Goal: Information Seeking & Learning: Understand process/instructions

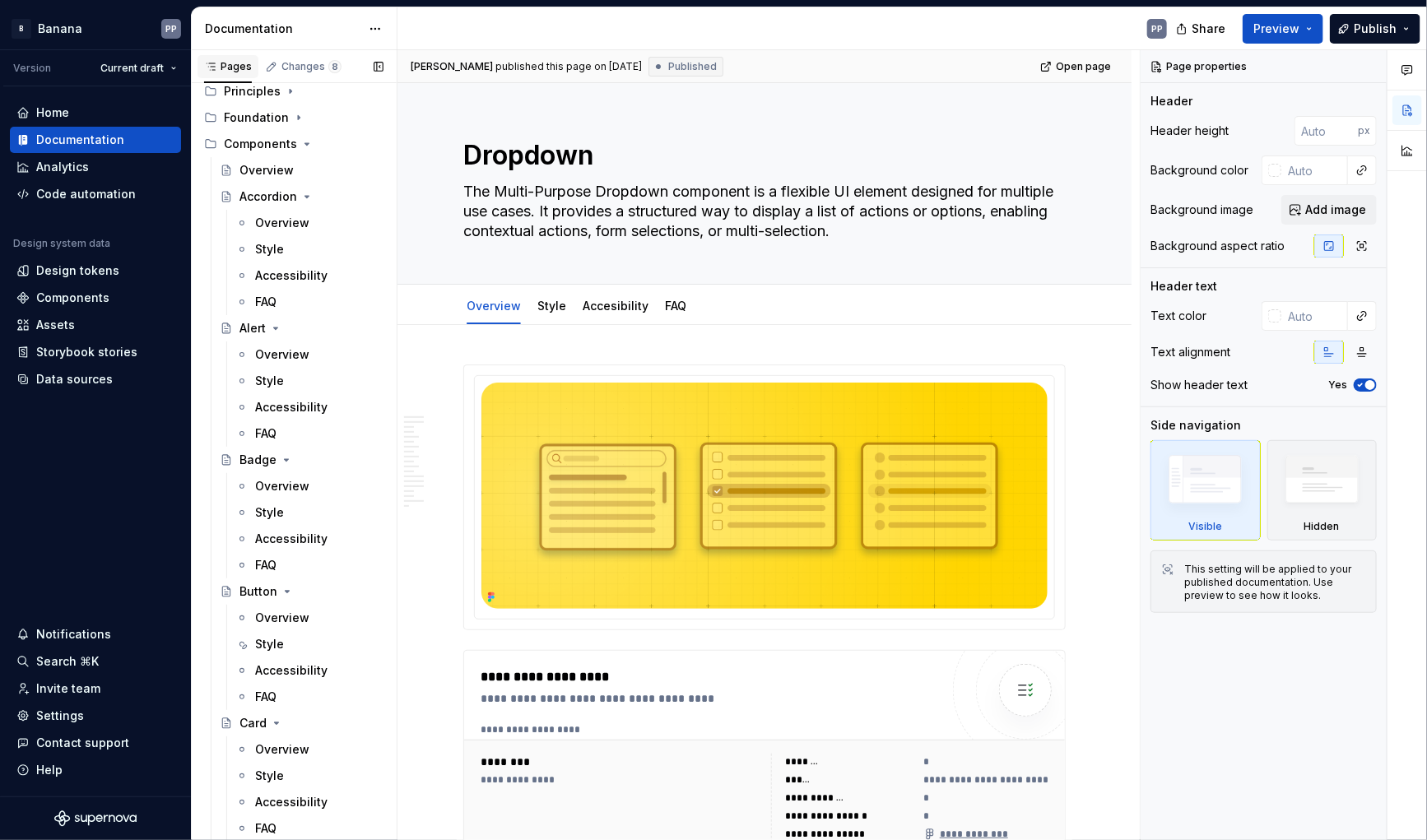
scroll to position [74, 0]
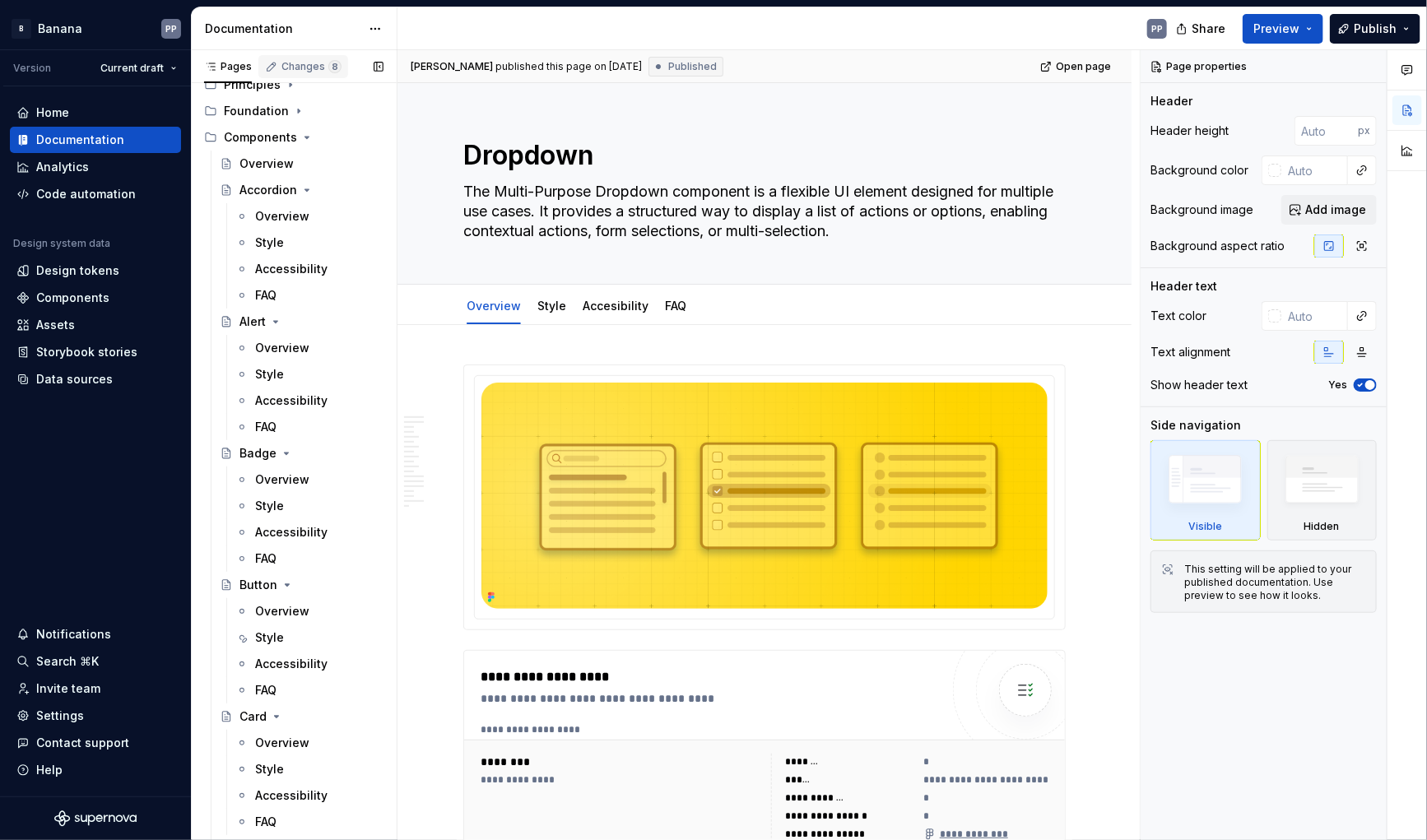
click at [288, 62] on div "Changes 8" at bounding box center [311, 66] width 60 height 13
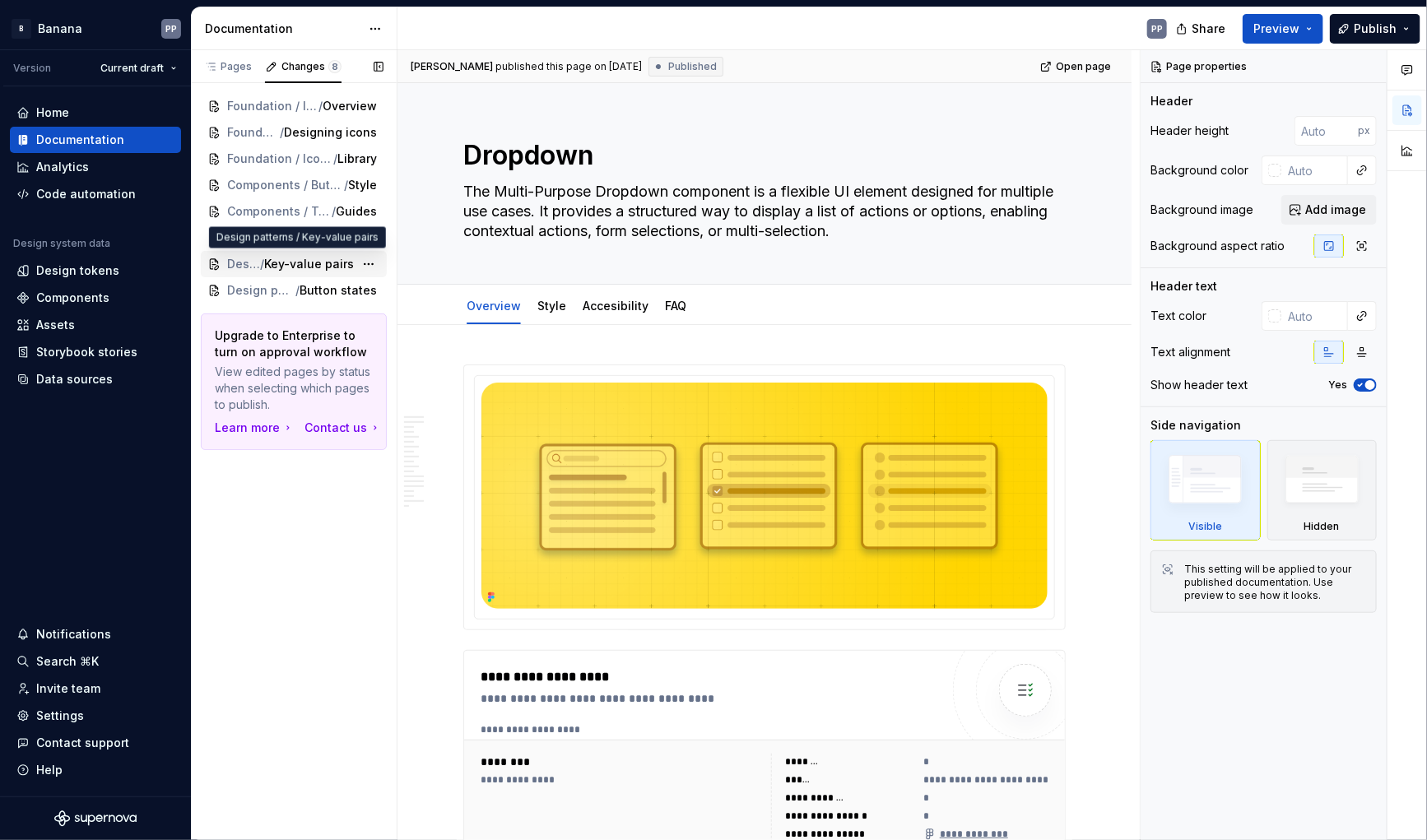
click at [306, 266] on span "Key-value pairs" at bounding box center [309, 263] width 90 height 16
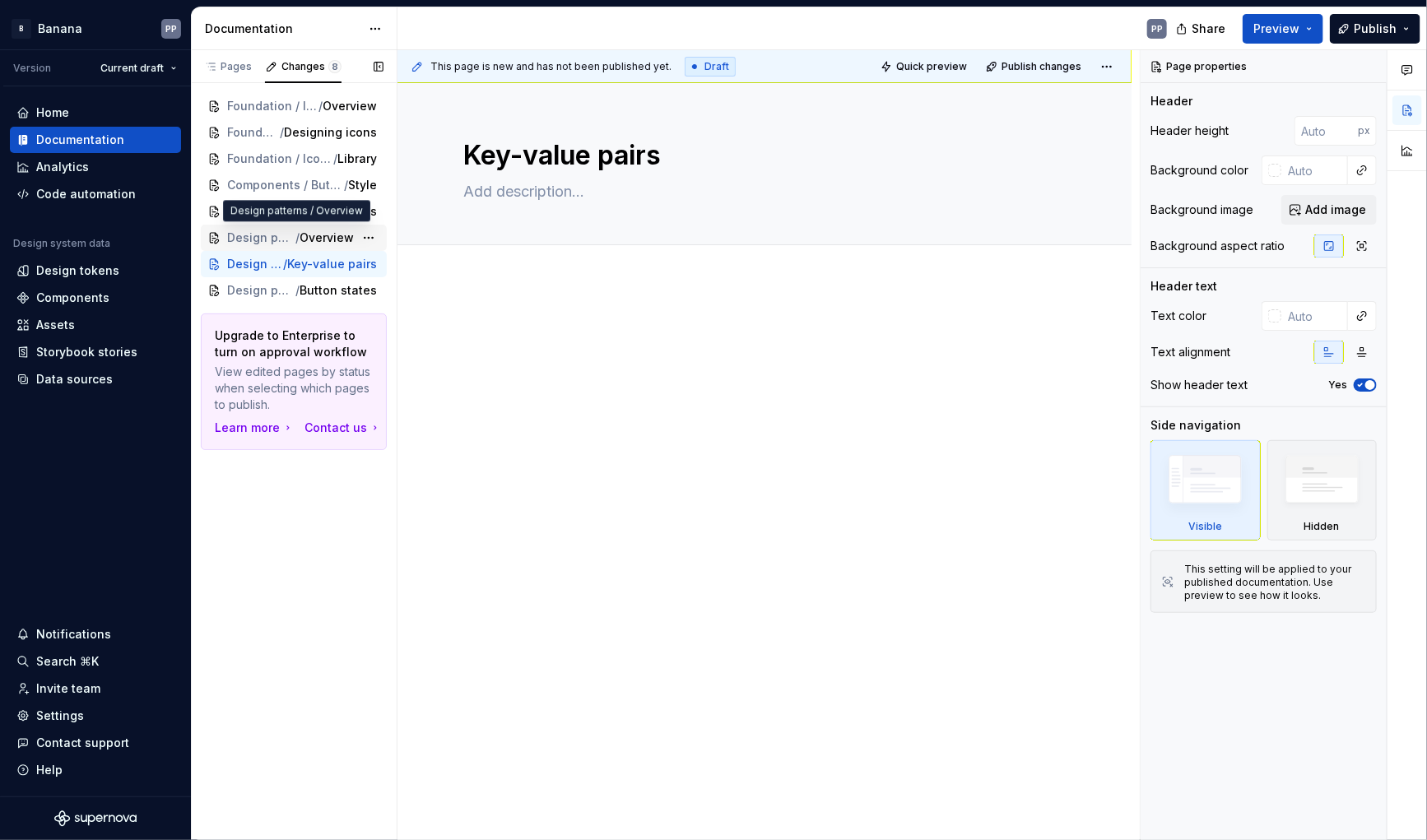
click at [351, 233] on span "Overview" at bounding box center [327, 237] width 55 height 16
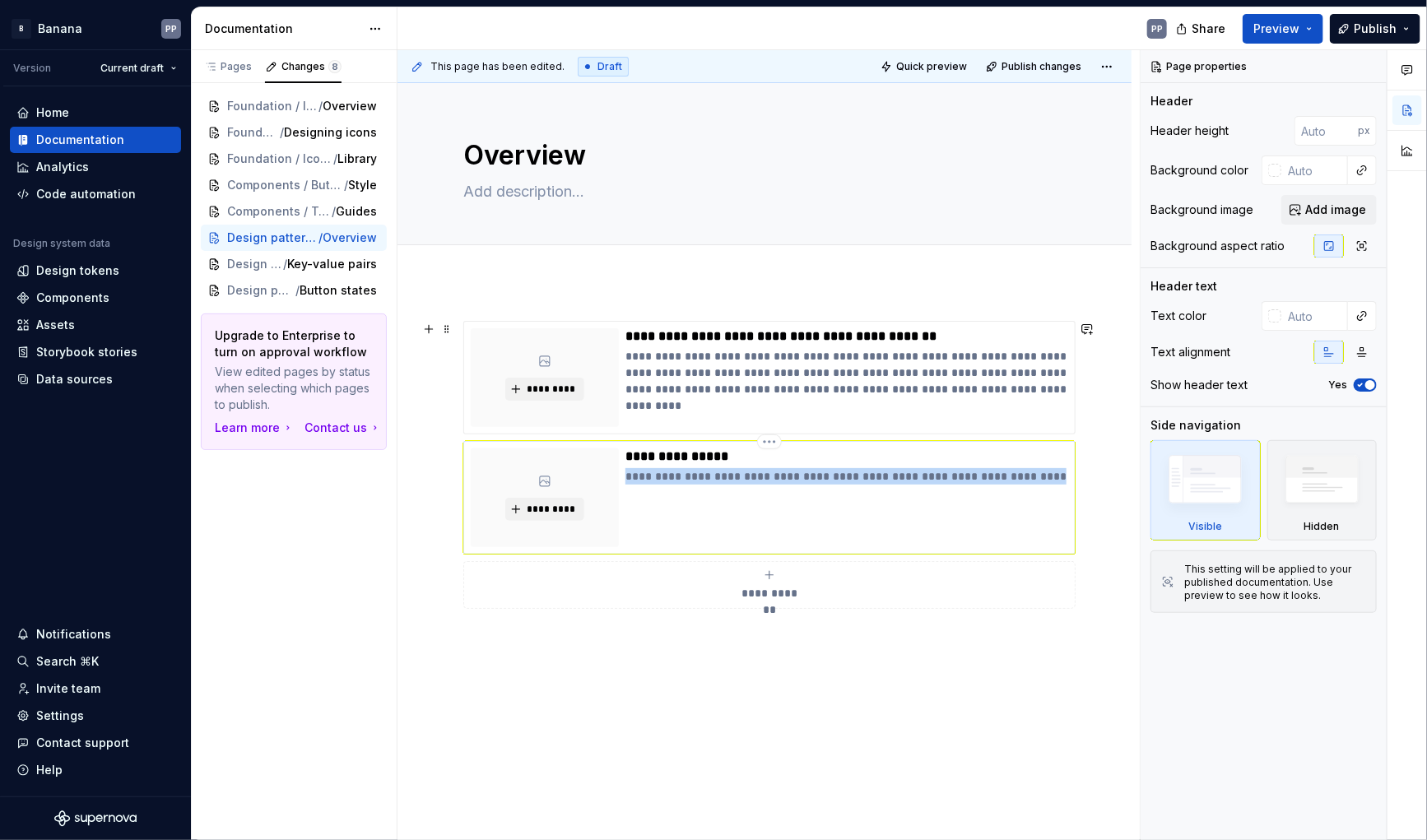
drag, startPoint x: 1021, startPoint y: 477, endPoint x: 625, endPoint y: 469, distance: 396.1
click at [625, 469] on p "**********" at bounding box center [847, 476] width 443 height 16
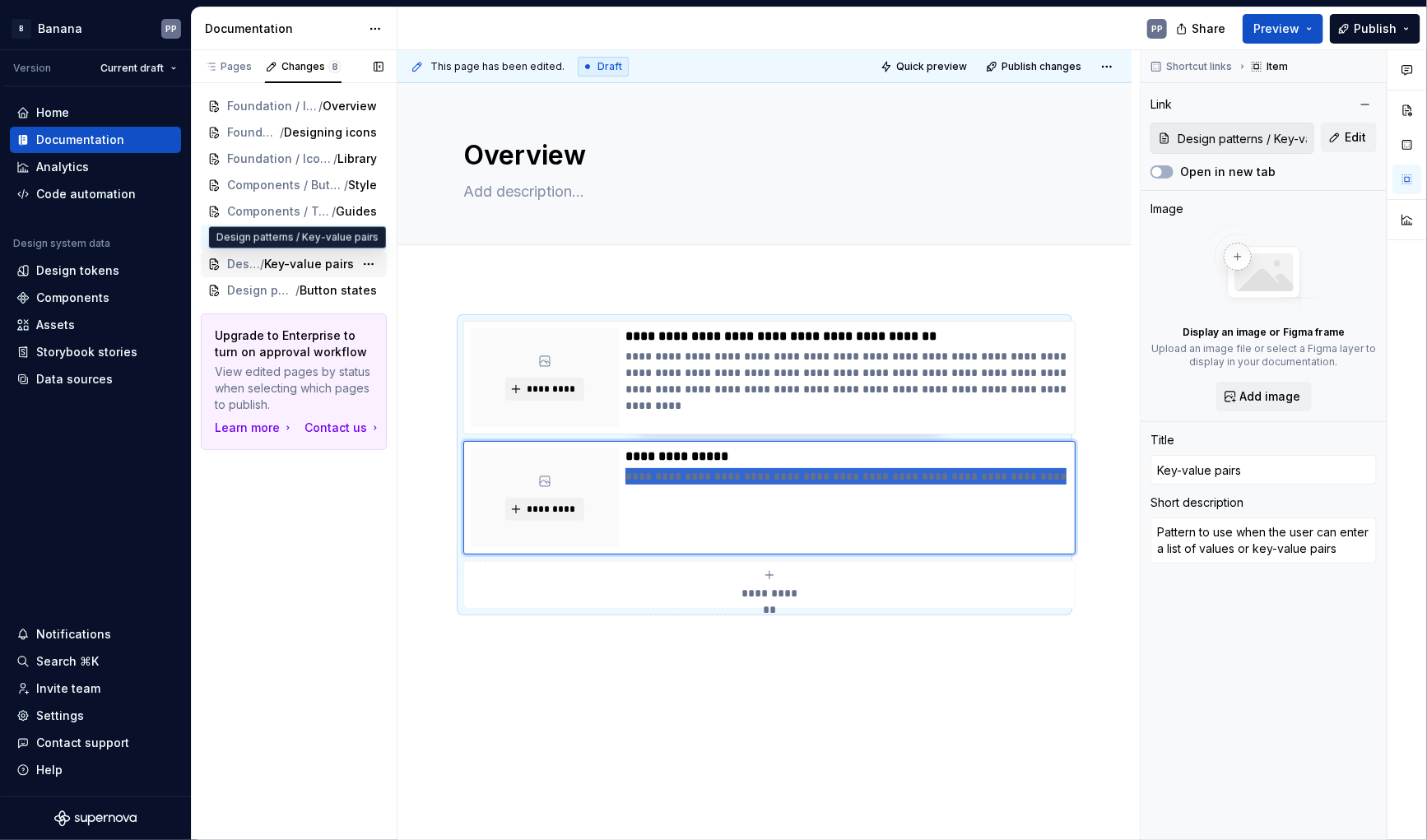
click at [317, 261] on span "Key-value pairs" at bounding box center [309, 263] width 90 height 16
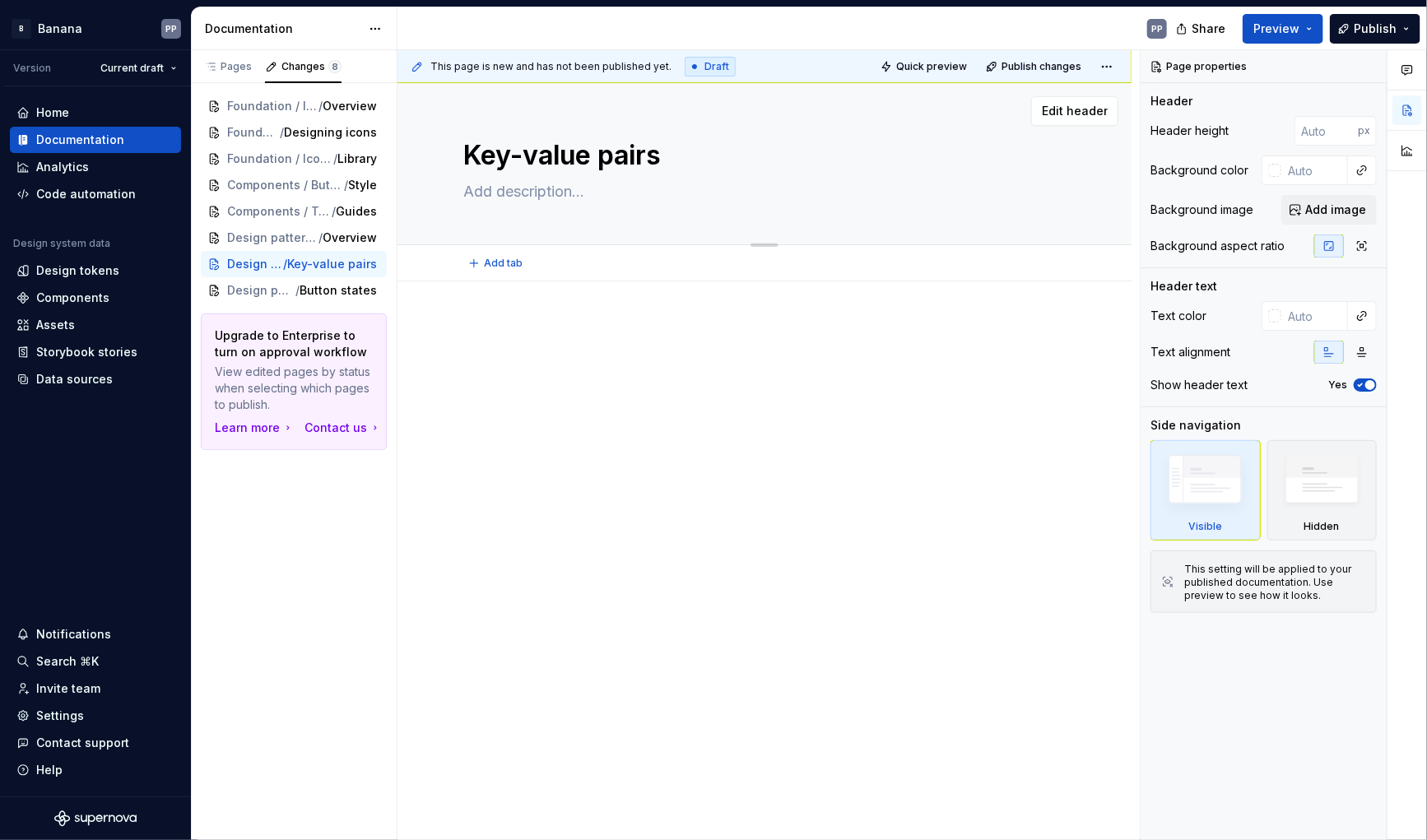
click at [490, 191] on textarea at bounding box center [761, 192] width 602 height 27
paste textarea "Pattern to use when the user can enter a list of values or key-value pairs"
type textarea "*"
type textarea "Pattern to use when the user can enter a list of values or key-value pairs"
type textarea "*"
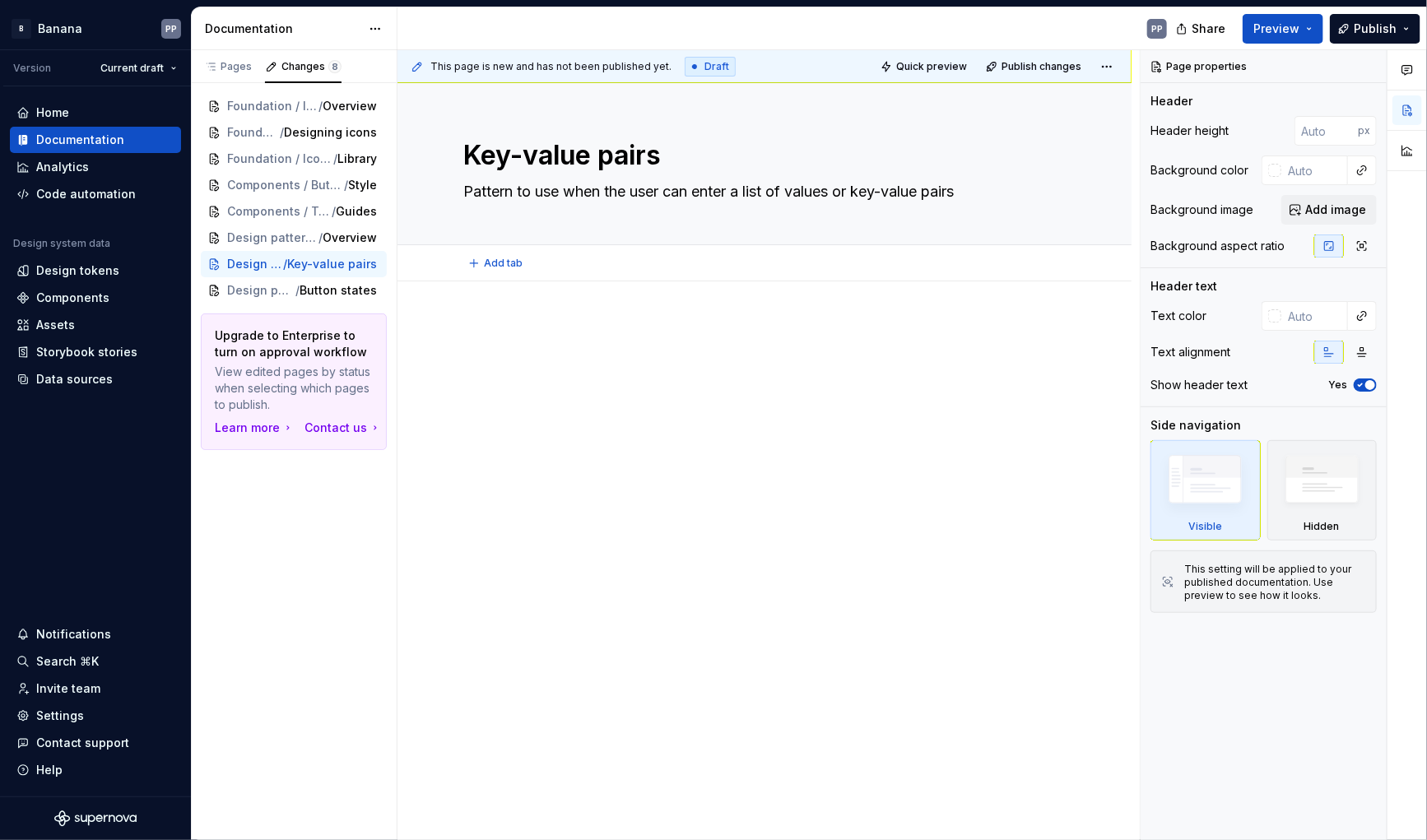
type textarea "Pattern to use when the user can enter a list of values or key-value pairs"
click at [503, 273] on button "Add tab" at bounding box center [497, 263] width 67 height 23
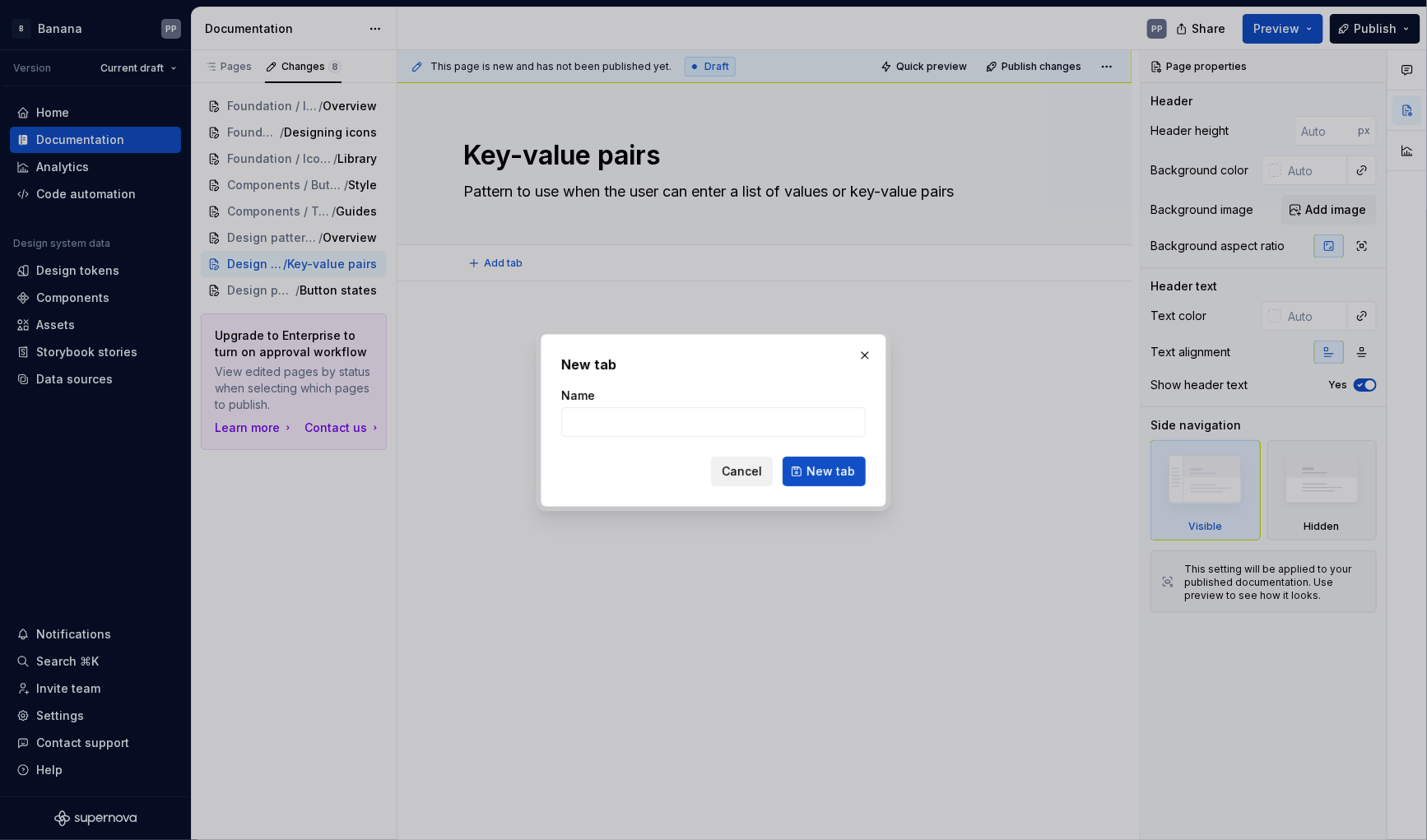
click at [762, 477] on span "Cancel" at bounding box center [742, 471] width 40 height 16
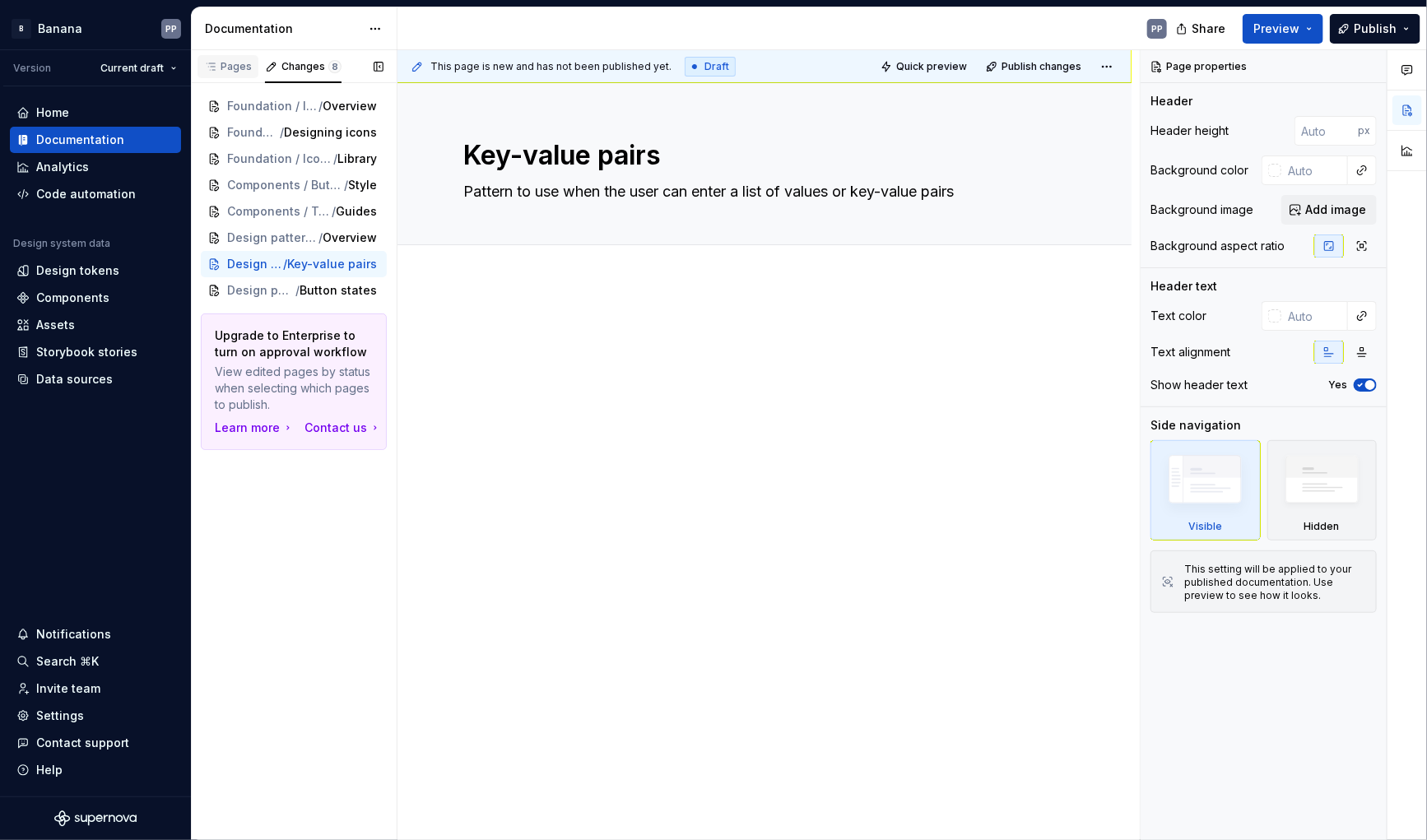
click at [228, 67] on div "Pages" at bounding box center [228, 66] width 48 height 13
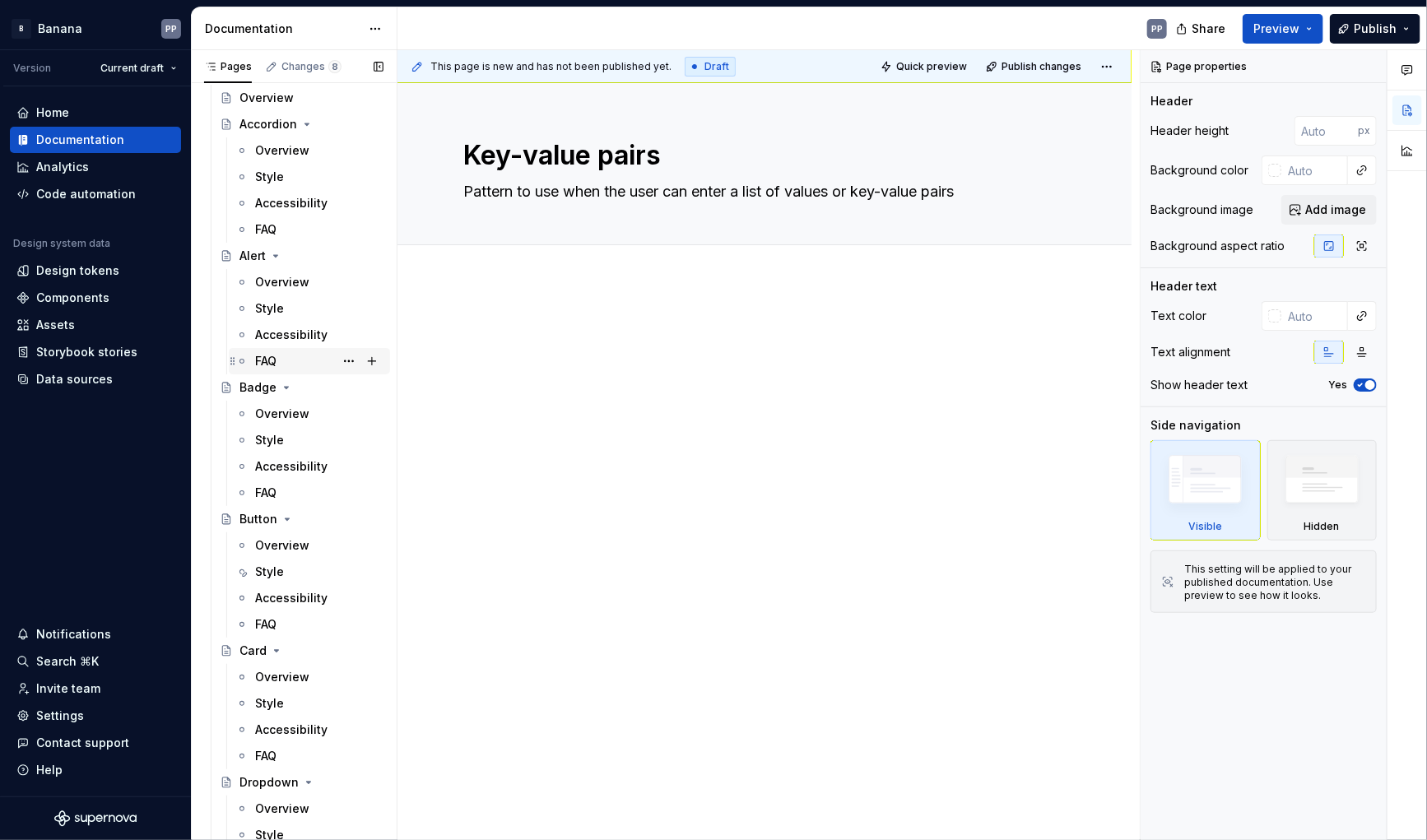
scroll to position [165, 0]
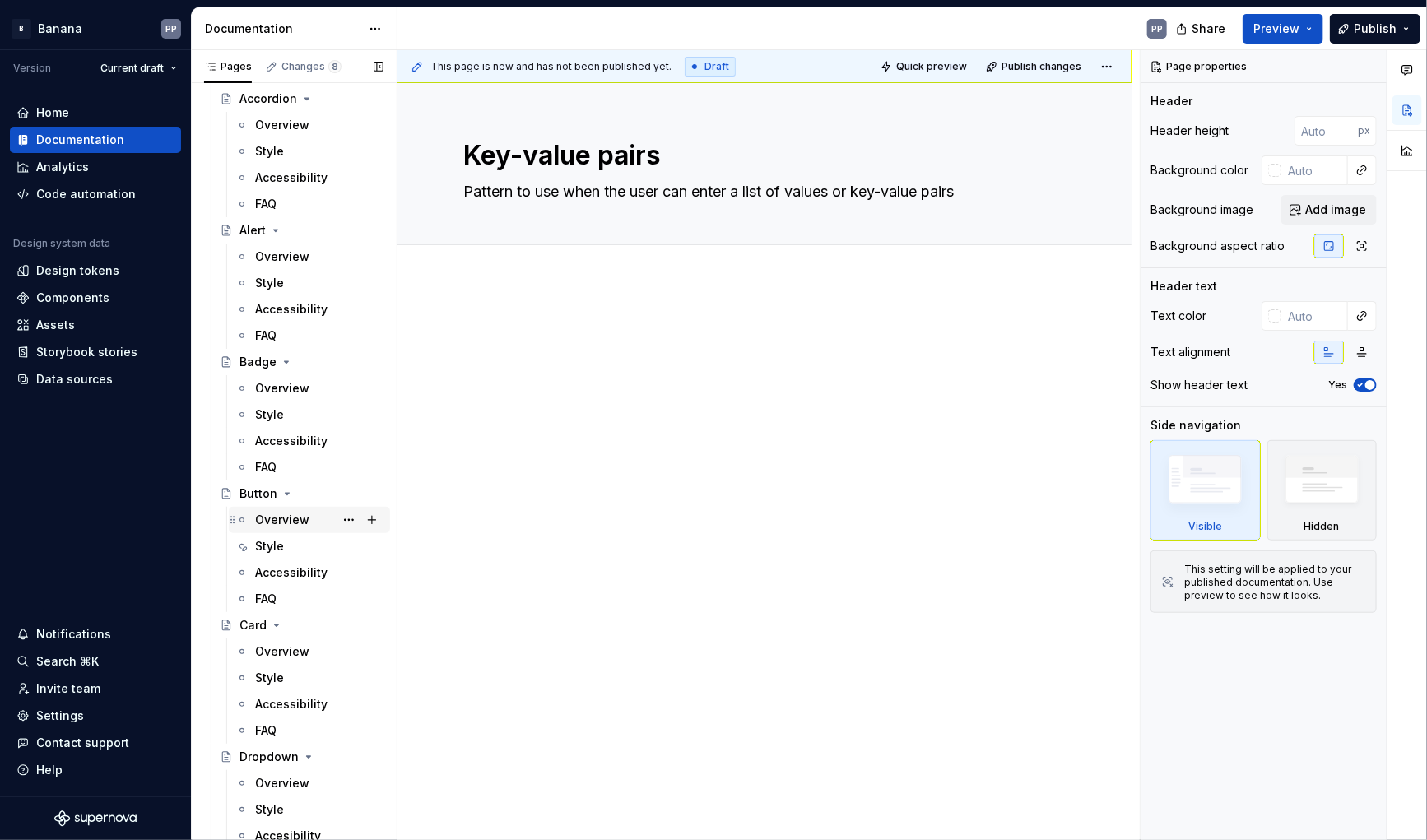
click at [271, 517] on div "Overview" at bounding box center [282, 519] width 55 height 16
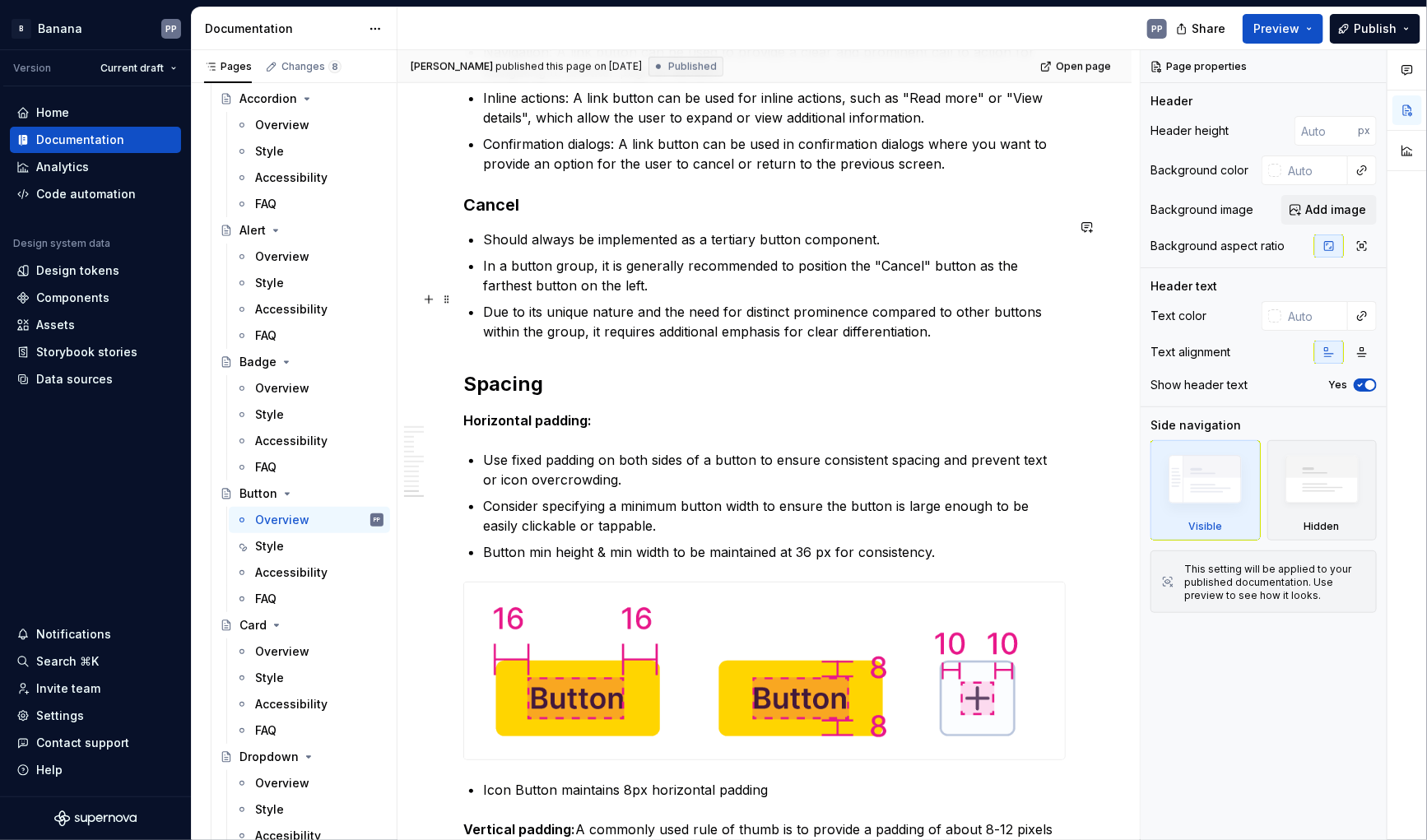
scroll to position [4142, 0]
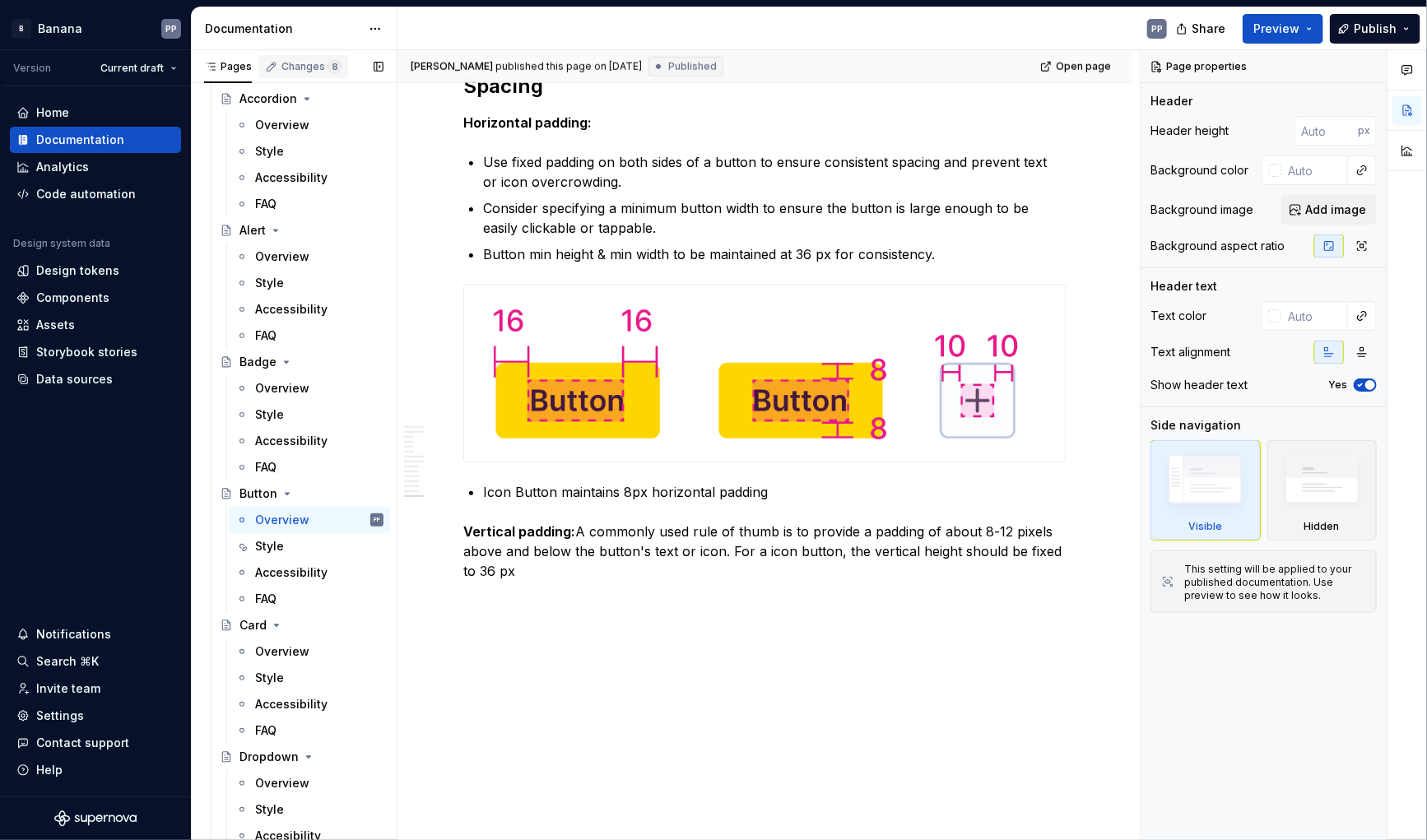
click at [281, 62] on div "Changes 8" at bounding box center [311, 66] width 60 height 13
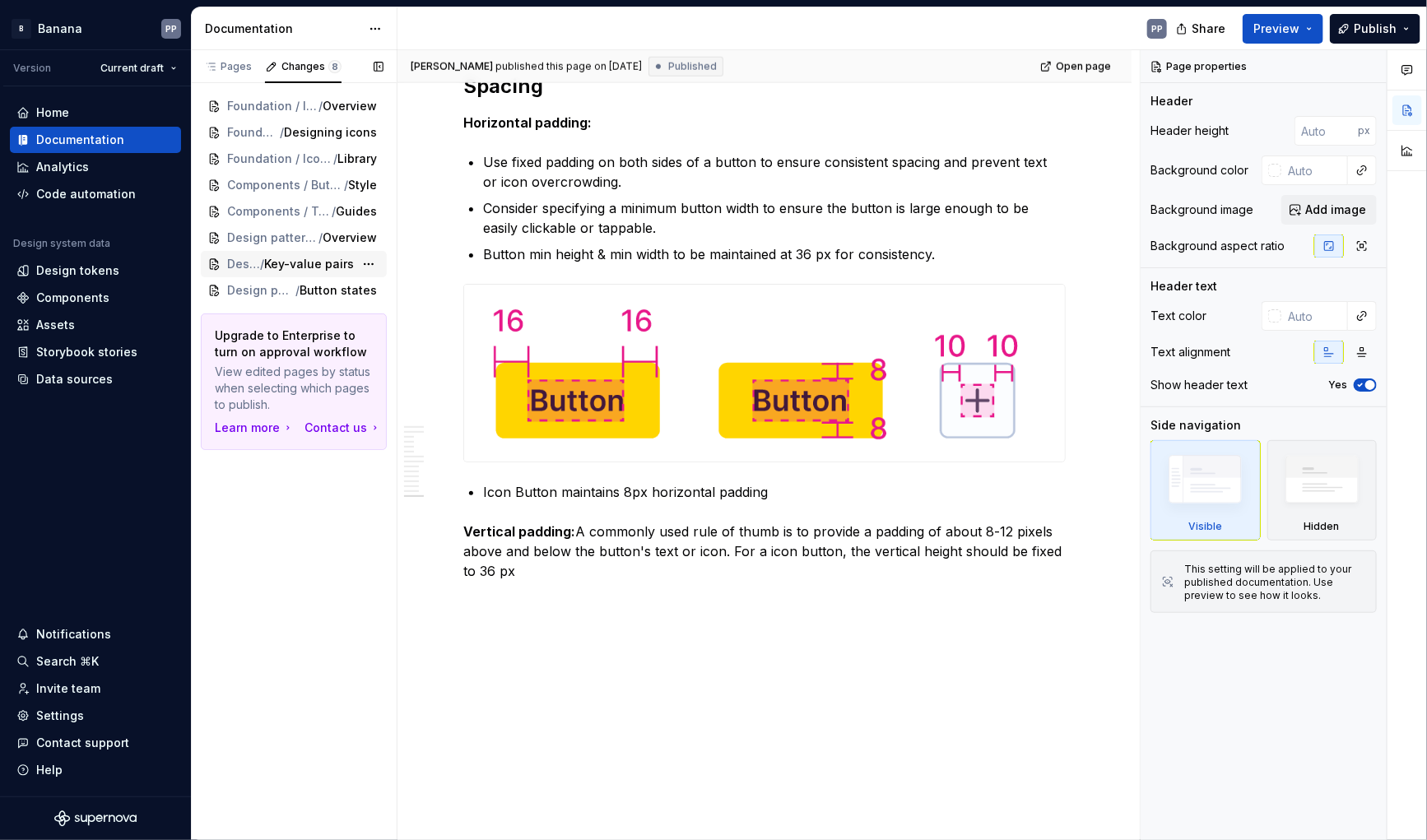
click at [274, 263] on span "Key-value pairs" at bounding box center [309, 263] width 90 height 16
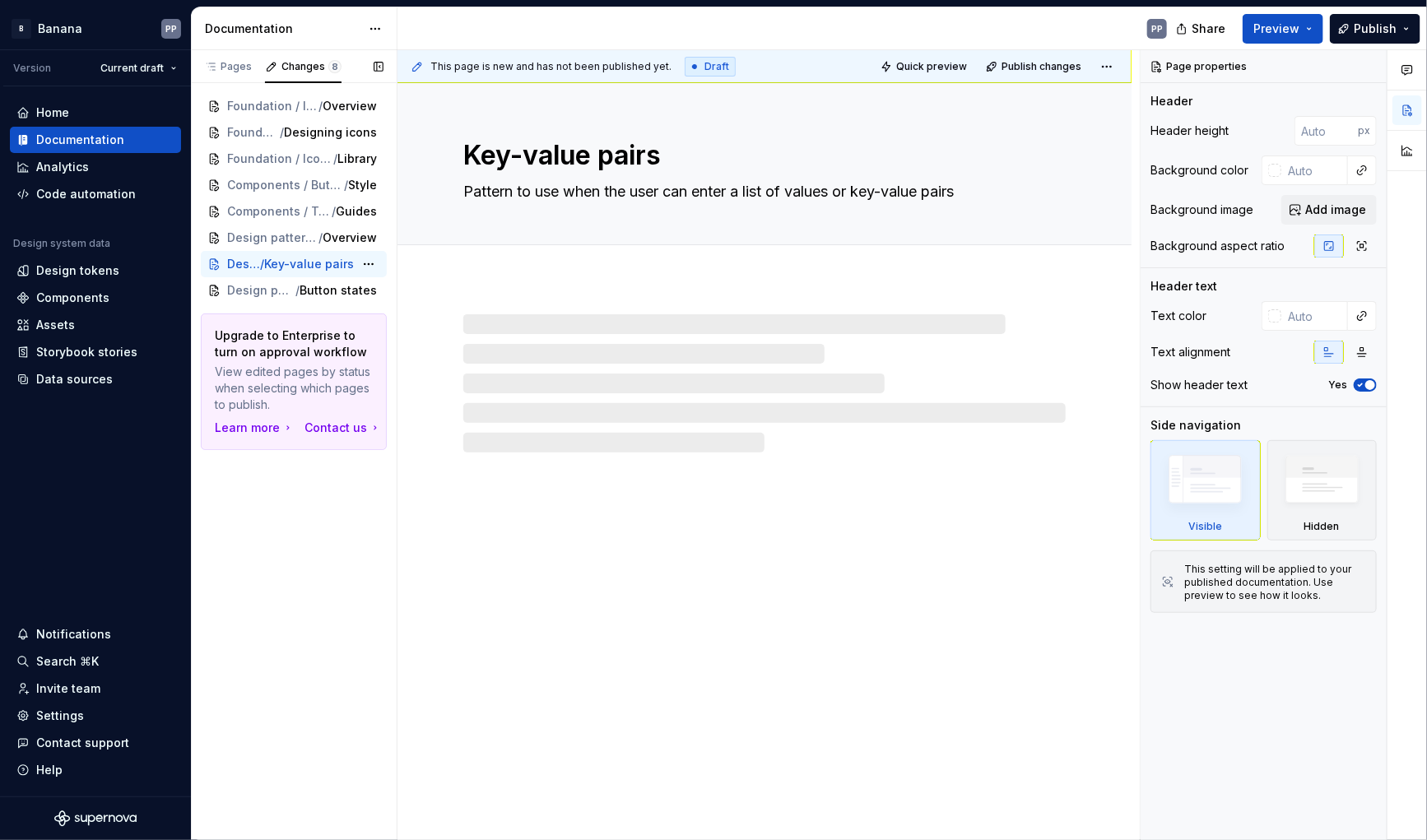
type textarea "*"
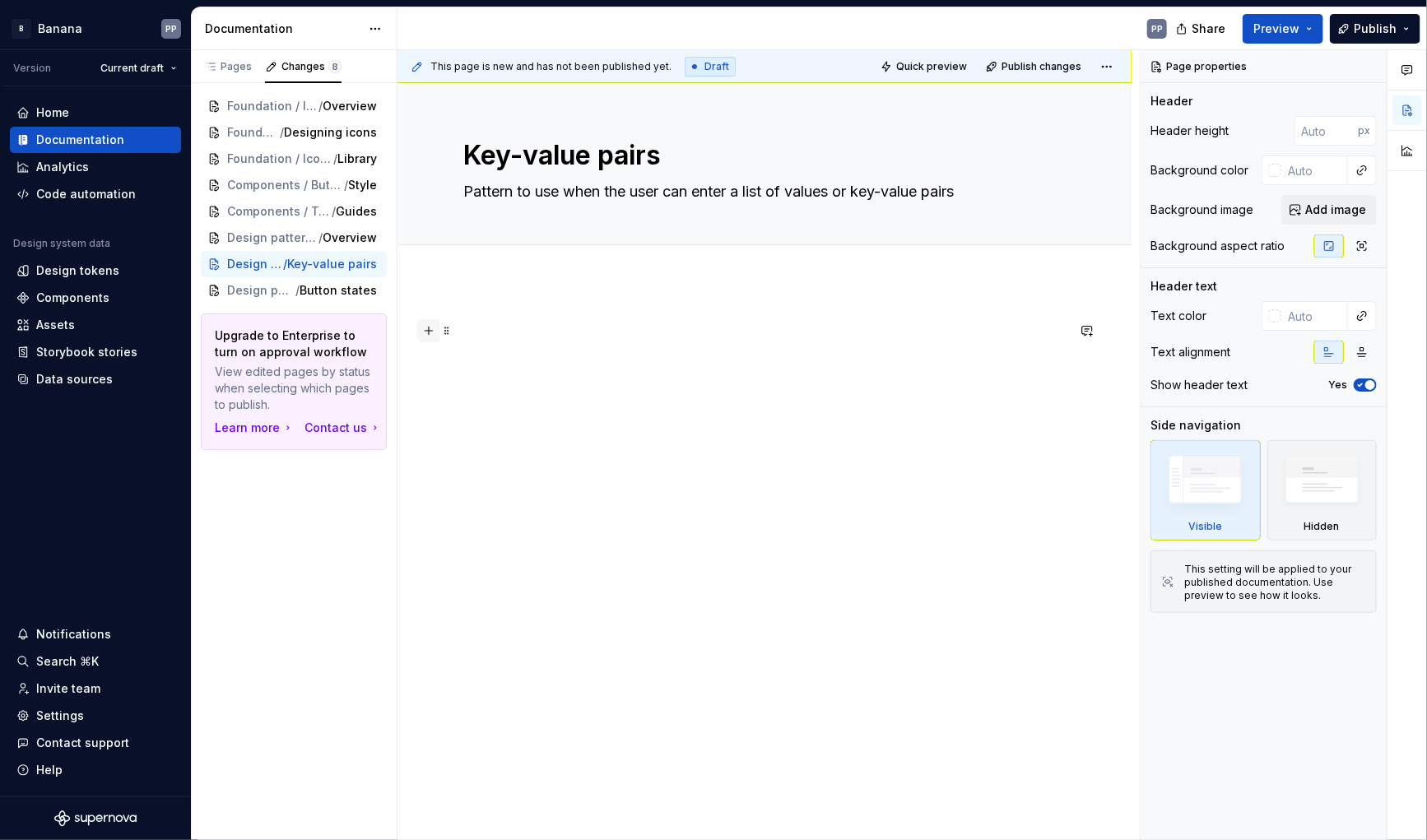
click at [431, 332] on button "button" at bounding box center [429, 330] width 23 height 23
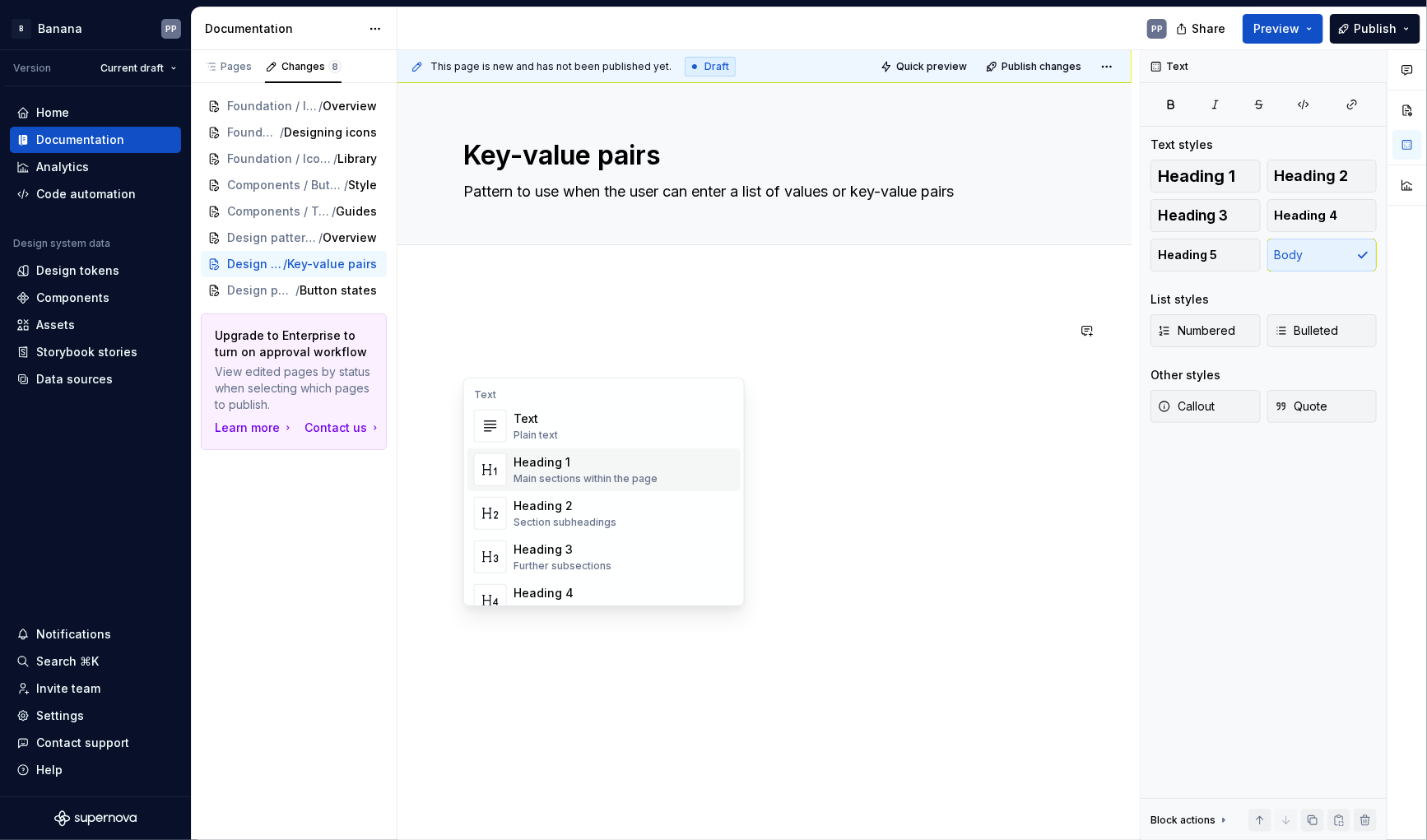
click at [515, 476] on div "Main sections within the page" at bounding box center [585, 478] width 144 height 13
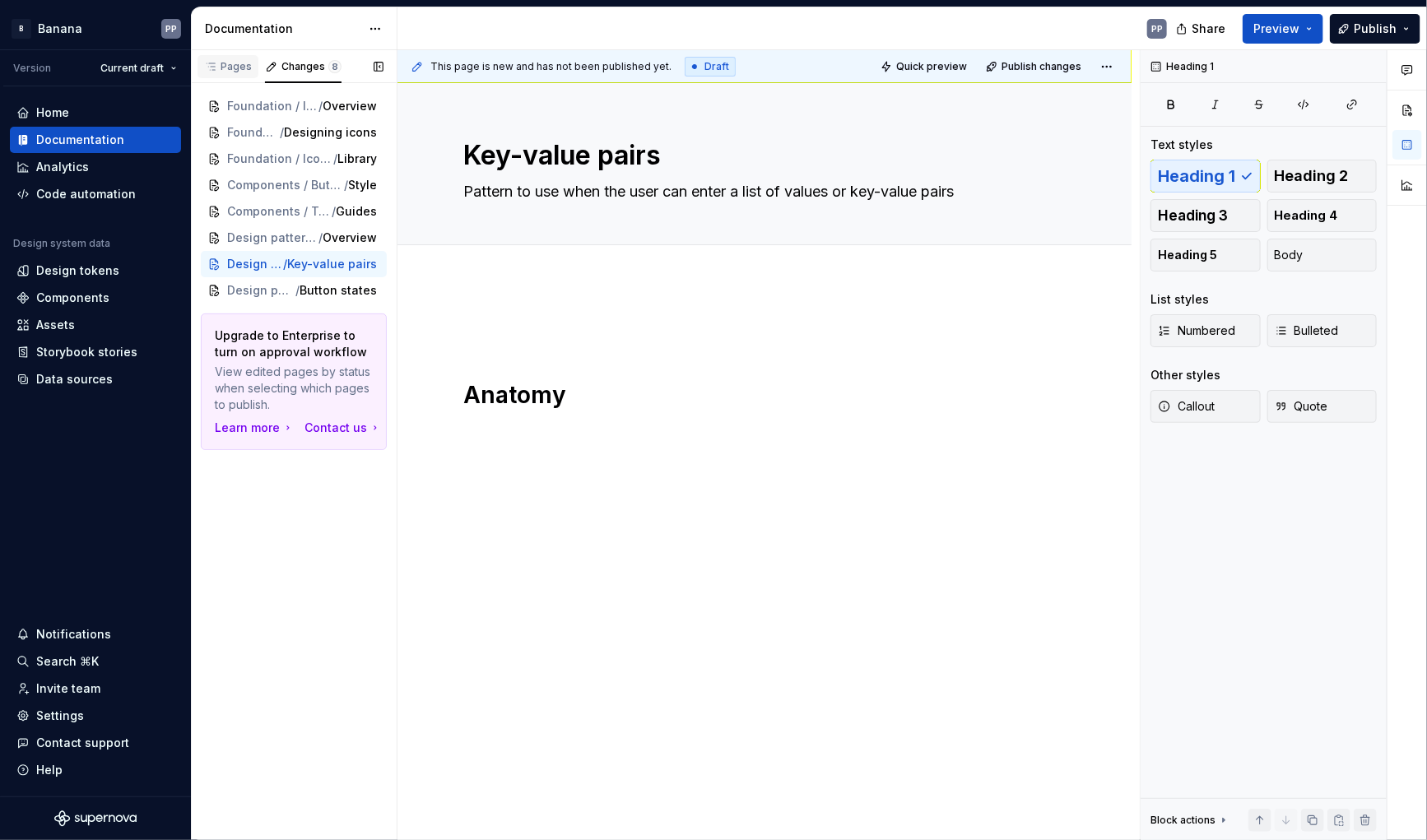
click at [225, 62] on div "Pages" at bounding box center [228, 66] width 48 height 13
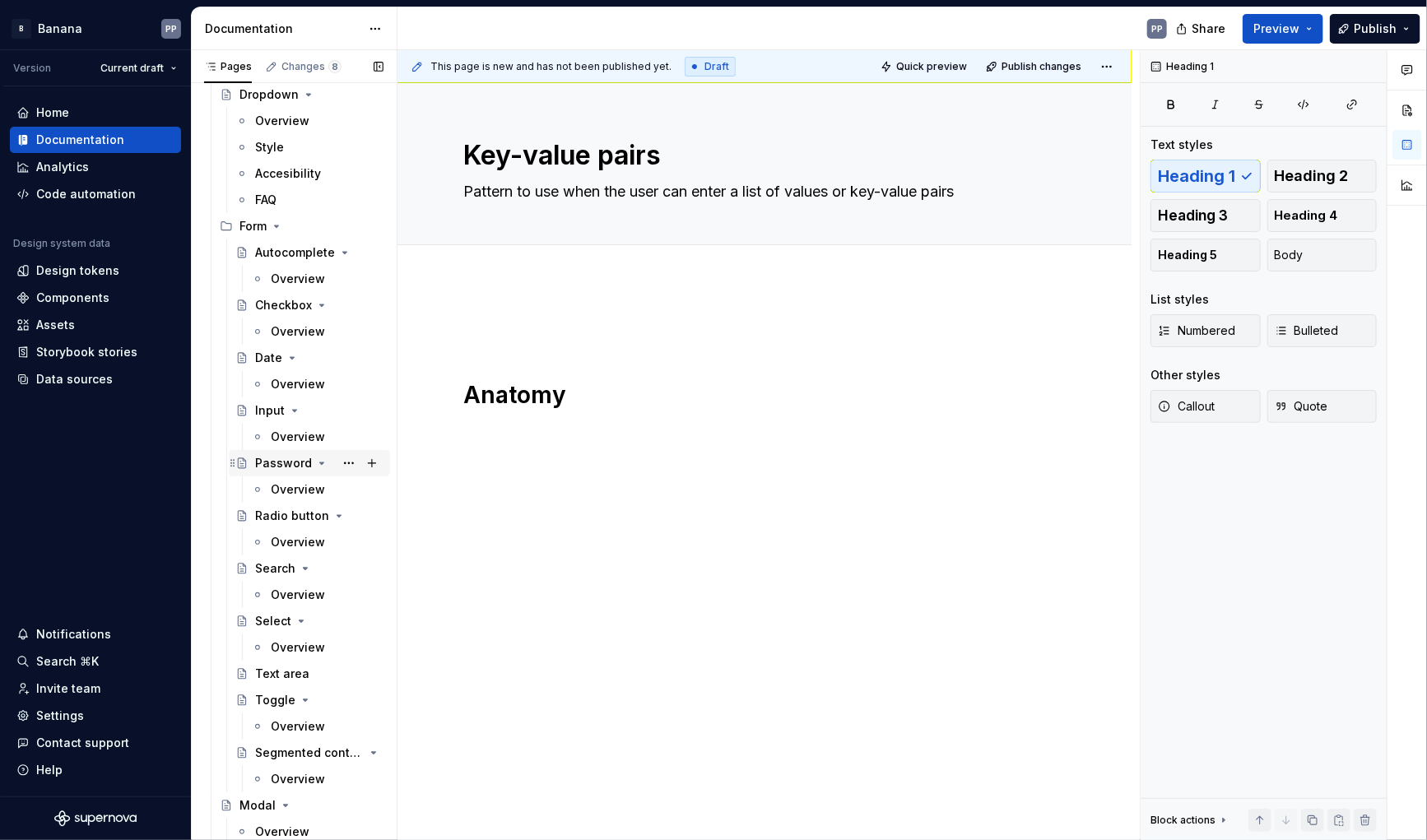
scroll to position [833, 0]
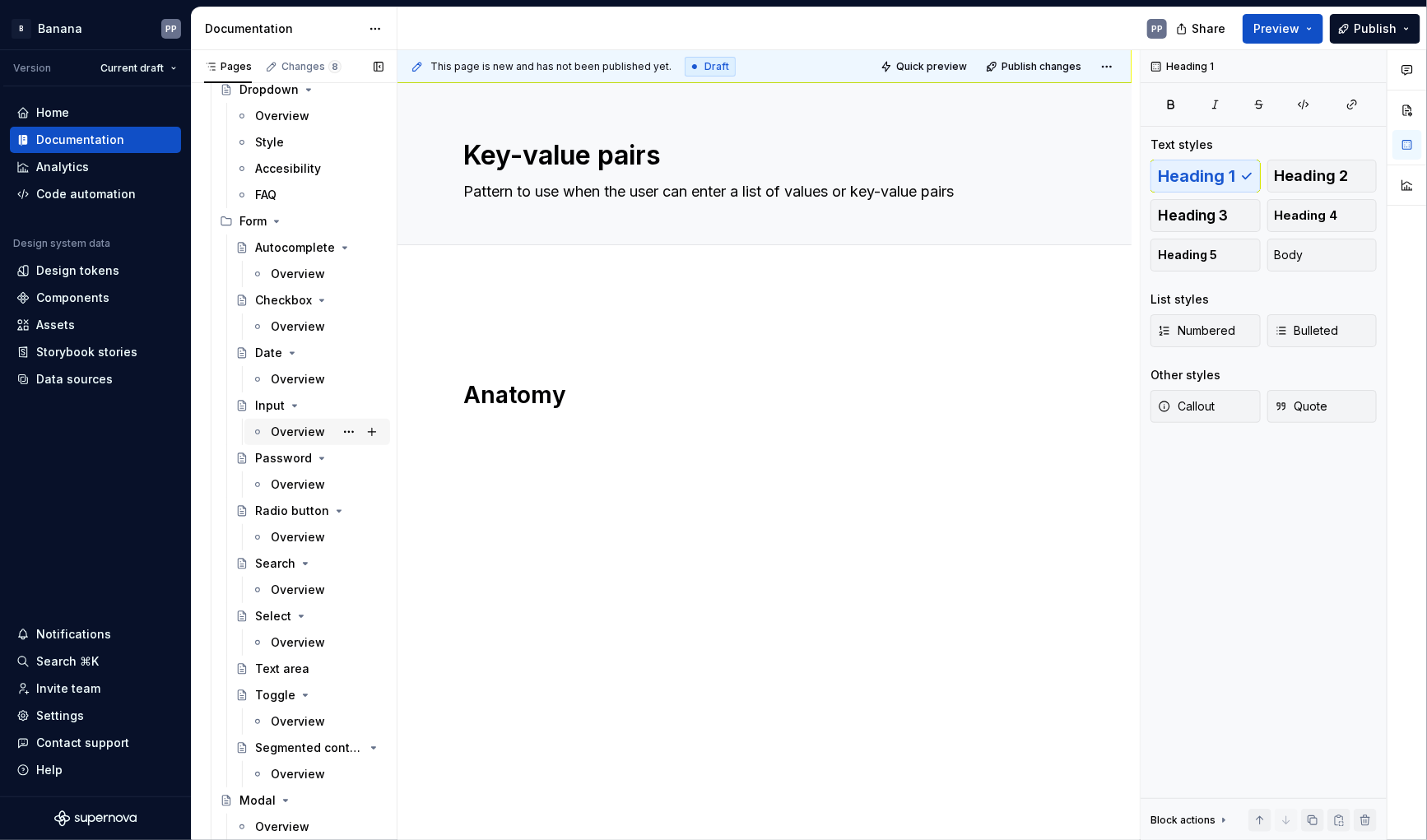
click at [289, 434] on div "Overview" at bounding box center [299, 432] width 55 height 16
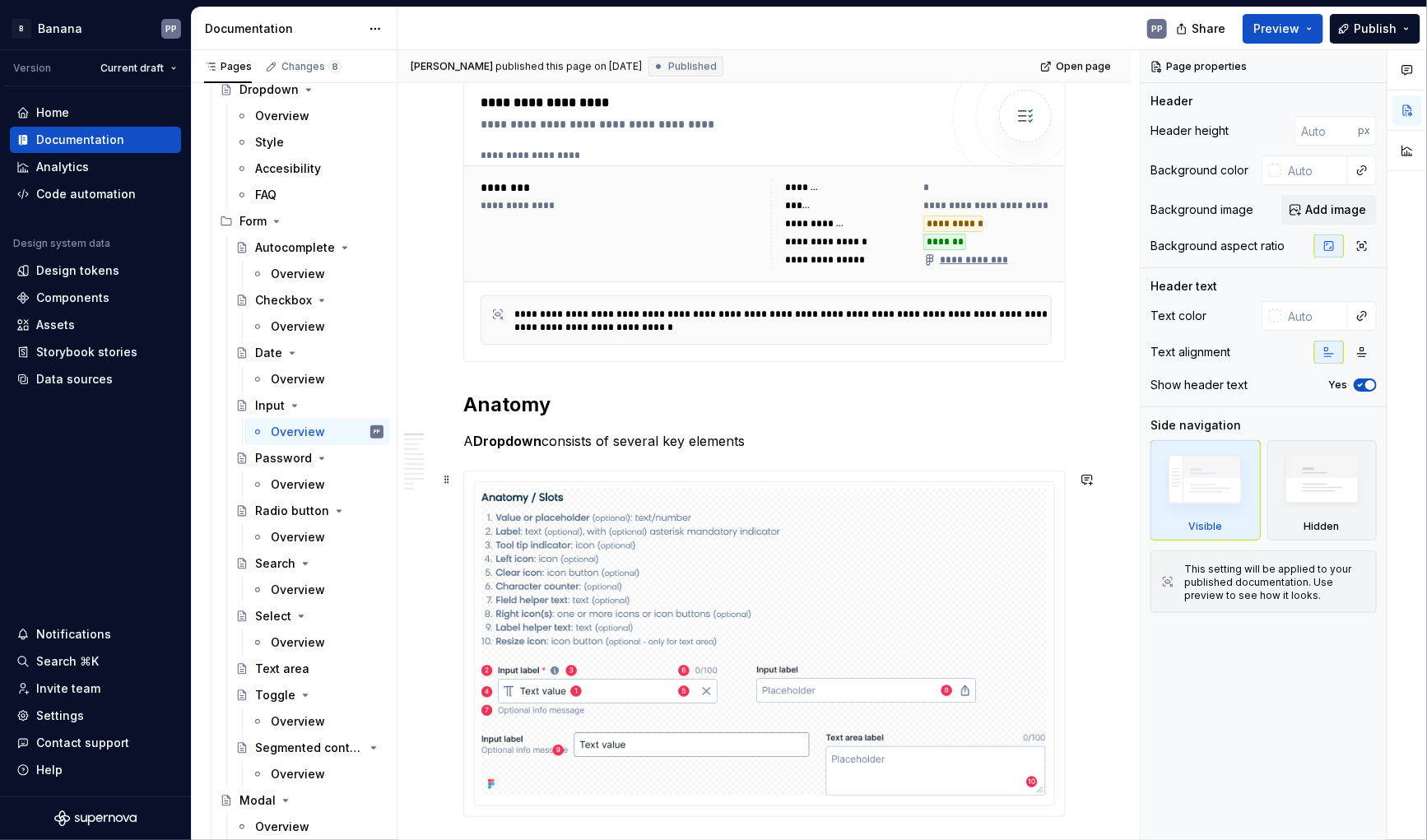
scroll to position [655, 0]
drag, startPoint x: 293, startPoint y: 66, endPoint x: 290, endPoint y: 99, distance: 33.1
click at [290, 99] on div "Pages Changes 8 Add Accessibility guide for tree Page tree. Navigate the tree w…" at bounding box center [293, 449] width 206 height 797
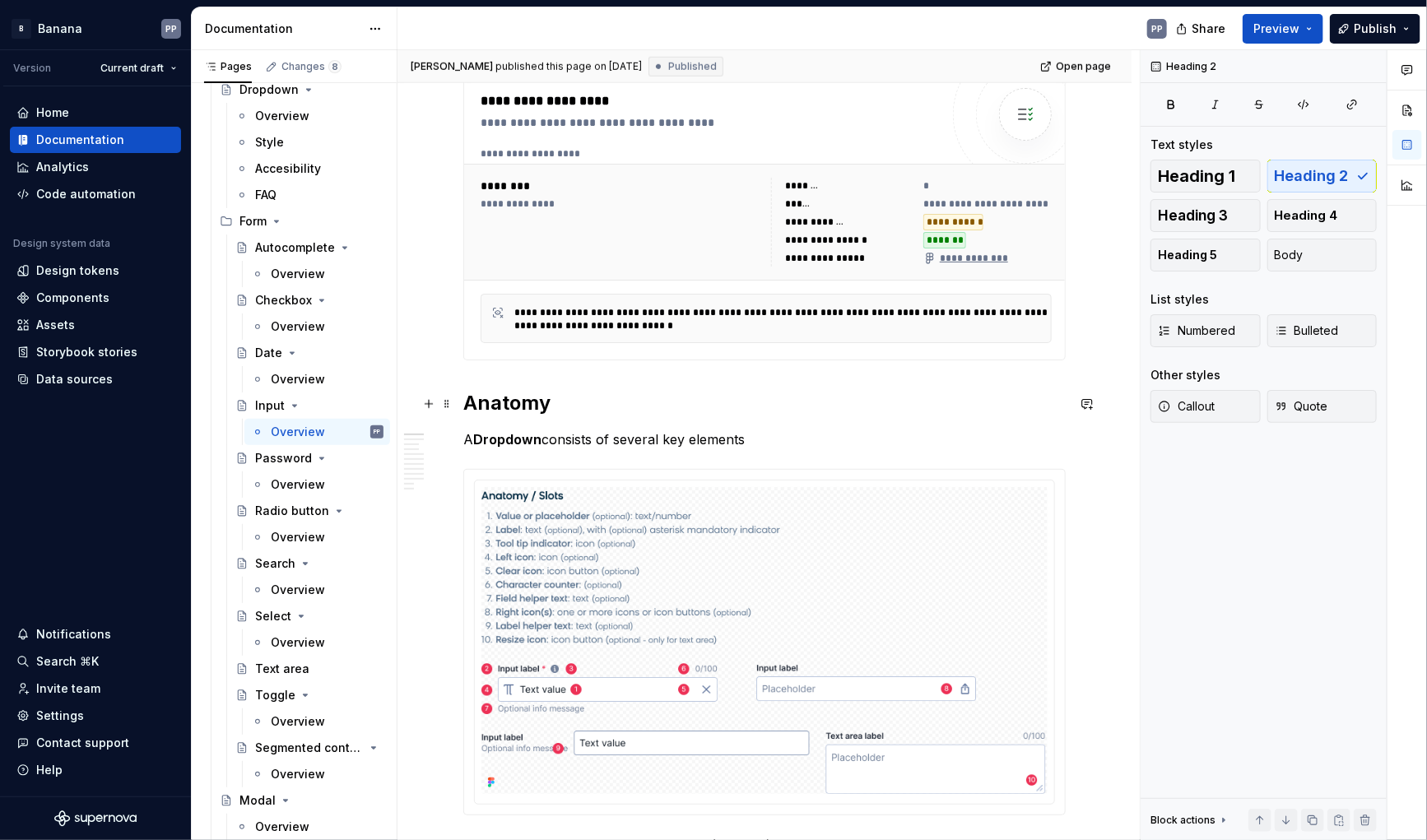
click at [503, 403] on h2 "Anatomy" at bounding box center [765, 403] width 602 height 27
click at [501, 438] on strong "Dropdown" at bounding box center [507, 439] width 68 height 16
click at [299, 66] on div "Changes 8" at bounding box center [311, 66] width 60 height 13
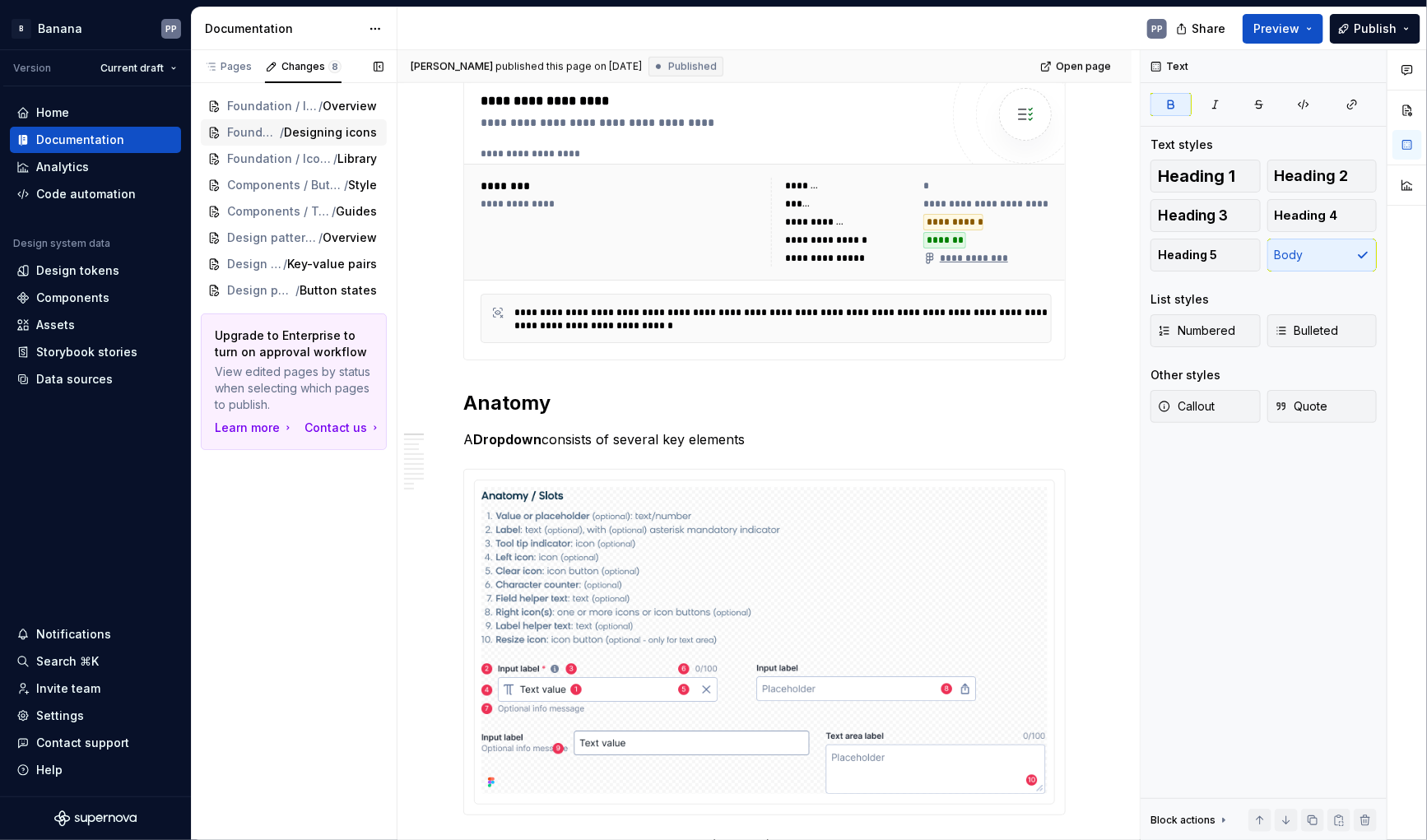
scroll to position [0, 0]
click at [304, 259] on span "Key-value pairs" at bounding box center [309, 263] width 90 height 16
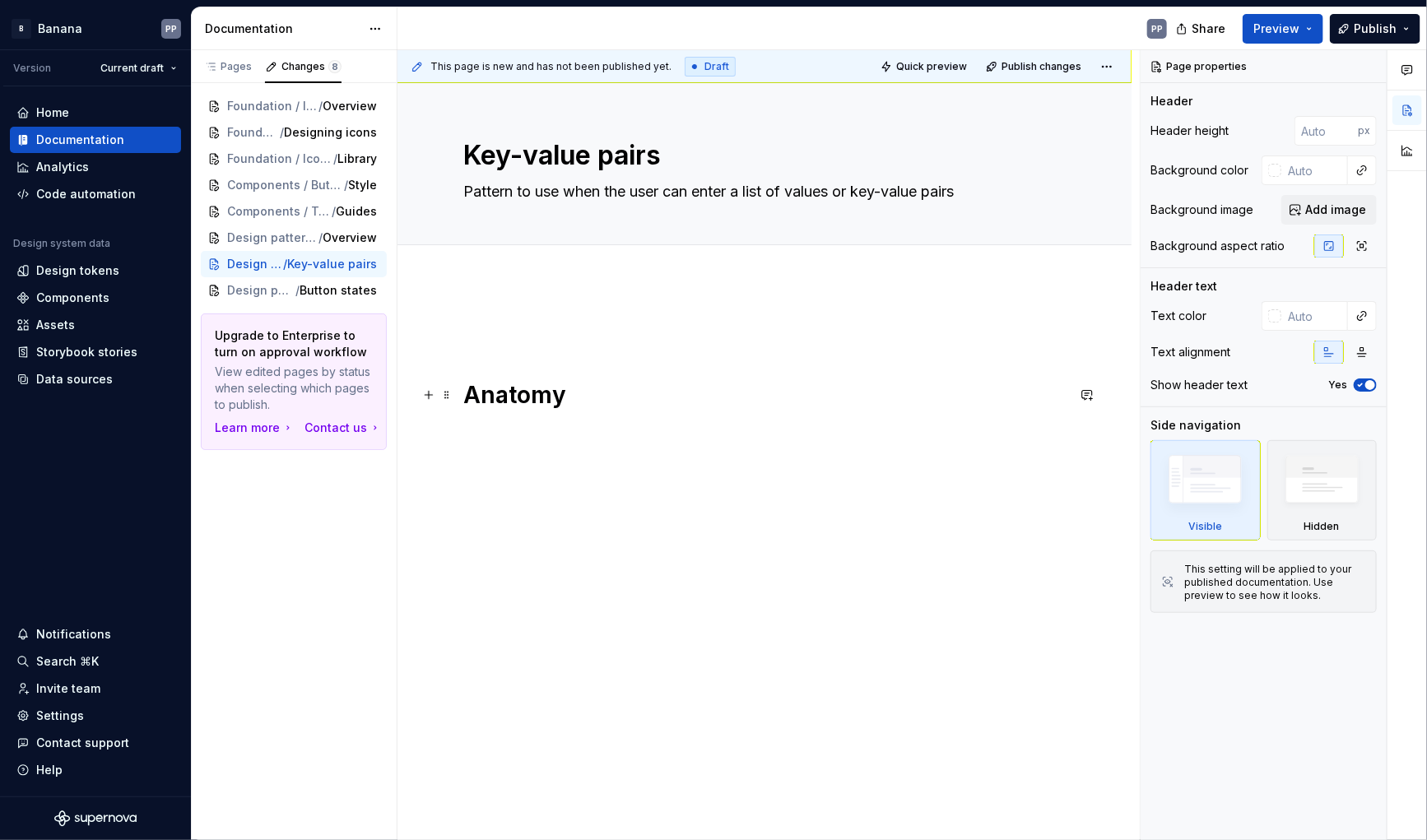
click at [536, 393] on h1 "Anatomy" at bounding box center [765, 395] width 602 height 30
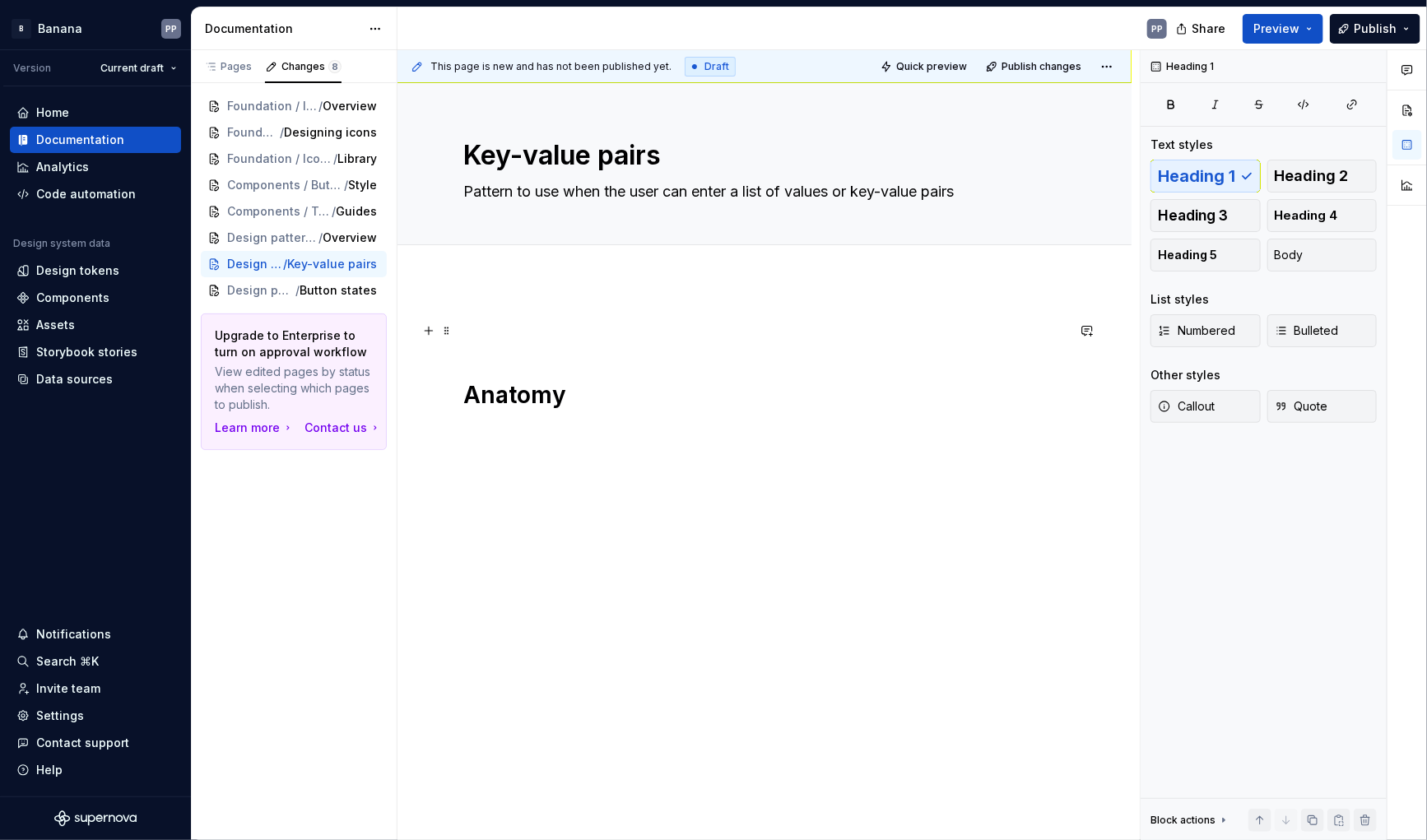
click at [464, 328] on p at bounding box center [765, 330] width 602 height 20
drag, startPoint x: 463, startPoint y: 391, endPoint x: 616, endPoint y: 396, distance: 153.1
click at [616, 396] on h1 "Anatomy" at bounding box center [765, 395] width 602 height 30
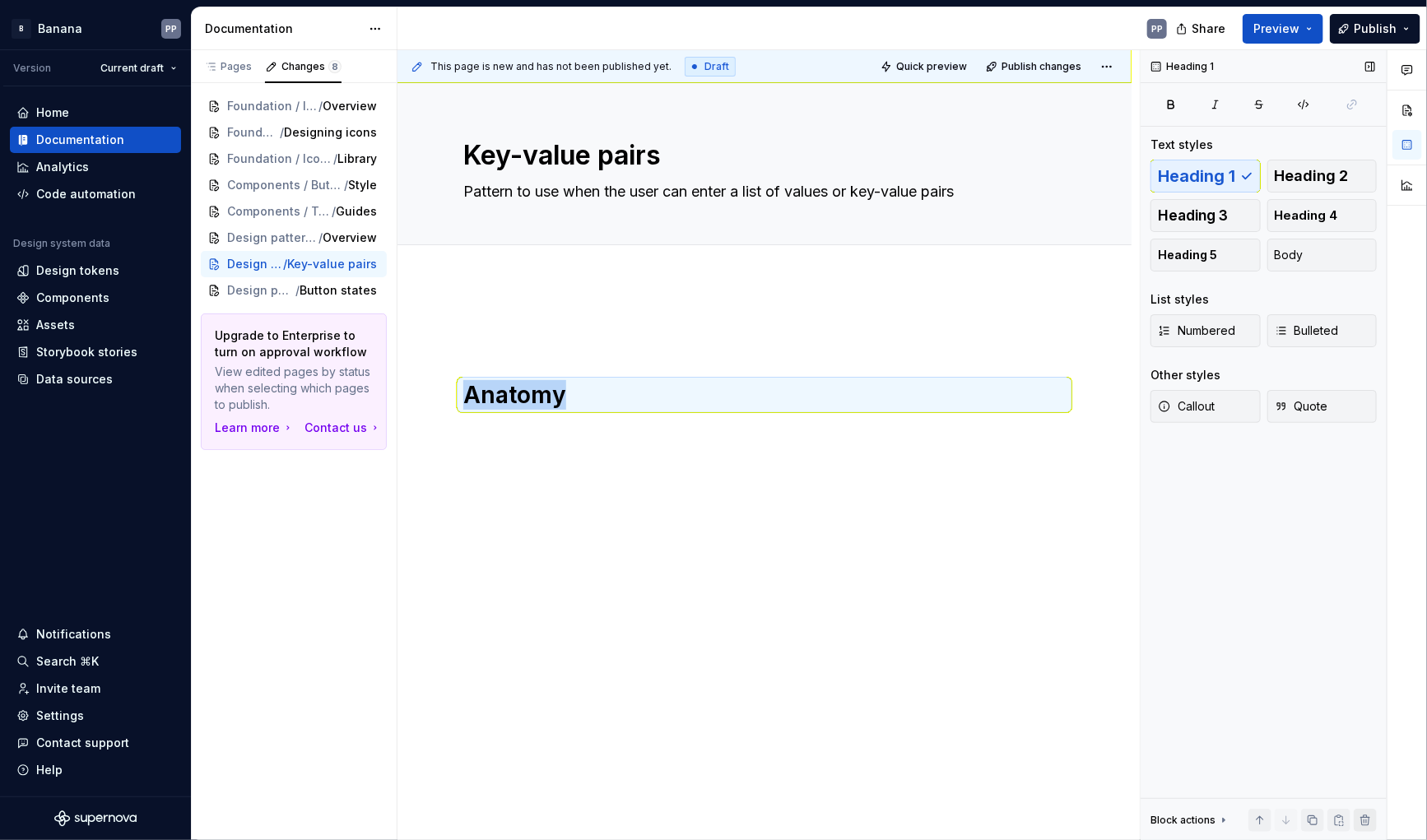
click at [1364, 818] on button "button" at bounding box center [1365, 820] width 23 height 23
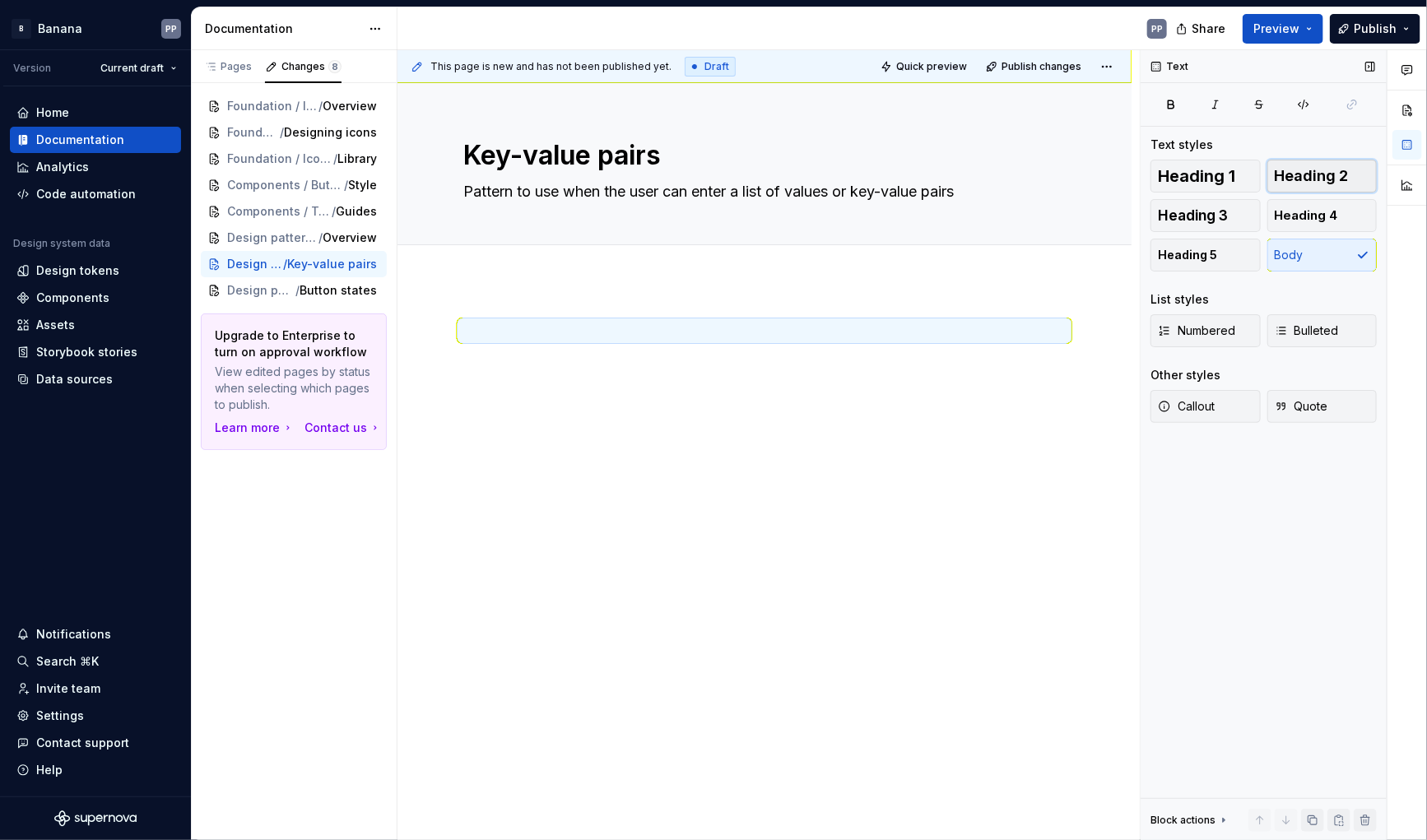
click at [1301, 176] on span "Heading 2" at bounding box center [1312, 175] width 74 height 16
type textarea "*"
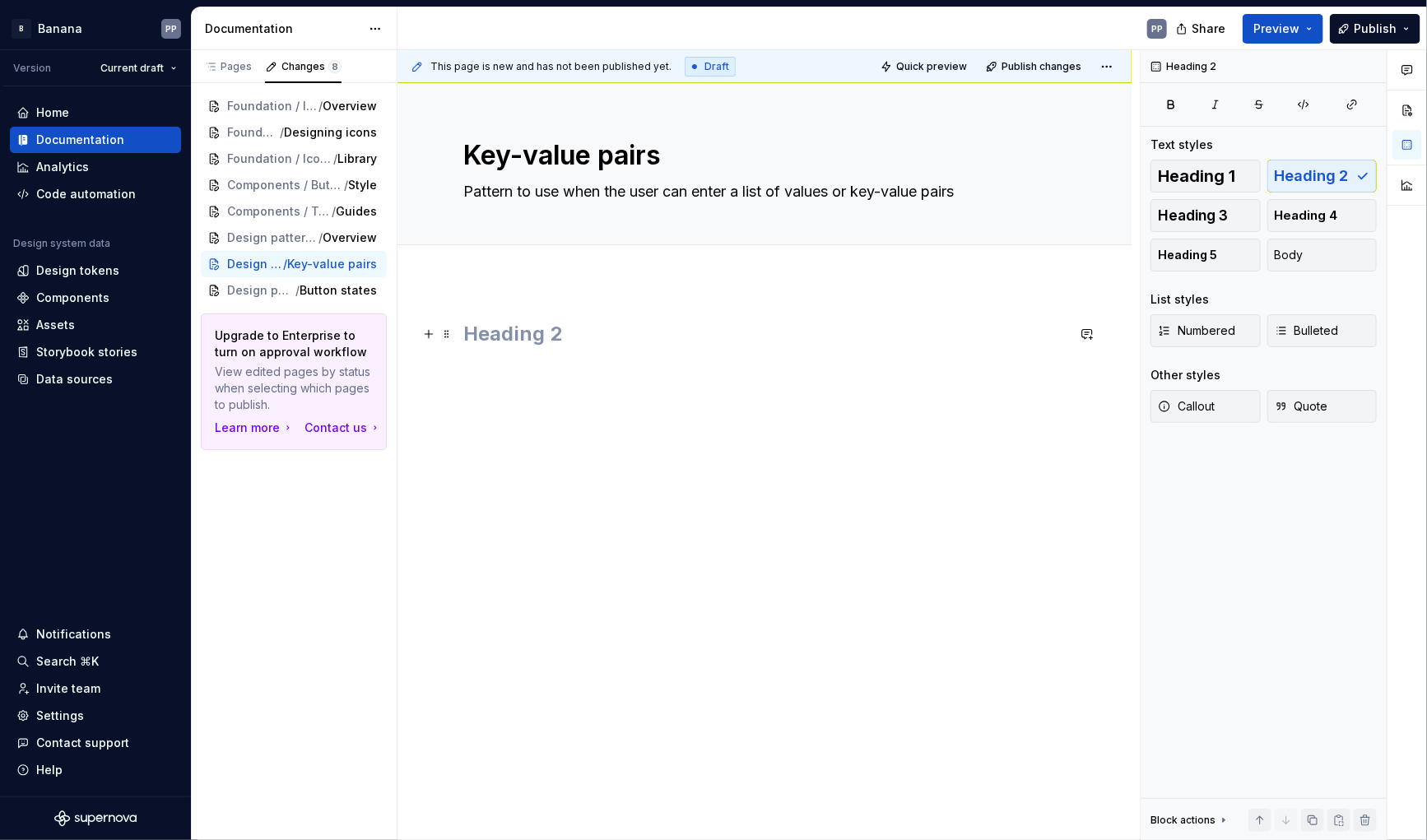
click at [479, 328] on h2 at bounding box center [765, 334] width 602 height 27
click at [431, 334] on button "button" at bounding box center [429, 334] width 23 height 23
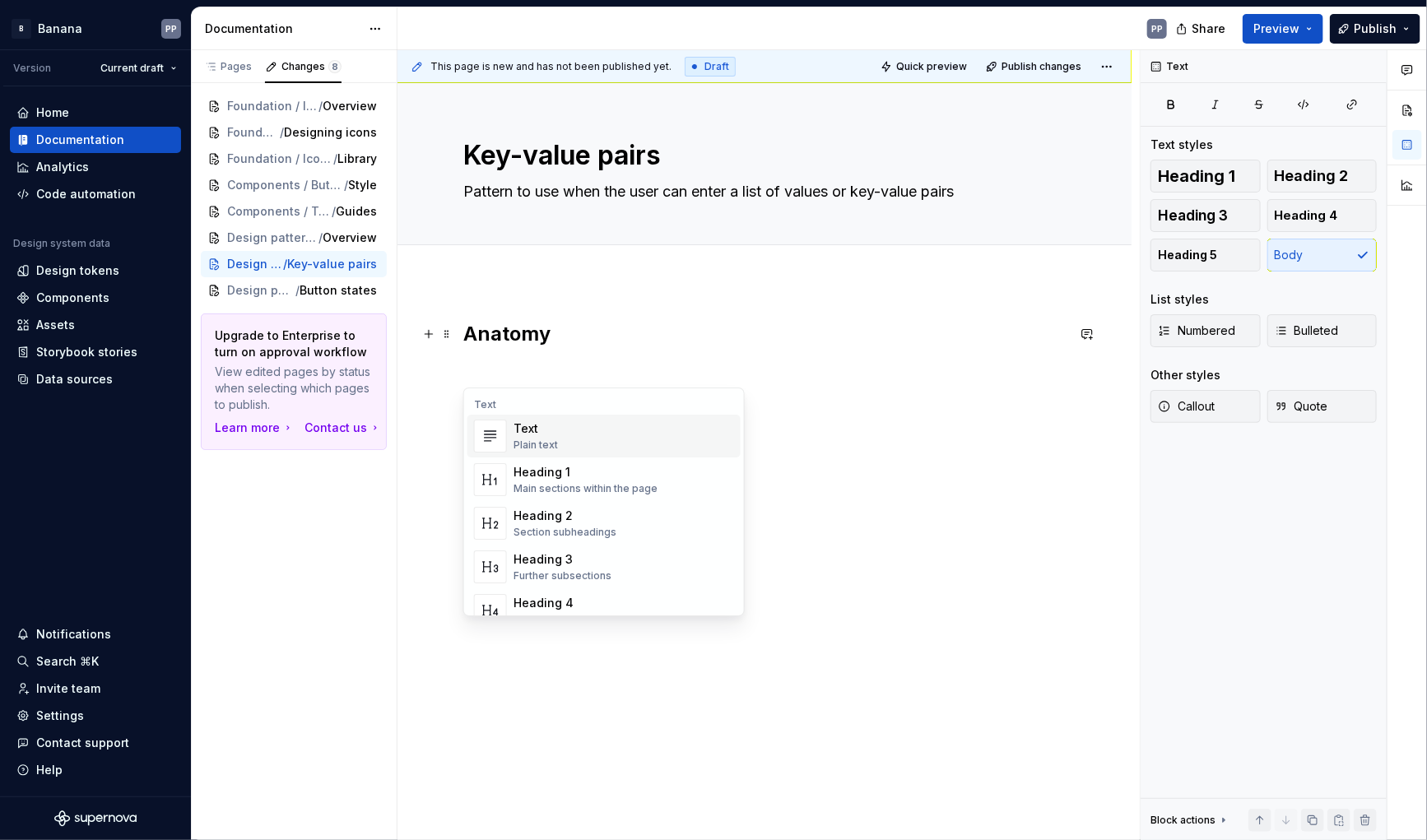
click at [556, 433] on div "Text Plain text" at bounding box center [624, 436] width 221 height 33
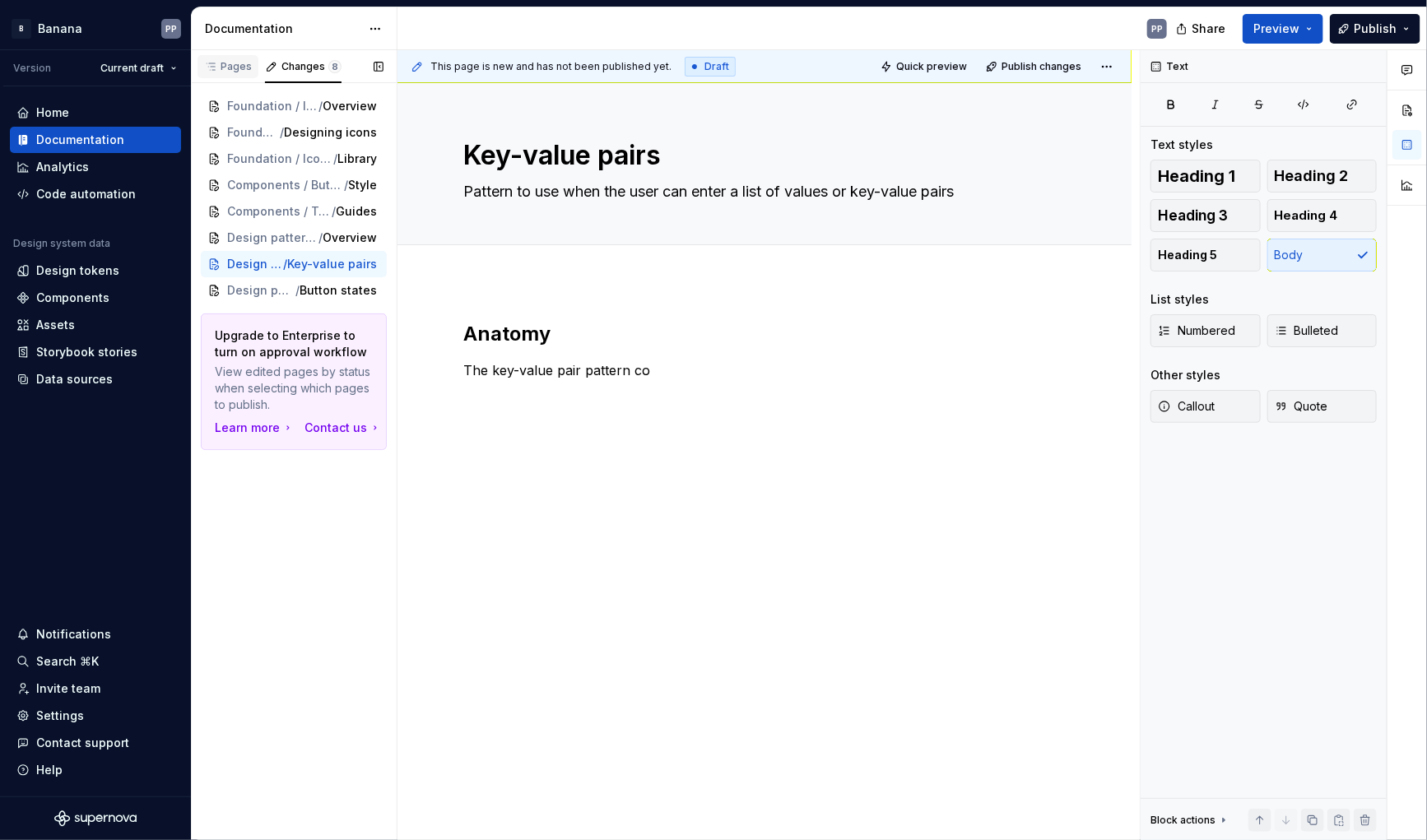
click at [222, 63] on div "Pages" at bounding box center [228, 66] width 48 height 13
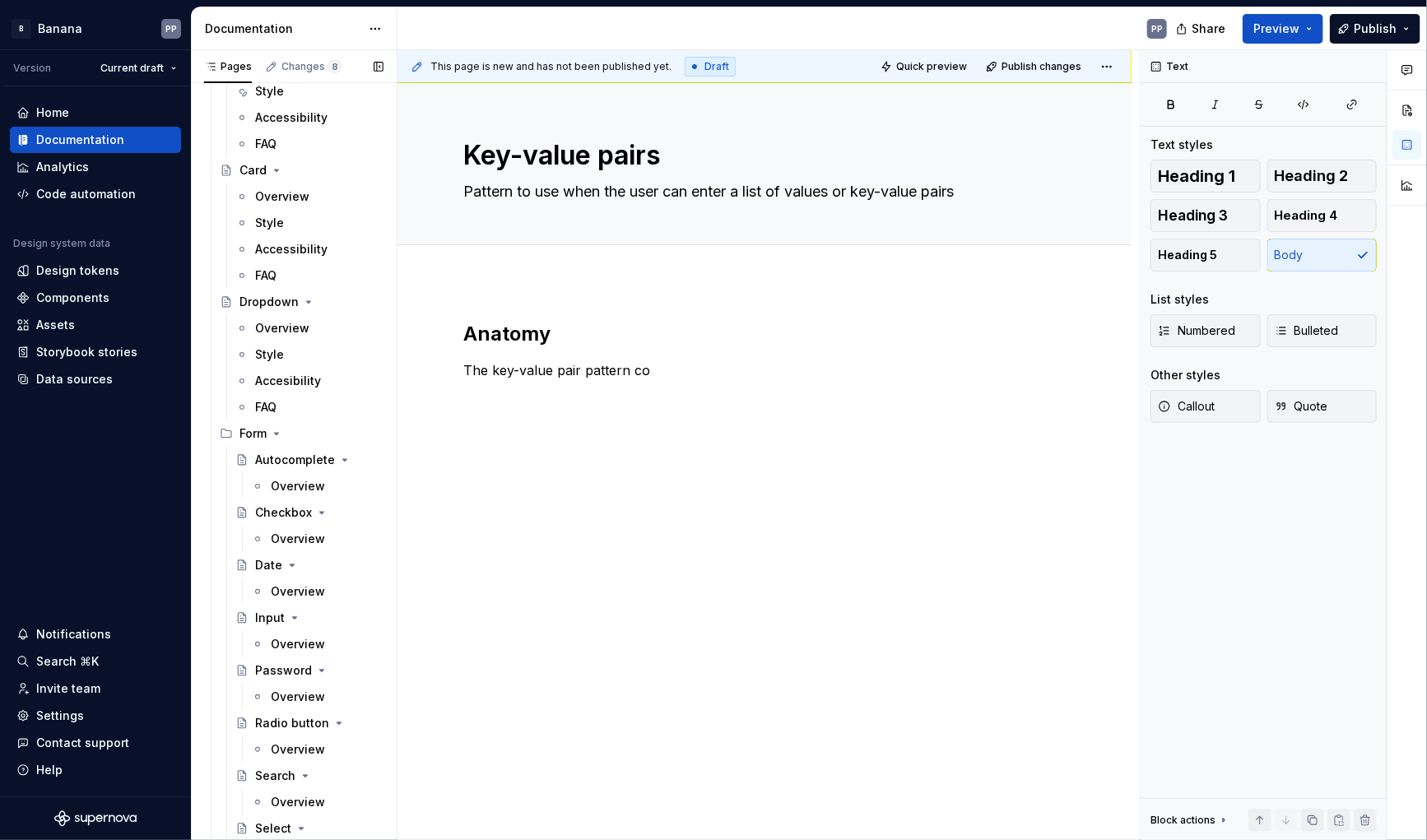
scroll to position [621, 0]
click at [281, 646] on div "Overview" at bounding box center [299, 643] width 55 height 16
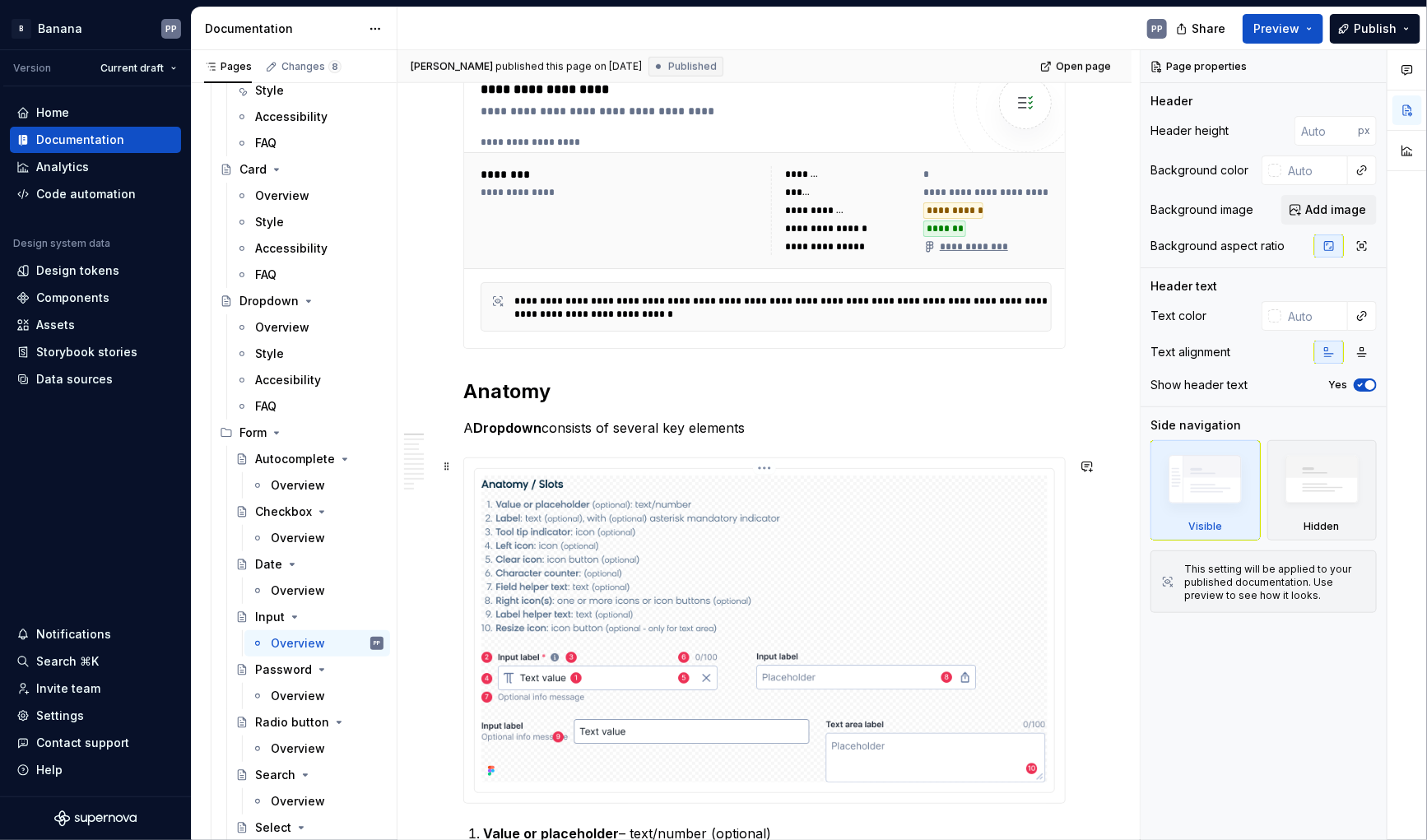
scroll to position [672, 0]
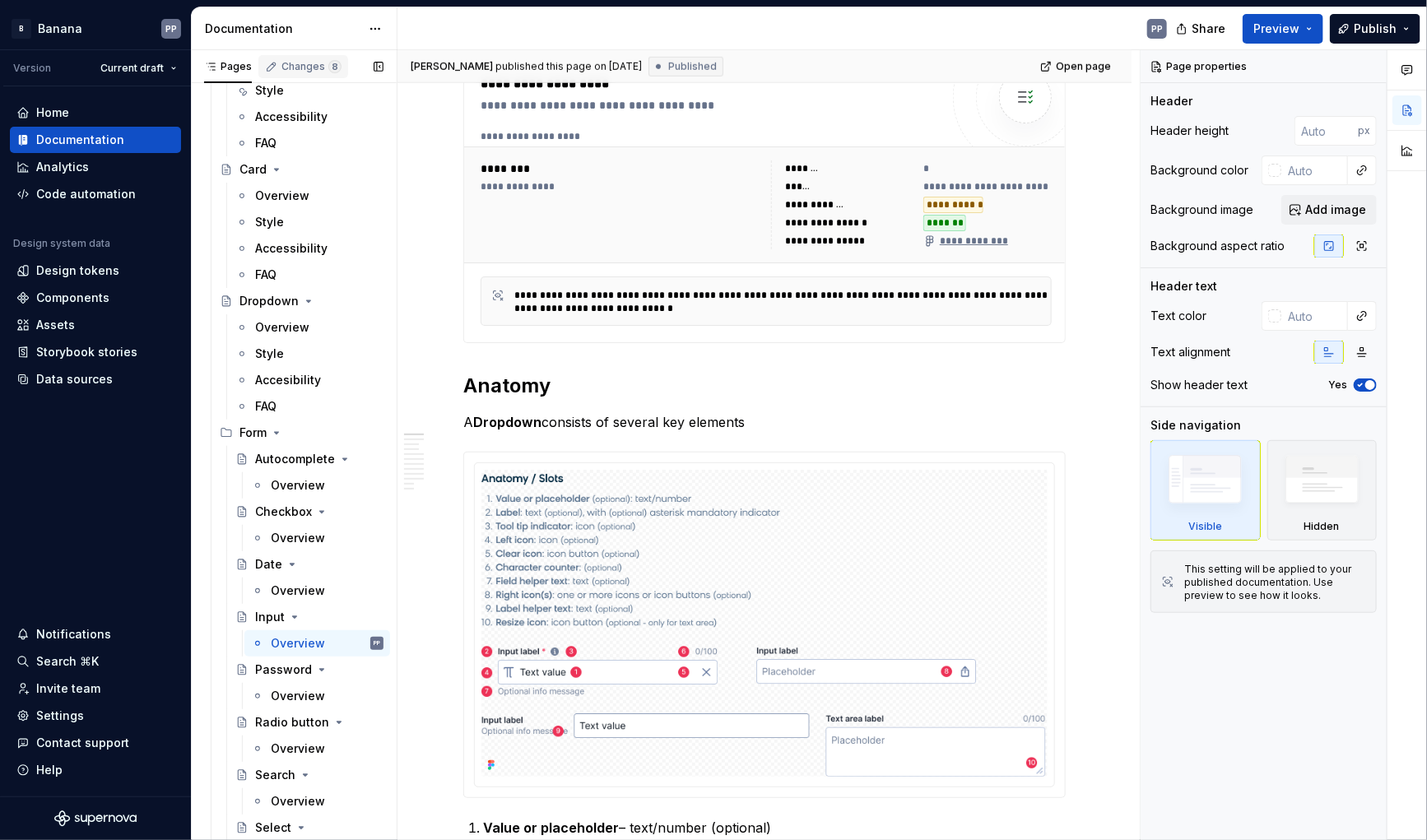
click at [287, 62] on div "Changes 8" at bounding box center [311, 66] width 60 height 13
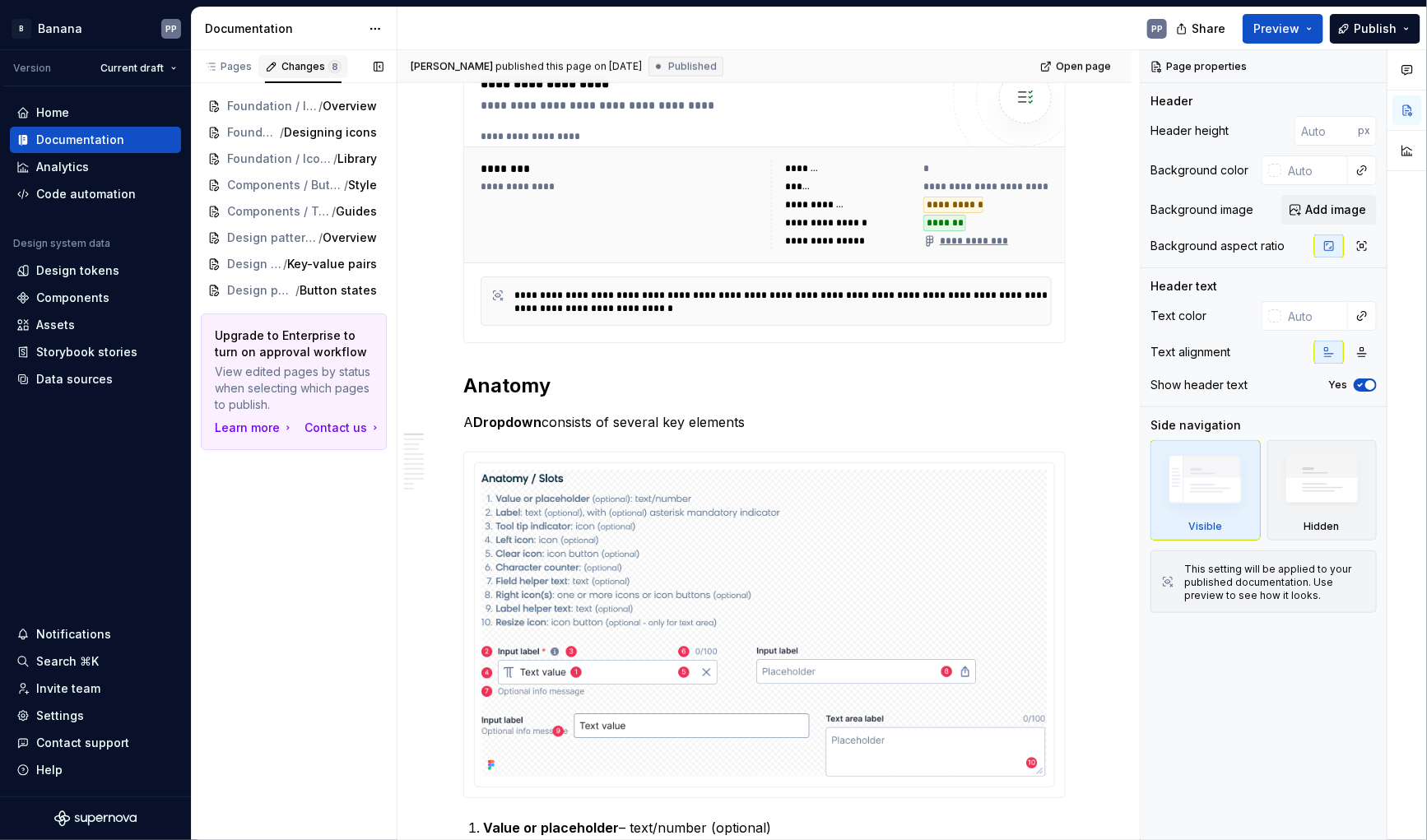
scroll to position [0, 0]
click at [305, 264] on span "Key-value pairs" at bounding box center [309, 263] width 90 height 16
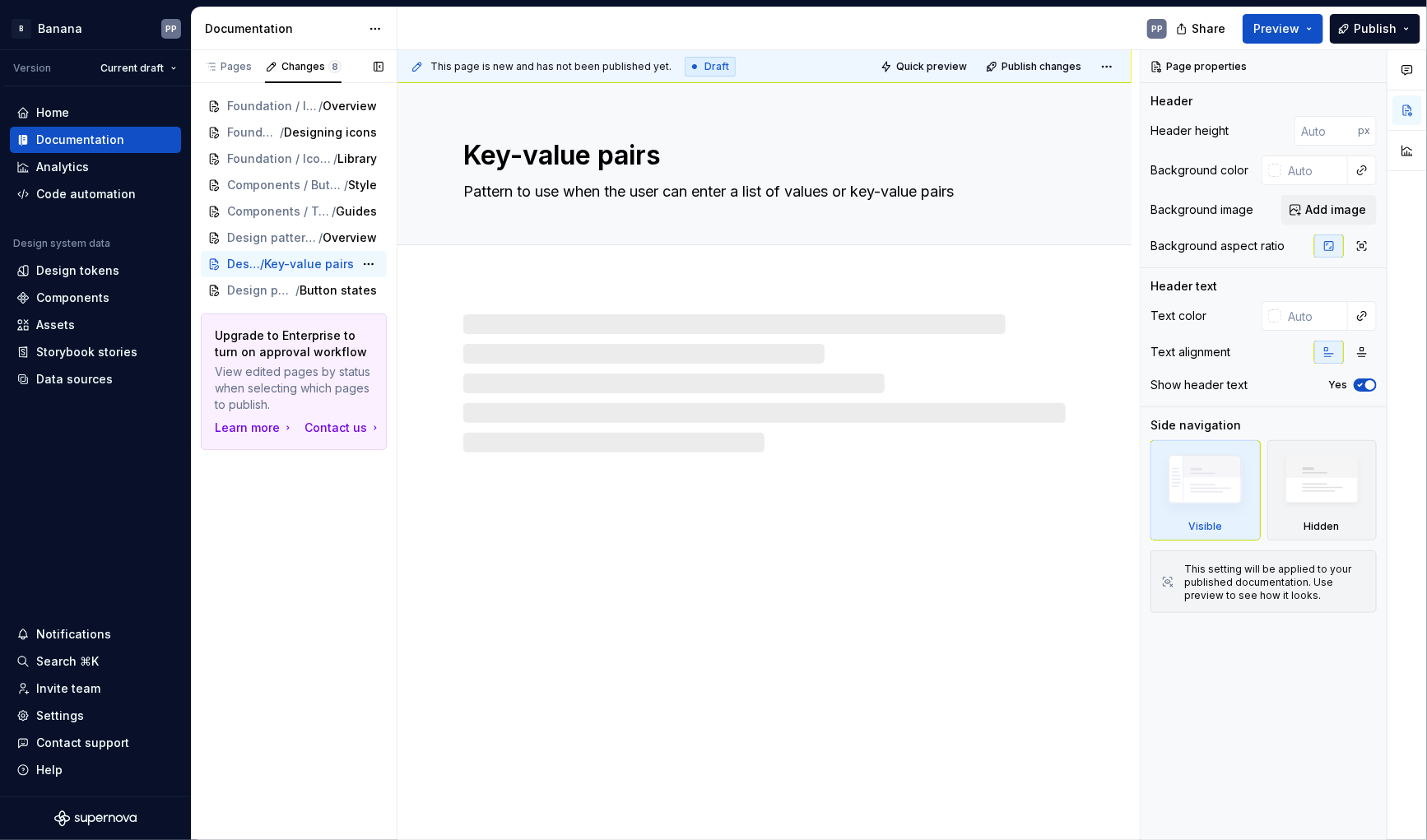
type textarea "*"
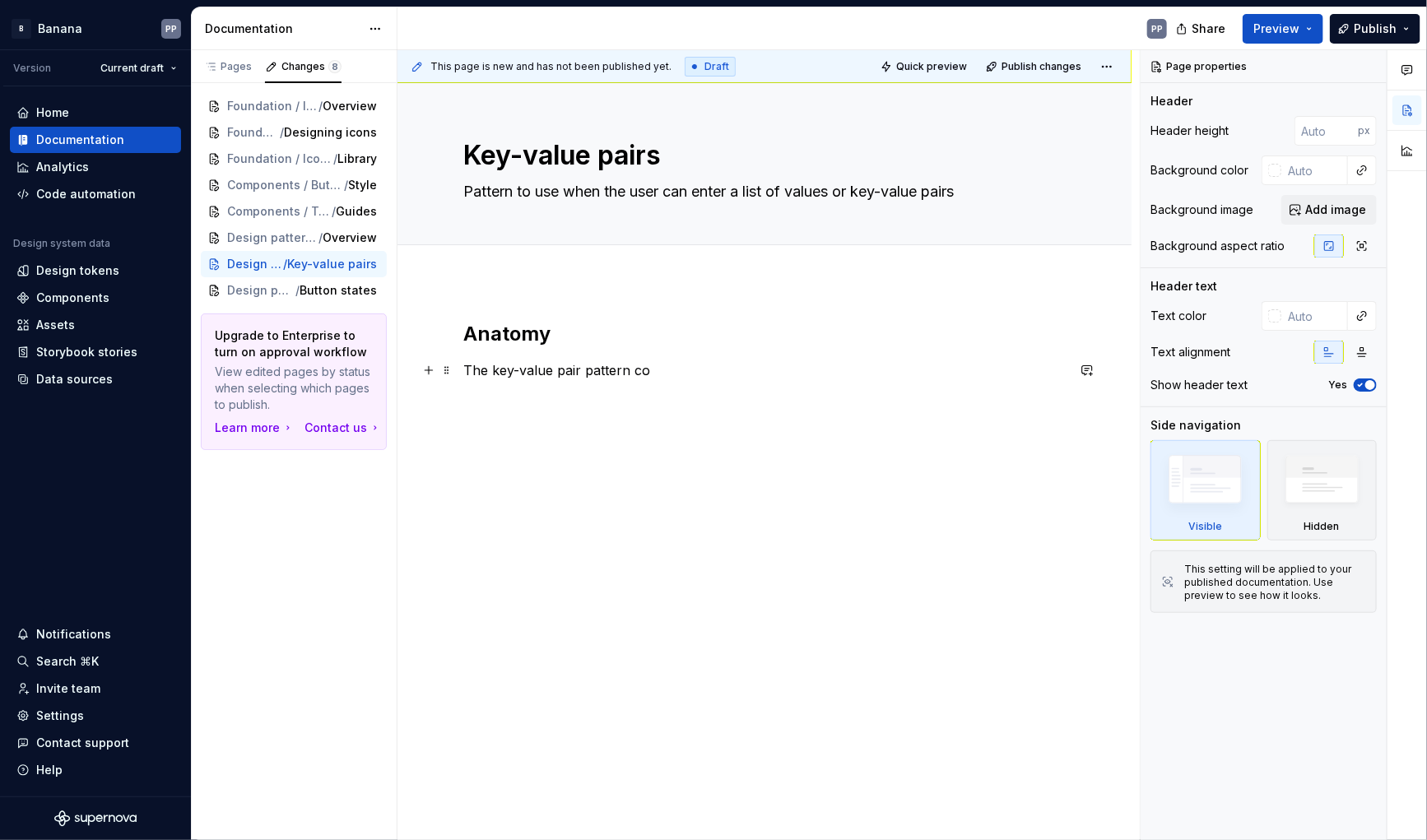
click at [689, 377] on p "The key-value pair pattern co" at bounding box center [765, 370] width 602 height 20
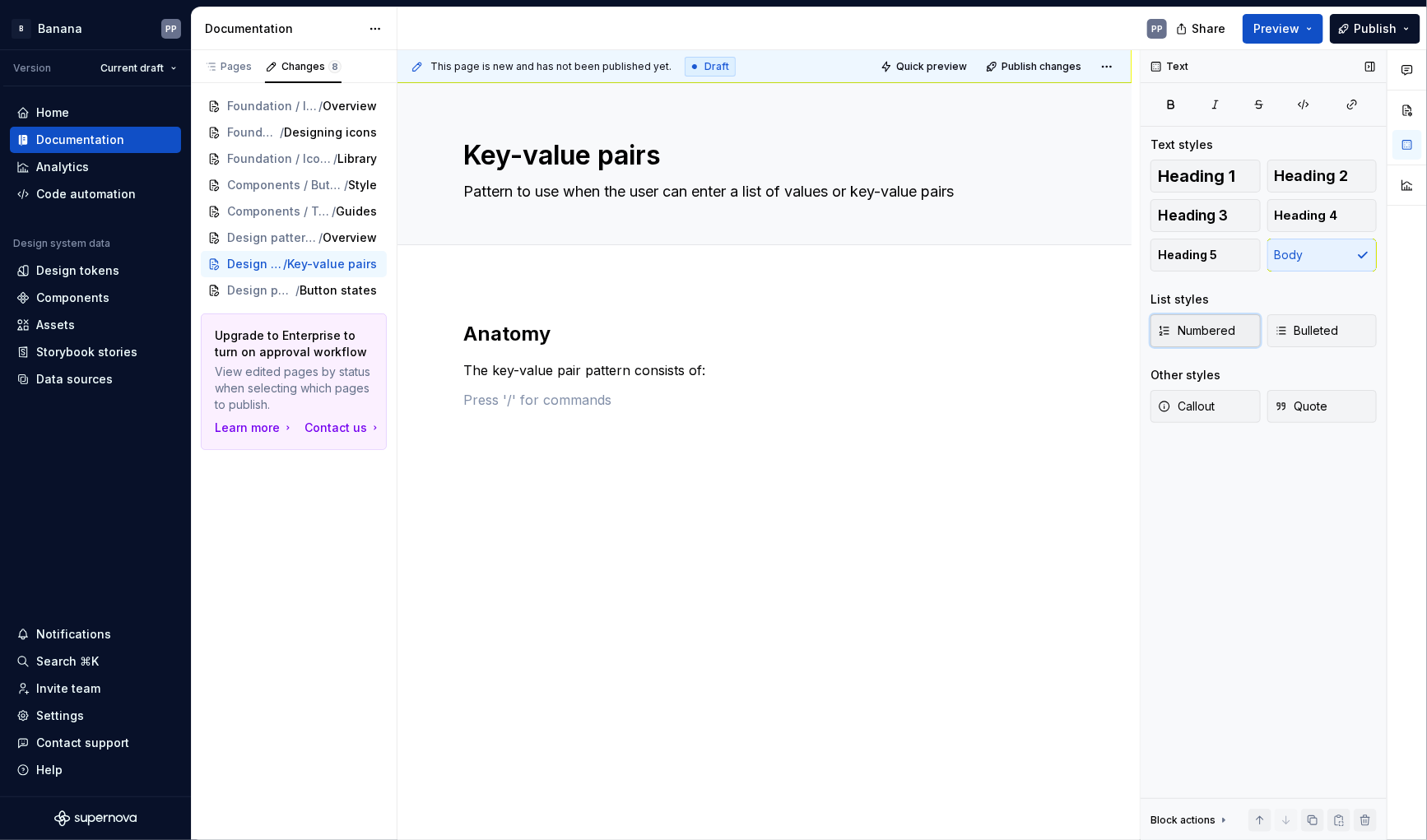
click at [1211, 337] on span "Numbered" at bounding box center [1197, 330] width 77 height 16
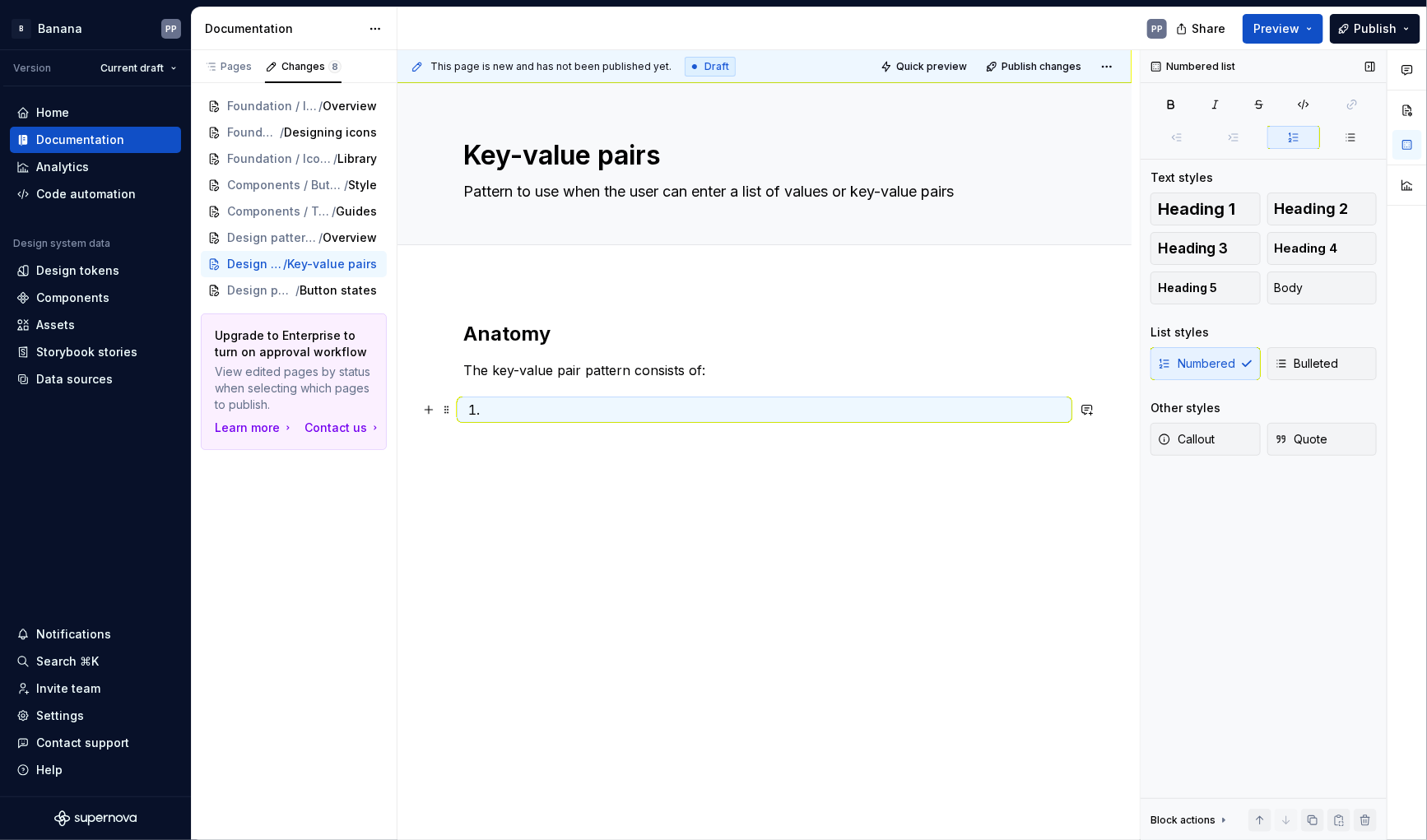
click at [534, 413] on p at bounding box center [774, 410] width 583 height 20
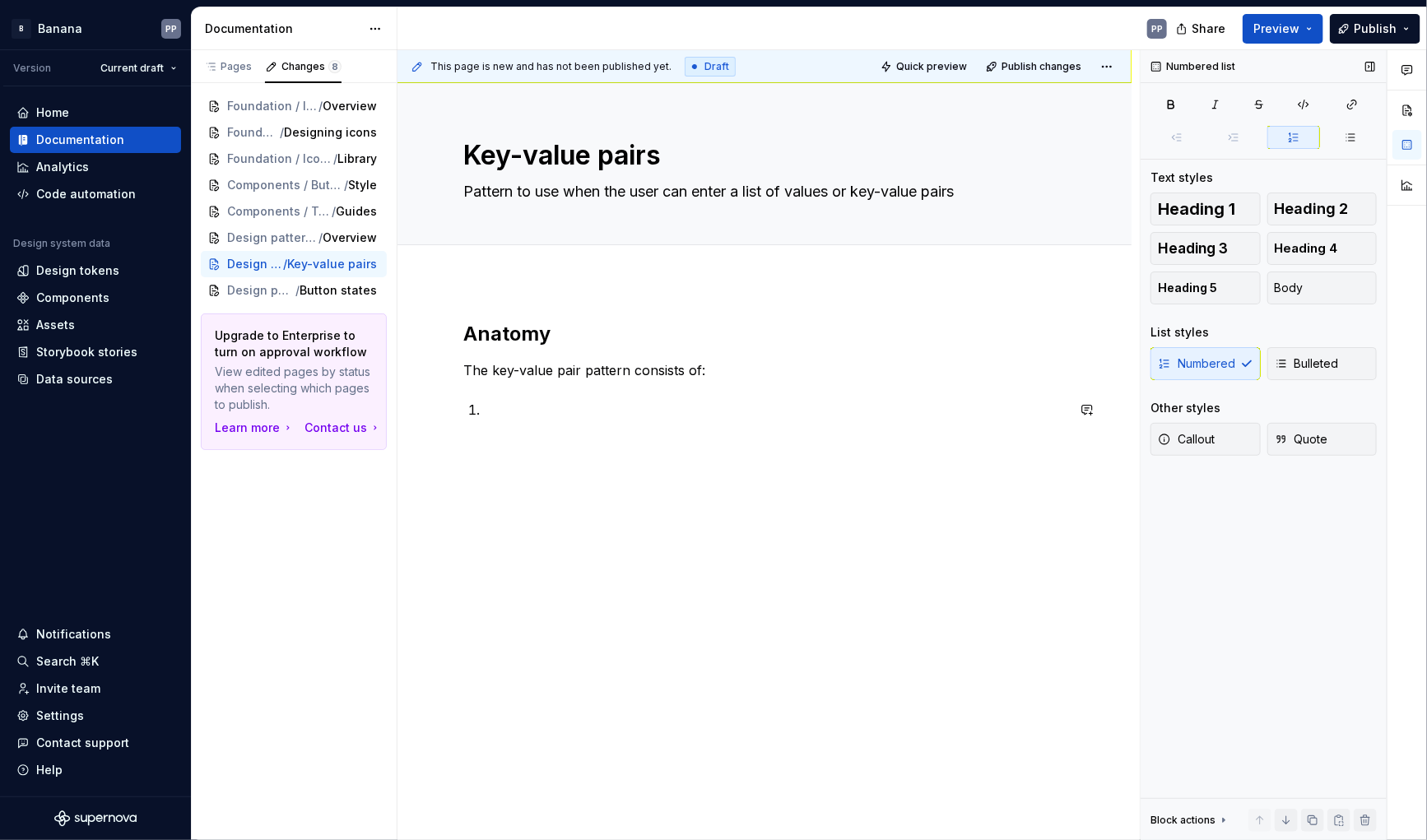
click at [487, 460] on div "Anatomy The key-value pair pattern consists of:" at bounding box center [765, 486] width 734 height 410
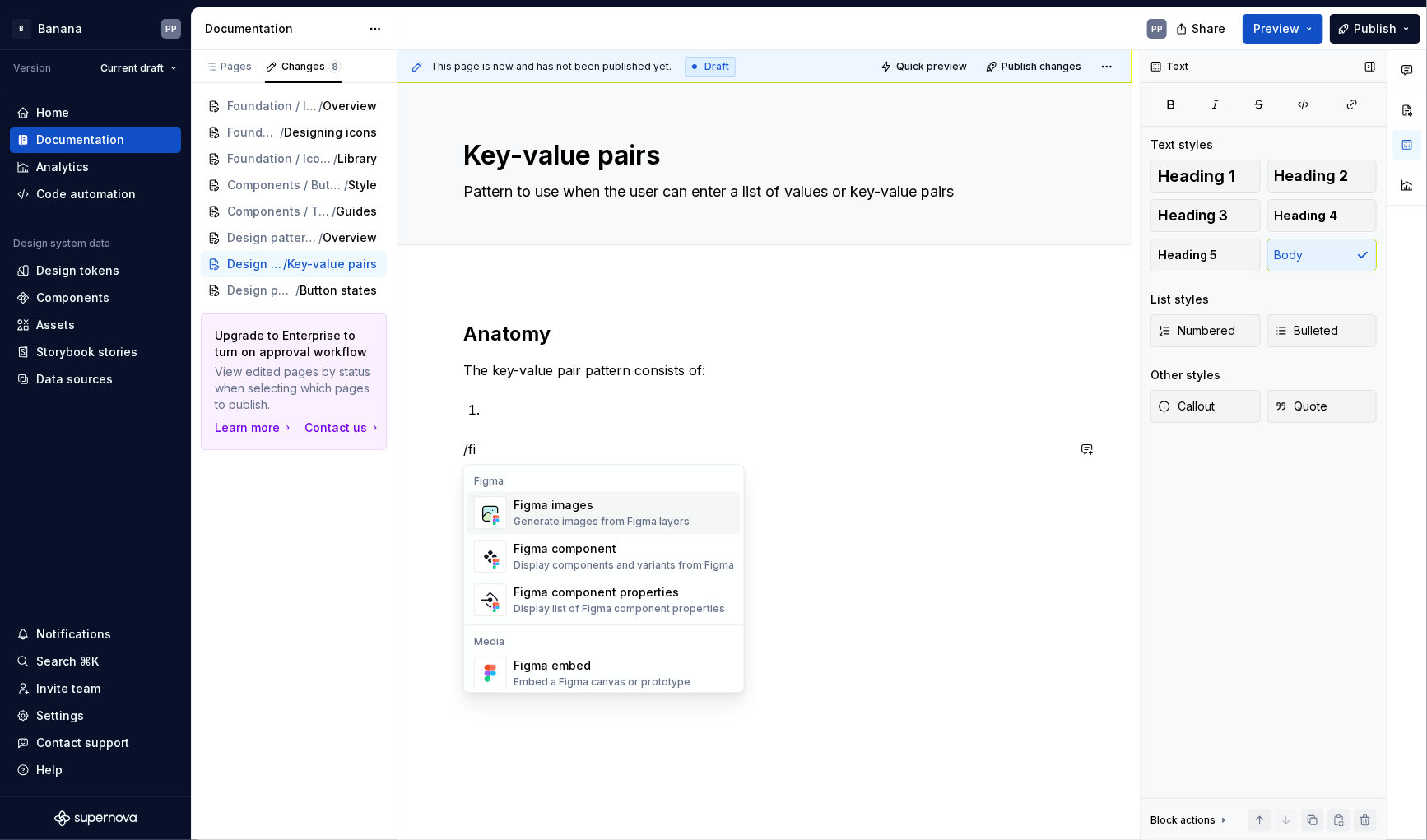
click at [554, 524] on div "Generate images from Figma layers" at bounding box center [601, 521] width 176 height 13
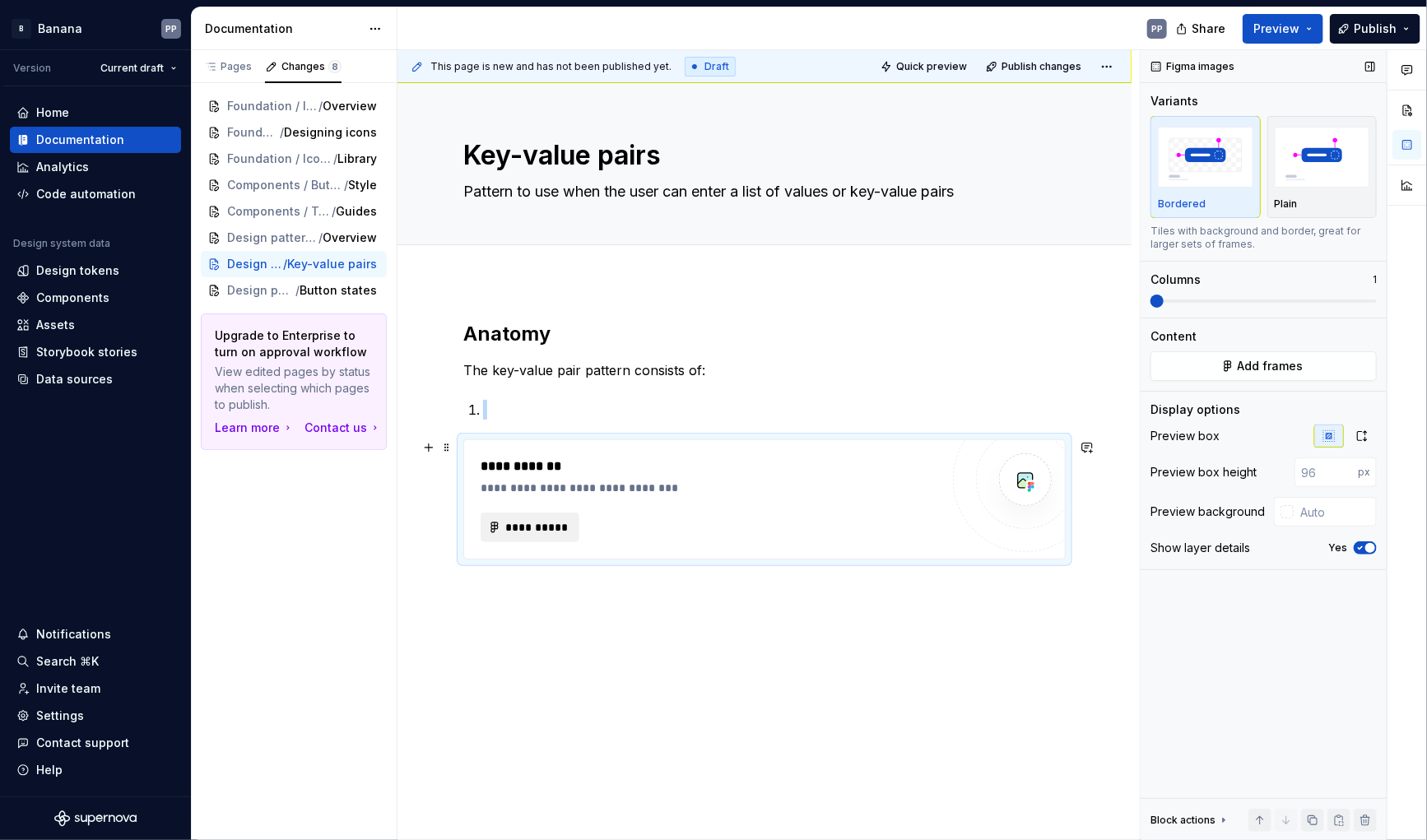
click at [535, 533] on span "**********" at bounding box center [536, 527] width 64 height 16
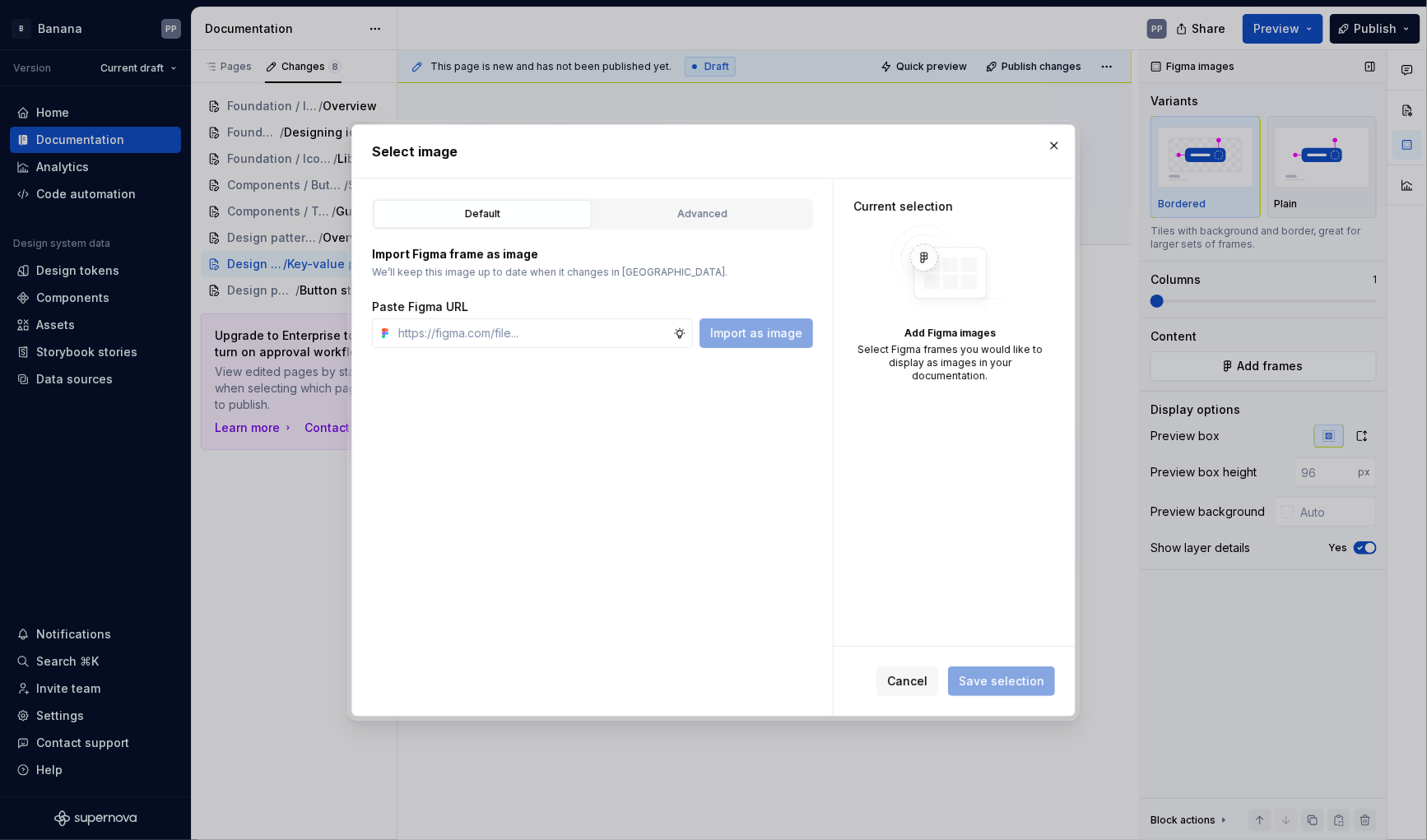
type textarea "*"
paste input "[URL][DOMAIN_NAME]"
type input "[URL][DOMAIN_NAME]"
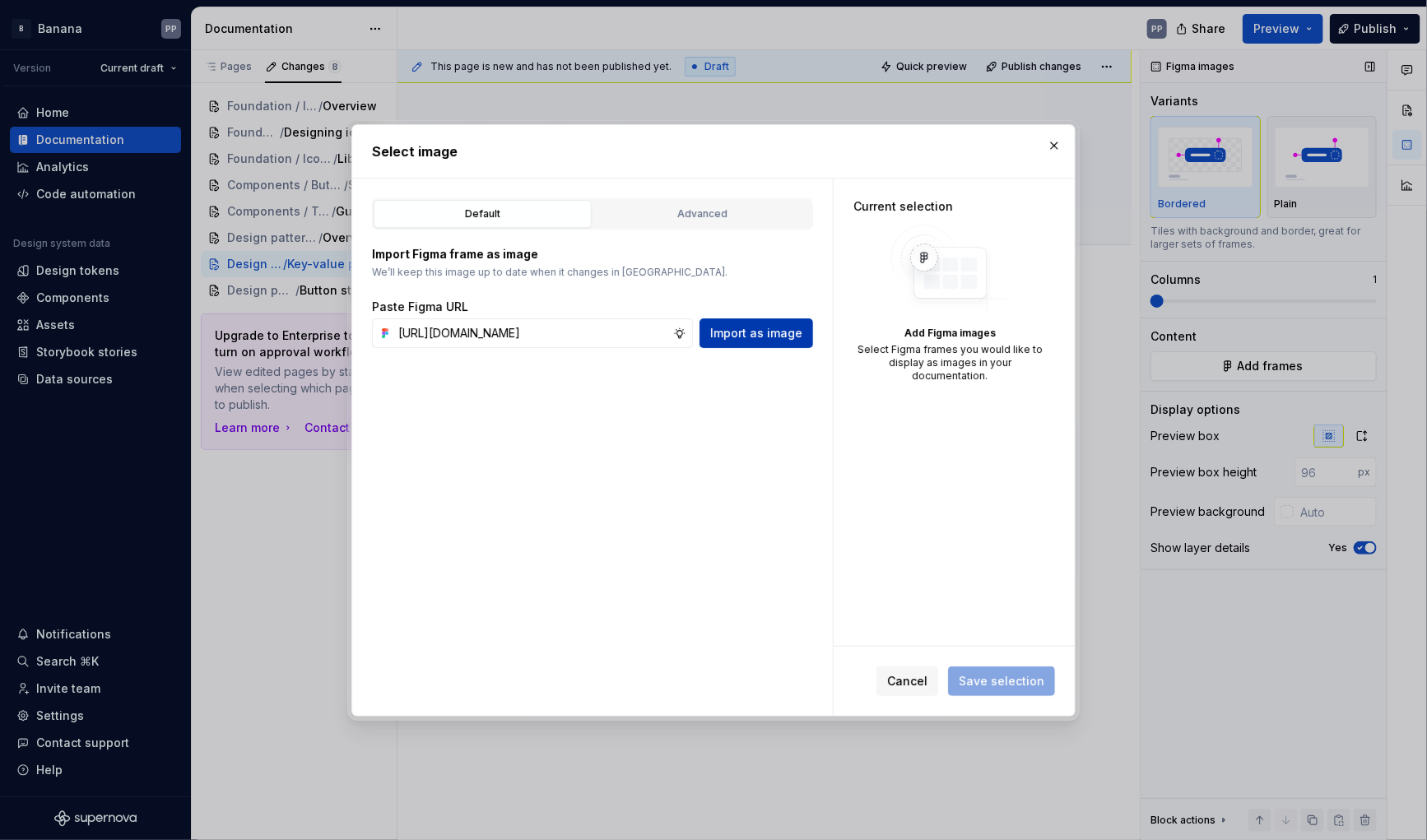
click at [725, 335] on span "Import as image" at bounding box center [756, 333] width 92 height 16
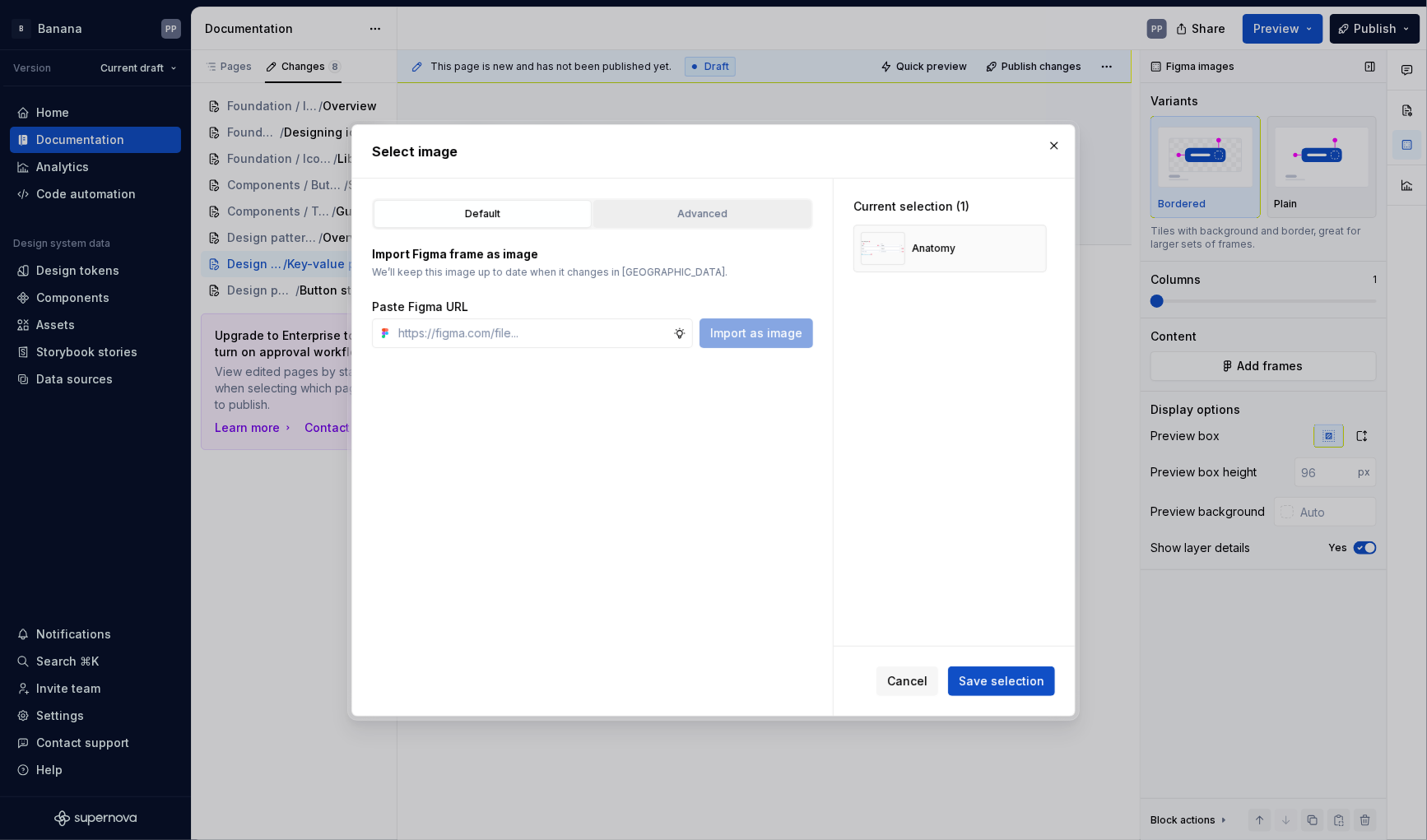
click at [661, 211] on div "Advanced" at bounding box center [702, 214] width 207 height 16
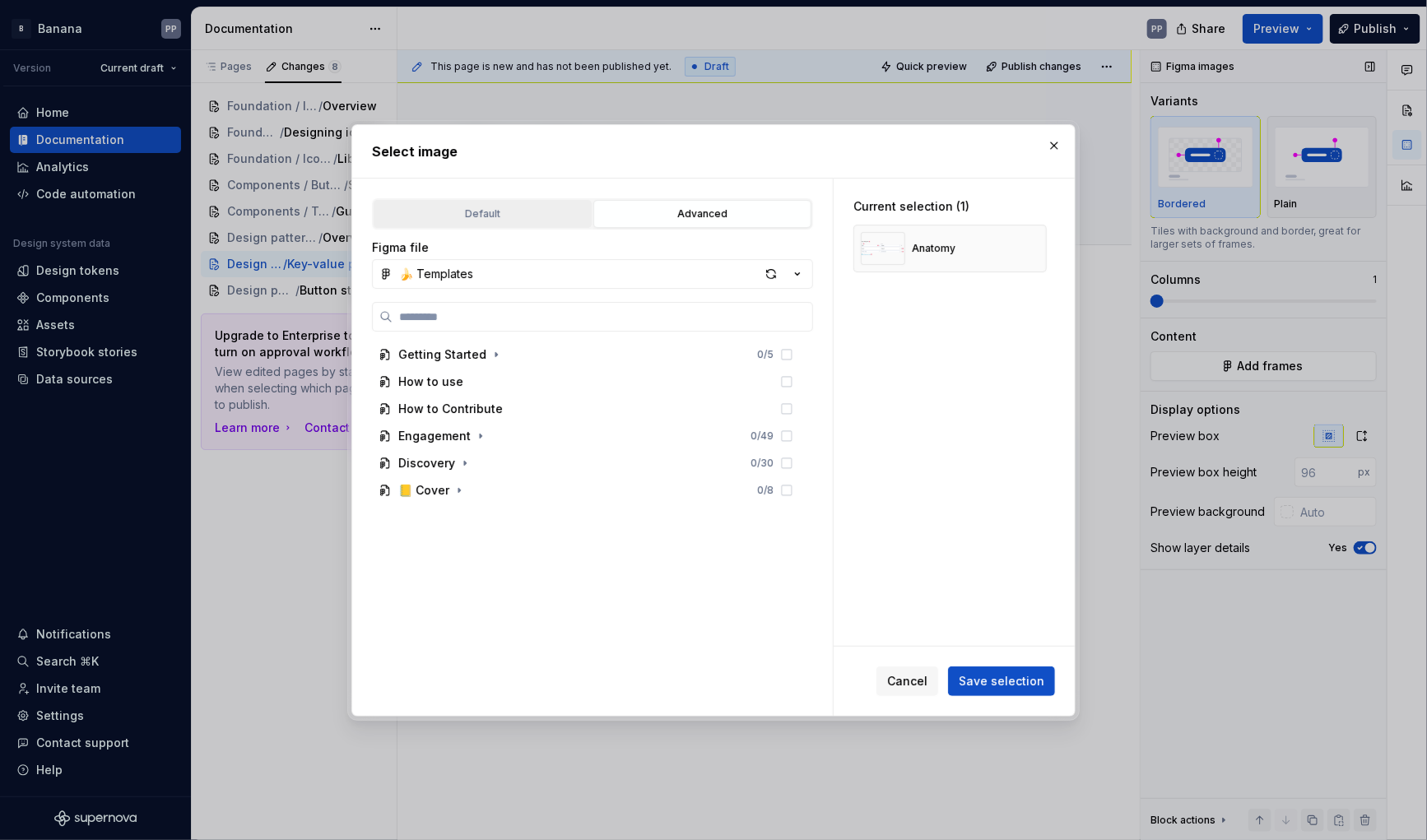
click at [460, 208] on div "Default" at bounding box center [483, 214] width 207 height 16
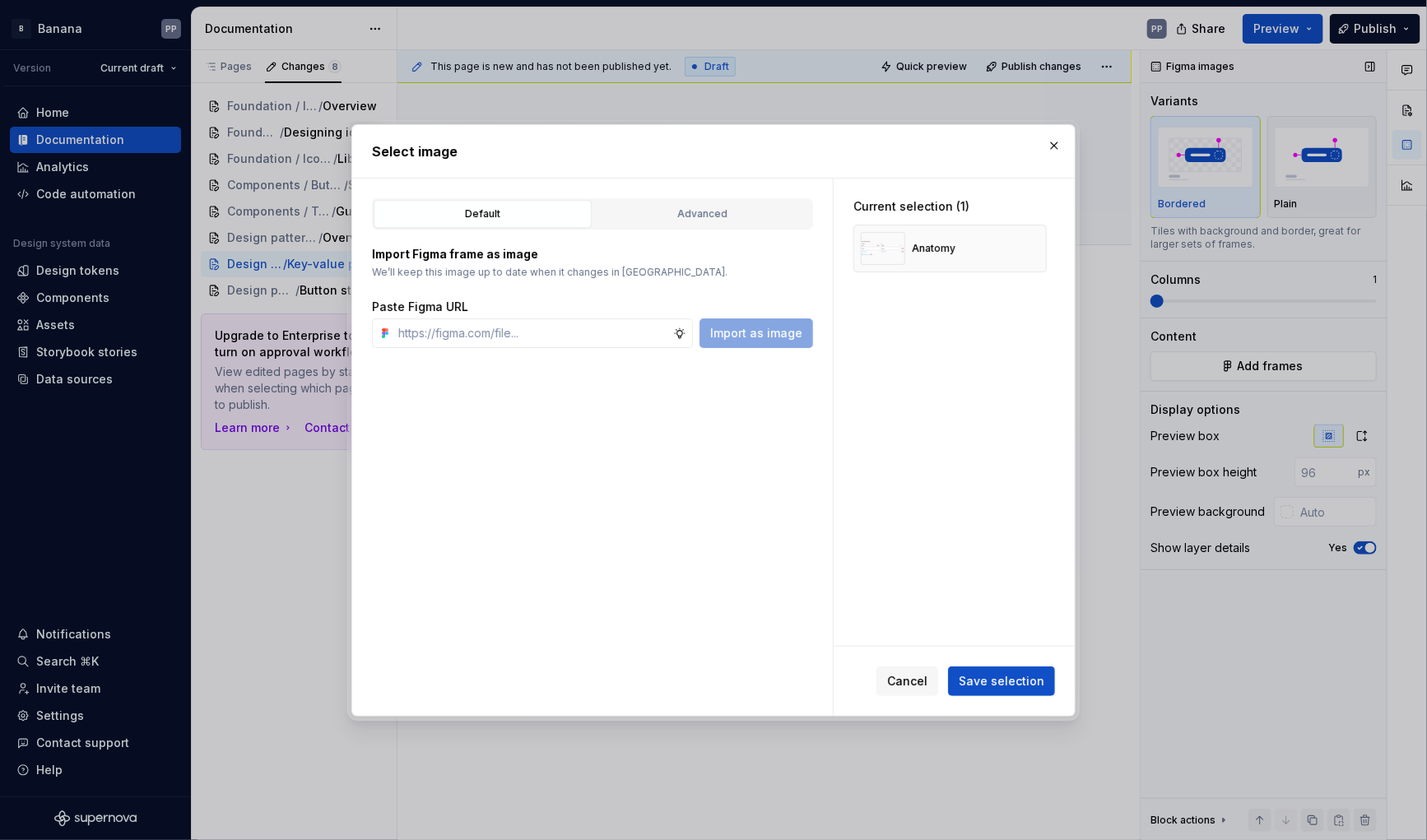
click at [1062, 683] on div "Cancel Save selection" at bounding box center [955, 681] width 241 height 69
click at [1034, 682] on span "Save selection" at bounding box center [1002, 681] width 86 height 16
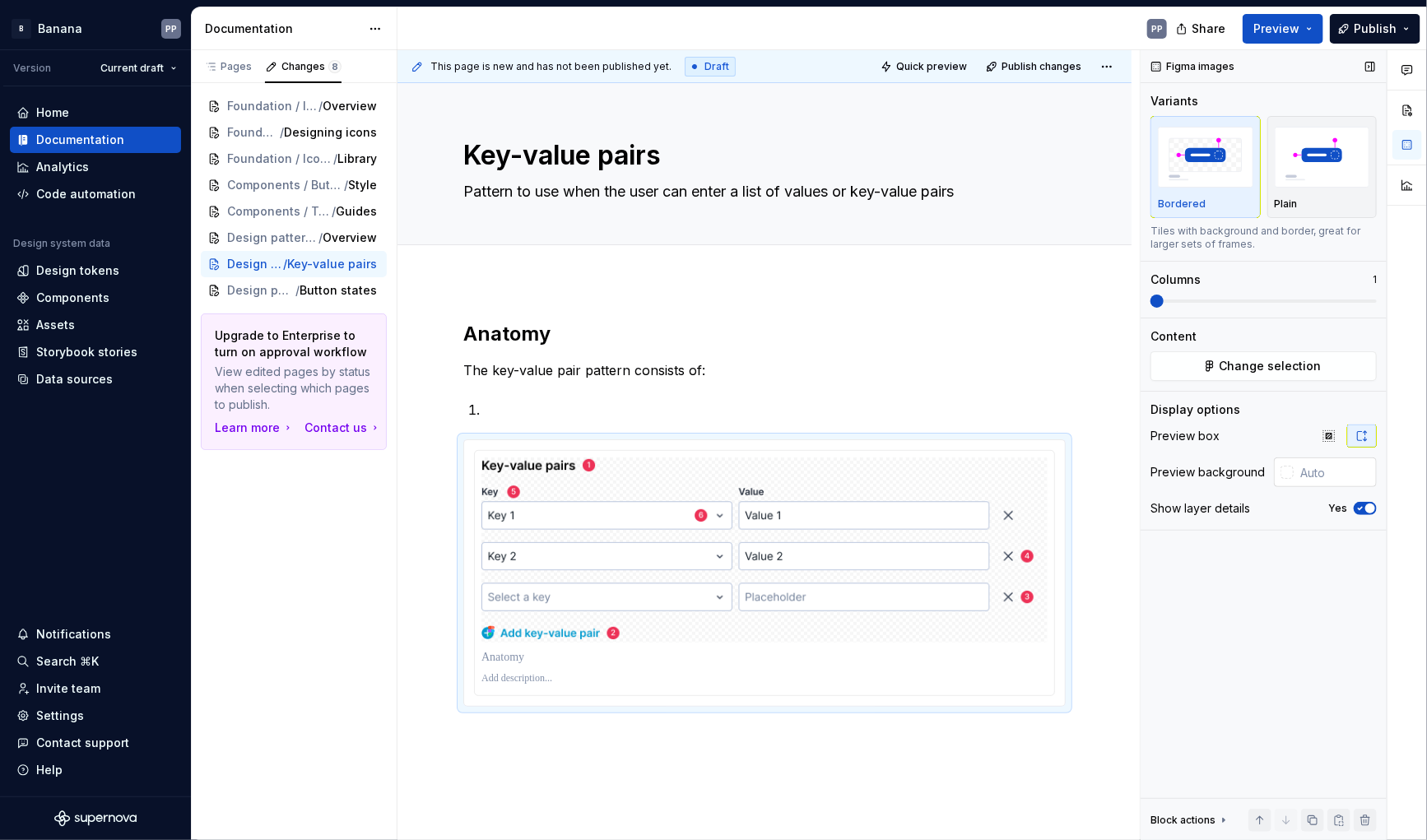
click at [1301, 475] on input "text" at bounding box center [1335, 472] width 83 height 30
click at [1291, 474] on div at bounding box center [1287, 472] width 13 height 13
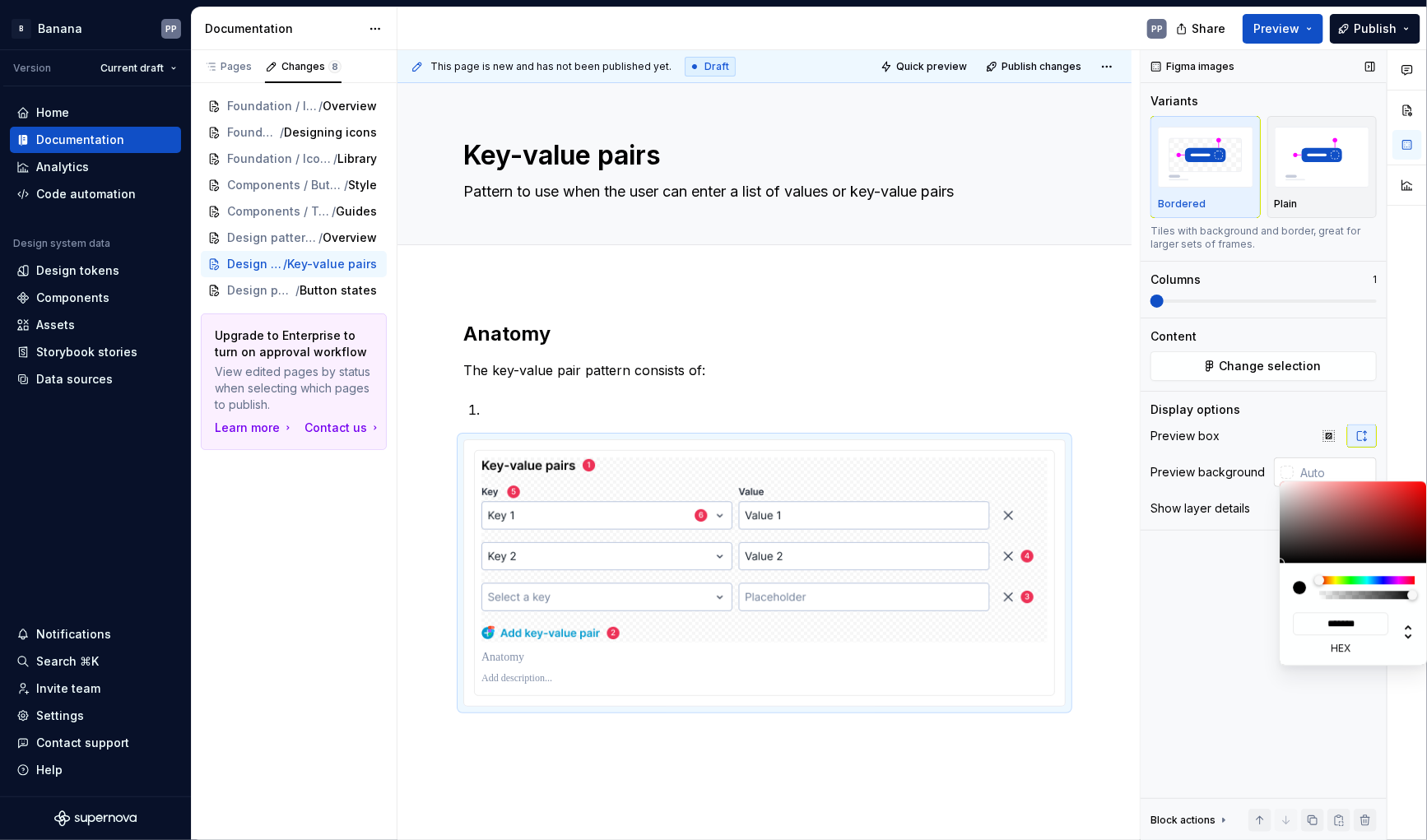
click at [1291, 474] on div "Comments Open comments No comments yet Select ‘Comment’ from the block context …" at bounding box center [1284, 446] width 287 height 791
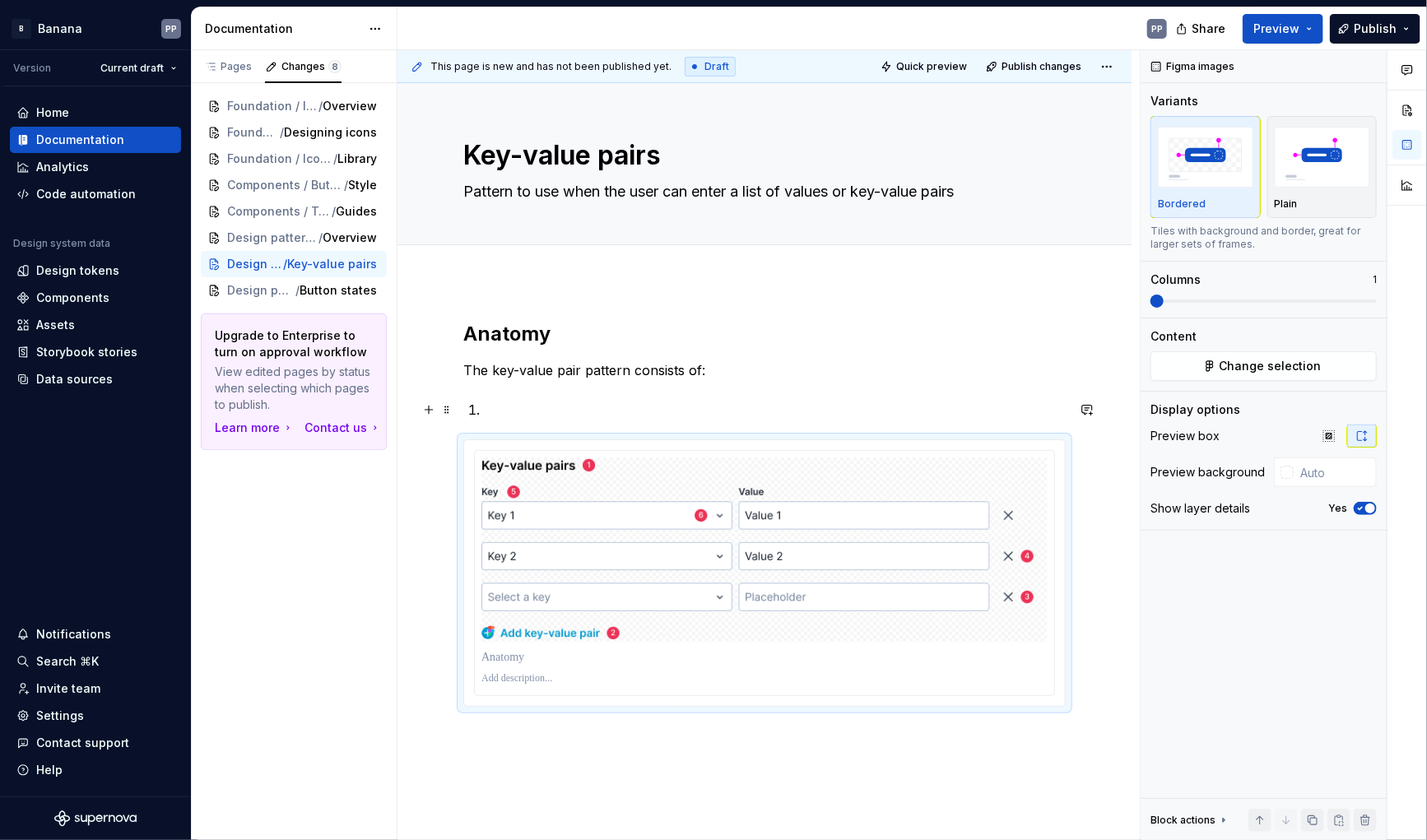
click at [523, 403] on p at bounding box center [774, 410] width 583 height 20
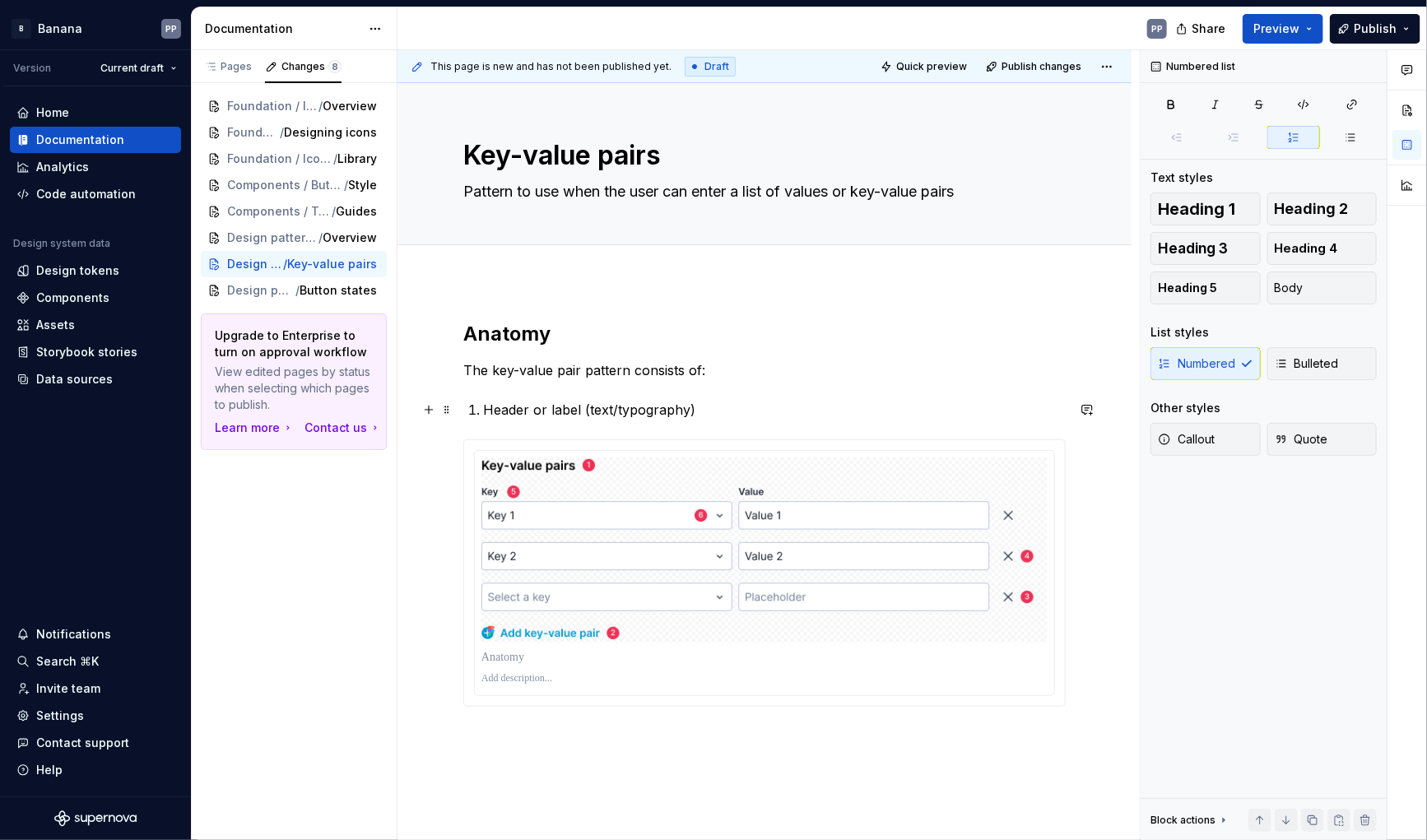
click at [709, 411] on p "Header or label (text/typography)" at bounding box center [774, 410] width 583 height 20
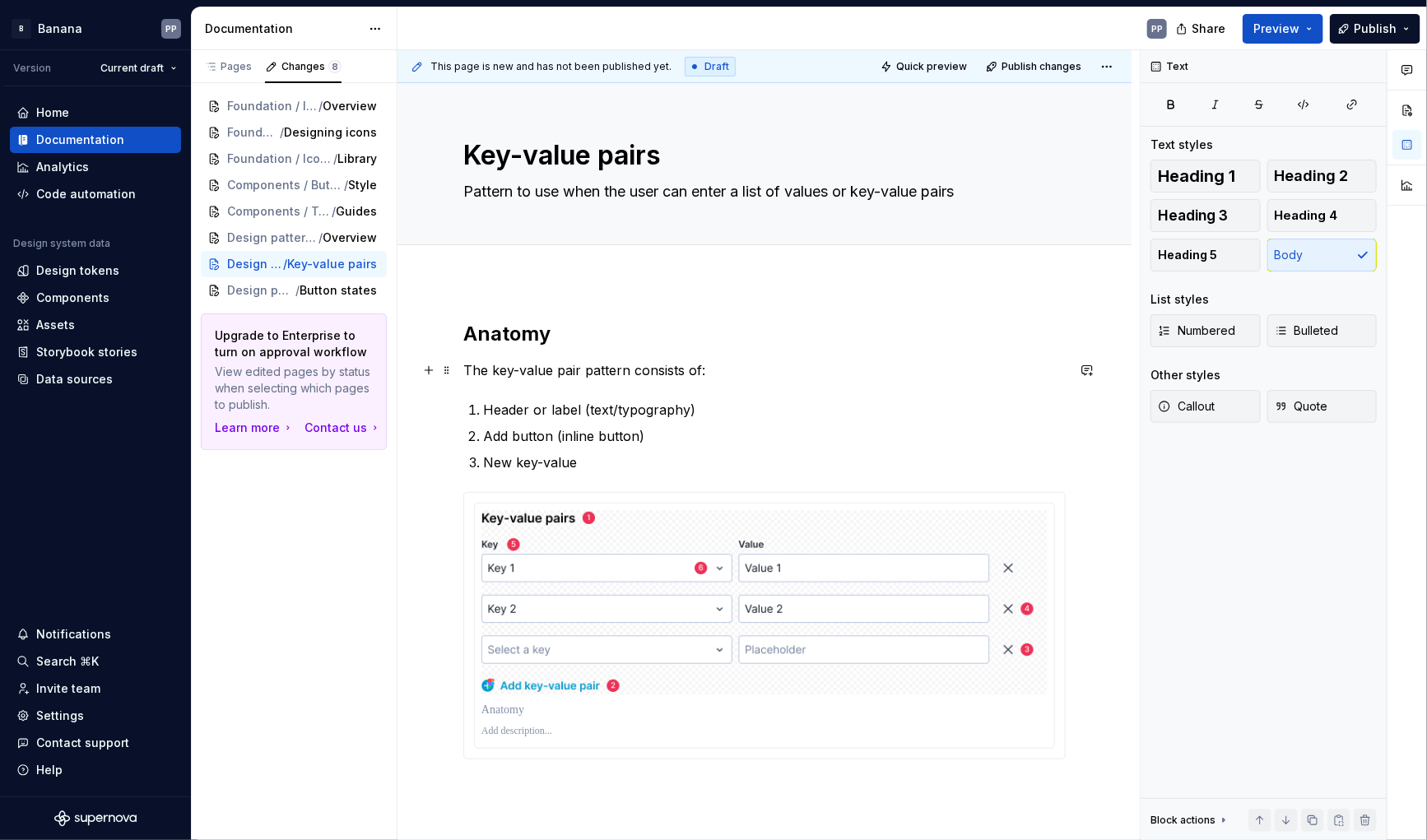
click at [661, 366] on p "The key-value pair pattern consists of:" at bounding box center [765, 370] width 602 height 20
click at [555, 432] on p "Add button (inline button)" at bounding box center [774, 435] width 583 height 20
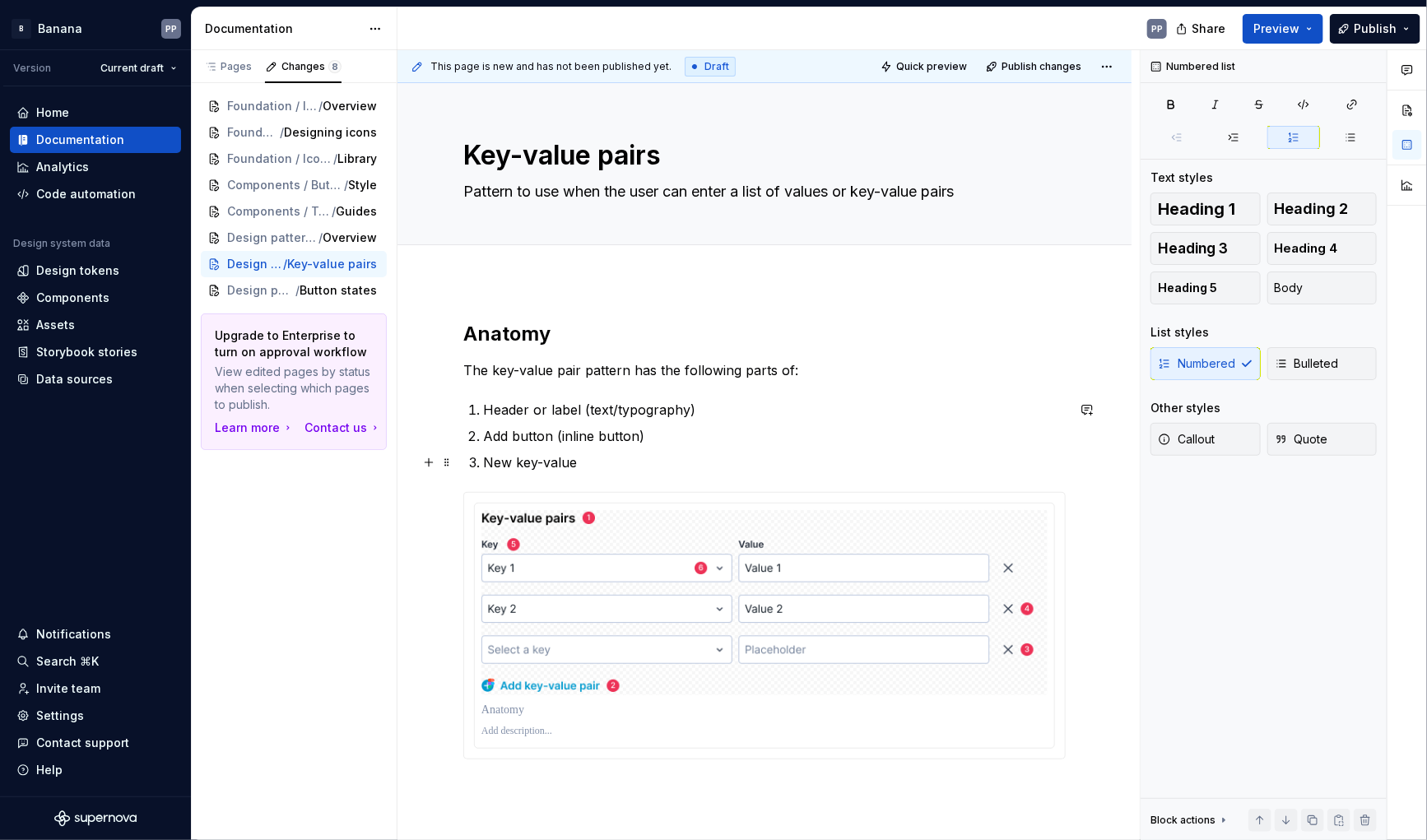
click at [547, 464] on p "New key-value" at bounding box center [774, 462] width 583 height 20
click at [593, 464] on p "New key-value" at bounding box center [774, 462] width 583 height 20
click at [509, 464] on p "New key-value ro" at bounding box center [774, 462] width 583 height 20
click at [600, 461] on p "New key-value ro" at bounding box center [774, 462] width 583 height 20
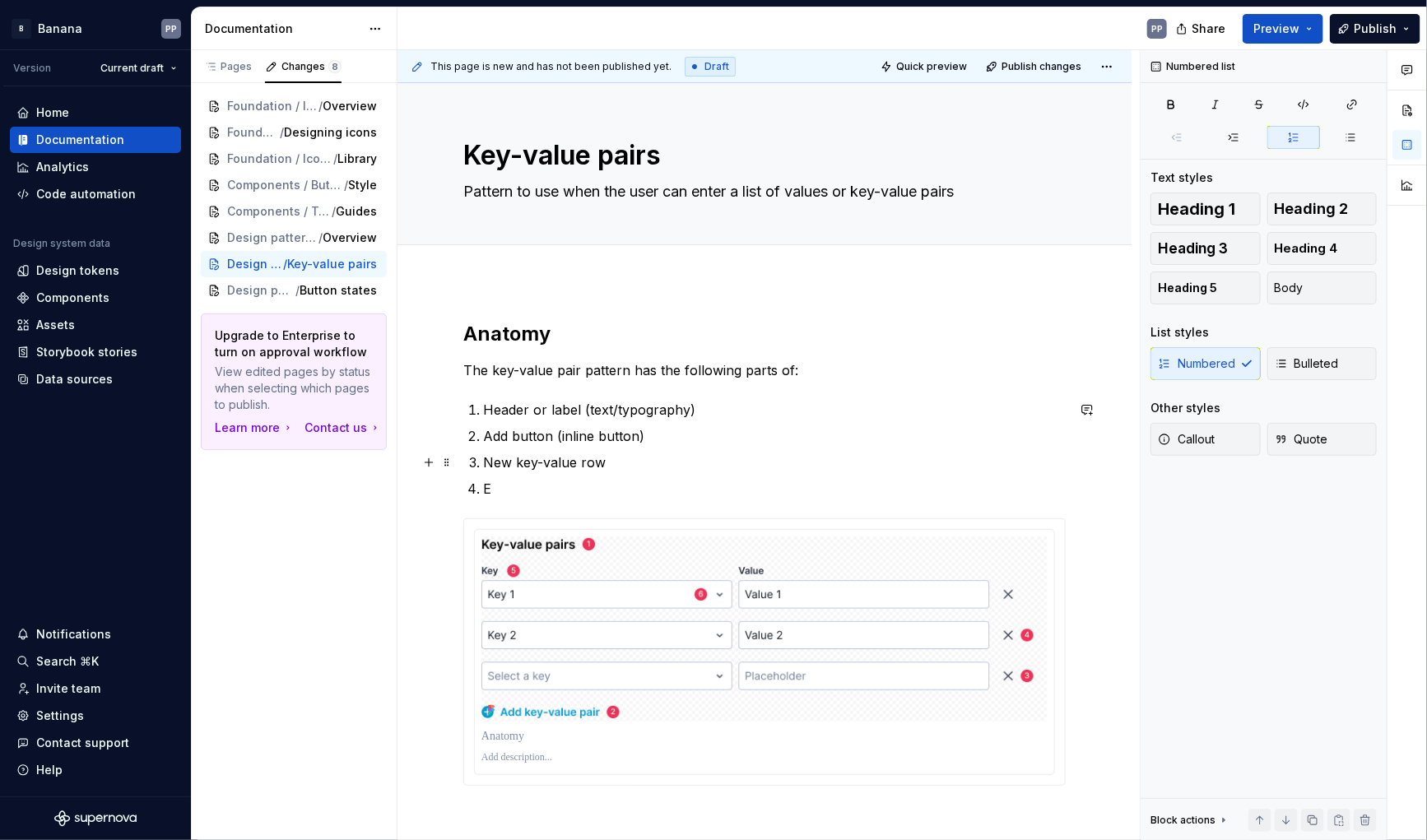
click at [607, 455] on p "New key-value row" at bounding box center [774, 462] width 583 height 20
click at [511, 464] on p "New key-value row" at bounding box center [774, 462] width 583 height 20
click at [514, 490] on p "E" at bounding box center [774, 488] width 583 height 20
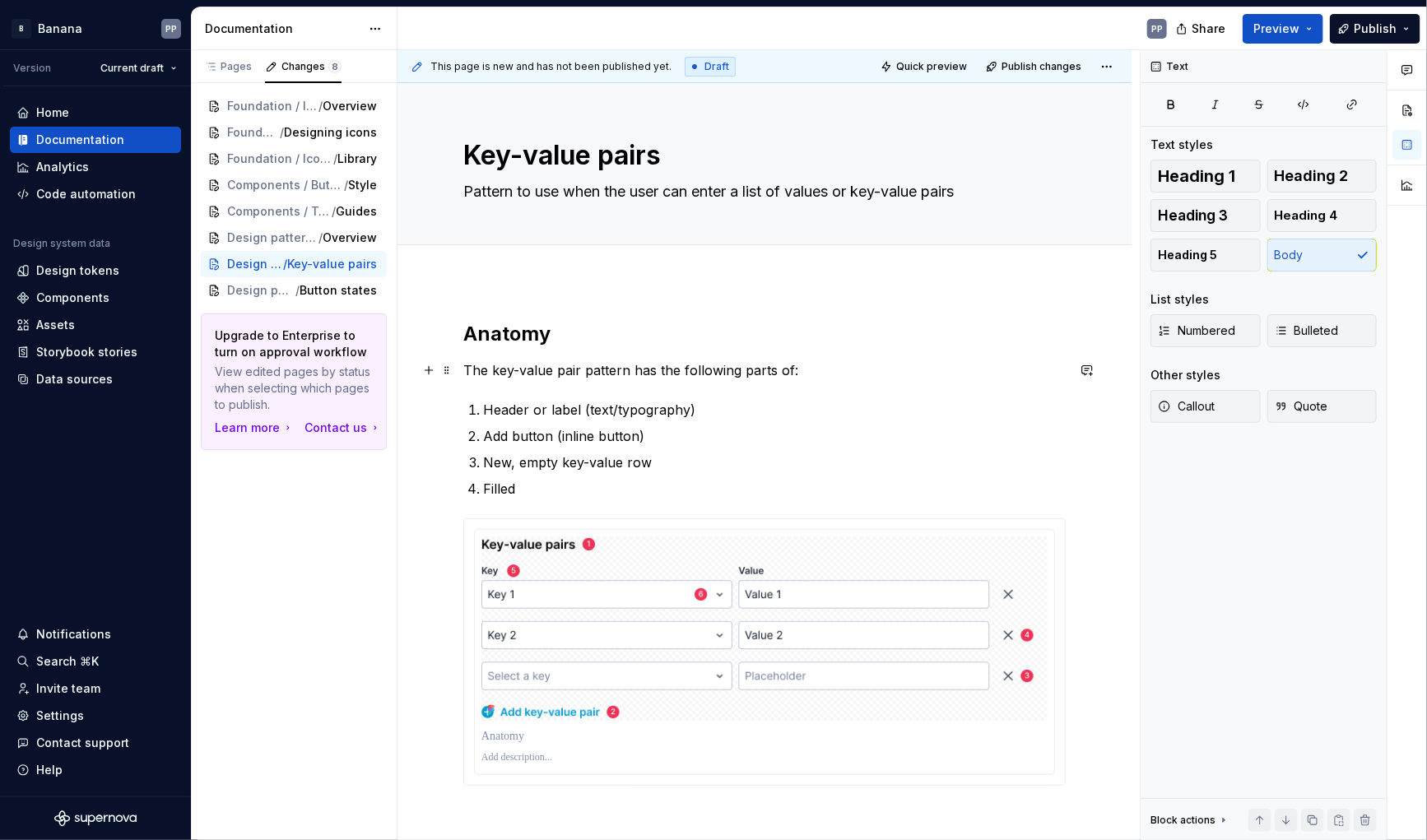
drag, startPoint x: 786, startPoint y: 370, endPoint x: 779, endPoint y: 392, distance: 23.1
click at [786, 370] on p "The key-value pair pattern has the following parts of:" at bounding box center [765, 370] width 602 height 20
drag, startPoint x: 798, startPoint y: 370, endPoint x: 787, endPoint y: 370, distance: 11.0
click at [787, 370] on p "The key-value pair pattern has the following parts of:" at bounding box center [765, 370] width 602 height 20
drag, startPoint x: 808, startPoint y: 369, endPoint x: 778, endPoint y: 368, distance: 30.0
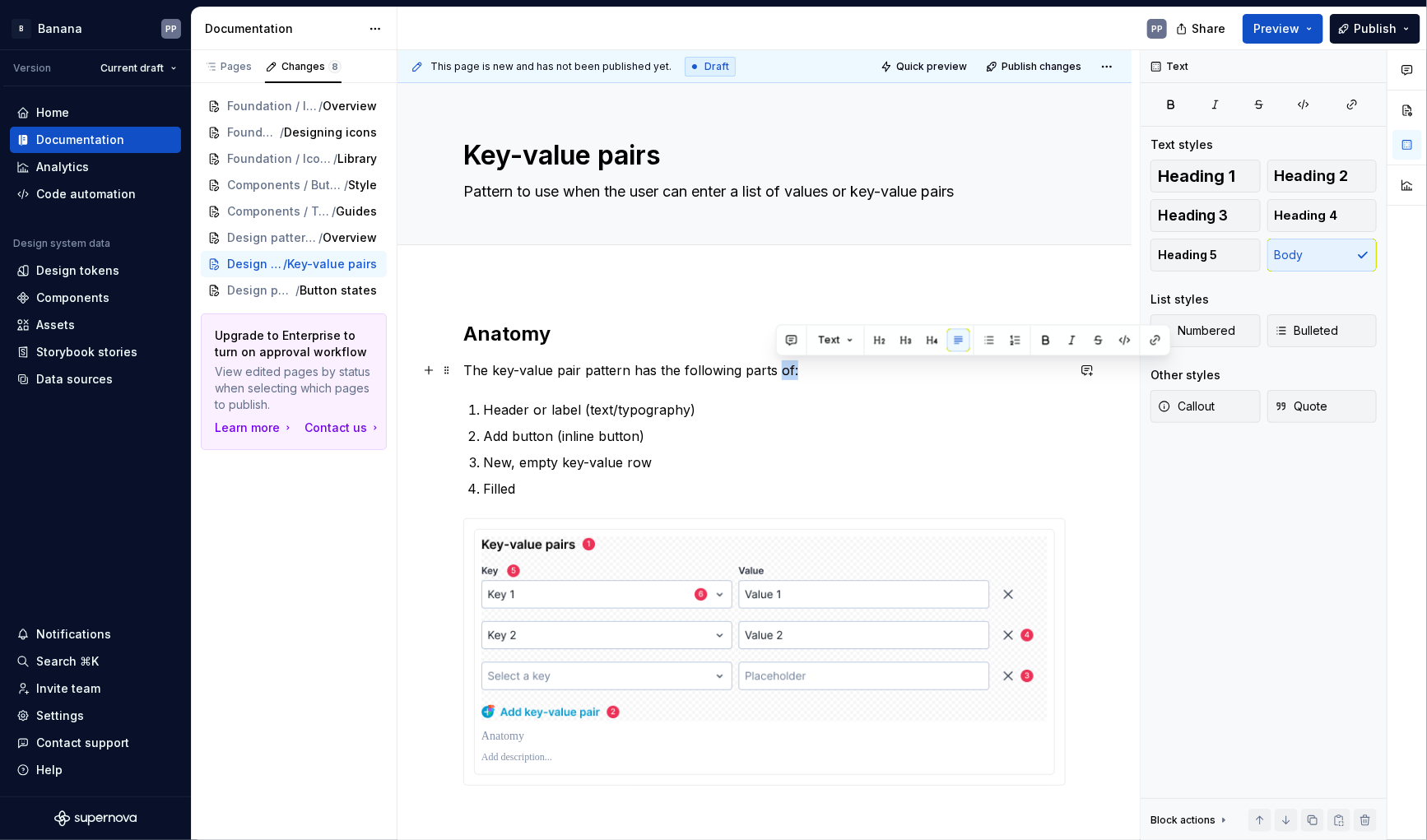
click at [778, 368] on p "The key-value pair pattern has the following parts of:" at bounding box center [765, 370] width 602 height 20
click at [669, 464] on p "New, empty key-value row" at bounding box center [774, 462] width 583 height 20
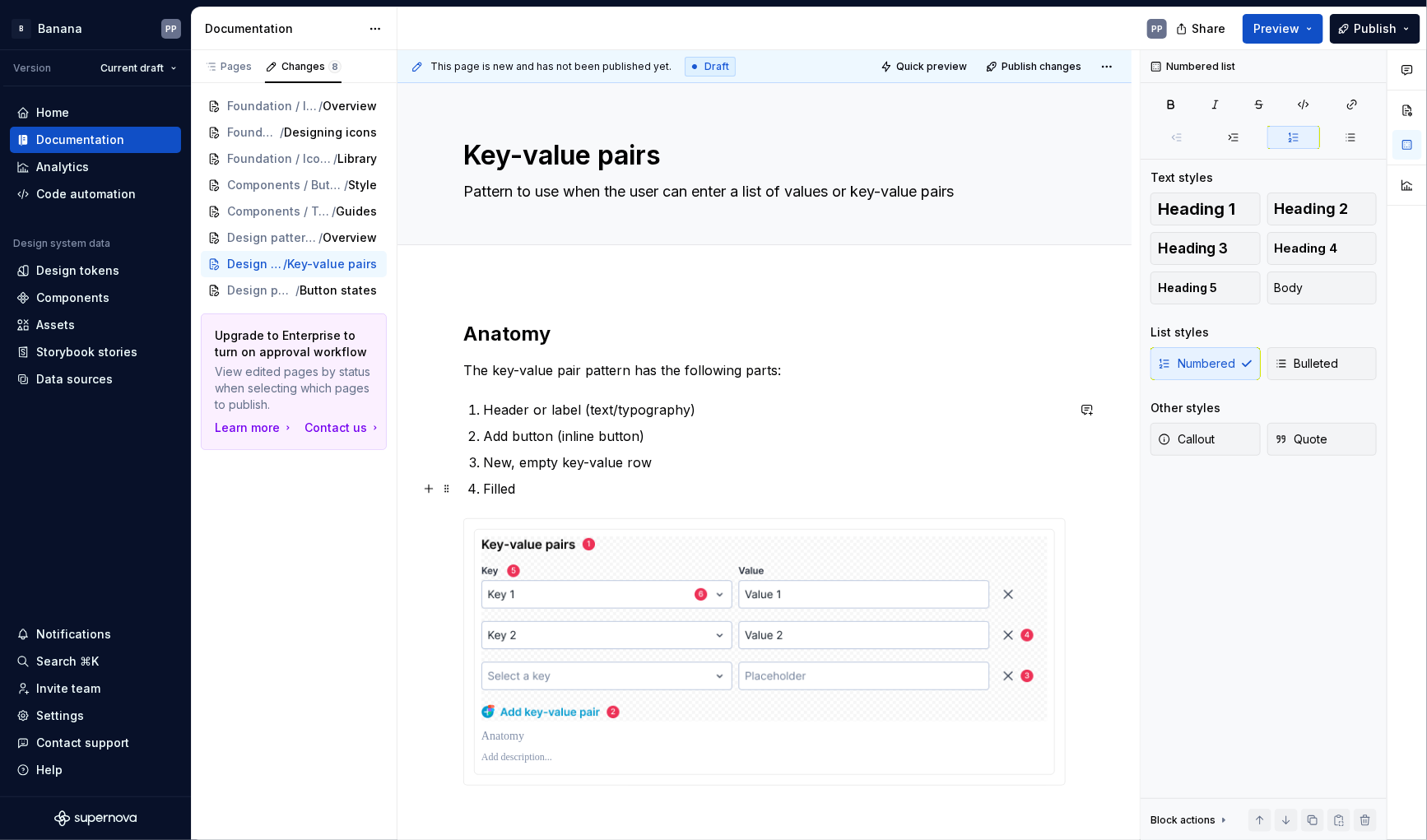
click at [570, 482] on p "Filled" at bounding box center [774, 488] width 583 height 20
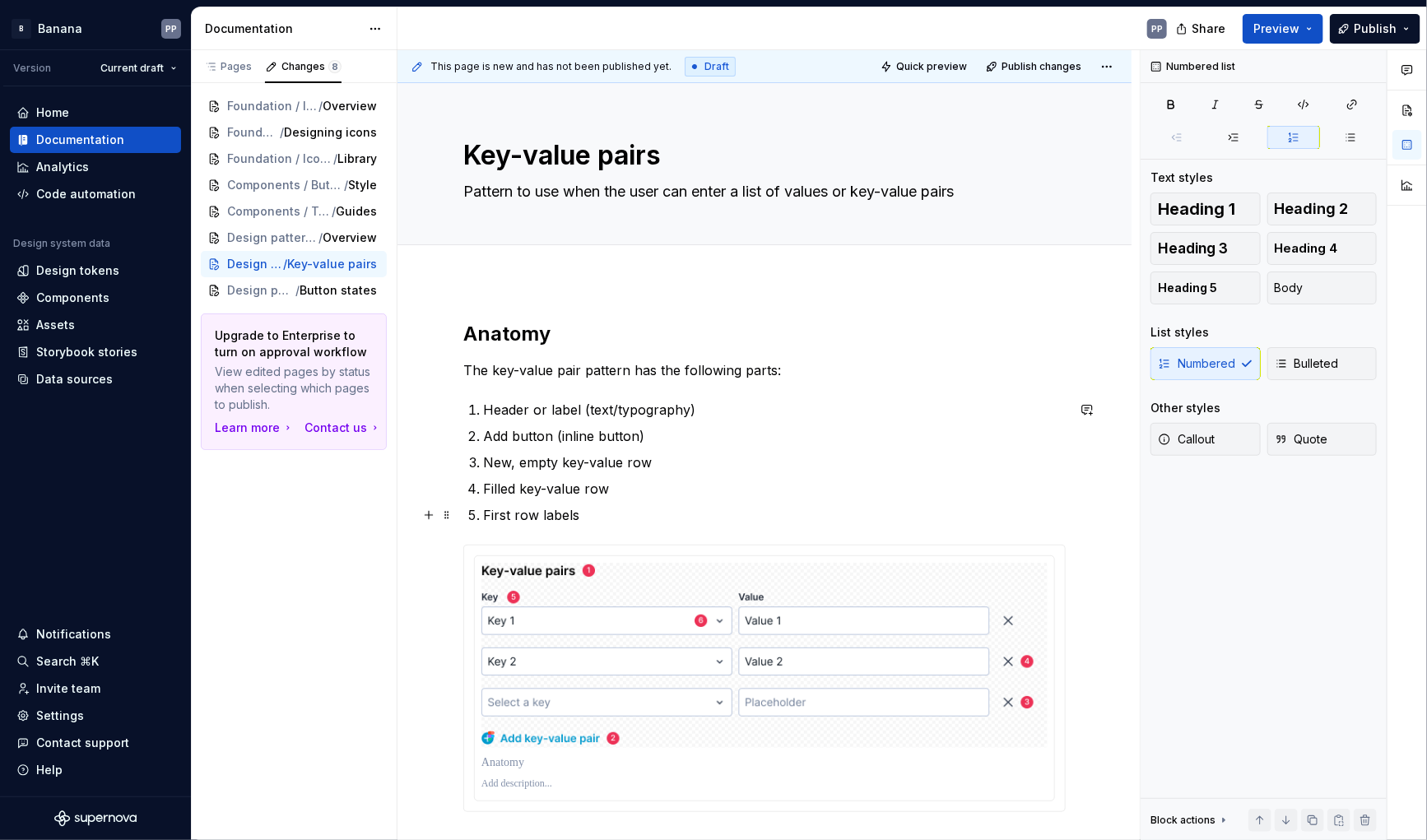
click at [536, 512] on p "First row labels" at bounding box center [774, 515] width 583 height 20
click at [592, 518] on p "First row labels" at bounding box center [774, 515] width 583 height 20
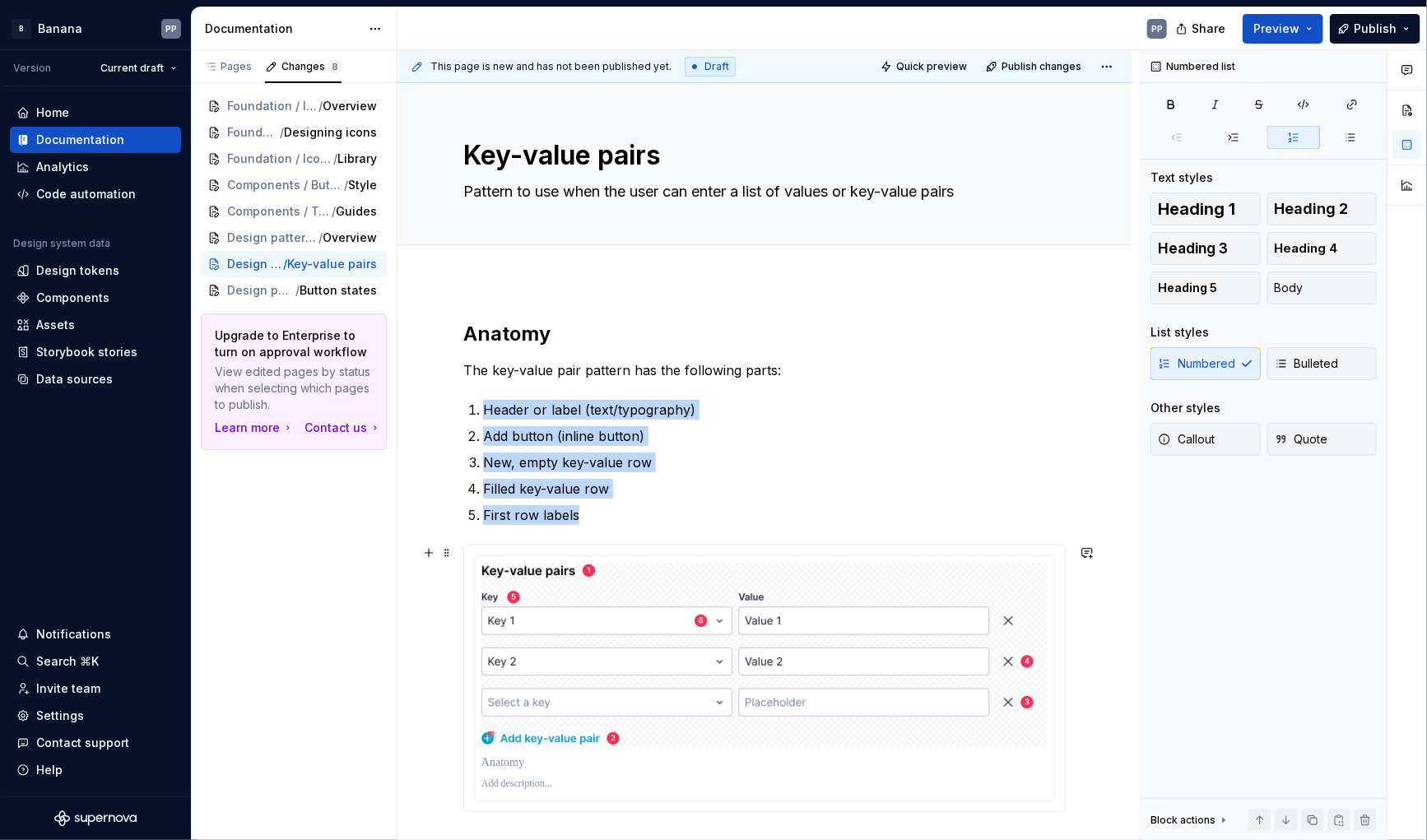
click at [685, 551] on div at bounding box center [765, 678] width 601 height 266
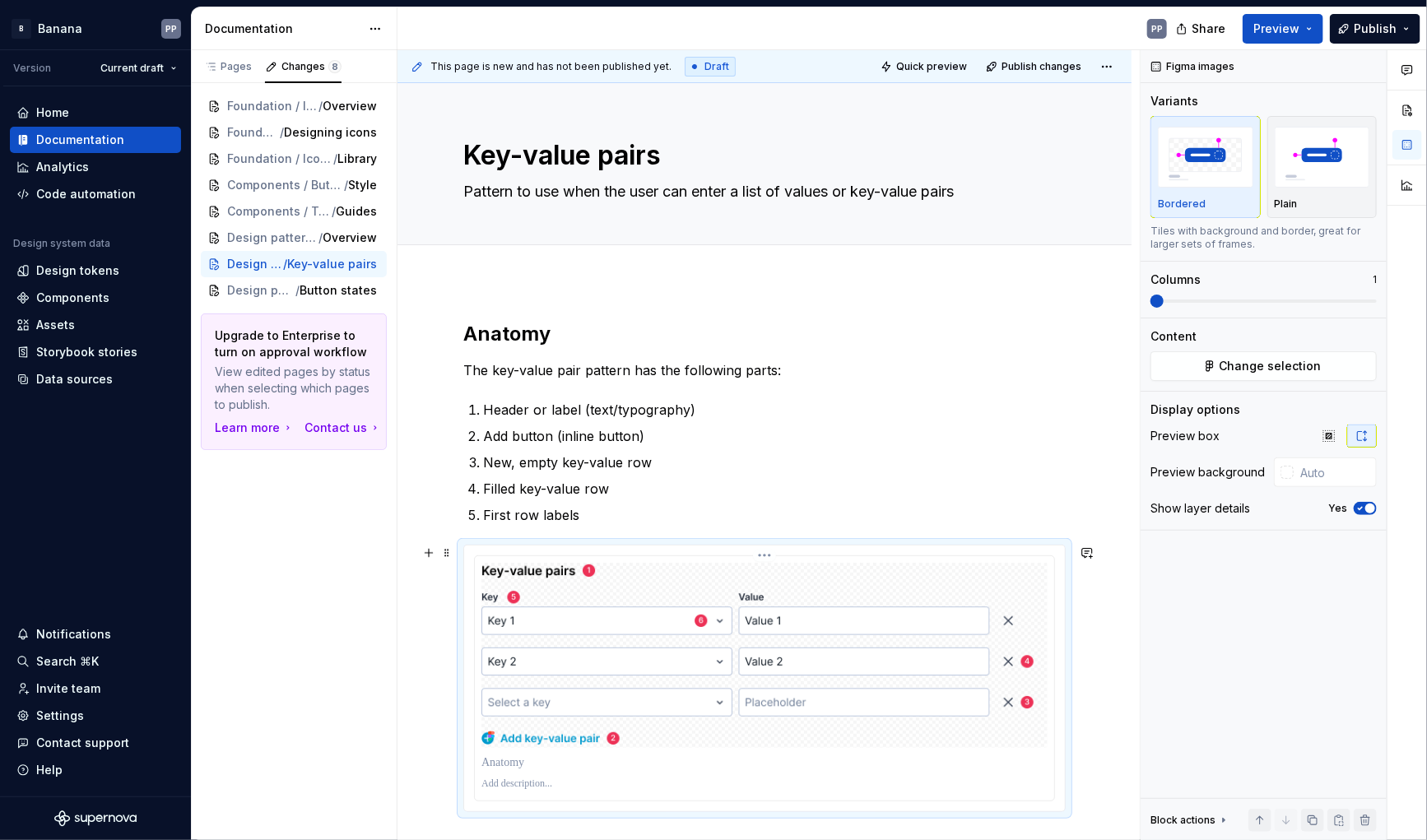
click at [523, 786] on p at bounding box center [765, 784] width 566 height 13
click at [511, 770] on p at bounding box center [765, 762] width 566 height 16
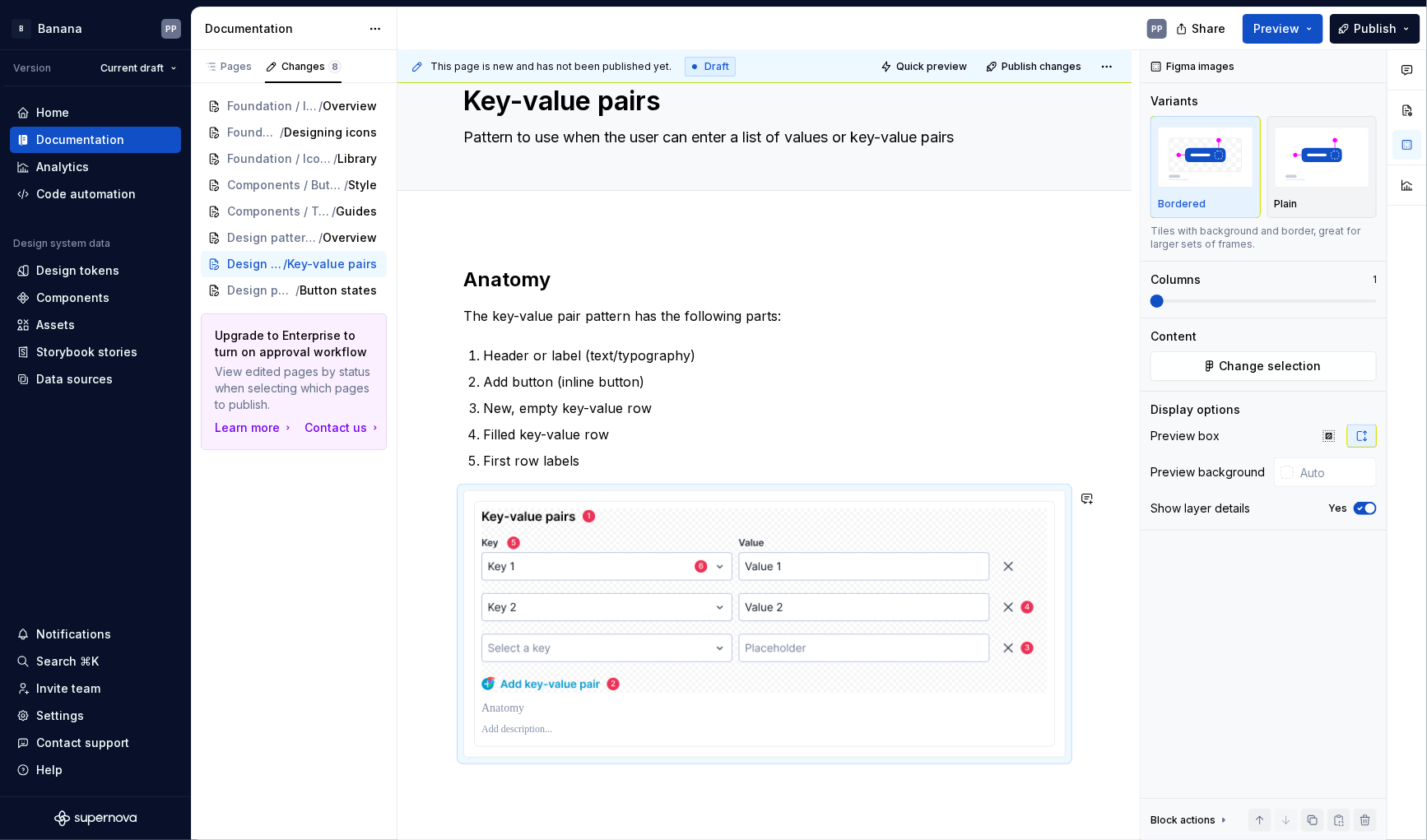
scroll to position [55, 0]
click at [927, 65] on span "Quick preview" at bounding box center [932, 66] width 71 height 13
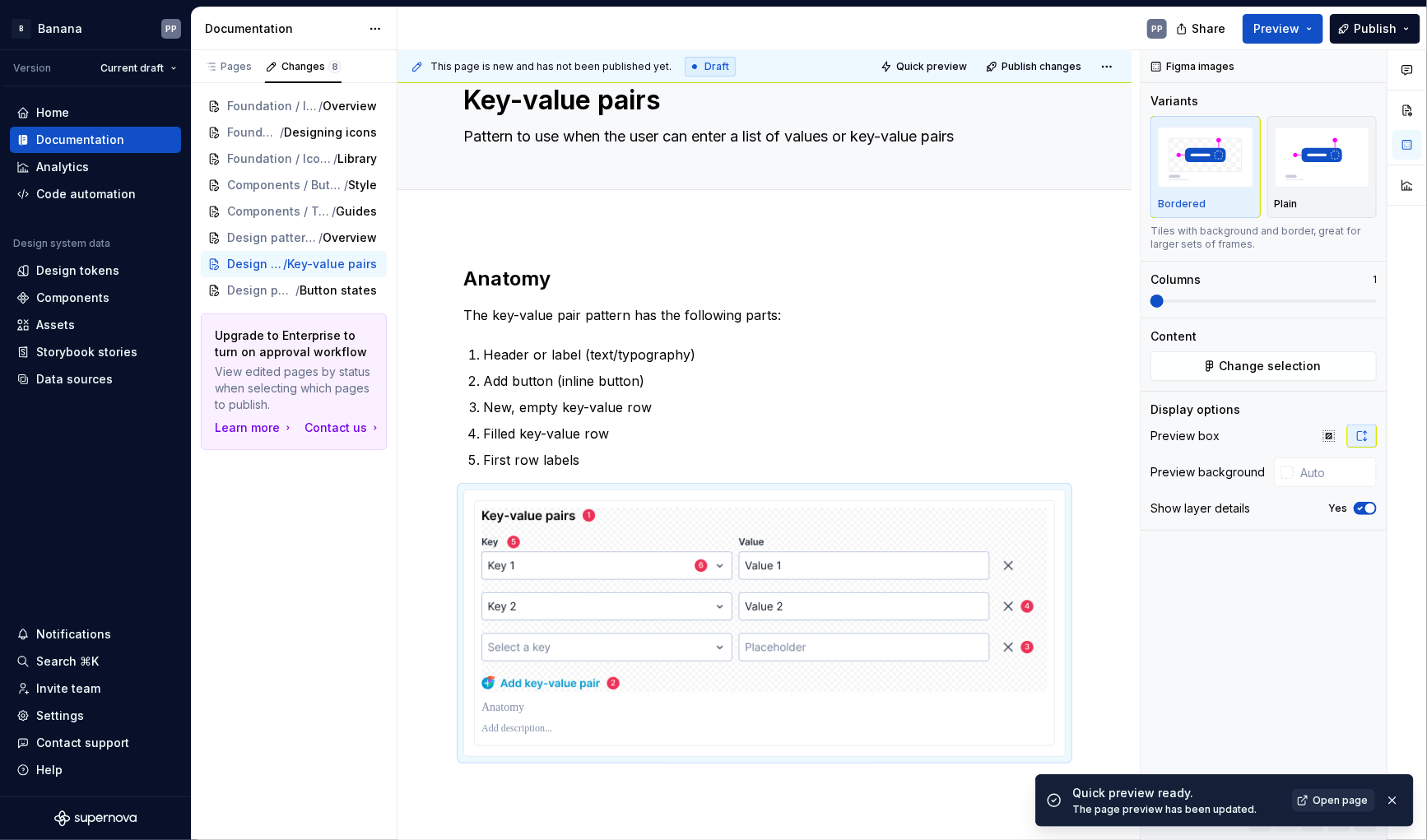
click at [1330, 799] on span "Open page" at bounding box center [1341, 801] width 55 height 13
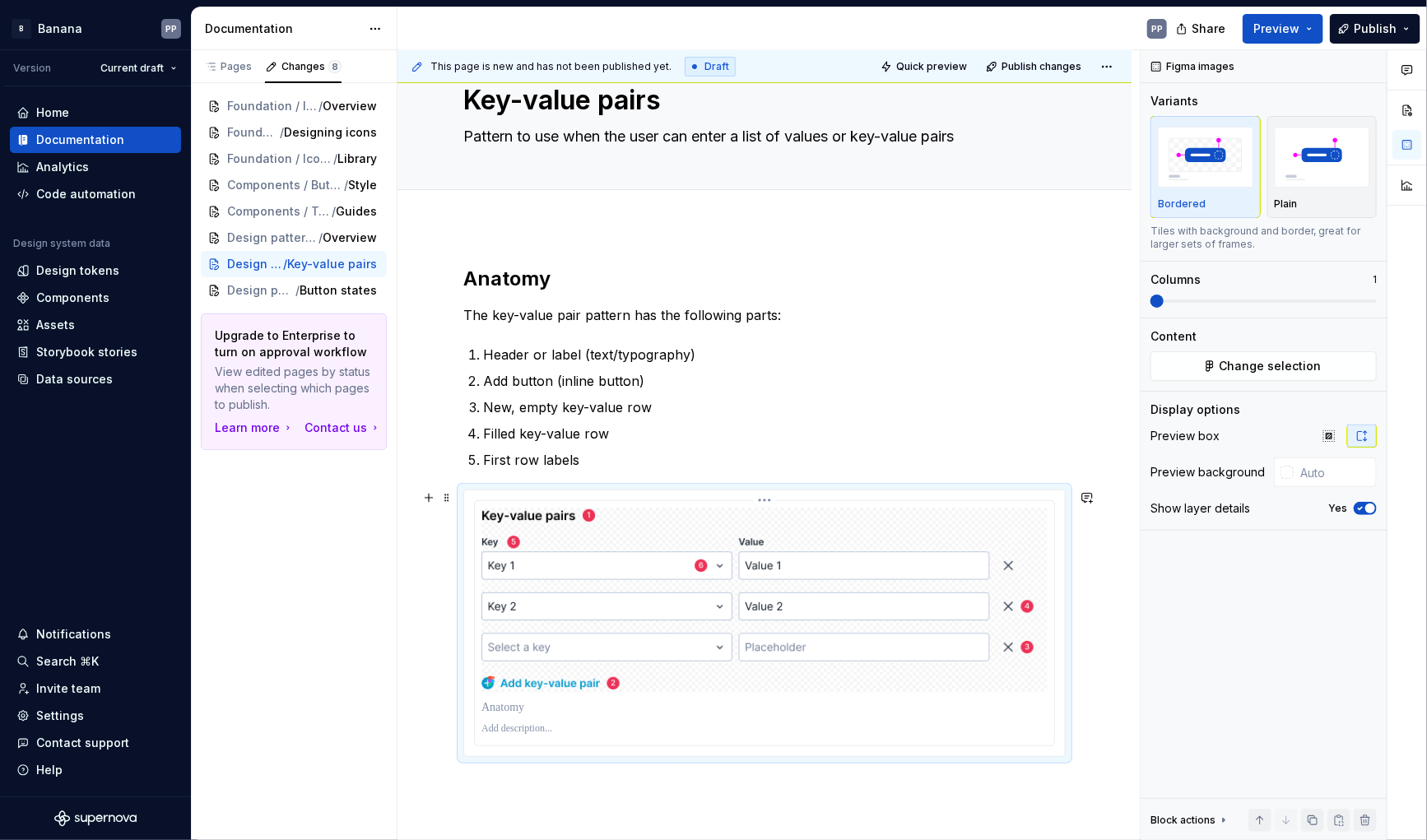
click at [534, 712] on p at bounding box center [765, 707] width 566 height 16
drag, startPoint x: 488, startPoint y: 708, endPoint x: 583, endPoint y: 713, distance: 95.1
click at [583, 713] on p at bounding box center [765, 707] width 566 height 16
click at [490, 311] on p "The key-value pair pattern has the following parts:" at bounding box center [765, 315] width 602 height 20
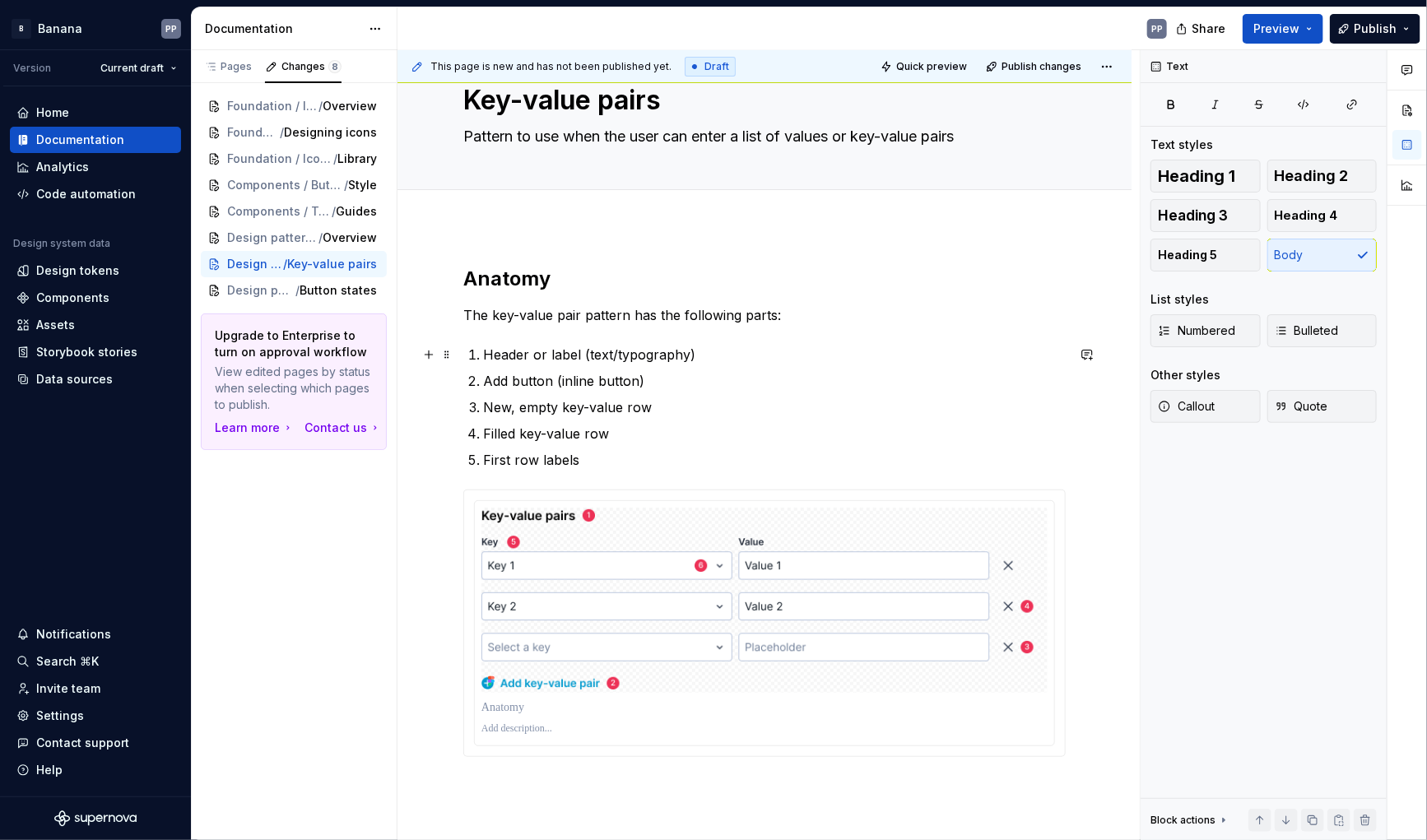
click at [485, 347] on p "Header or label (text/typography)" at bounding box center [774, 354] width 583 height 20
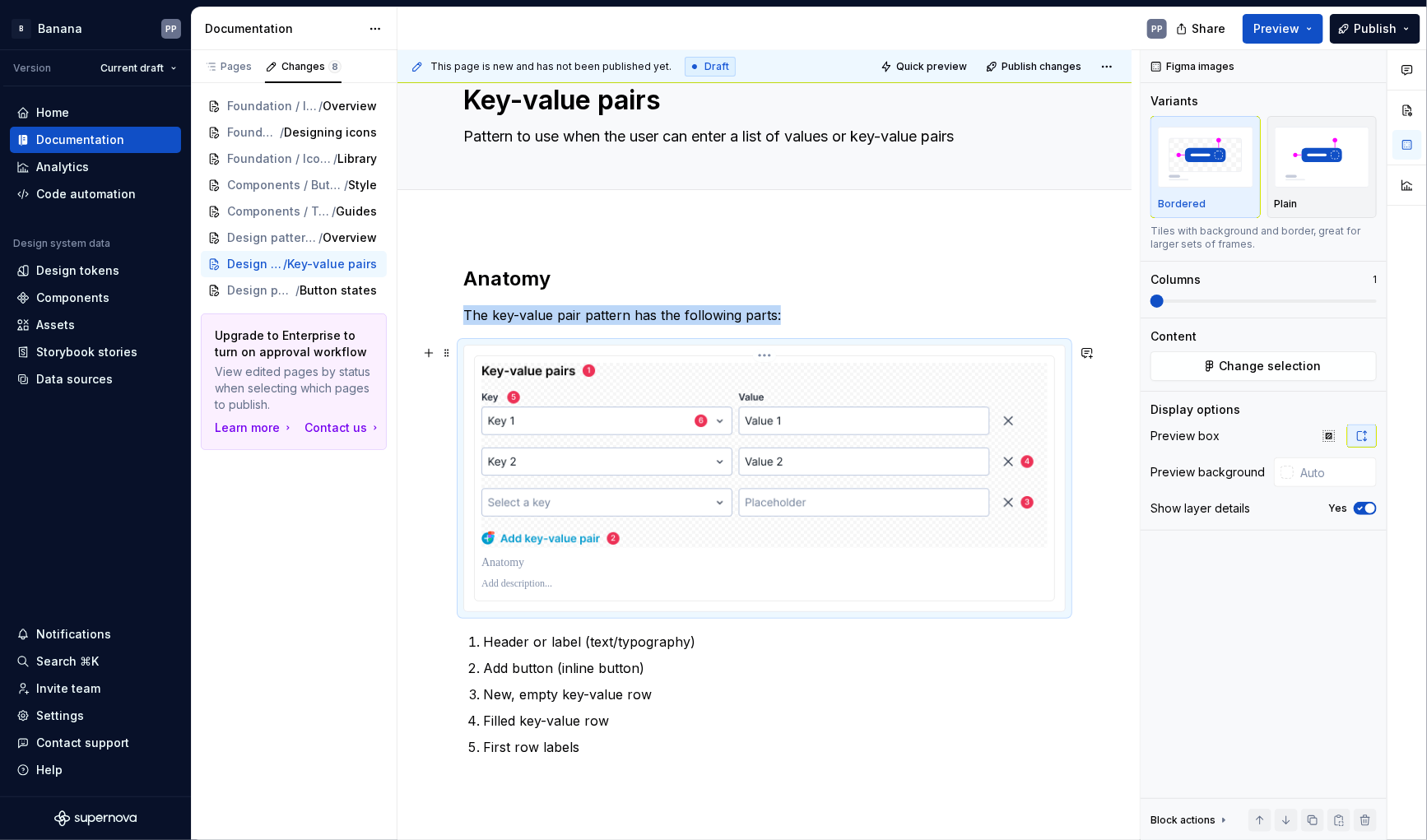
click at [765, 356] on html "B Banana PP Version Current draft Home Documentation Analytics Code automation …" at bounding box center [714, 420] width 1427 height 840
click at [704, 353] on html "B Banana PP Version Current draft Home Documentation Analytics Code automation …" at bounding box center [714, 420] width 1427 height 840
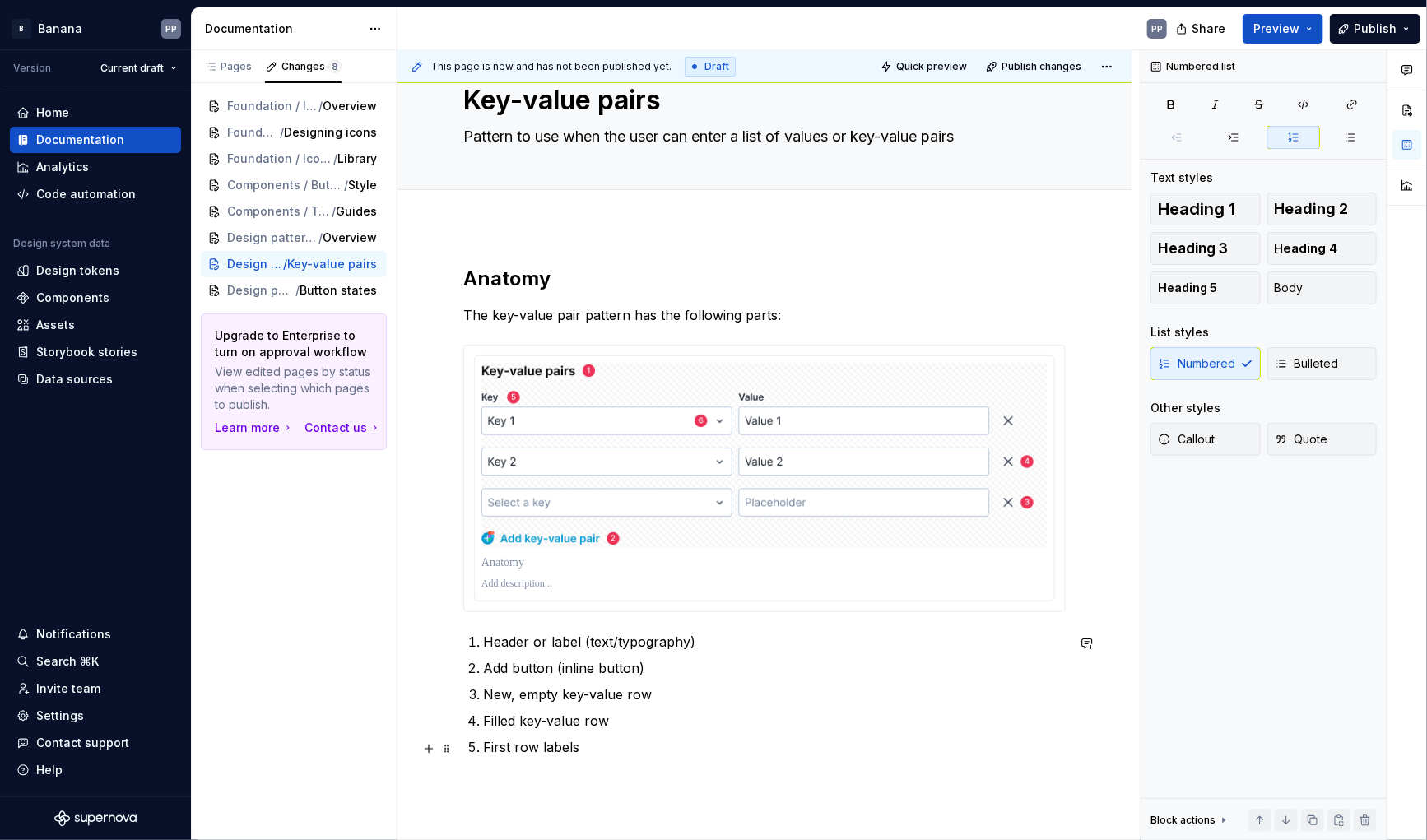
click at [593, 747] on p "First row labels" at bounding box center [774, 747] width 583 height 20
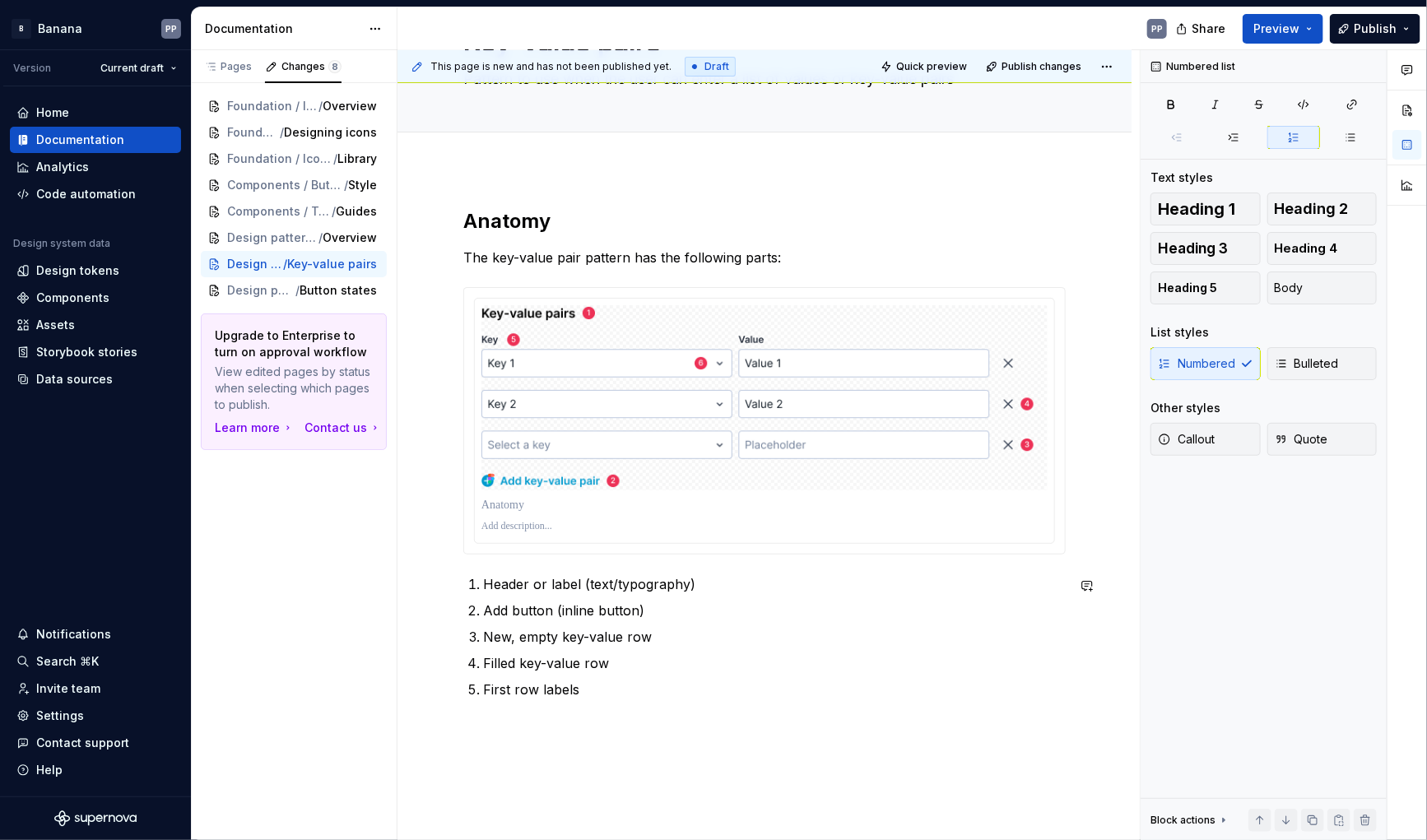
scroll to position [115, 0]
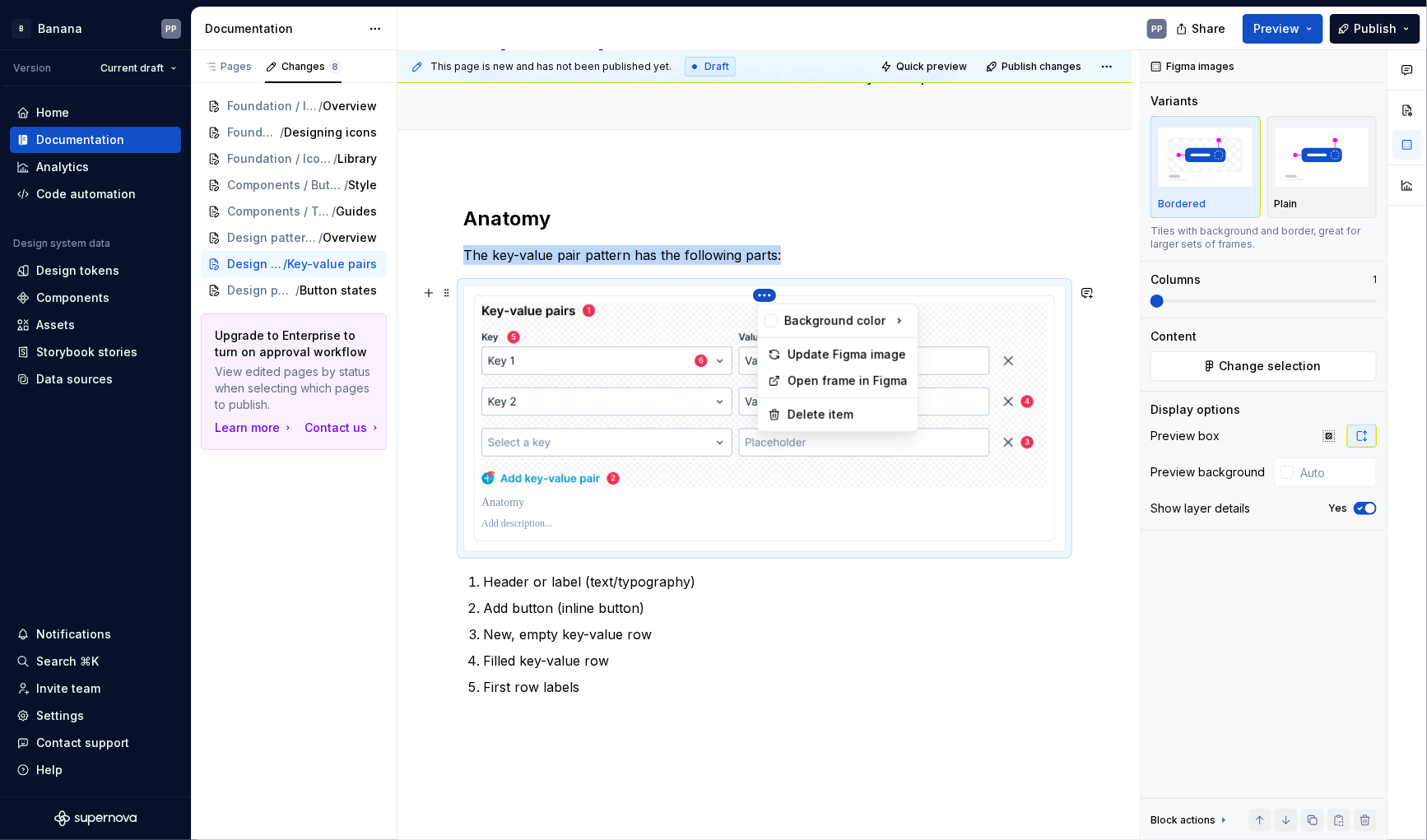
click at [767, 294] on html "B Banana PP Version Current draft Home Documentation Analytics Code automation …" at bounding box center [714, 420] width 1427 height 840
click at [798, 356] on div "Update Figma image" at bounding box center [848, 354] width 120 height 16
click at [768, 293] on html "B Banana PP Version Current draft Home Documentation Analytics Code automation …" at bounding box center [714, 420] width 1427 height 840
click at [904, 195] on html "B Banana PP Version Current draft Home Documentation Analytics Code automation …" at bounding box center [714, 420] width 1427 height 840
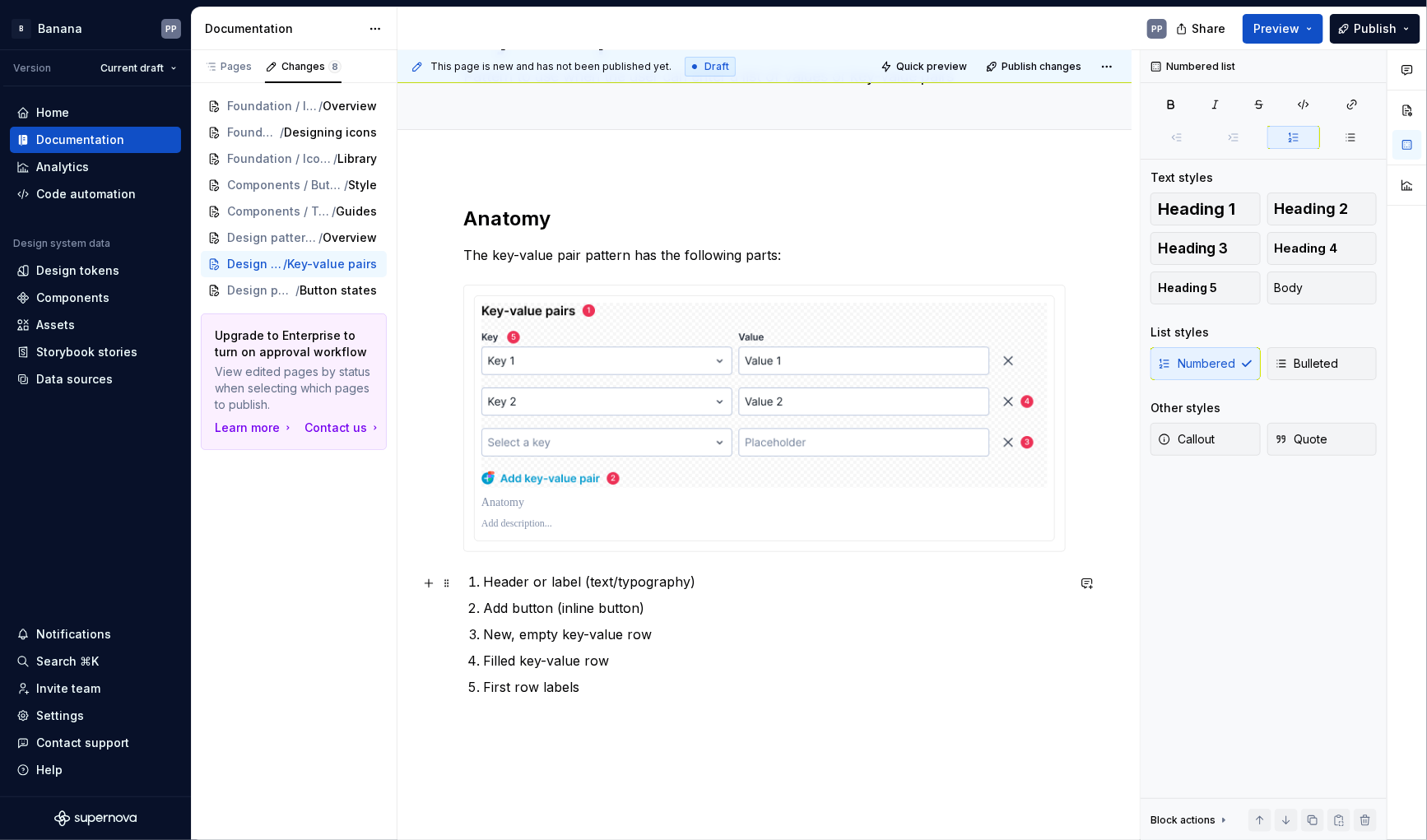
click at [719, 582] on p "Header or label (text/typography)" at bounding box center [774, 582] width 583 height 20
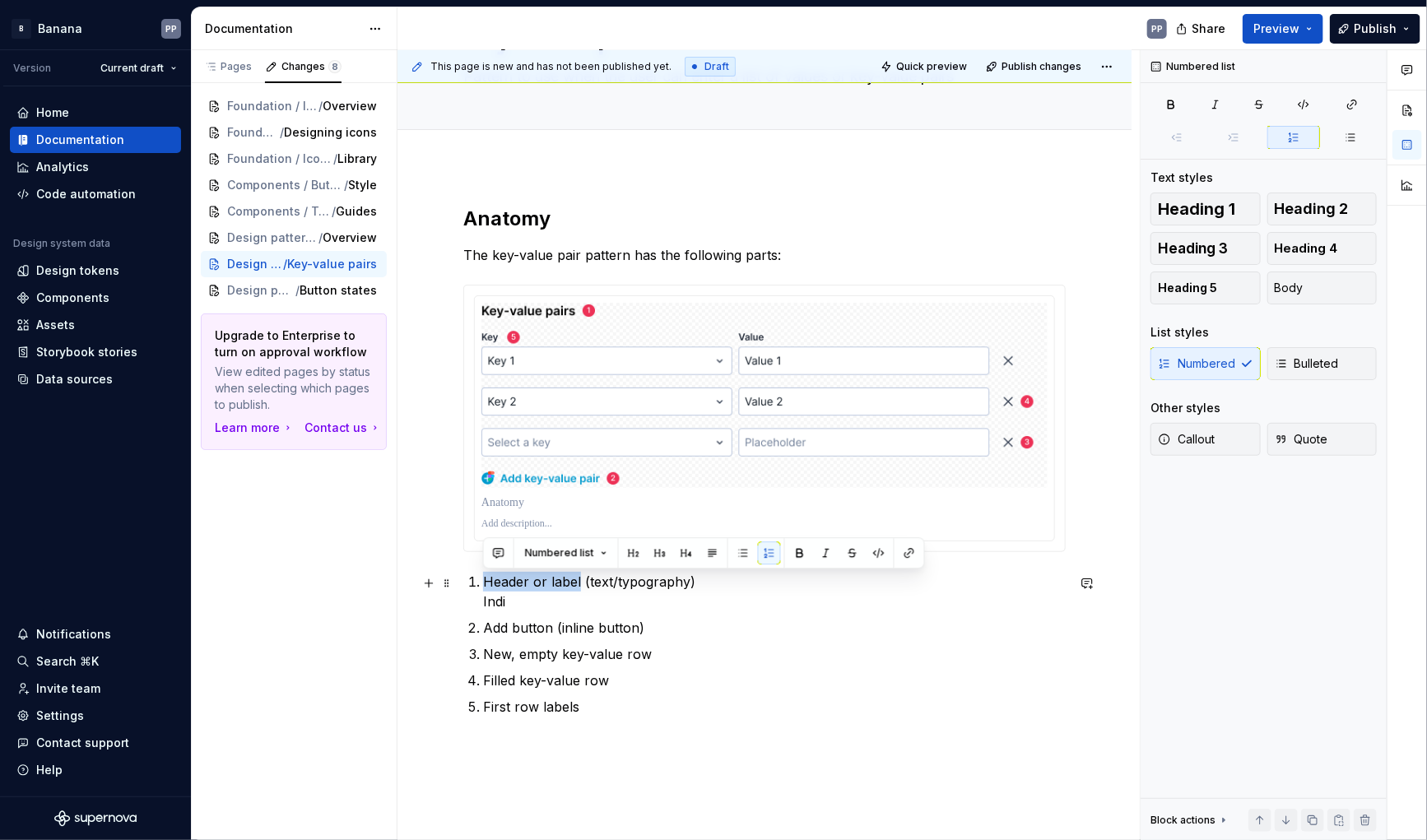
drag, startPoint x: 485, startPoint y: 584, endPoint x: 578, endPoint y: 582, distance: 93.0
click at [578, 582] on p "Header or label (text/typography) Indi" at bounding box center [774, 592] width 583 height 39
click at [573, 605] on p "Header or label (text/typography) Indi" at bounding box center [774, 592] width 583 height 39
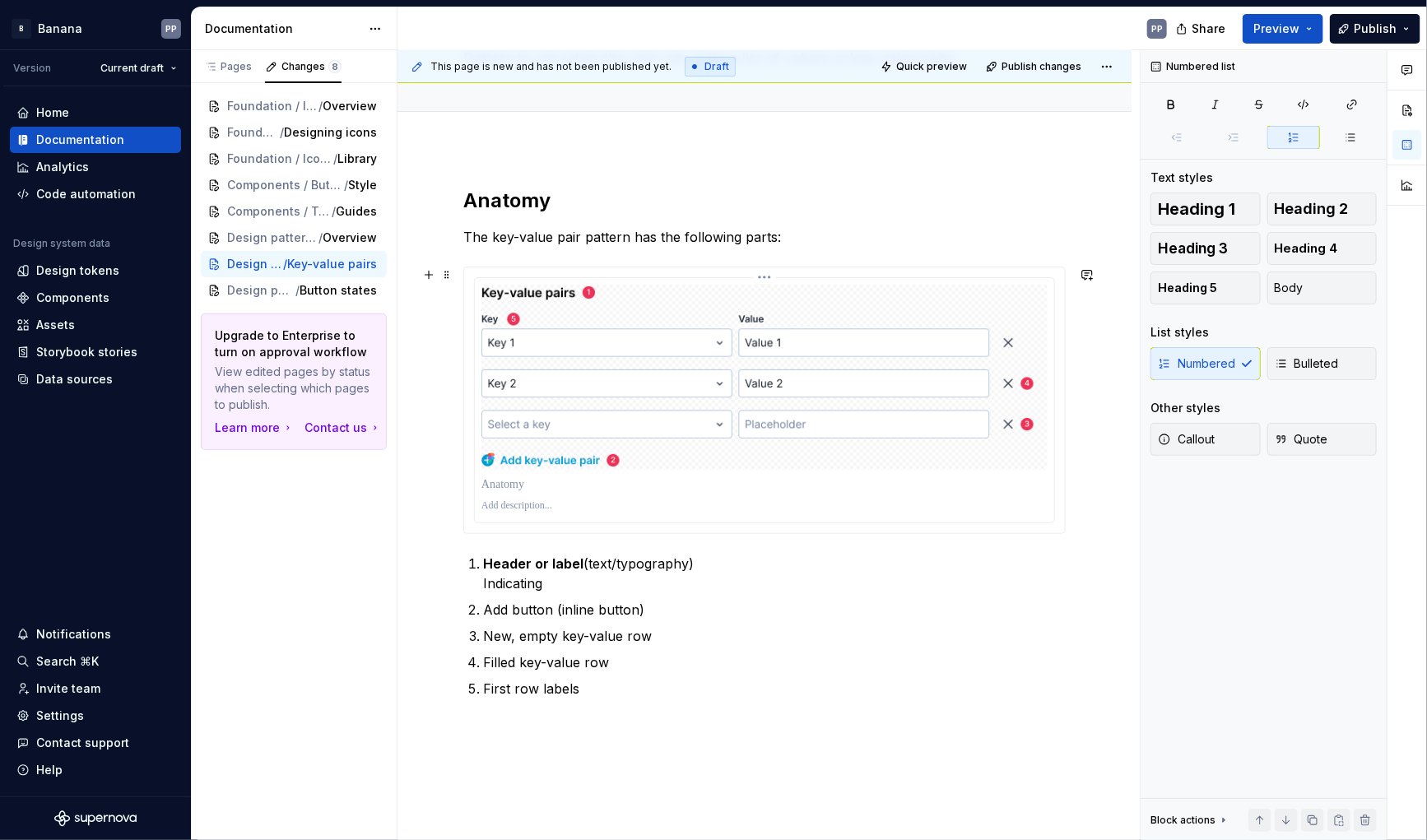
scroll to position [149, 0]
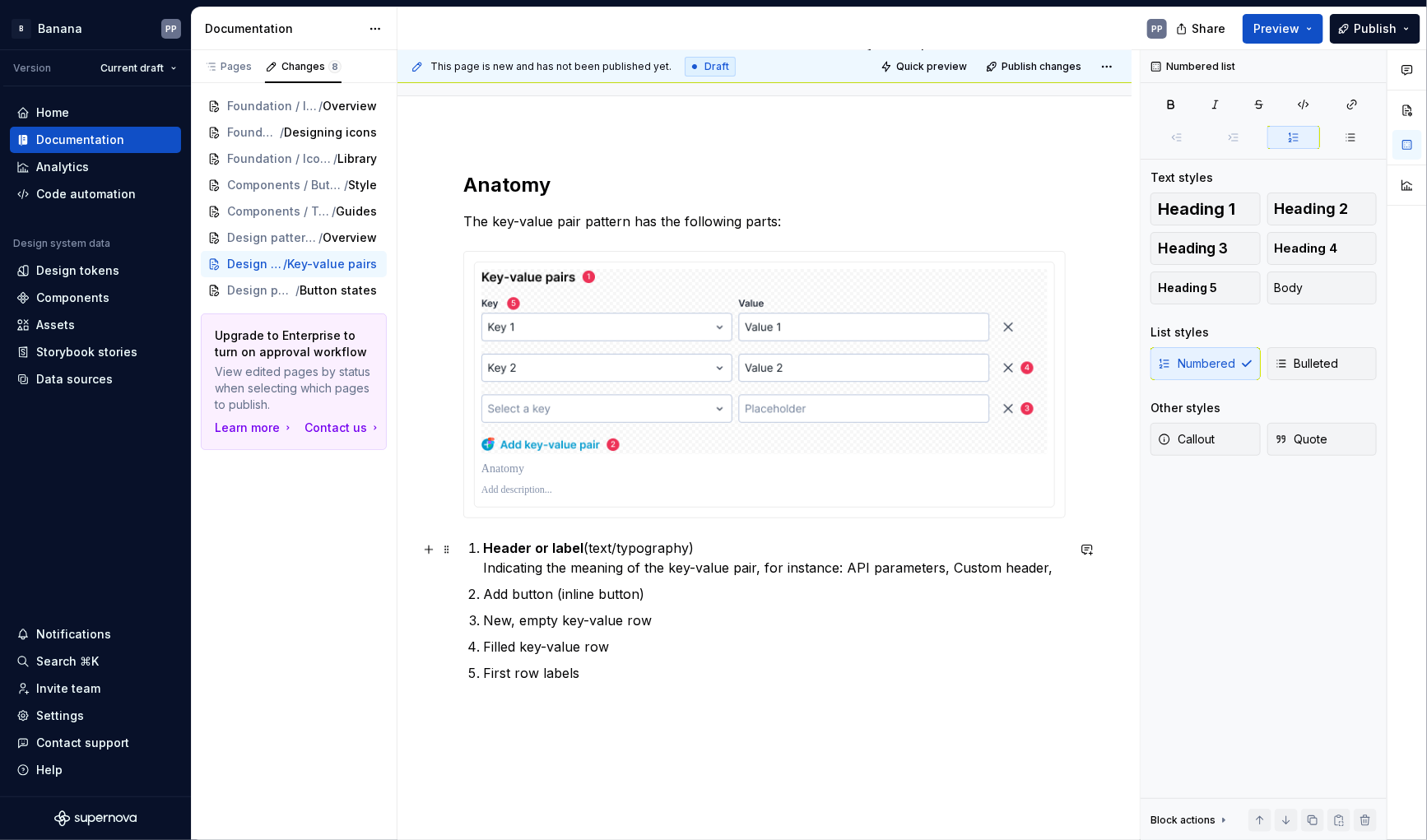
drag, startPoint x: 1038, startPoint y: 569, endPoint x: 1059, endPoint y: 583, distance: 25.2
click at [1038, 569] on p "Header or label (text/typography) Indicating the meaning of the key-value pair,…" at bounding box center [774, 558] width 583 height 39
click at [652, 611] on p "Add button (inline button)" at bounding box center [774, 613] width 583 height 20
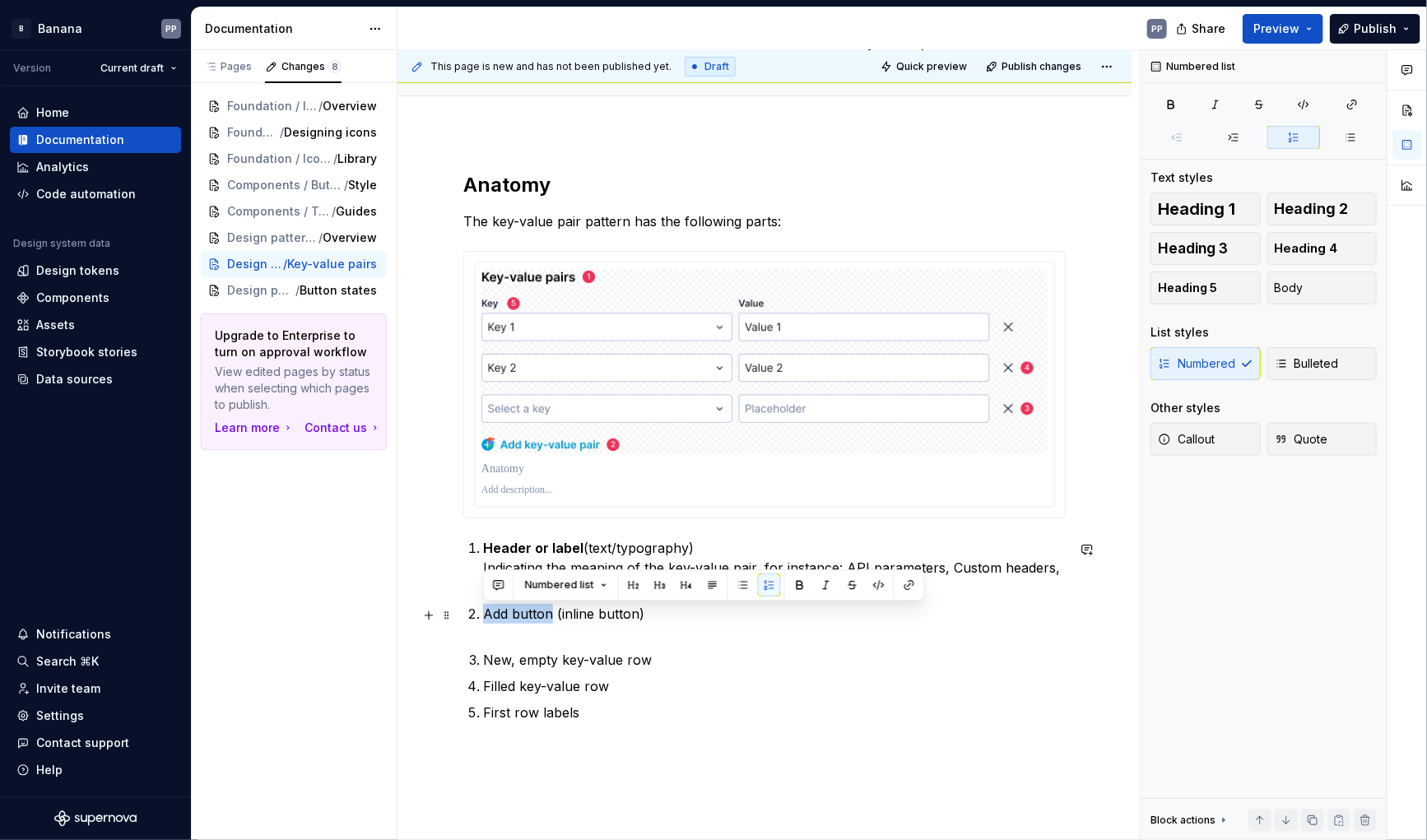
drag, startPoint x: 482, startPoint y: 613, endPoint x: 551, endPoint y: 614, distance: 69.0
click at [551, 614] on li "Add button (inline button)" at bounding box center [774, 624] width 583 height 39
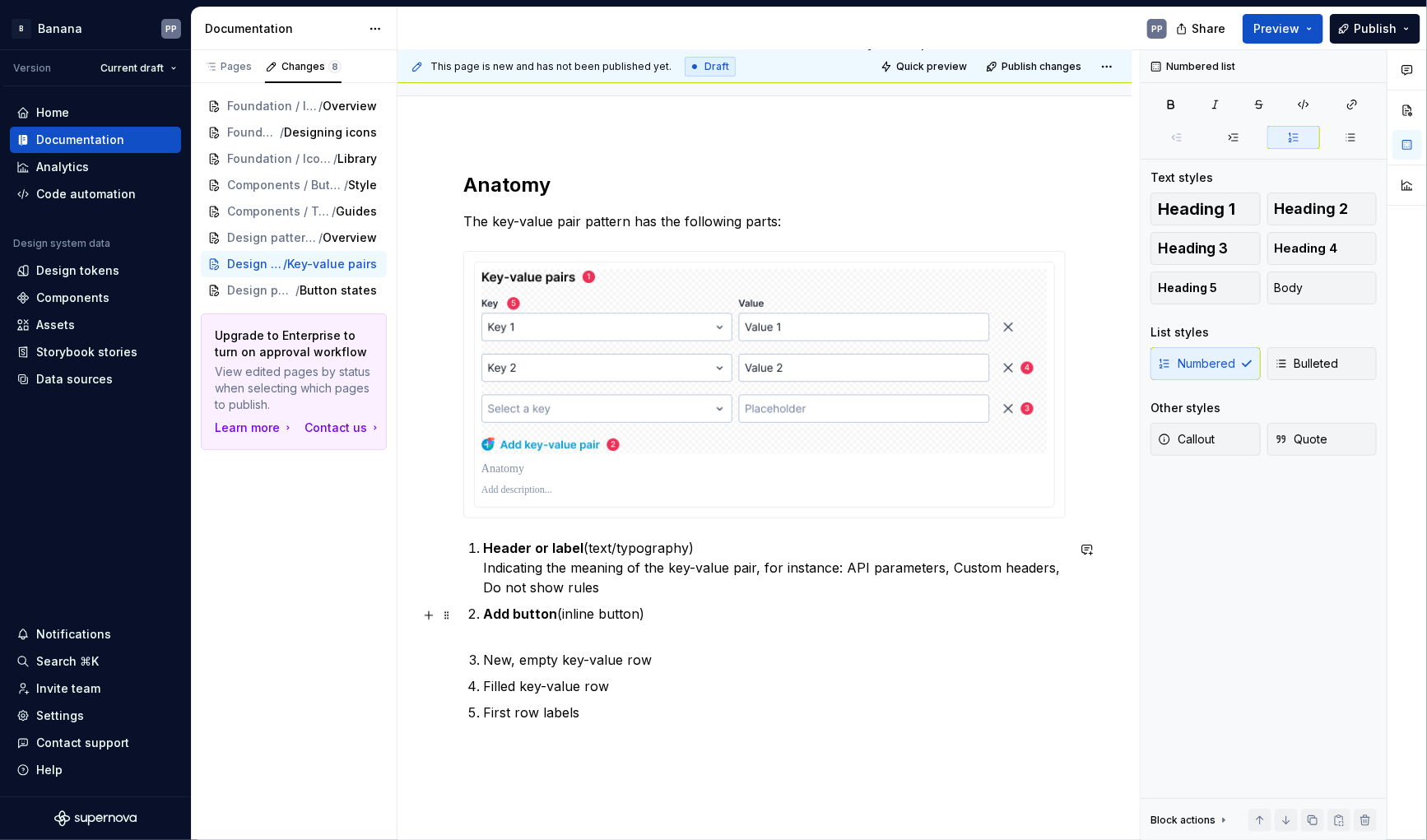
click at [532, 632] on p "Add button (inline button)" at bounding box center [774, 624] width 583 height 39
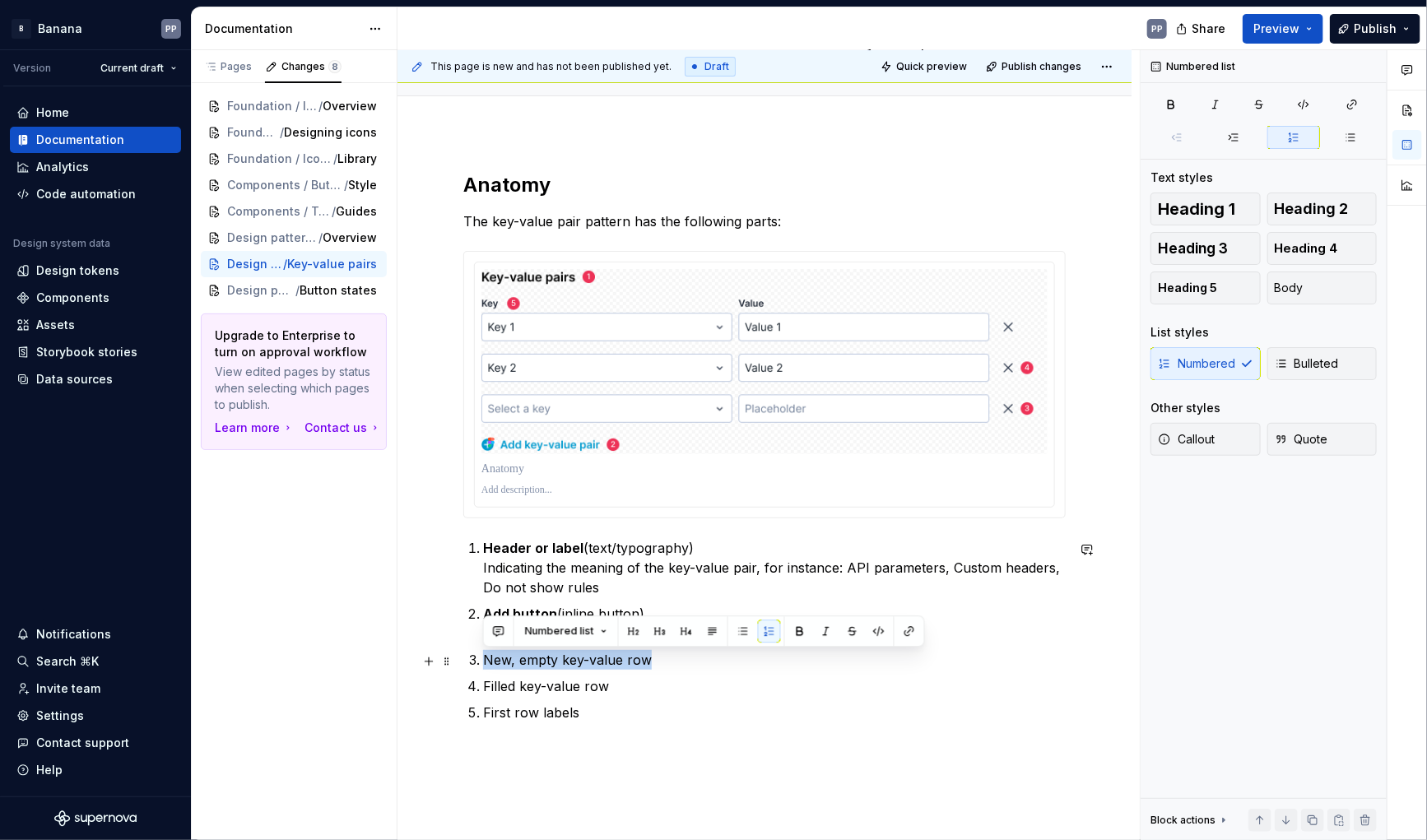
drag, startPoint x: 482, startPoint y: 661, endPoint x: 650, endPoint y: 659, distance: 168.0
click at [650, 659] on li "New, empty key-value row" at bounding box center [774, 660] width 583 height 20
click at [664, 661] on p "New, empty key-value row" at bounding box center [774, 660] width 583 height 20
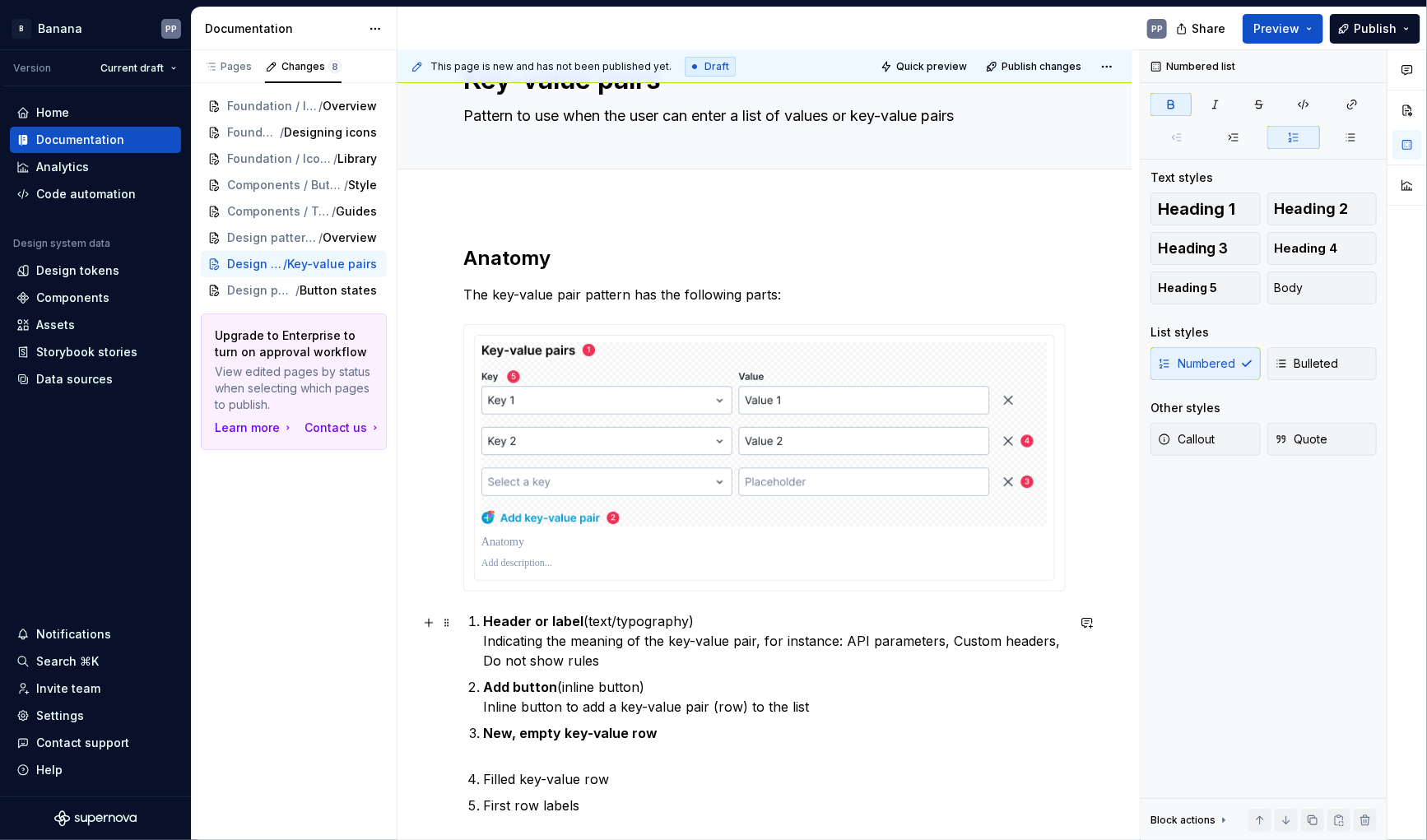
scroll to position [72, 0]
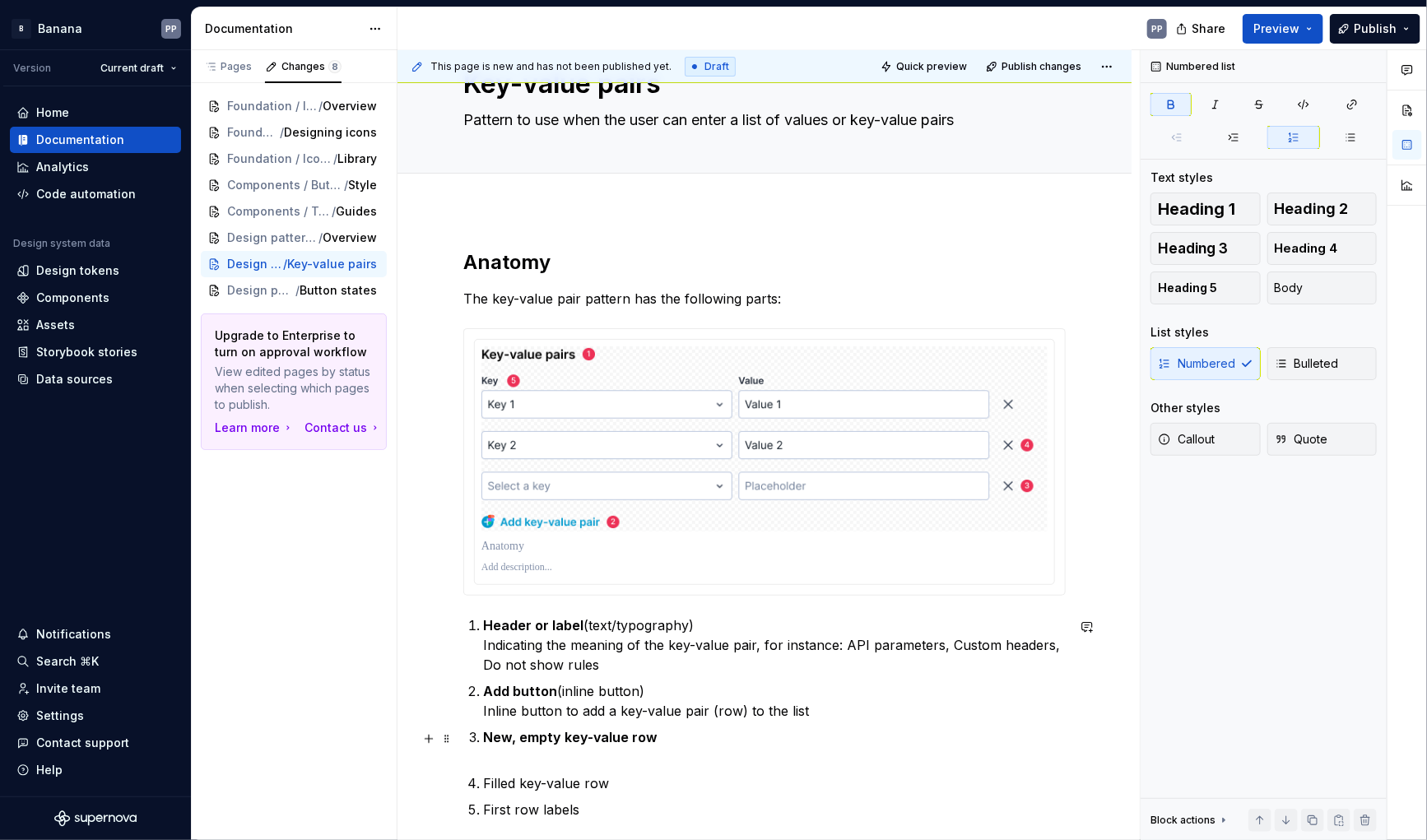
click at [689, 735] on p "New, empty key-value row" at bounding box center [774, 748] width 583 height 39
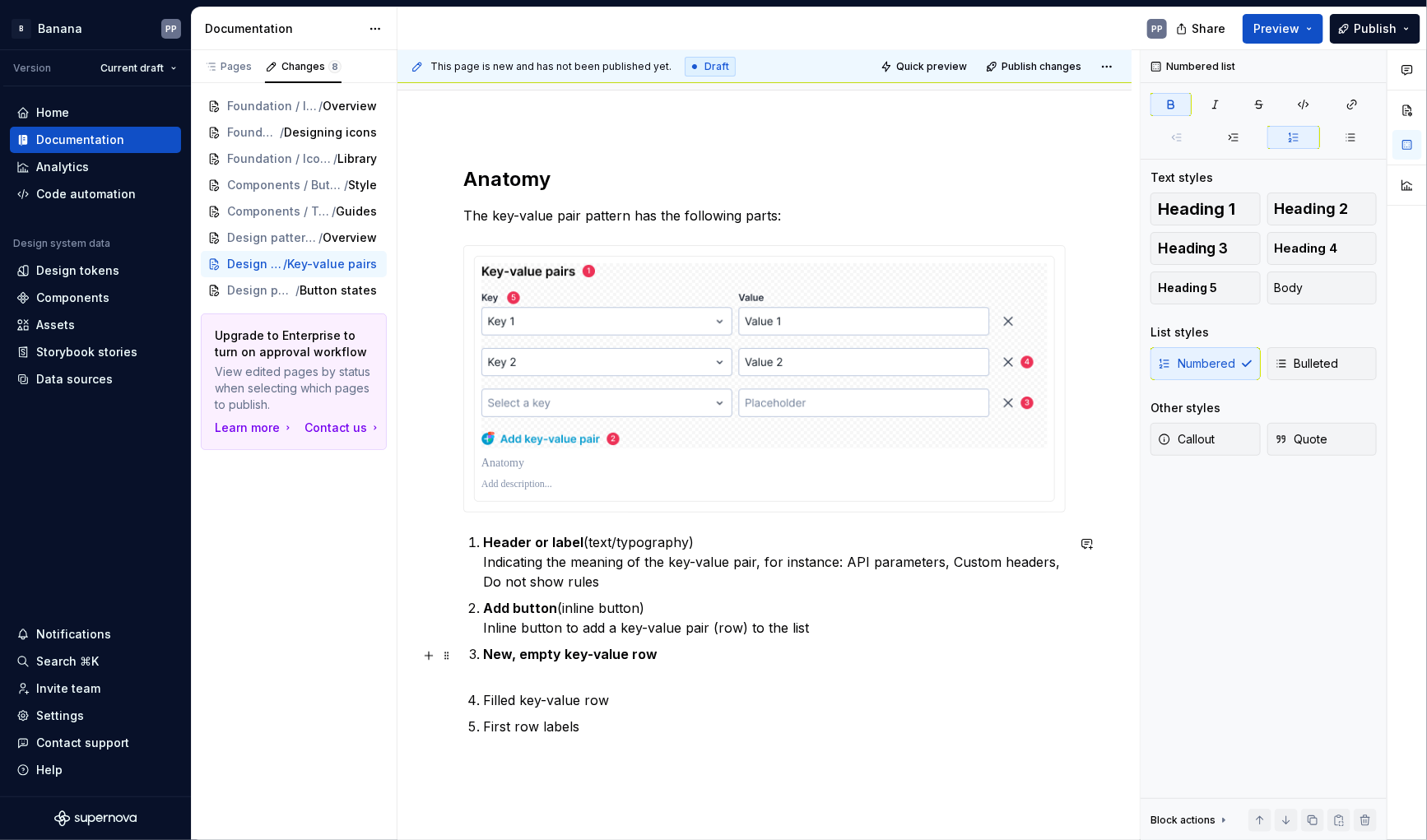
scroll to position [157, 0]
click at [574, 686] on ol "Header or label (text/typography) Indicating the meaning of the key-value pair,…" at bounding box center [774, 633] width 583 height 204
click at [575, 676] on p "New, empty key-value row (input fields + remove button)" at bounding box center [774, 662] width 583 height 39
click at [613, 629] on p "Add button (inline button) Inline button to add a key-value pair (row) to the l…" at bounding box center [774, 617] width 583 height 39
click at [788, 628] on p "Add button (inline button) Inline button to add a new, empty key-value pair (ro…" at bounding box center [774, 617] width 583 height 39
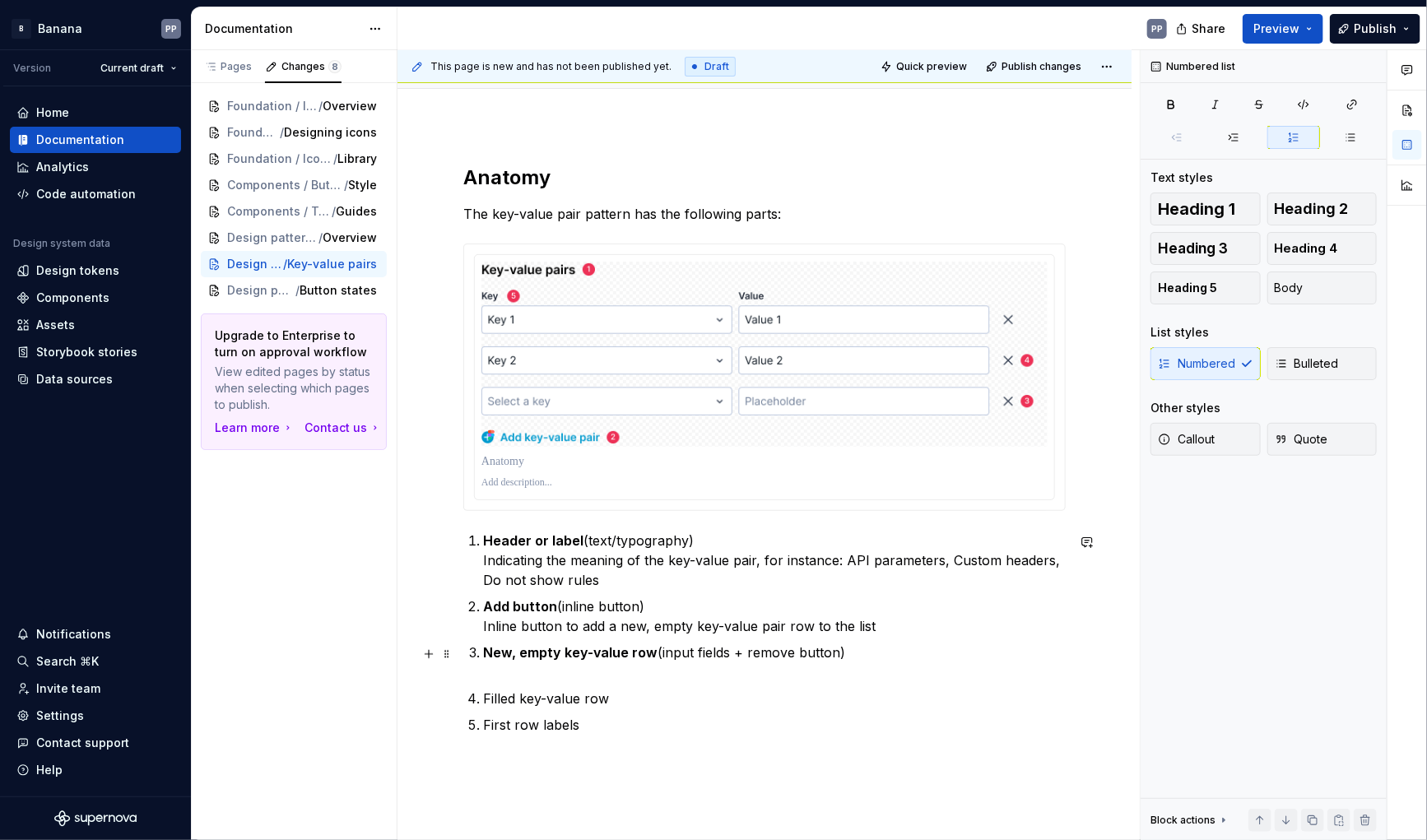
click at [589, 673] on p "New, empty key-value row (input fields + remove button)" at bounding box center [774, 662] width 583 height 39
click at [647, 683] on p "Filled key-value row" at bounding box center [774, 678] width 583 height 20
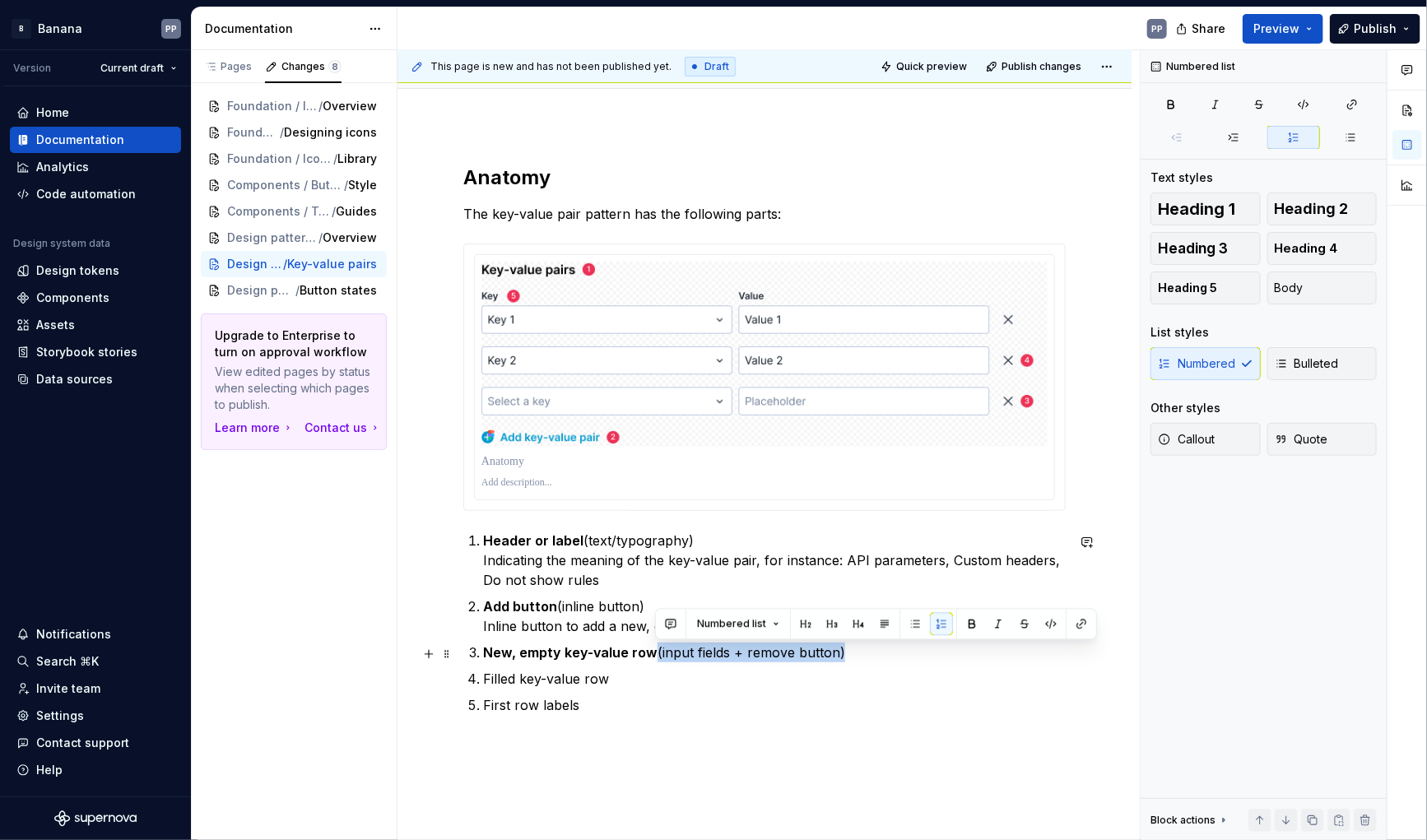
drag, startPoint x: 654, startPoint y: 653, endPoint x: 862, endPoint y: 658, distance: 208.1
click at [862, 658] on p "New, empty key-value row (input fields + remove button)" at bounding box center [774, 652] width 583 height 20
click at [658, 654] on p "New, empty key-value row (input fields + remove button)" at bounding box center [774, 652] width 583 height 20
drag, startPoint x: 654, startPoint y: 654, endPoint x: 843, endPoint y: 654, distance: 189.0
click at [843, 654] on p "New, empty key-value row (input fields + remove button)" at bounding box center [774, 652] width 583 height 20
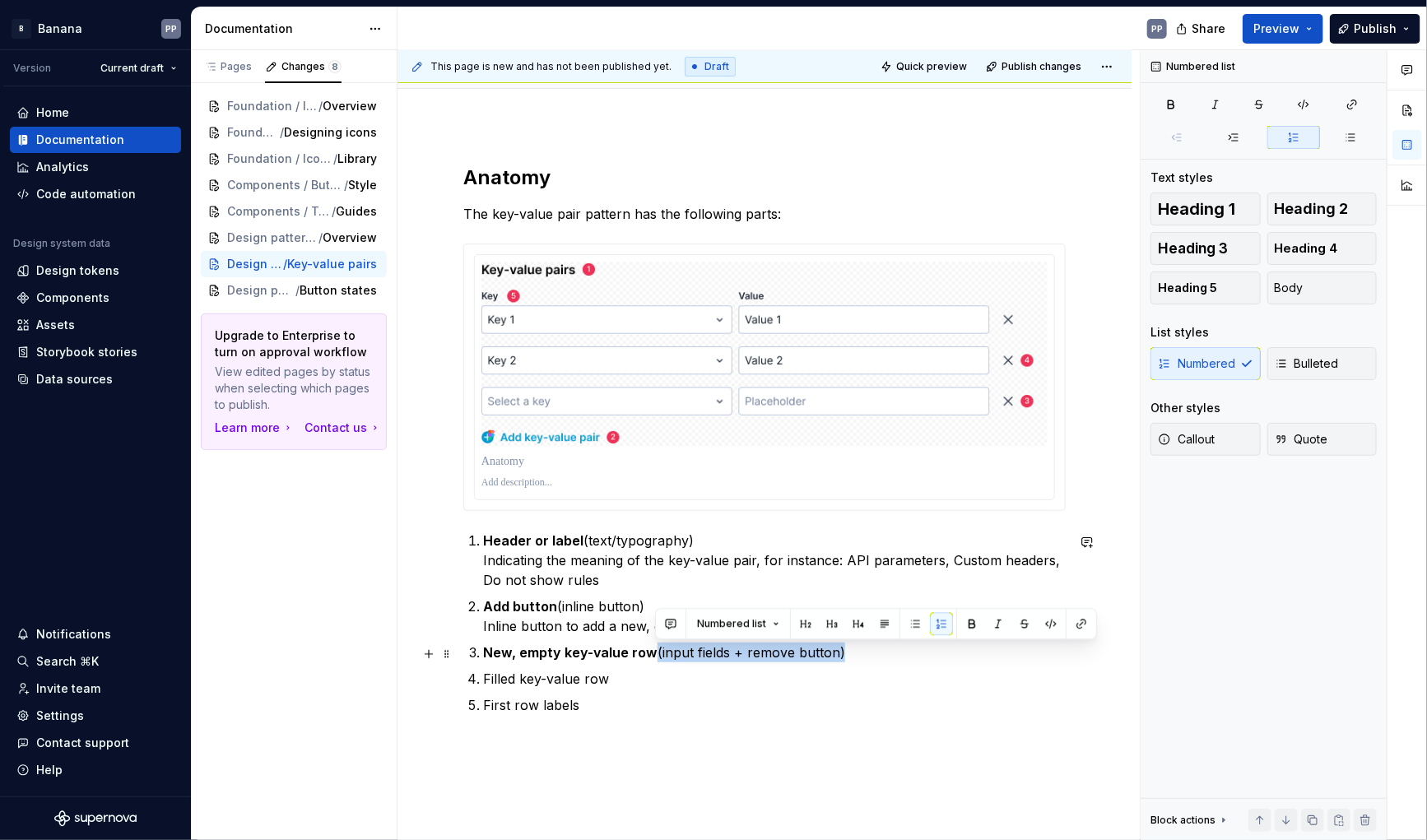
copy p "(input fields + remove button)"
click at [628, 686] on p "Filled key-value row" at bounding box center [774, 678] width 583 height 20
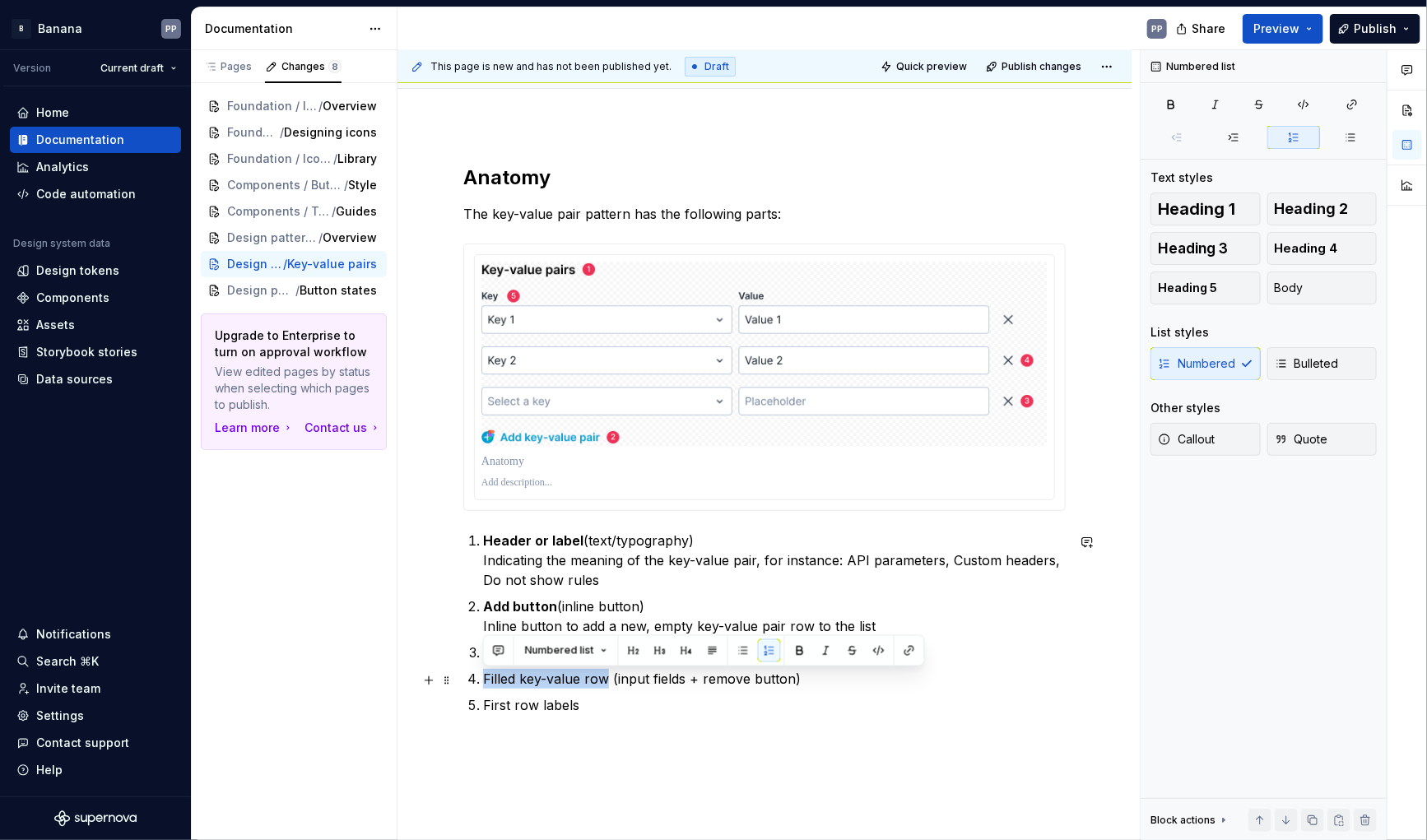
drag, startPoint x: 607, startPoint y: 682, endPoint x: 486, endPoint y: 682, distance: 121.0
click at [485, 682] on p "Filled key-value row (input fields + remove button)" at bounding box center [774, 678] width 583 height 20
click at [587, 708] on p "First row labels" at bounding box center [774, 705] width 583 height 20
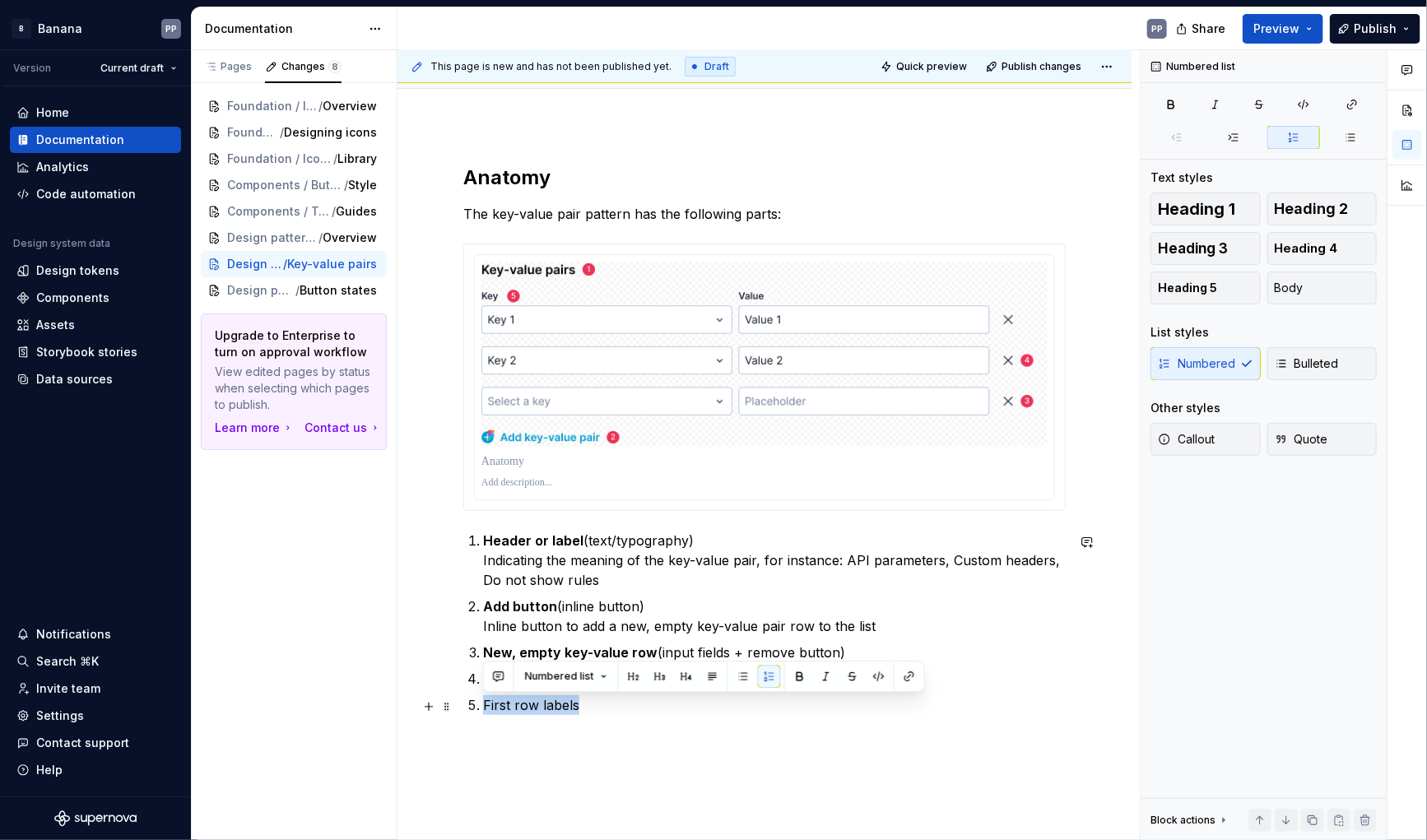
drag, startPoint x: 587, startPoint y: 708, endPoint x: 482, endPoint y: 699, distance: 105.4
click at [483, 699] on li "First row labels" at bounding box center [774, 705] width 583 height 20
click at [901, 656] on p "New, empty key-value row (input fields + remove button)" at bounding box center [774, 652] width 583 height 20
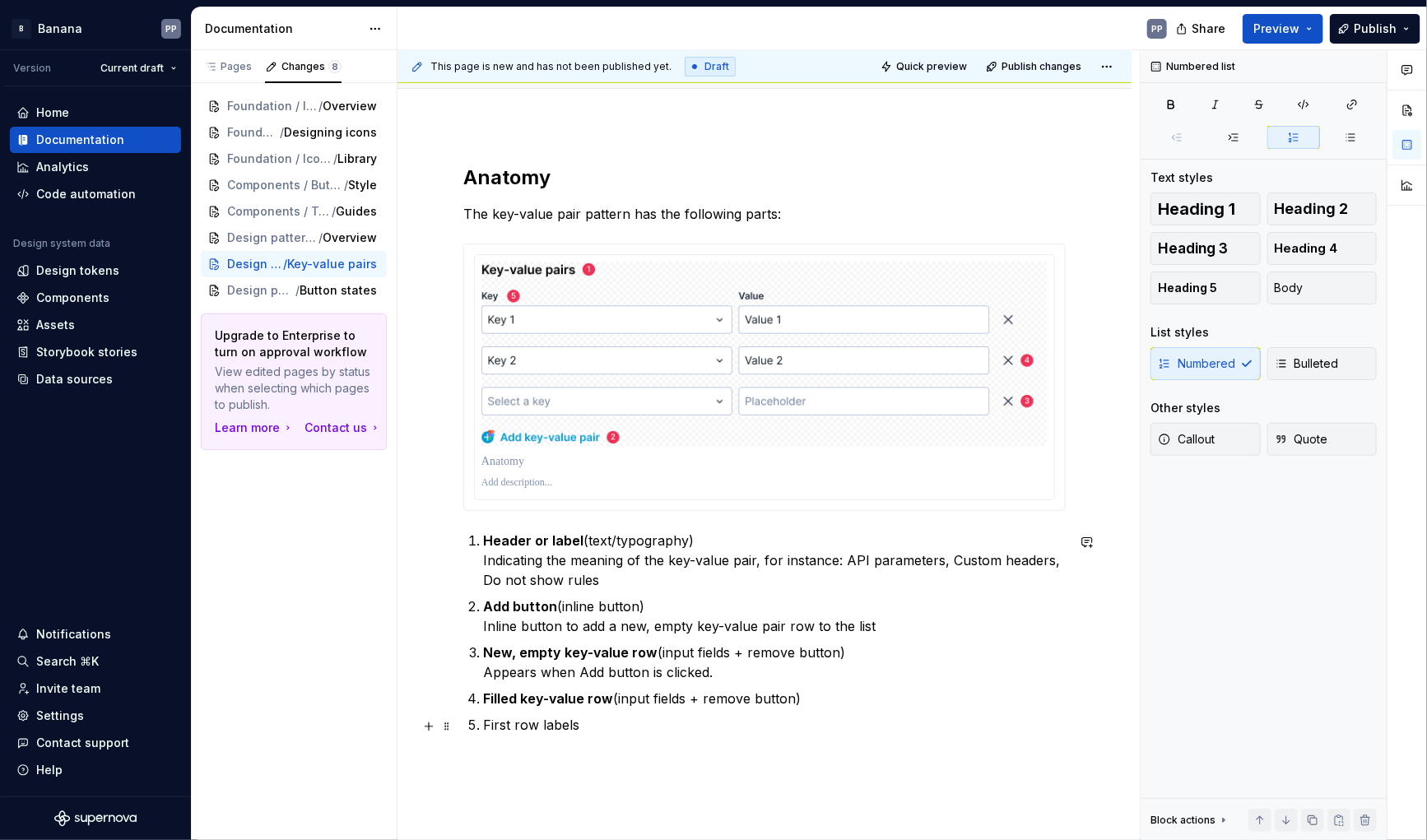
click at [614, 725] on p "First row labels" at bounding box center [774, 725] width 583 height 20
drag, startPoint x: 484, startPoint y: 729, endPoint x: 577, endPoint y: 727, distance: 93.0
click at [577, 727] on p "First row labels" at bounding box center [774, 725] width 583 height 20
click at [743, 676] on p "New, empty key-value row (input fields + remove button) Appears when Add button…" at bounding box center [774, 662] width 583 height 39
click at [840, 674] on p "New, empty key-value row (input fields + remove button) Appears when Add button…" at bounding box center [774, 662] width 583 height 39
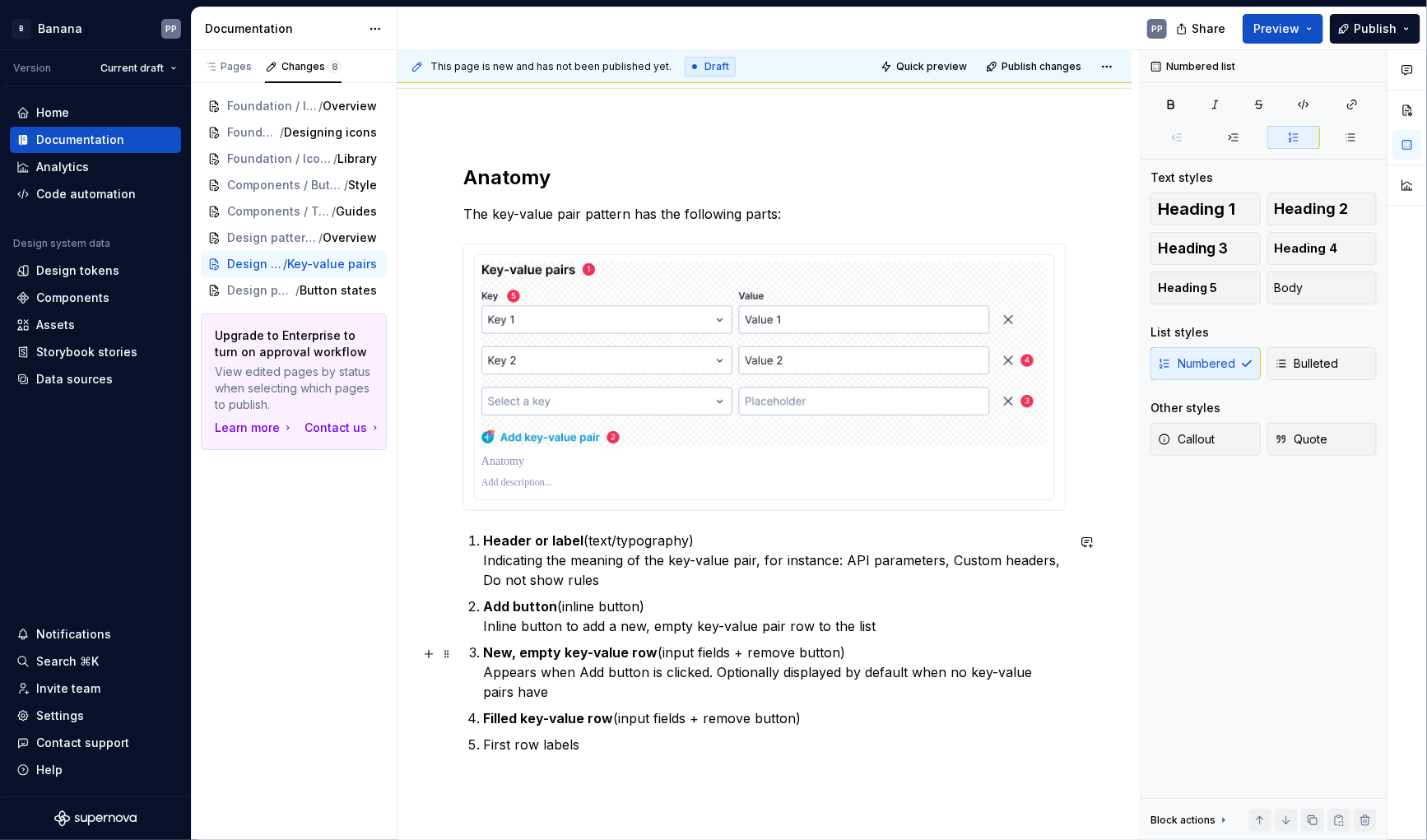
click at [558, 686] on p "New, empty key-value row (input fields + remove button) Appears when Add button…" at bounding box center [774, 671] width 583 height 59
click at [599, 752] on p "First row labels" at bounding box center [774, 744] width 583 height 20
click at [817, 719] on p "Filled key-value row (input fields + remove button)" at bounding box center [774, 718] width 583 height 20
click at [627, 694] on p "New, empty key-value row (input fields + remove button) Appears when Add button…" at bounding box center [774, 671] width 583 height 59
click at [713, 674] on p "New, empty key-value row (input fields + remove button) Appears when Add button…" at bounding box center [774, 671] width 583 height 59
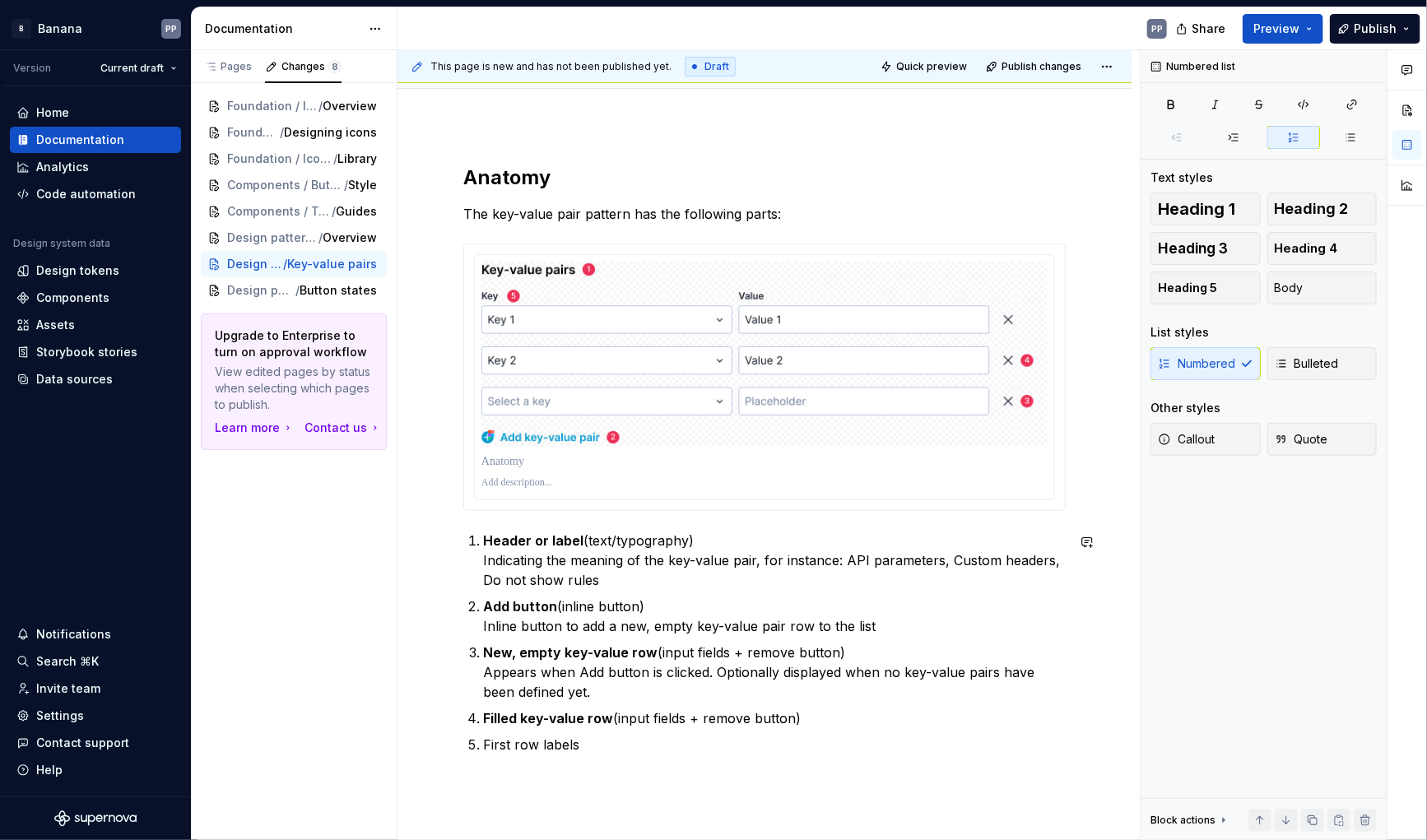
scroll to position [171, 0]
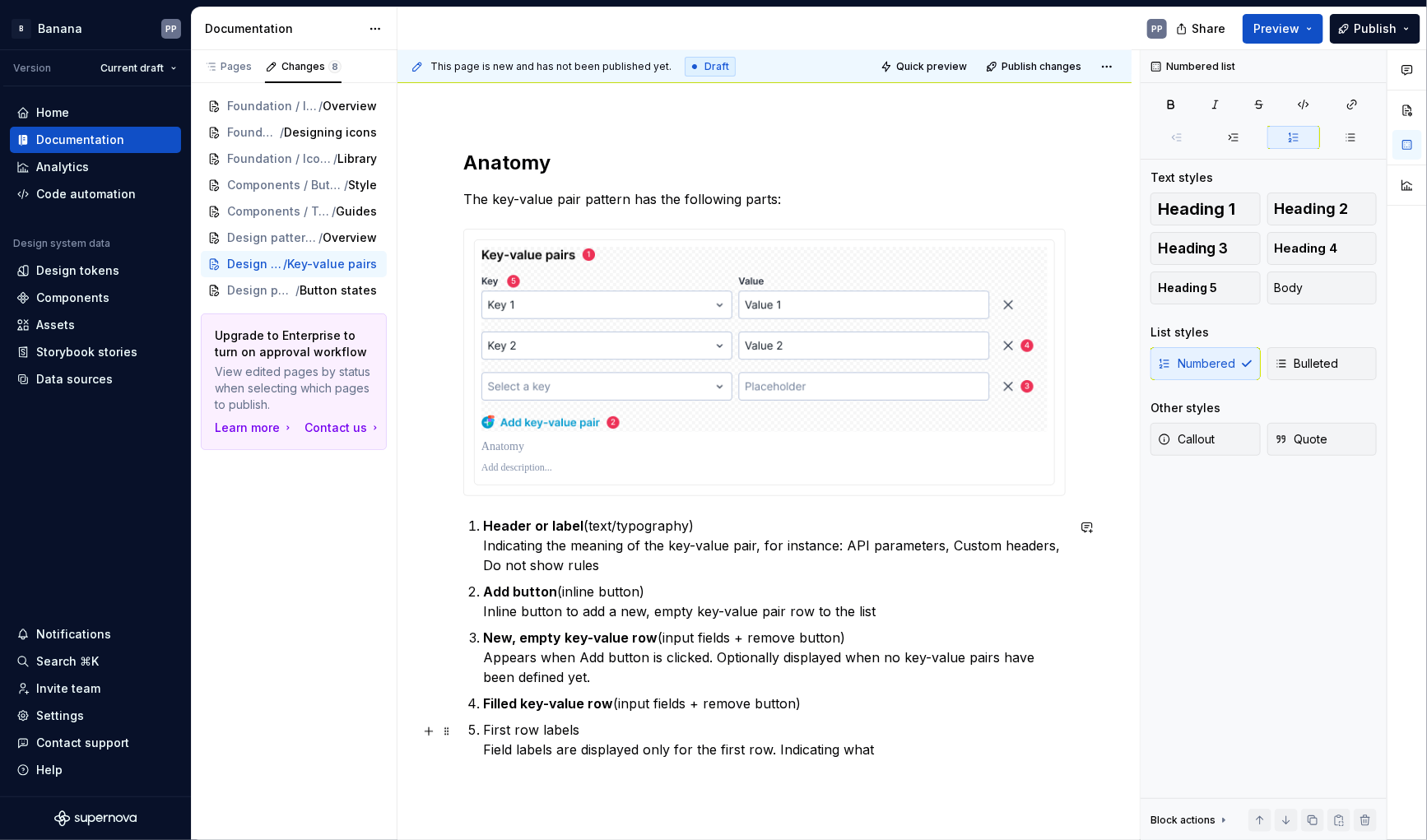
click at [553, 752] on p "First row labels Field labels are displayed only for the first row. Indicating …" at bounding box center [774, 740] width 583 height 39
click at [487, 749] on p "First row labels Field labels for key and values are displayed only for the fir…" at bounding box center [774, 740] width 583 height 39
click at [865, 751] on p "First row labels Key and value field labels are displayed only for the first ro…" at bounding box center [774, 740] width 583 height 39
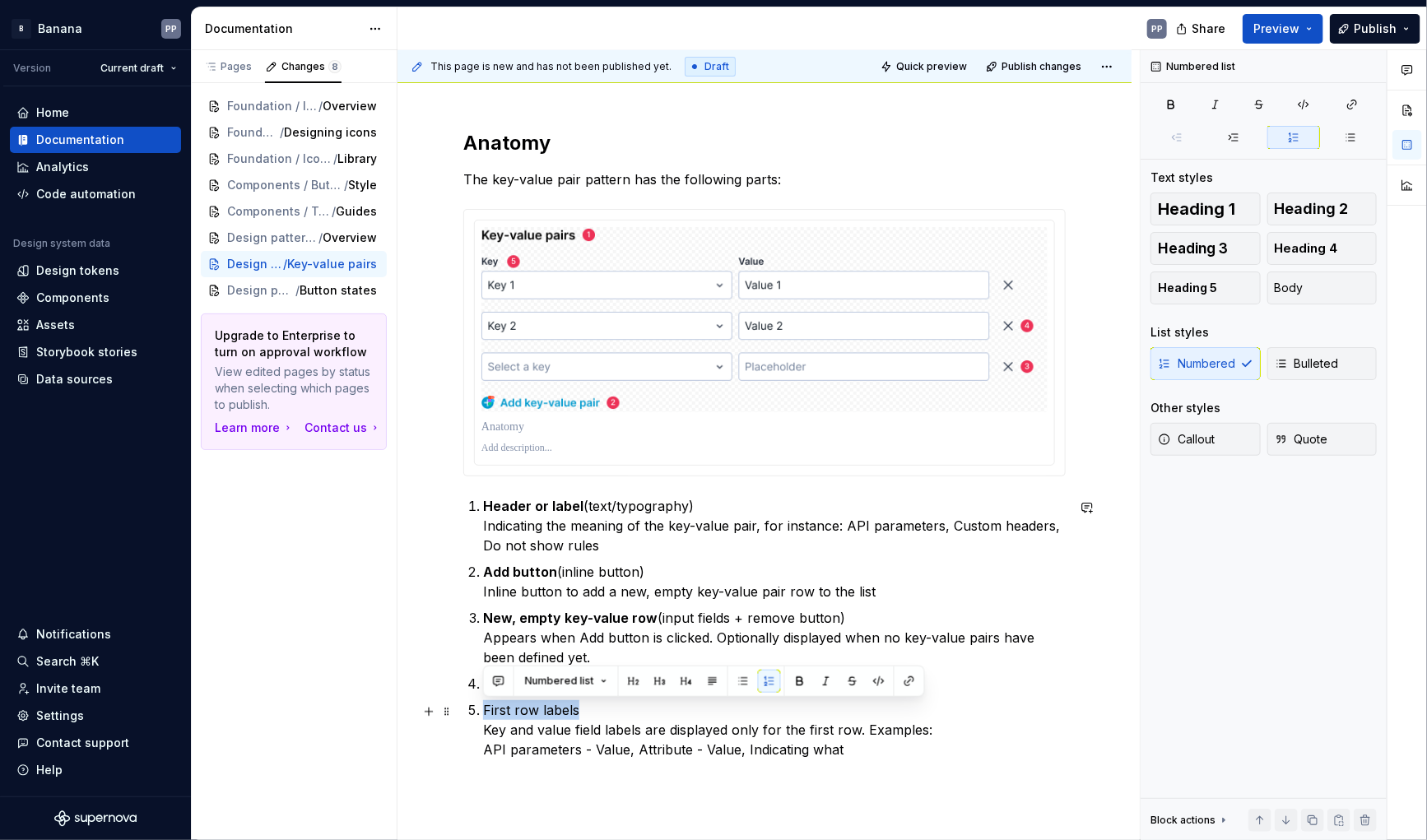
drag, startPoint x: 483, startPoint y: 708, endPoint x: 578, endPoint y: 704, distance: 95.1
click at [578, 704] on p "First row labels Key and value field labels are displayed only for the first ro…" at bounding box center [774, 730] width 583 height 59
click at [855, 732] on p "First row labels Key and value field labels are displayed only for the first ro…" at bounding box center [774, 730] width 583 height 59
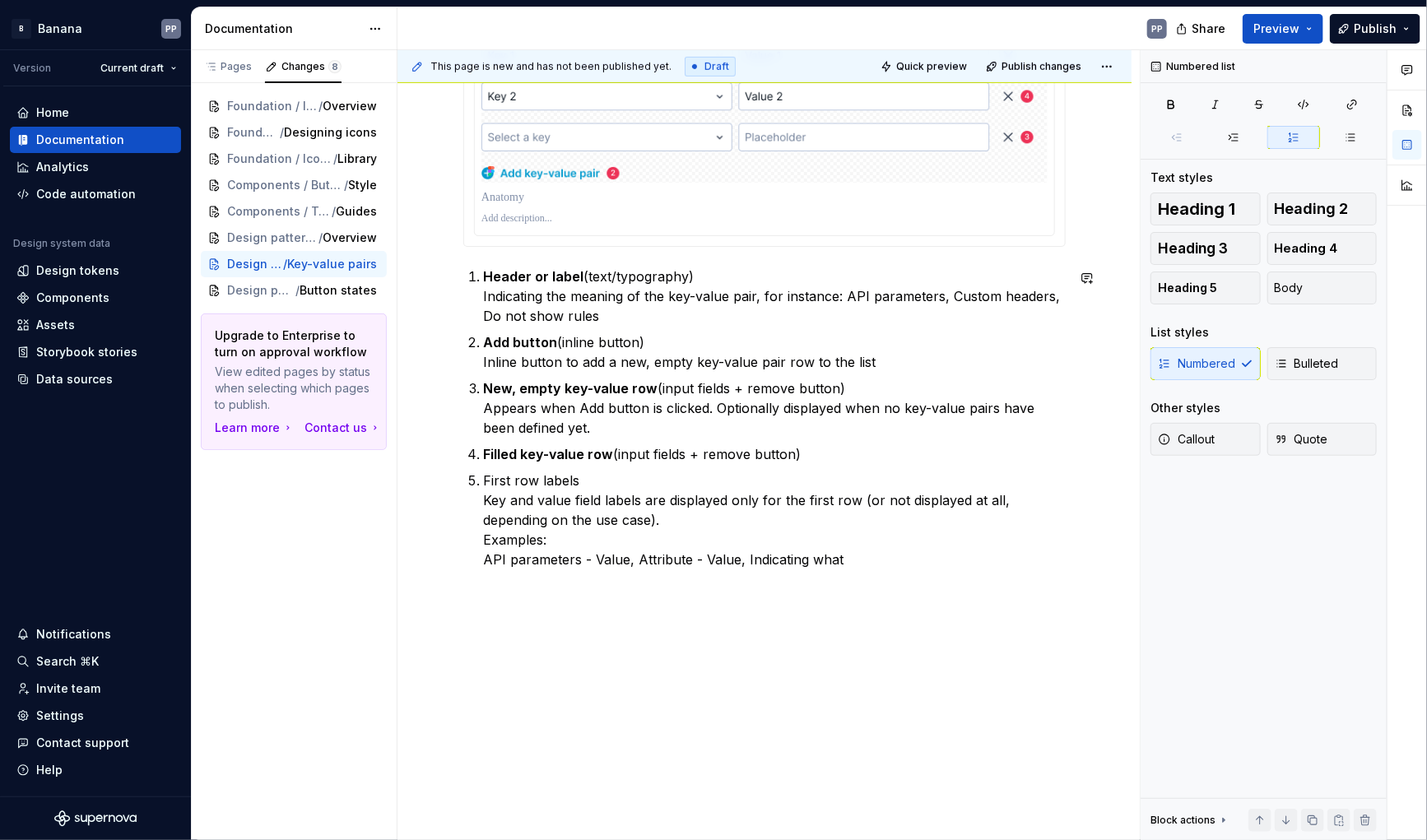
scroll to position [402, 0]
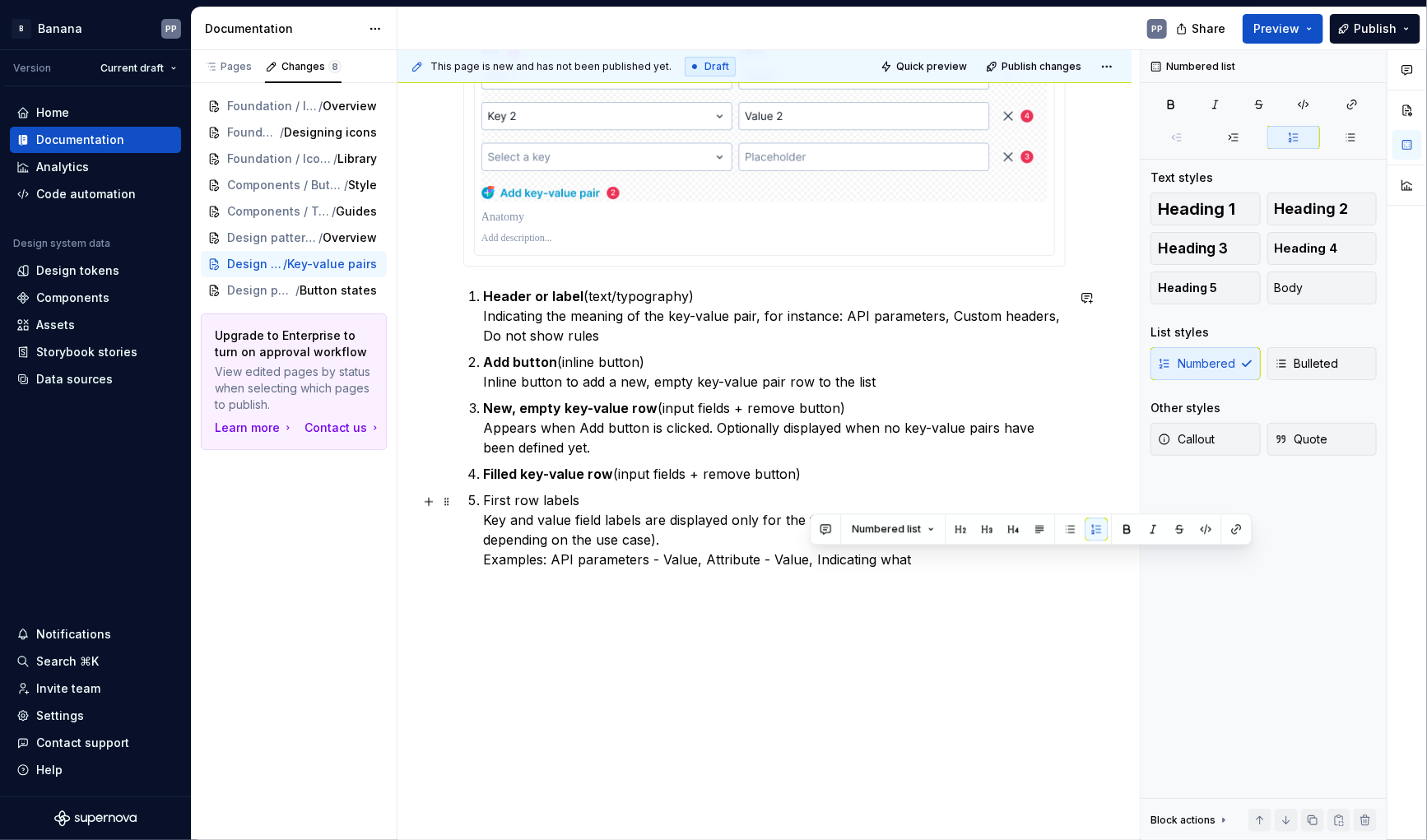
drag, startPoint x: 912, startPoint y: 560, endPoint x: 832, endPoint y: 571, distance: 80.8
click at [811, 559] on p "First row labels Key and value field labels are displayed only for the first ro…" at bounding box center [774, 529] width 583 height 79
drag, startPoint x: 643, startPoint y: 559, endPoint x: 642, endPoint y: 571, distance: 12.0
click at [643, 559] on p "First row labels Key and value field labels are displayed only for the first ro…" at bounding box center [774, 529] width 583 height 79
click at [827, 559] on p "First row labels Key and value field labels are displayed only for the first ro…" at bounding box center [774, 529] width 583 height 79
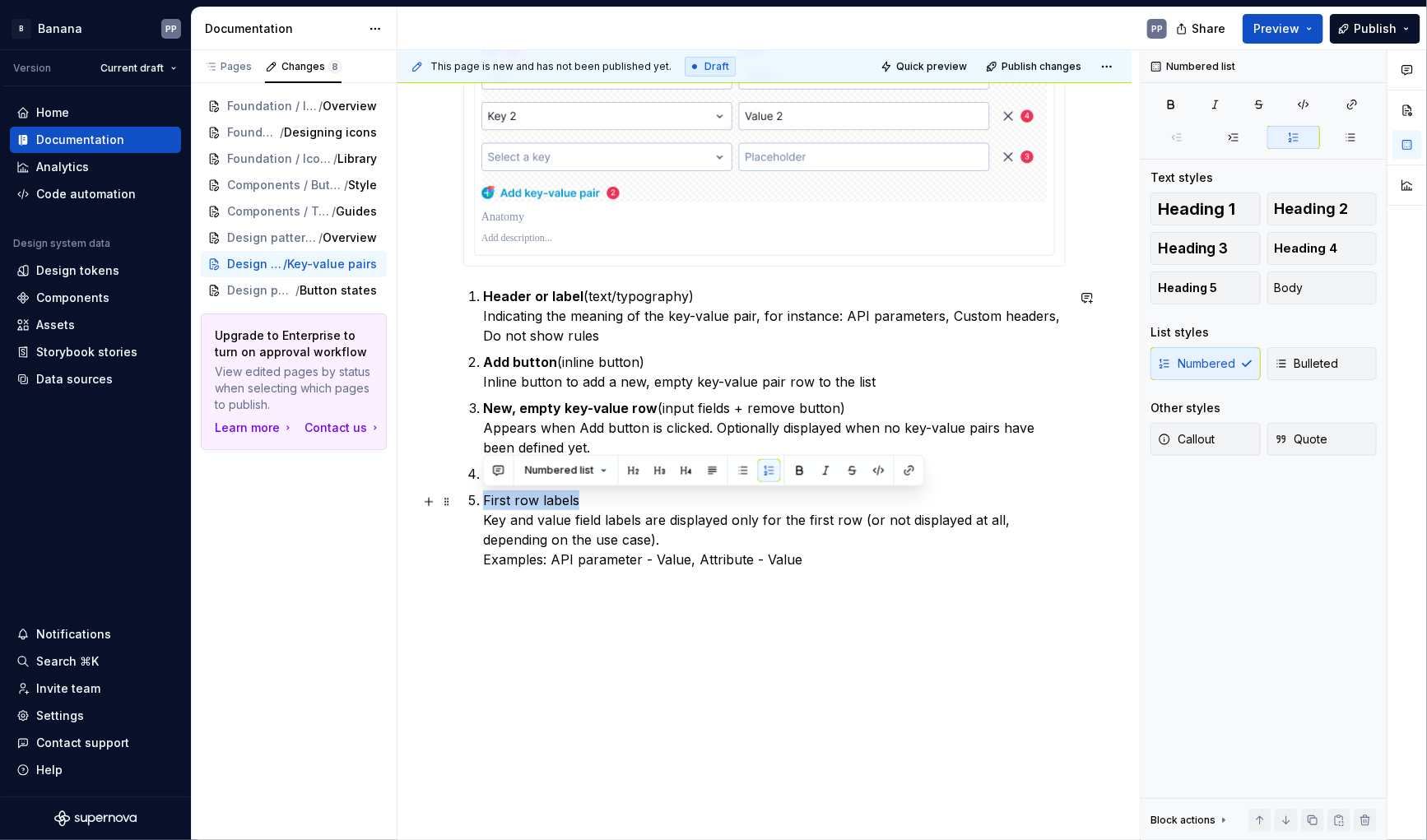
drag, startPoint x: 485, startPoint y: 498, endPoint x: 583, endPoint y: 499, distance: 98.0
click at [583, 499] on p "First row labels Key and value field labels are displayed only for the first ro…" at bounding box center [774, 529] width 583 height 79
click at [795, 476] on button "button" at bounding box center [800, 470] width 23 height 23
click at [608, 559] on p "First row labels Key and value field labels are displayed only for the first ro…" at bounding box center [774, 529] width 583 height 79
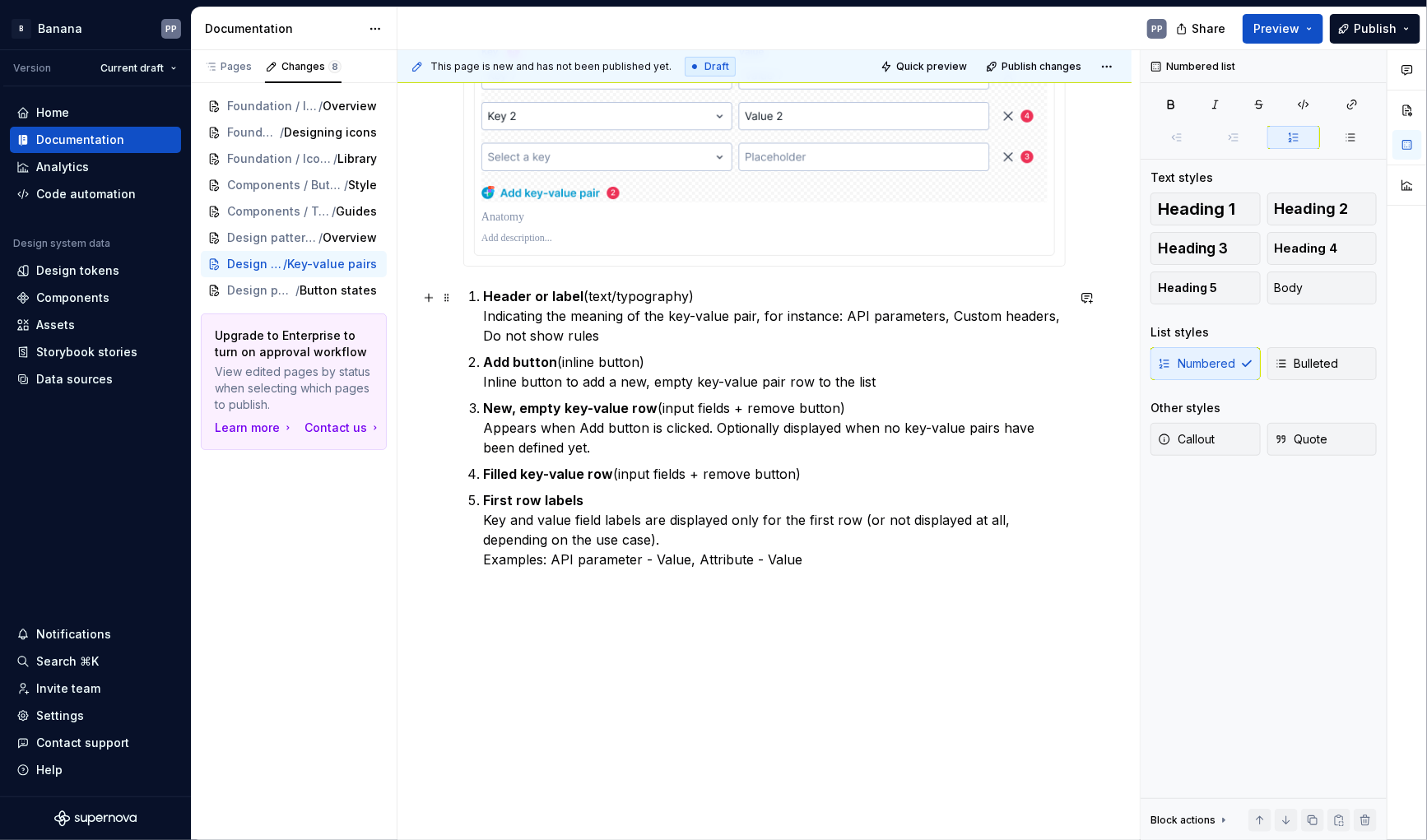
click at [601, 336] on p "Header or label (text/typography) Indicating the meaning of the key-value pair,…" at bounding box center [774, 316] width 583 height 59
click at [834, 566] on p "First row labels Key and value field labels are displayed only for the first ro…" at bounding box center [774, 529] width 583 height 79
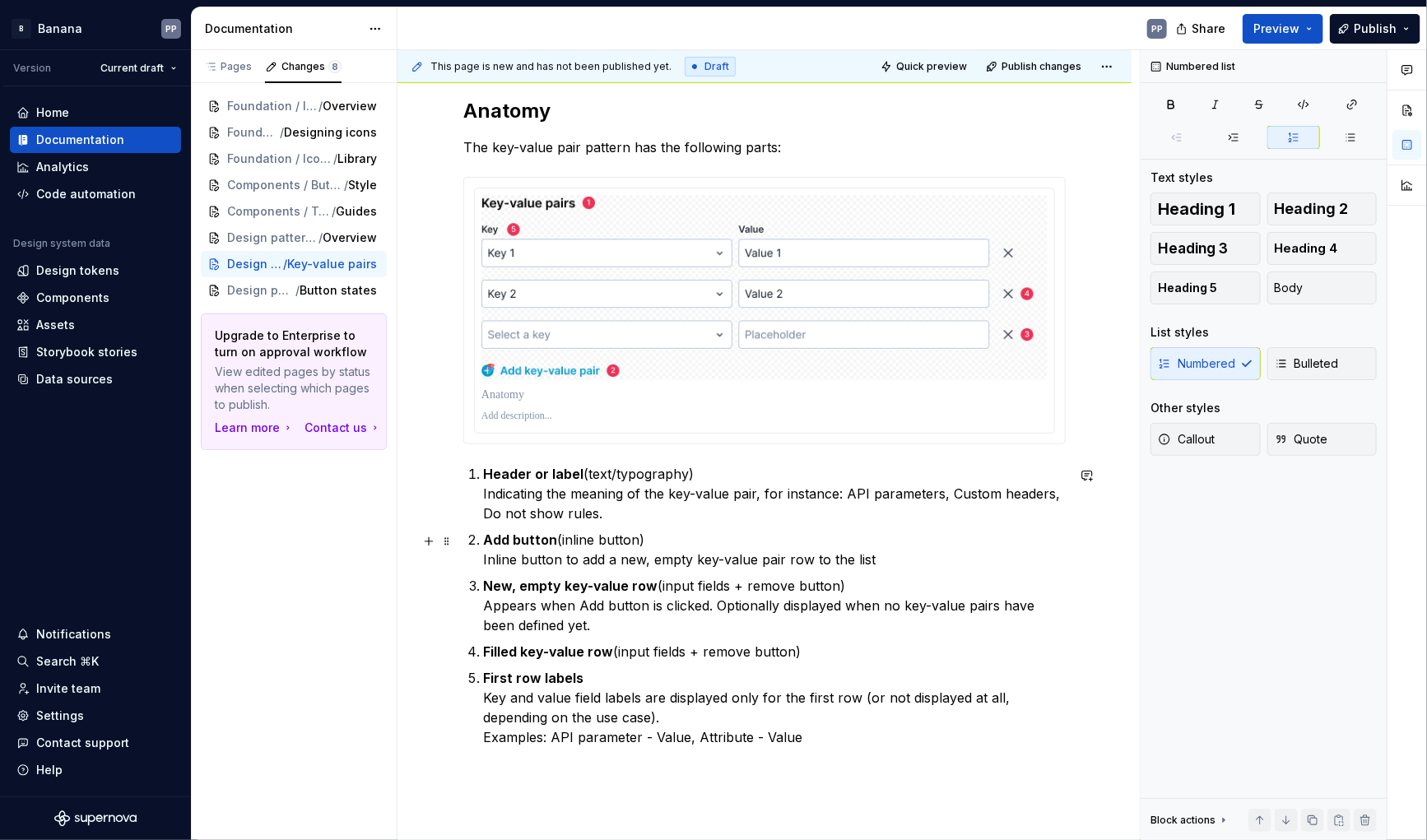
scroll to position [226, 0]
click at [537, 767] on div "Anatomy The key-value pair pattern has the following parts: Header or label (te…" at bounding box center [765, 535] width 734 height 961
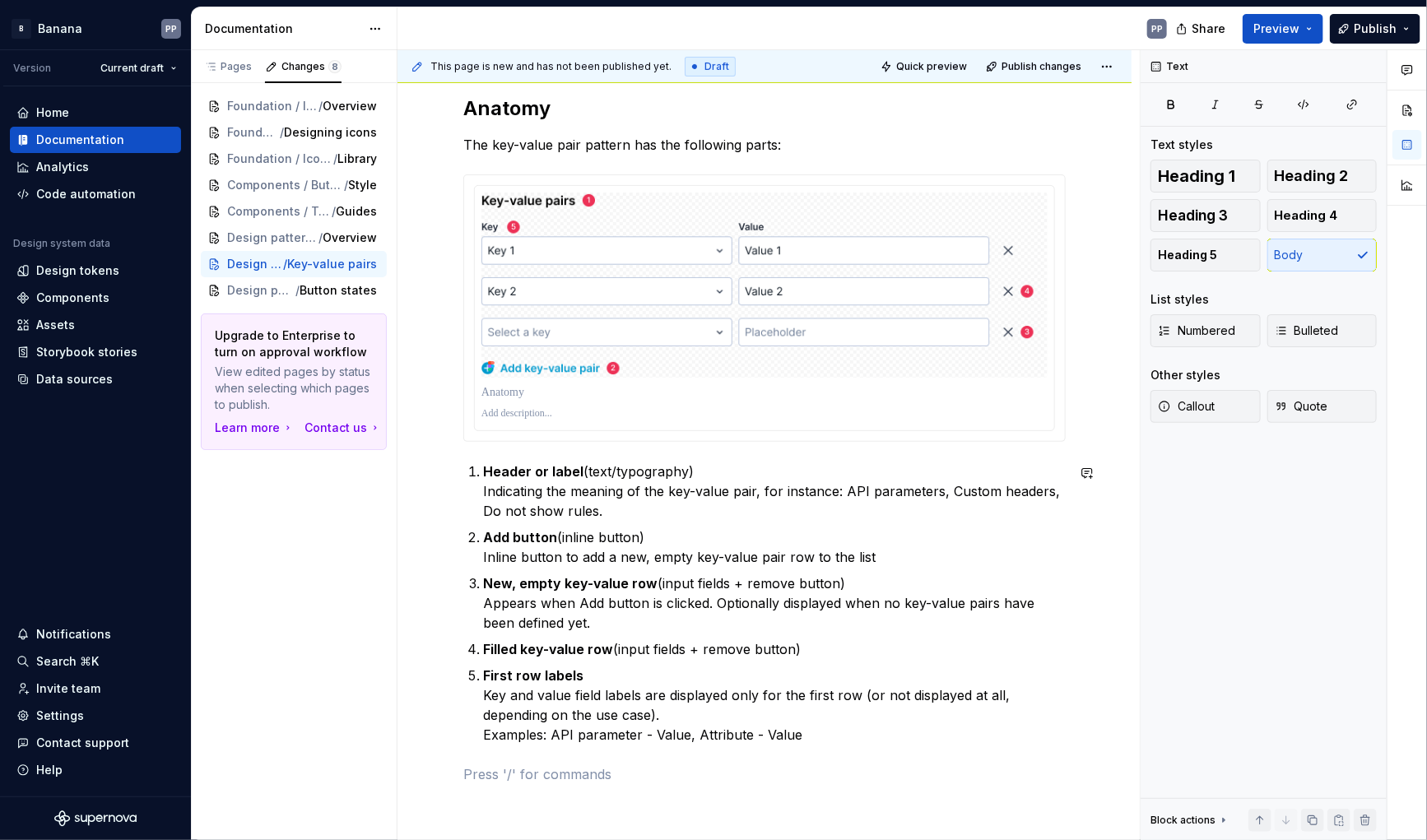
scroll to position [251, 0]
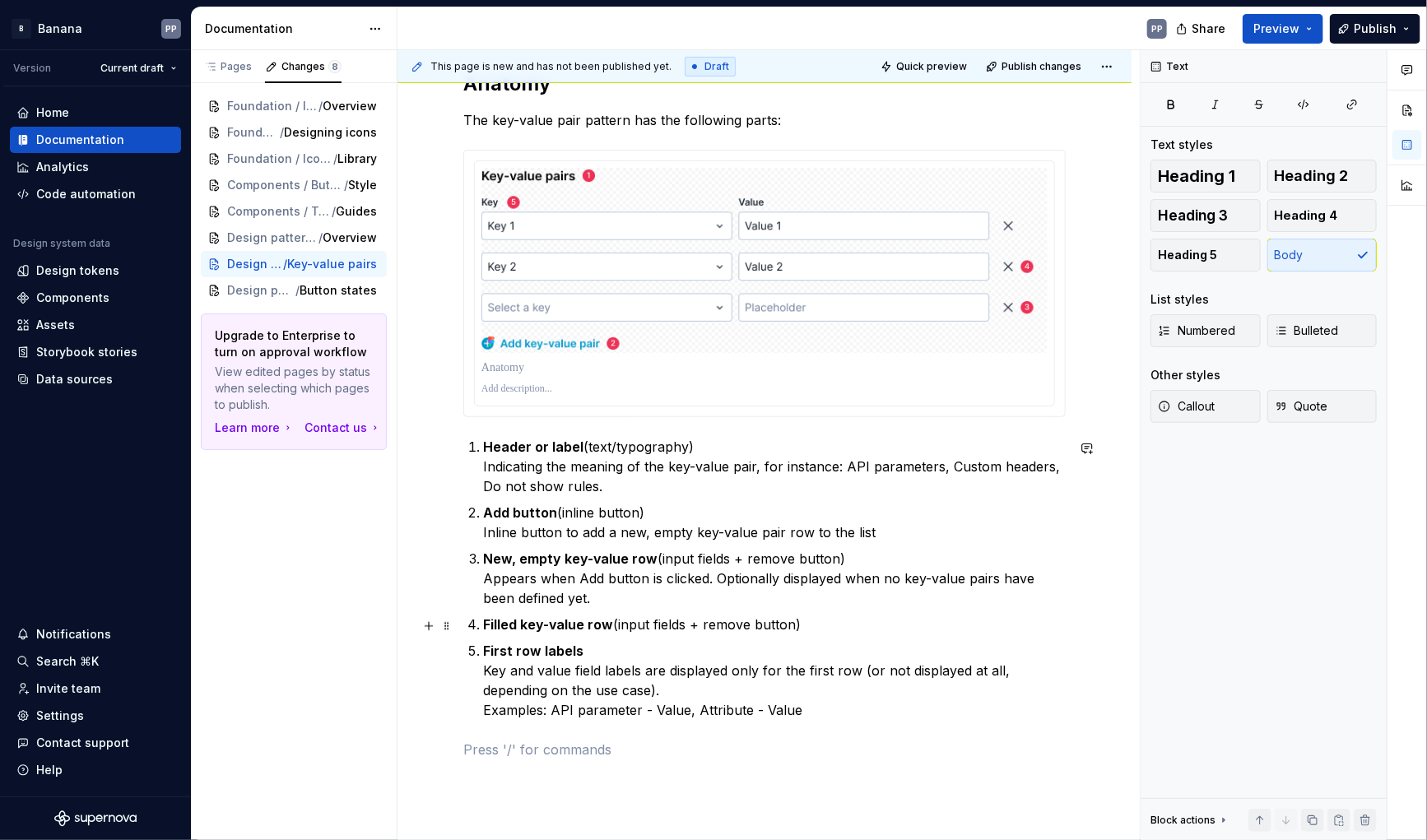
click at [838, 628] on p "Filled key-value row (input fields + remove button)" at bounding box center [774, 624] width 583 height 20
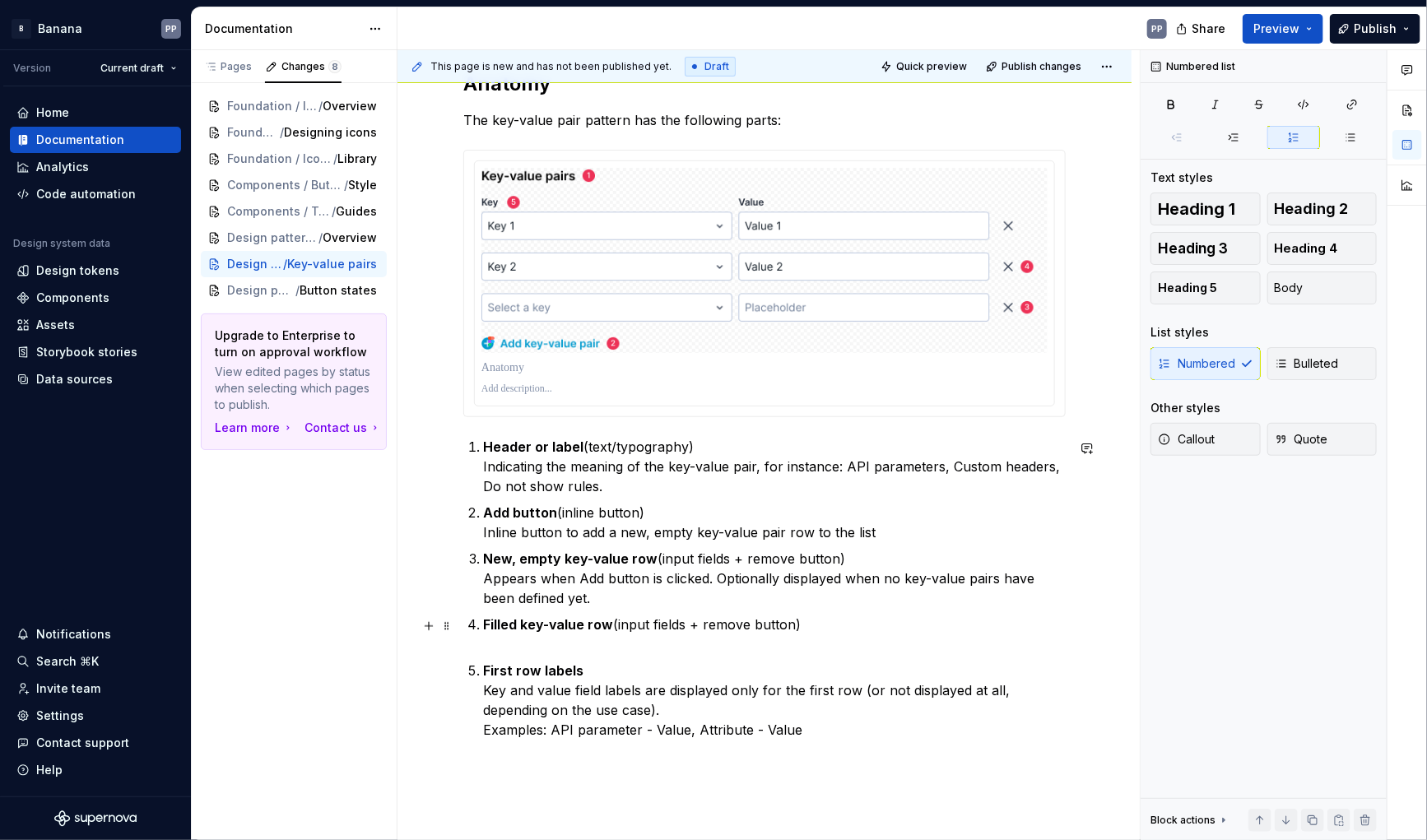
click at [686, 626] on p "Filled key-value row (input fields + remove button)" at bounding box center [774, 635] width 583 height 39
click at [579, 653] on p "Filled key-value row (input fields: text field, select, and/or autocomplete + r…" at bounding box center [774, 635] width 583 height 39
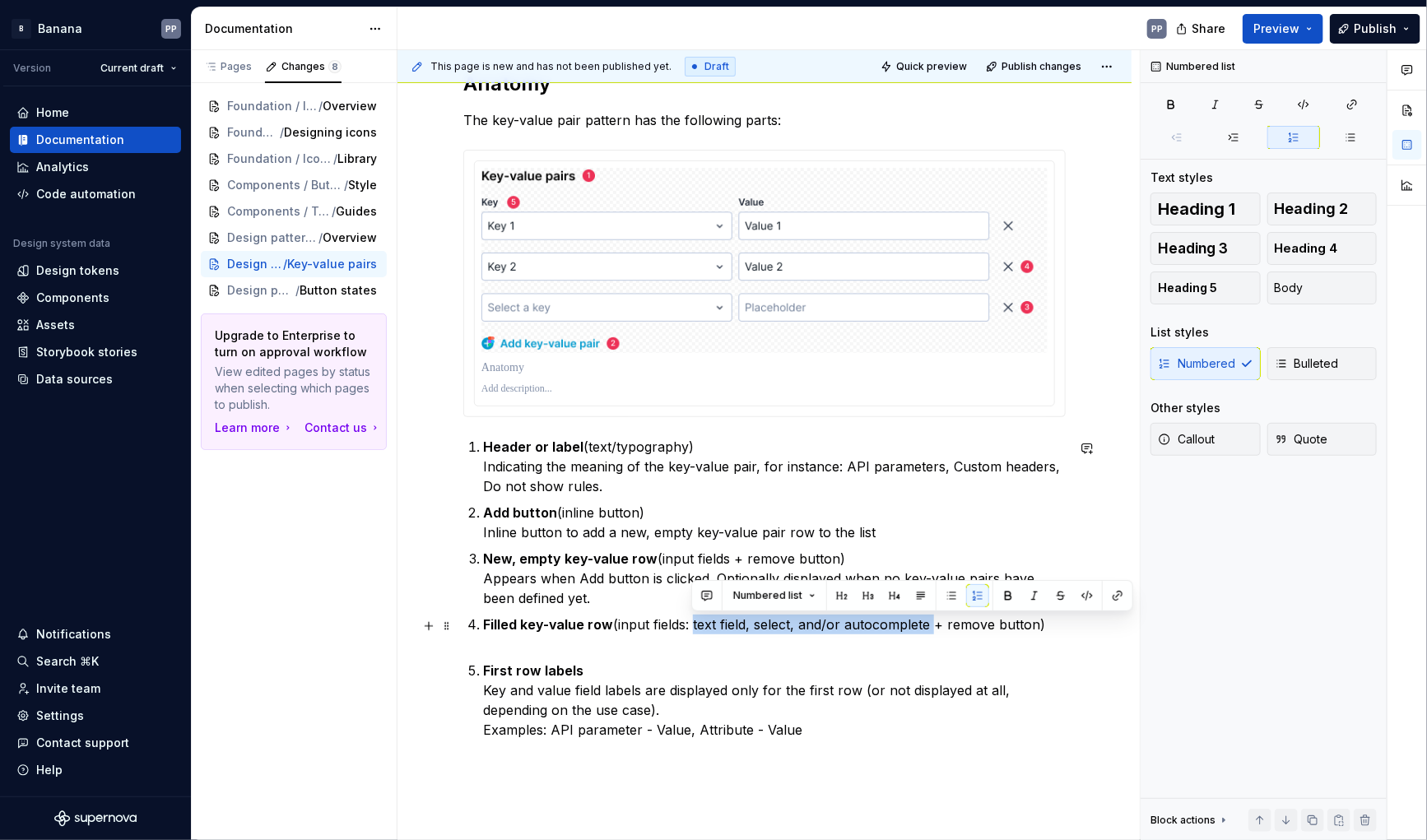
drag, startPoint x: 933, startPoint y: 627, endPoint x: 693, endPoint y: 619, distance: 240.1
click at [693, 619] on p "Filled key-value row (input fields: text field, select, and/or autocomplete + r…" at bounding box center [774, 635] width 583 height 39
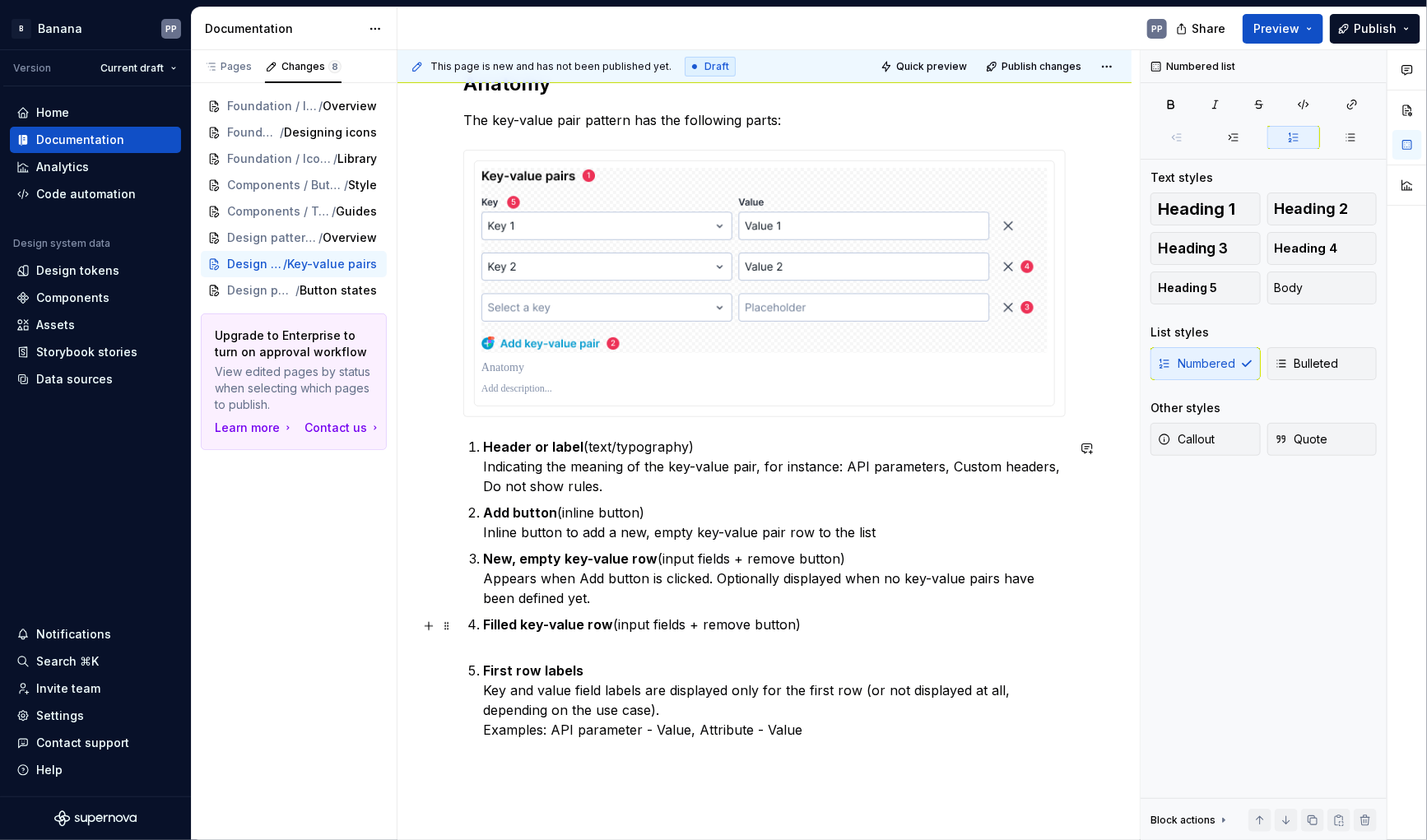
click at [581, 645] on p "Filled key-value row (input fields + remove button)" at bounding box center [774, 635] width 583 height 39
click at [838, 645] on p "Filled key-value row (input fields + remove button) Row consists of one or two …" at bounding box center [774, 635] width 583 height 39
click at [891, 647] on p "Filled key-value row (input fields + remove button) Row consists of one or two …" at bounding box center [774, 635] width 583 height 39
drag, startPoint x: 844, startPoint y: 646, endPoint x: 846, endPoint y: 660, distance: 14.1
click at [844, 646] on p "Filled key-value row (input fields + remove button) Row consists of one or two …" at bounding box center [774, 635] width 583 height 39
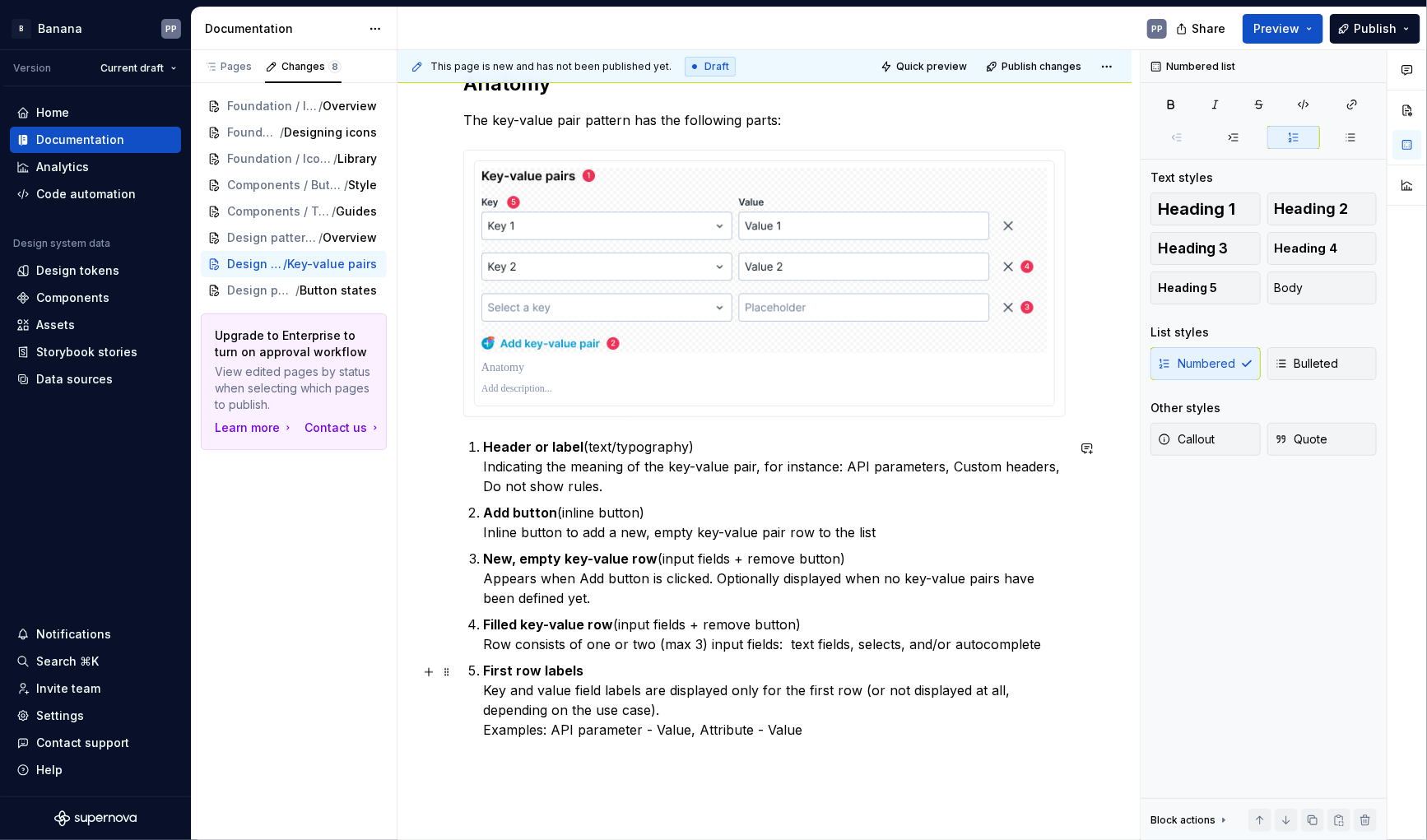
scroll to position [250, 0]
click at [1039, 648] on p "Filled key-value row (input fields + remove button) Row consists of one or two …" at bounding box center [774, 636] width 583 height 39
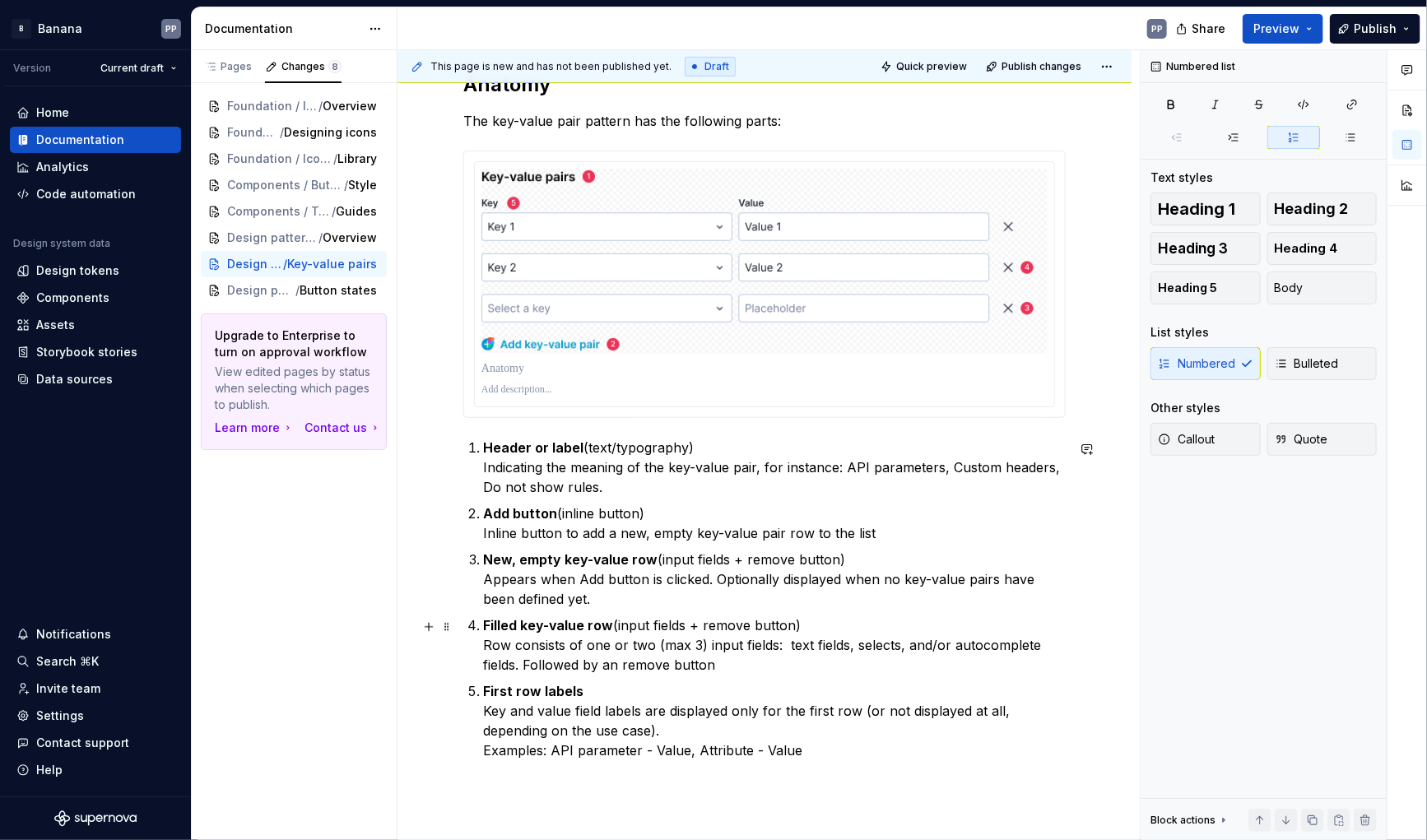
click at [613, 666] on p "Filled key-value row (input fields + remove button) Row consists of one or two …" at bounding box center [774, 645] width 583 height 59
drag, startPoint x: 484, startPoint y: 647, endPoint x: 489, endPoint y: 665, distance: 18.7
click at [487, 648] on p "Filled key-value row (input fields + remove button) Row consists of one or two …" at bounding box center [774, 645] width 583 height 59
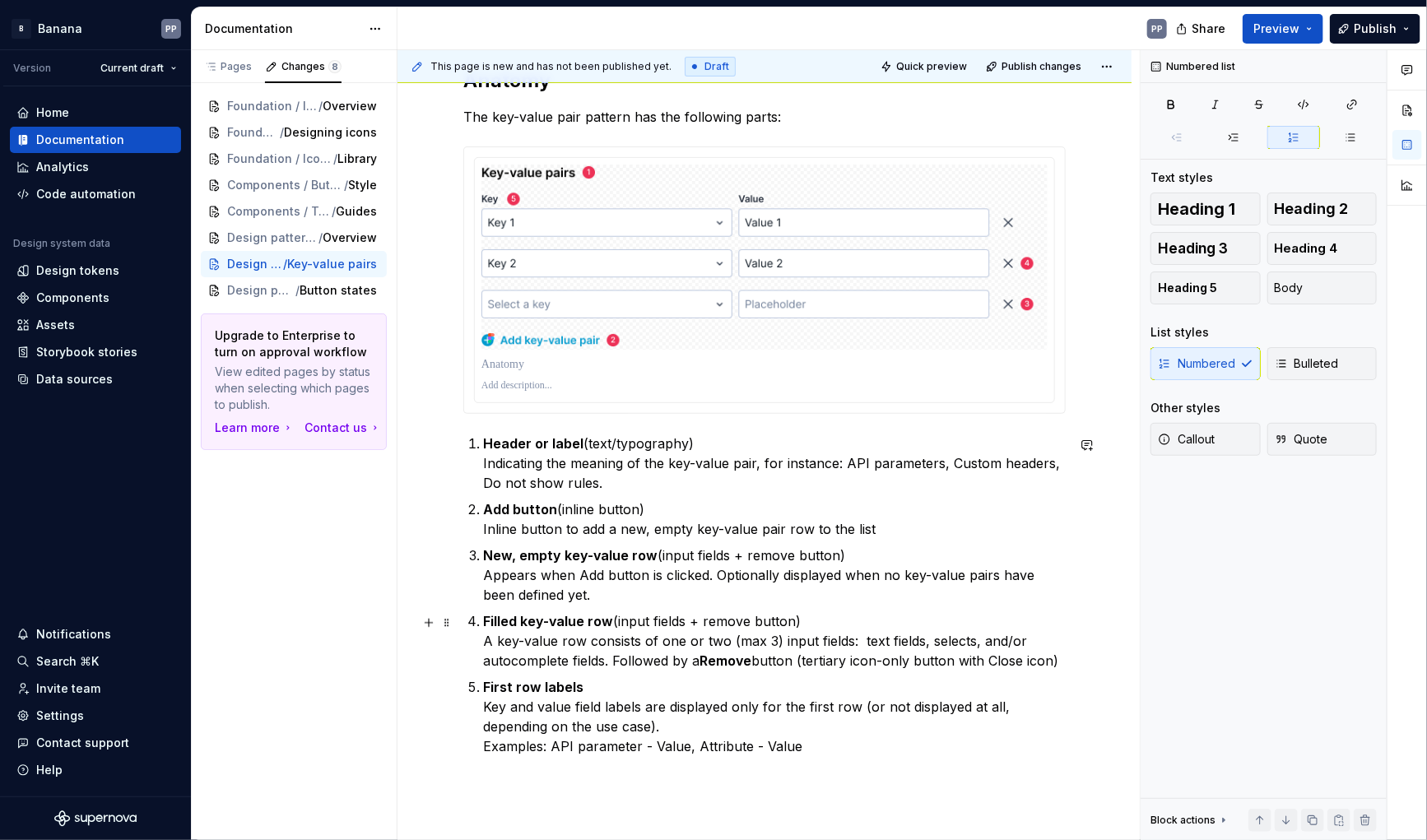
click at [853, 643] on p "Filled key-value row (input fields + remove button) A key-value row consists of…" at bounding box center [774, 641] width 583 height 59
click at [612, 663] on p "Filled key-value row (input fields + remove button) A key-value row consists of…" at bounding box center [774, 641] width 583 height 59
click at [736, 661] on strong "Remove" at bounding box center [730, 660] width 52 height 16
click at [577, 661] on p "Filled key-value row (input fields + remove button) A key-value row consists of…" at bounding box center [774, 641] width 583 height 59
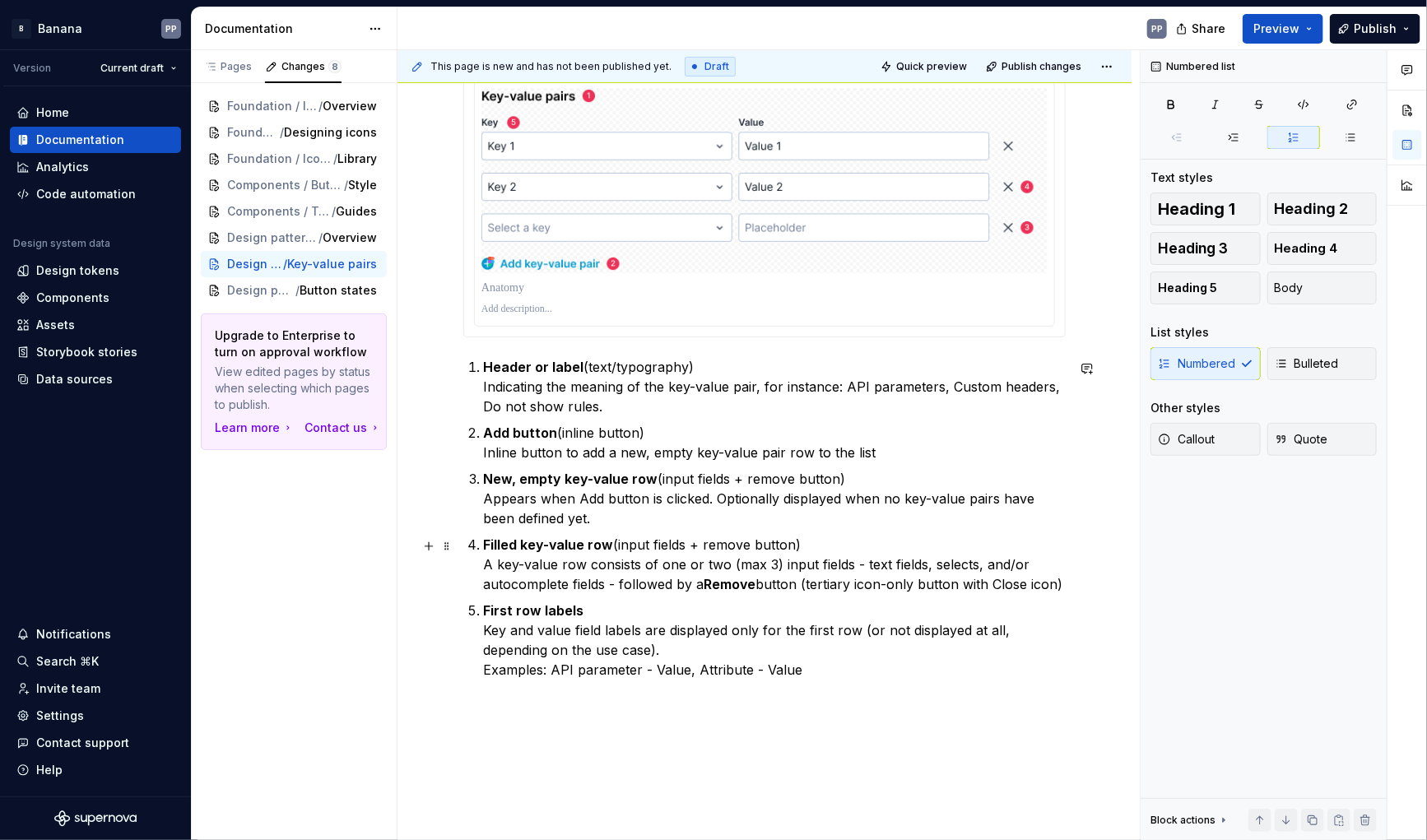
scroll to position [387, 0]
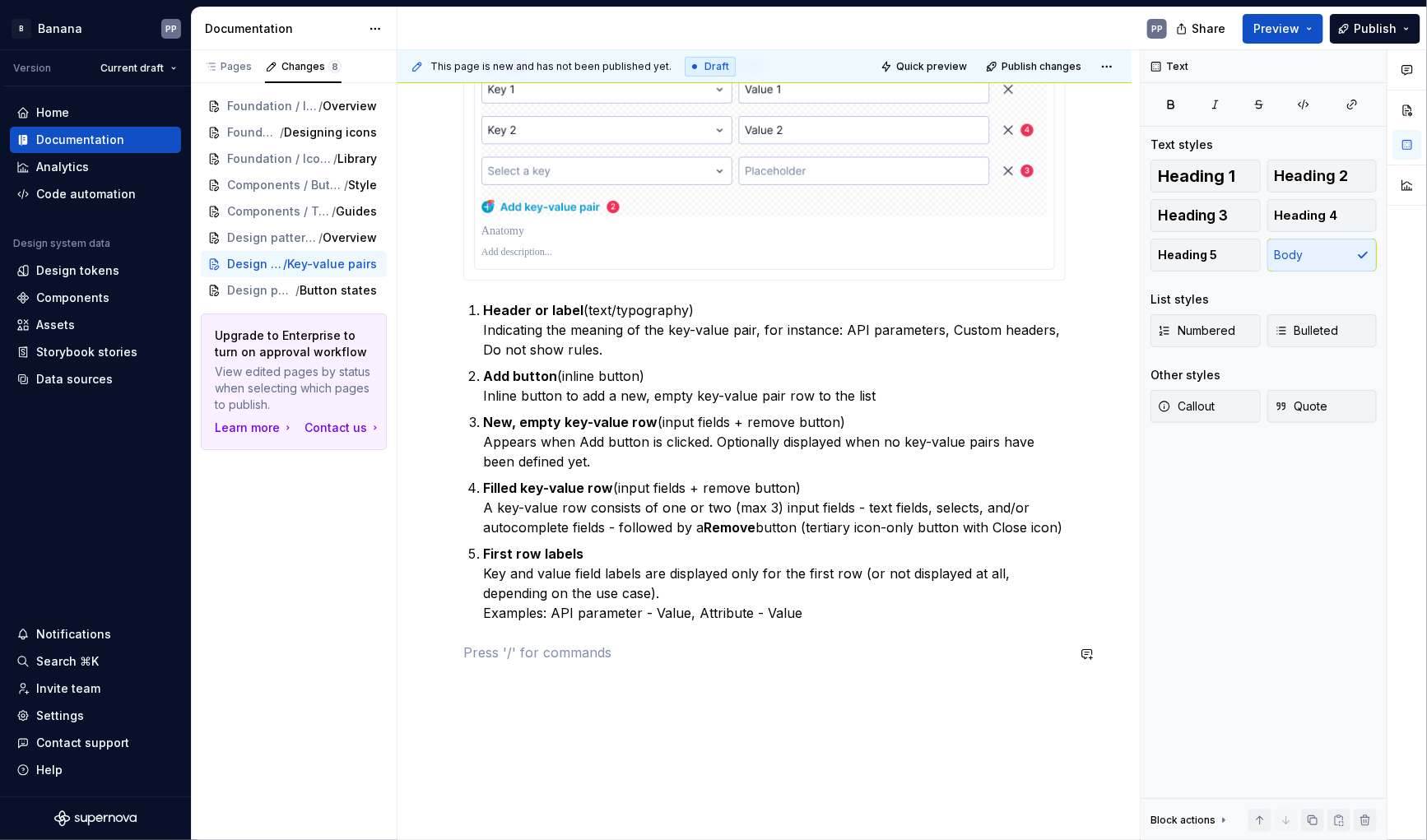
click at [562, 665] on div "Anatomy The key-value pair pattern has the following parts: Header or label (te…" at bounding box center [765, 308] width 602 height 748
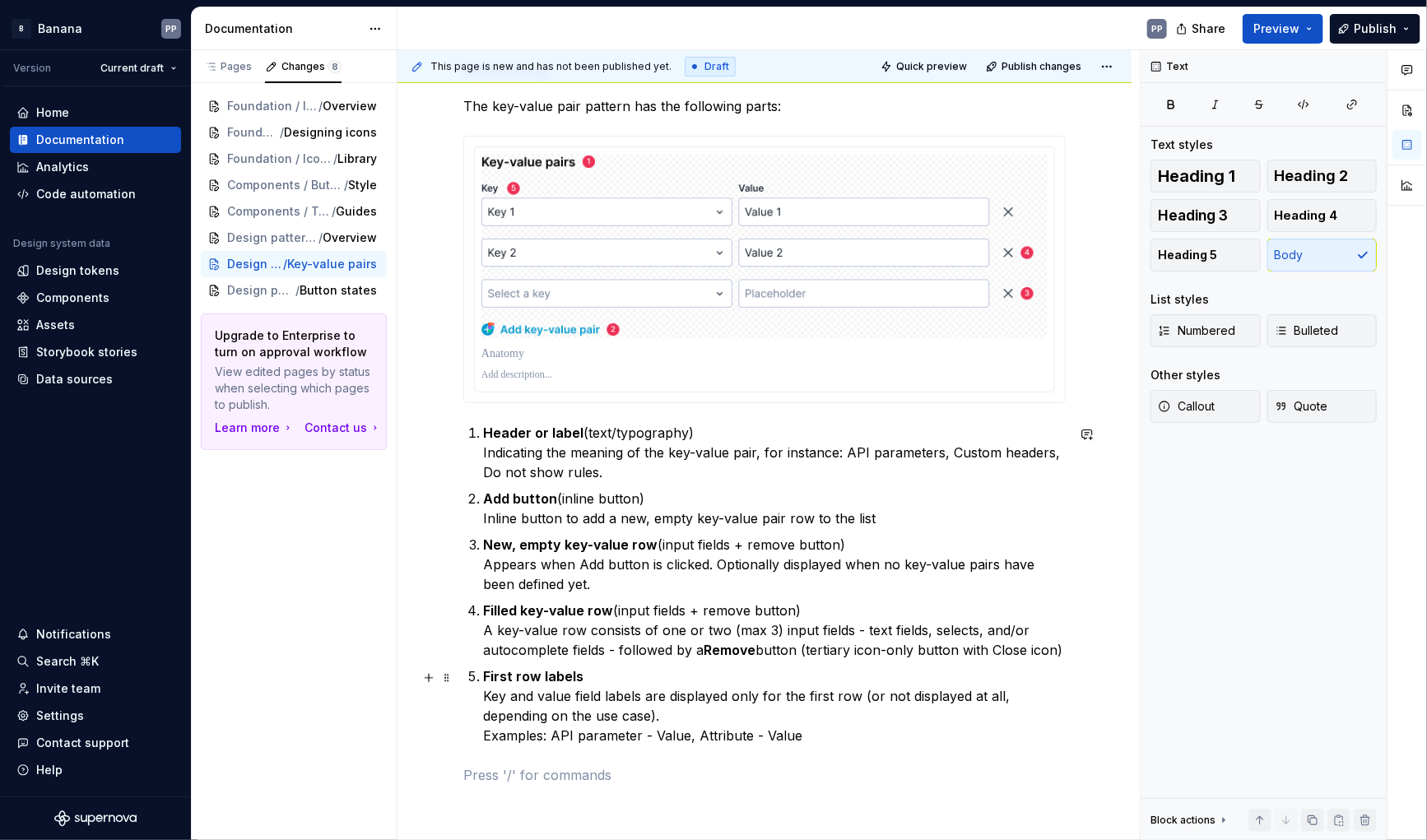
scroll to position [260, 0]
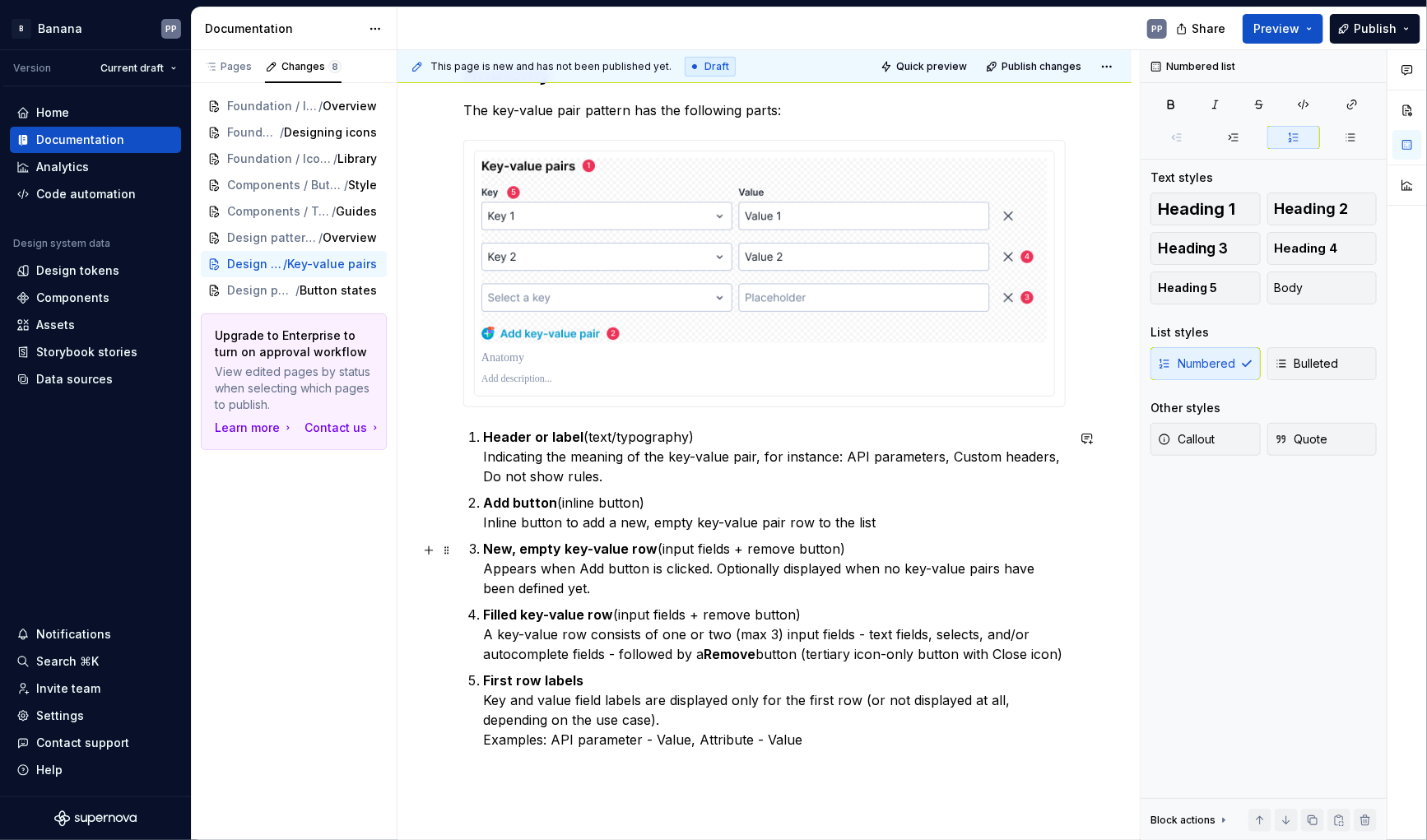
click at [601, 571] on p "New, empty key-value row (input fields + remove button) Appears when Add button…" at bounding box center [774, 568] width 583 height 59
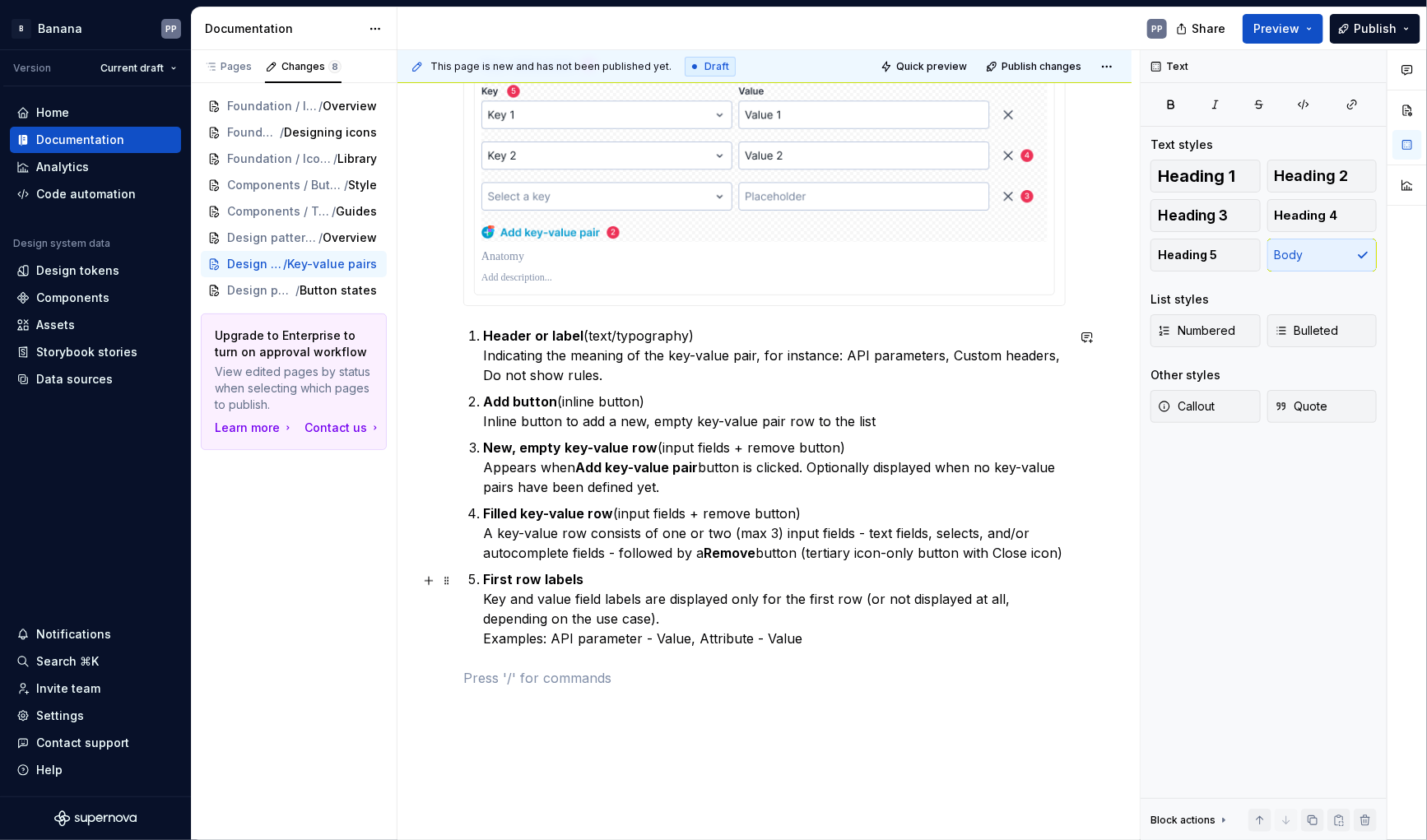
scroll to position [364, 0]
click at [429, 675] on button "button" at bounding box center [429, 677] width 23 height 23
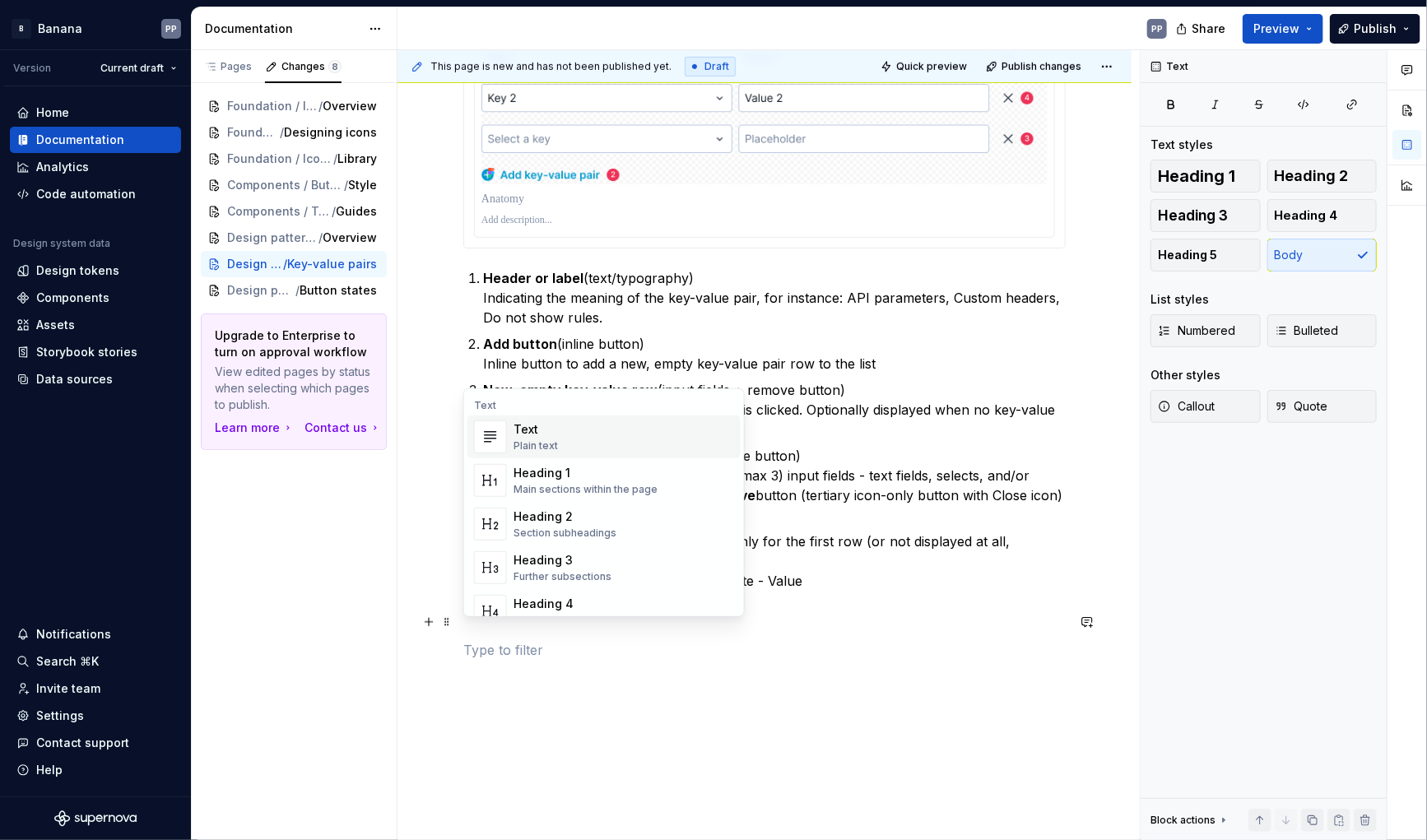
scroll to position [435, 0]
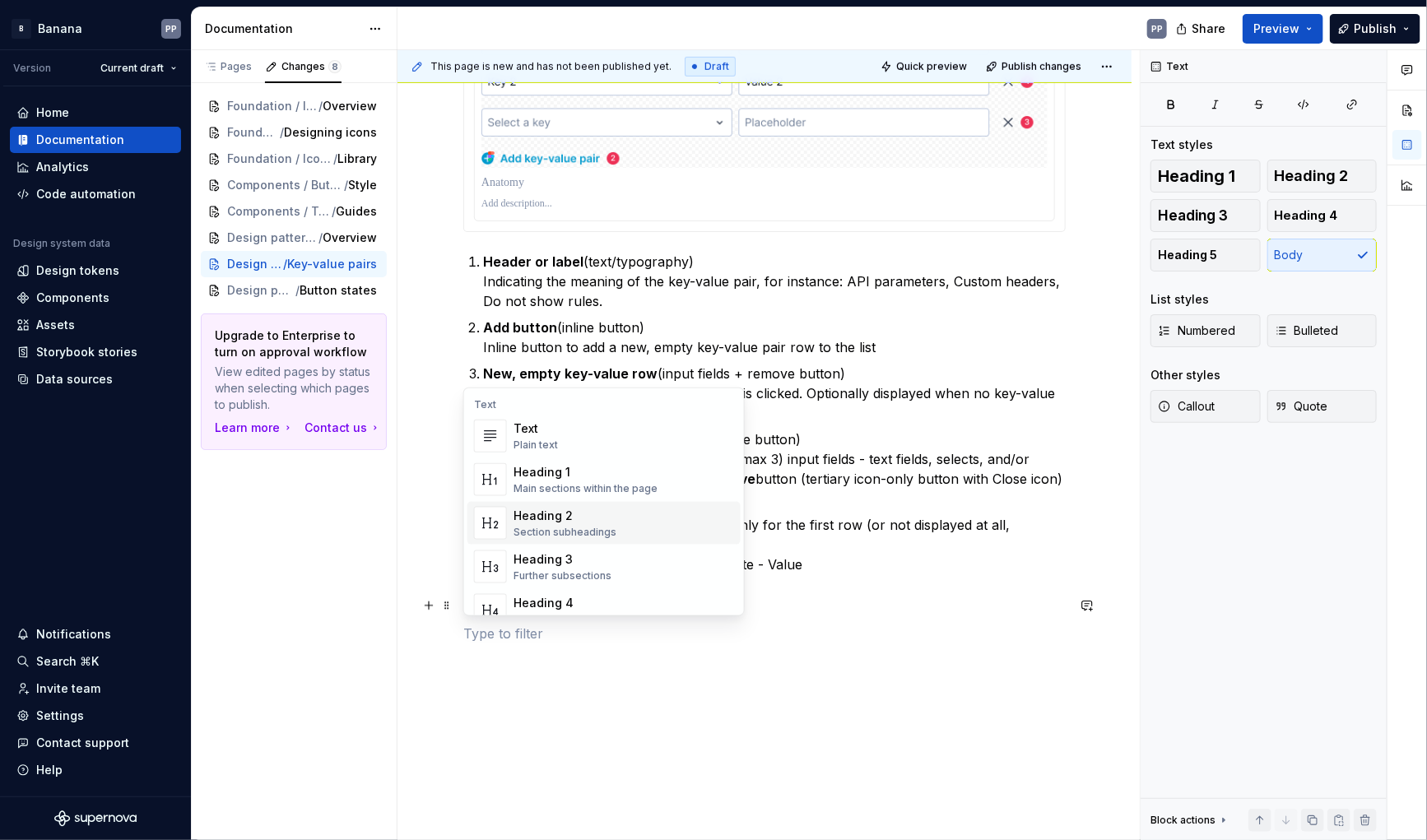
click at [544, 529] on div "Section subheadings" at bounding box center [565, 532] width 103 height 13
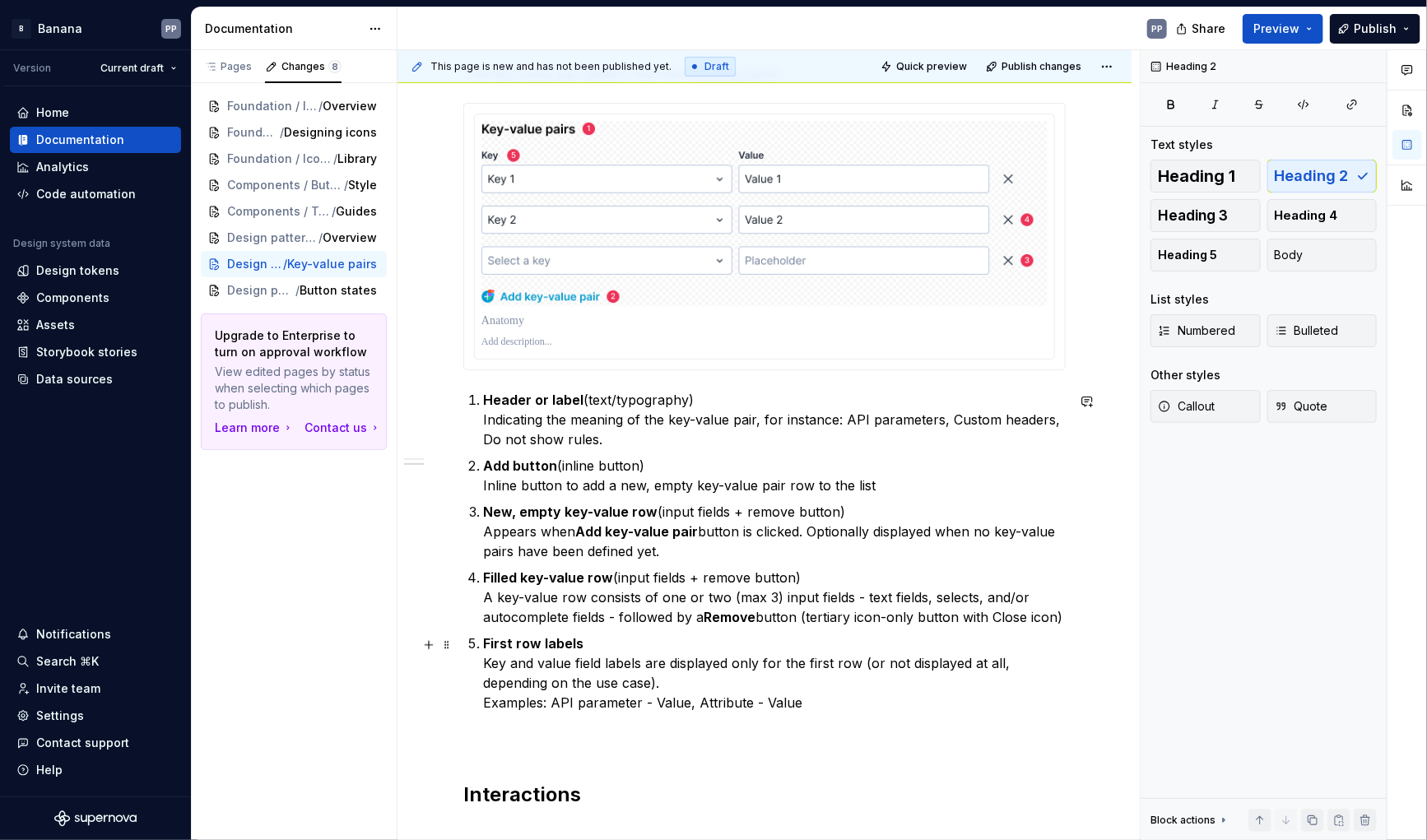
scroll to position [219, 0]
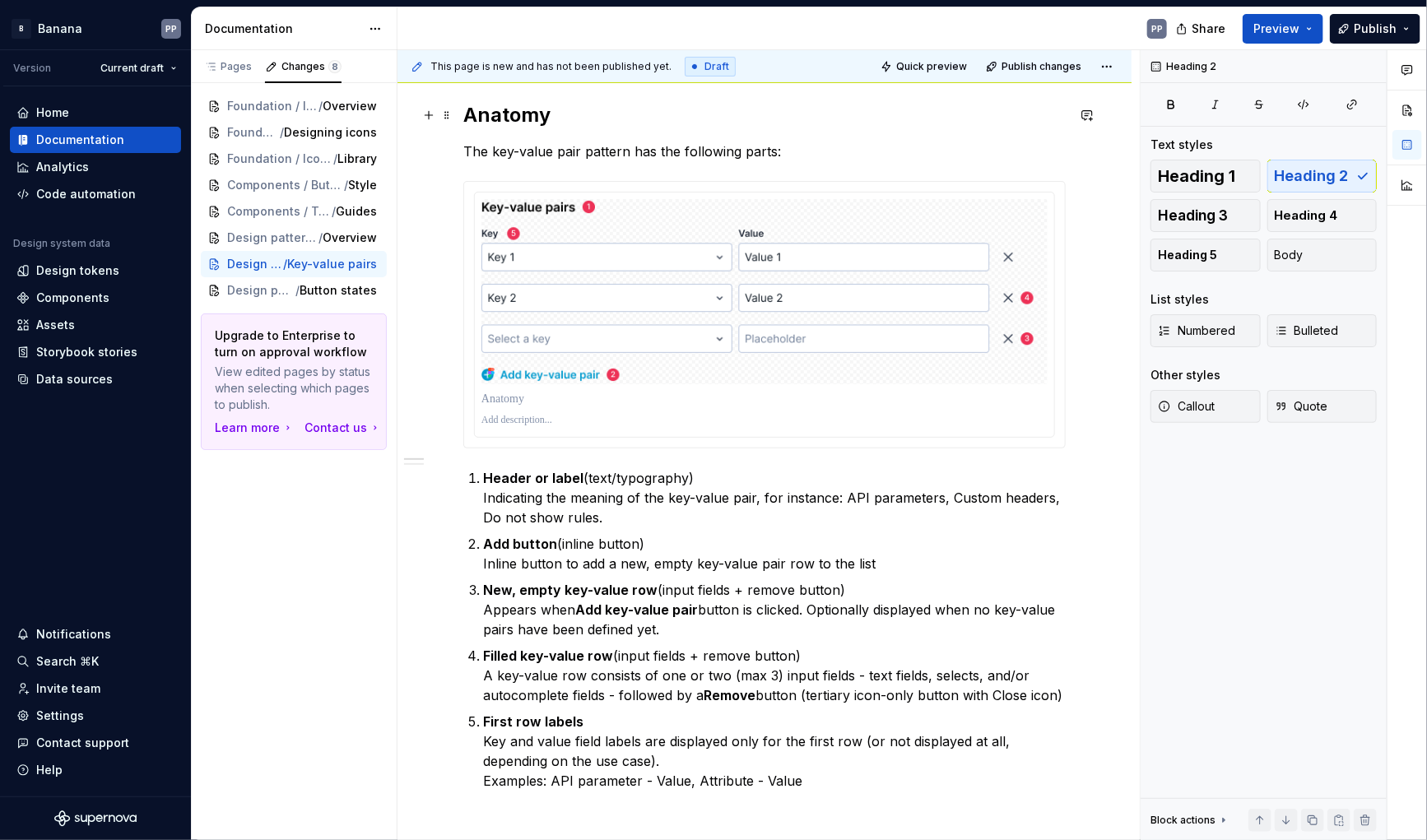
click at [524, 114] on h2 "Anatomy" at bounding box center [765, 115] width 602 height 27
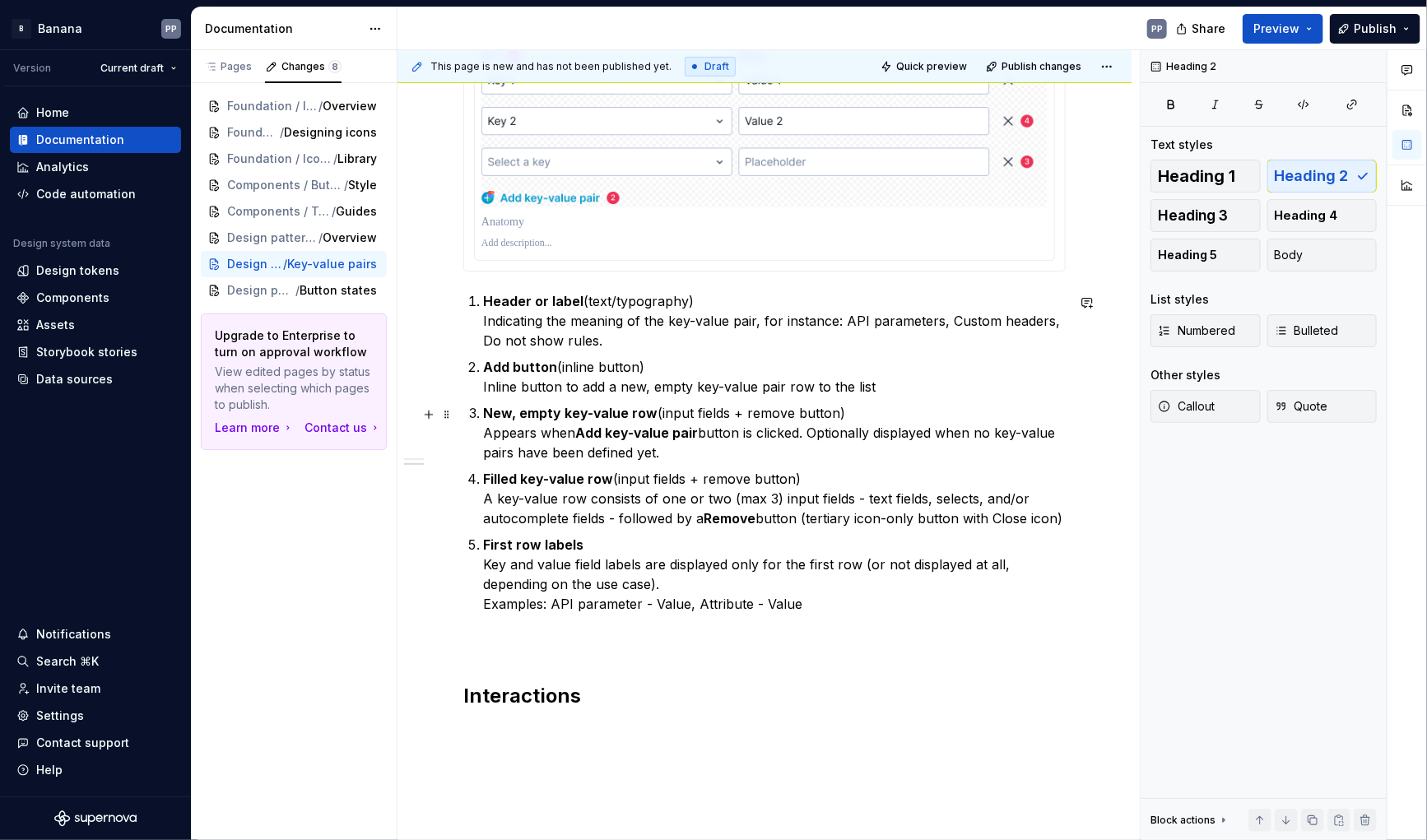
scroll to position [486, 0]
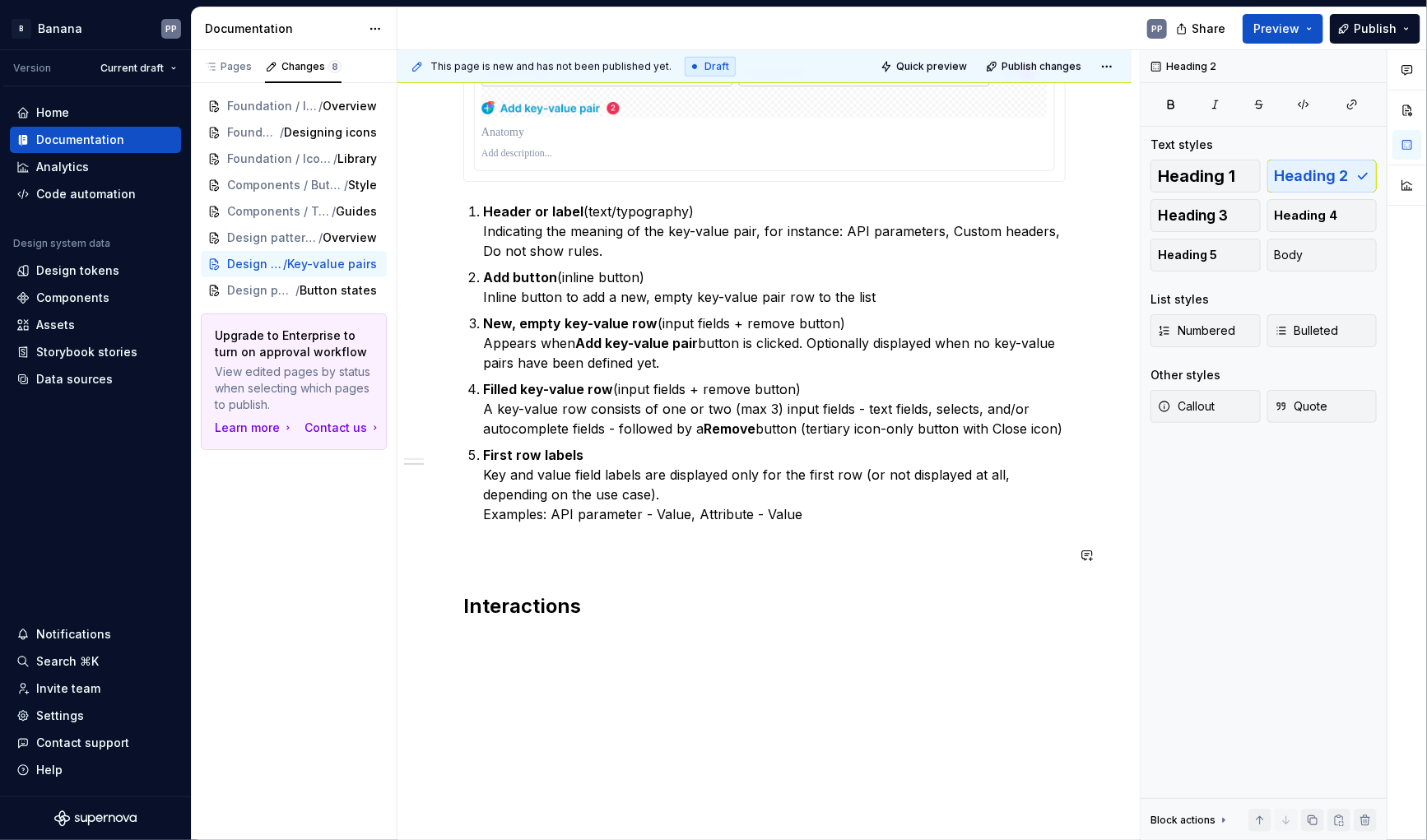
click at [524, 574] on div "Anatomy The key-value pair pattern has the following parts: Header or label (te…" at bounding box center [765, 228] width 602 height 784
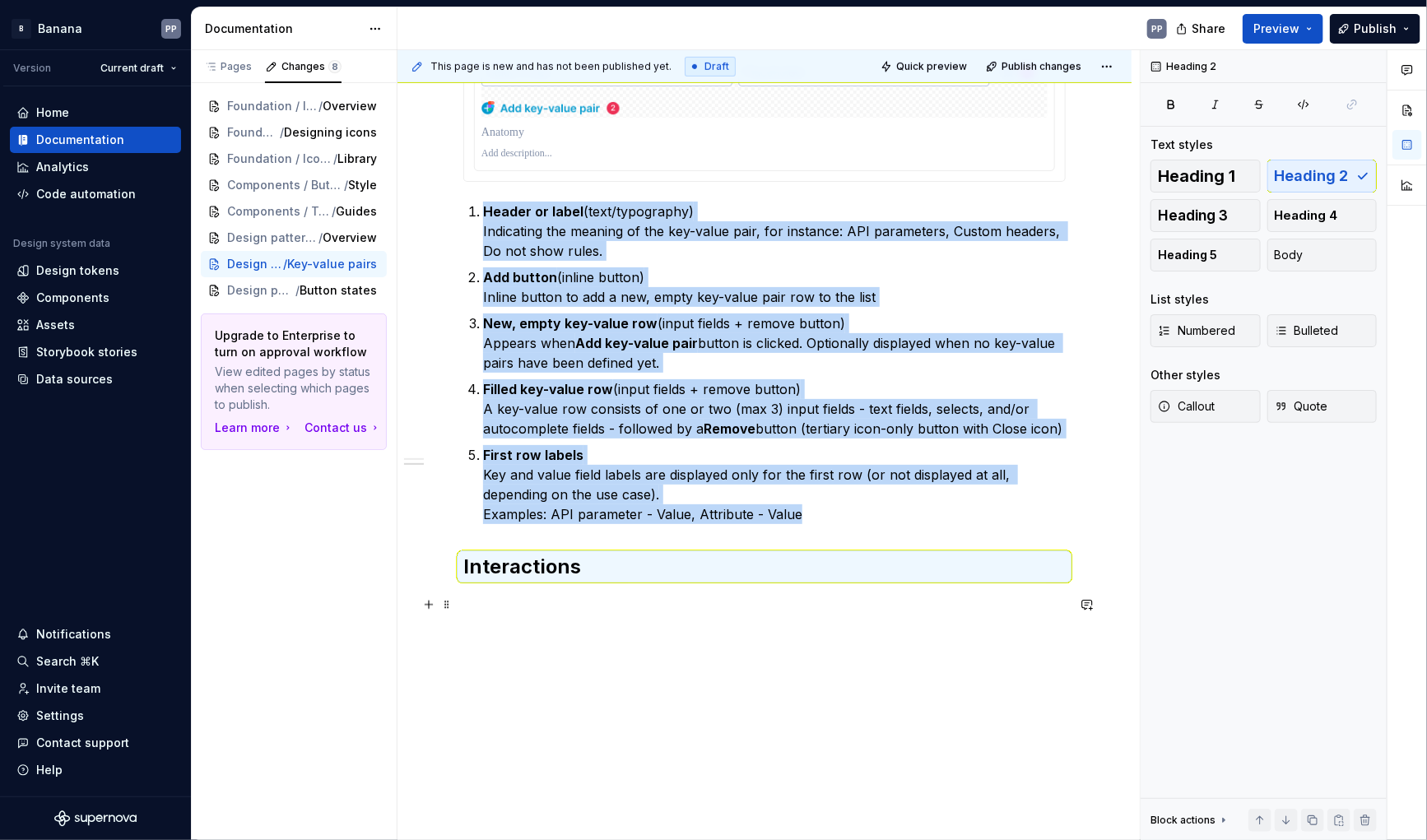
click at [475, 604] on p at bounding box center [765, 603] width 602 height 20
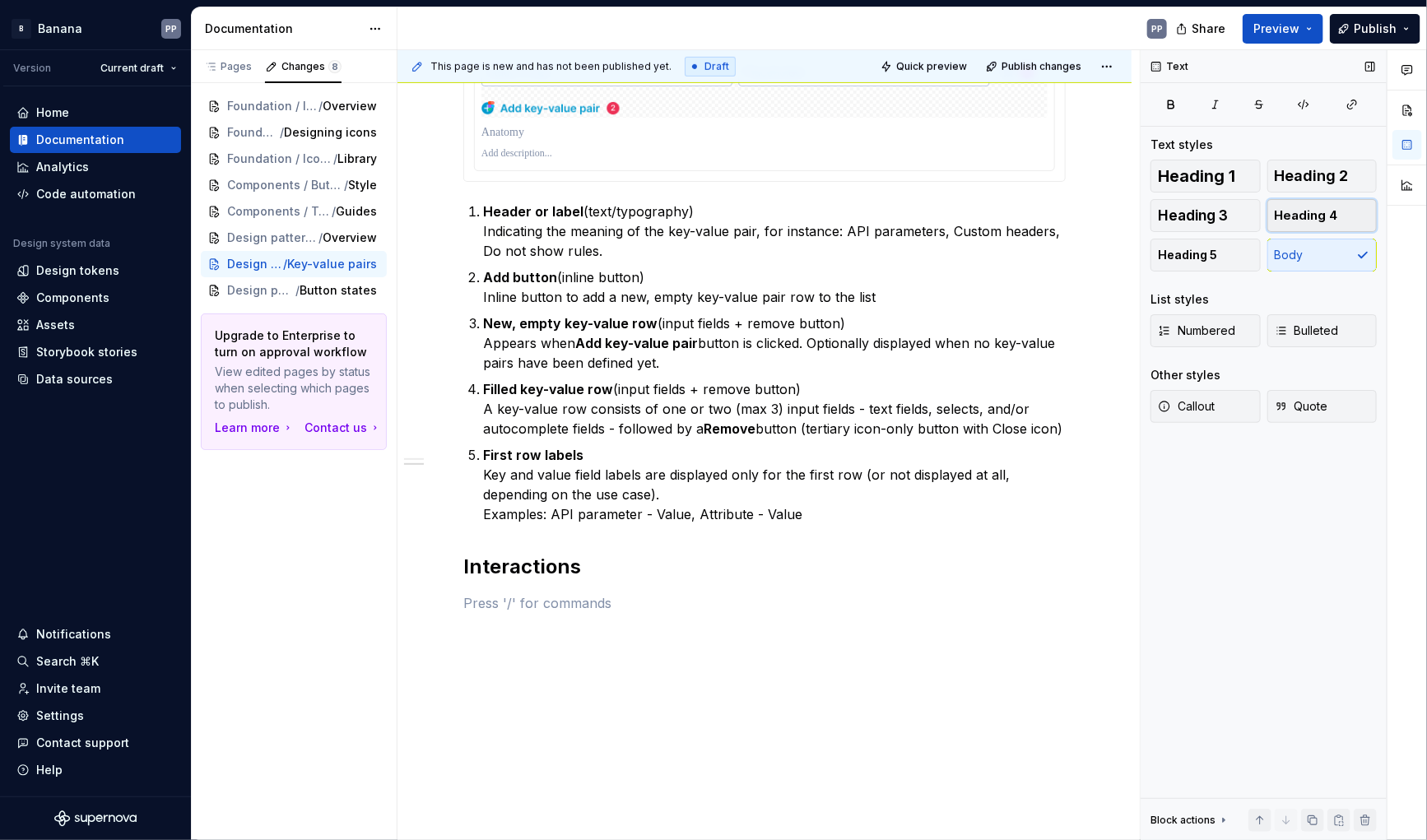
click at [1300, 211] on span "Heading 4" at bounding box center [1306, 215] width 63 height 16
click at [621, 609] on h4 at bounding box center [765, 603] width 602 height 20
click at [577, 604] on h4 "Adding and deleting" at bounding box center [765, 603] width 602 height 20
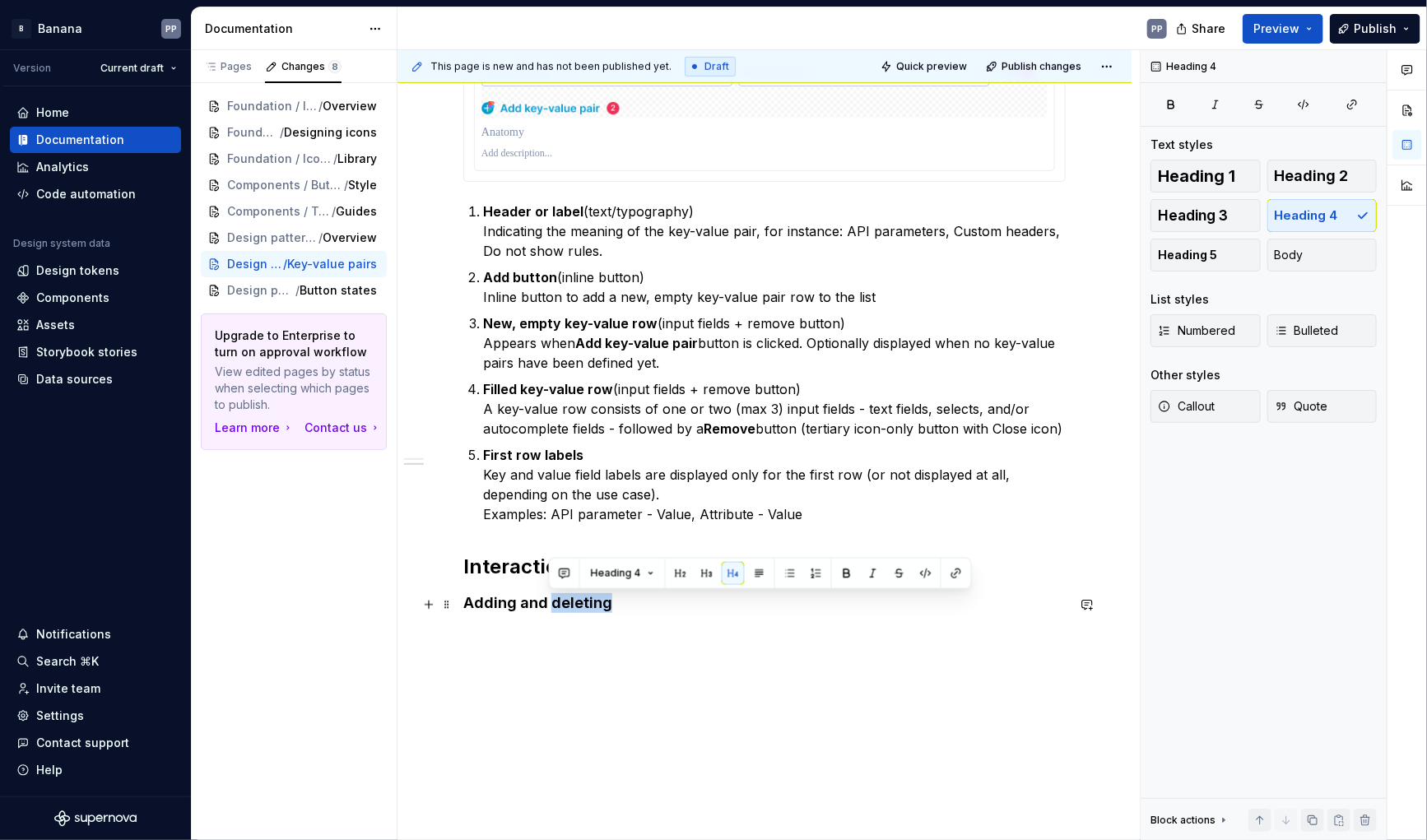
click at [577, 604] on h4 "Adding and deleting" at bounding box center [765, 603] width 602 height 20
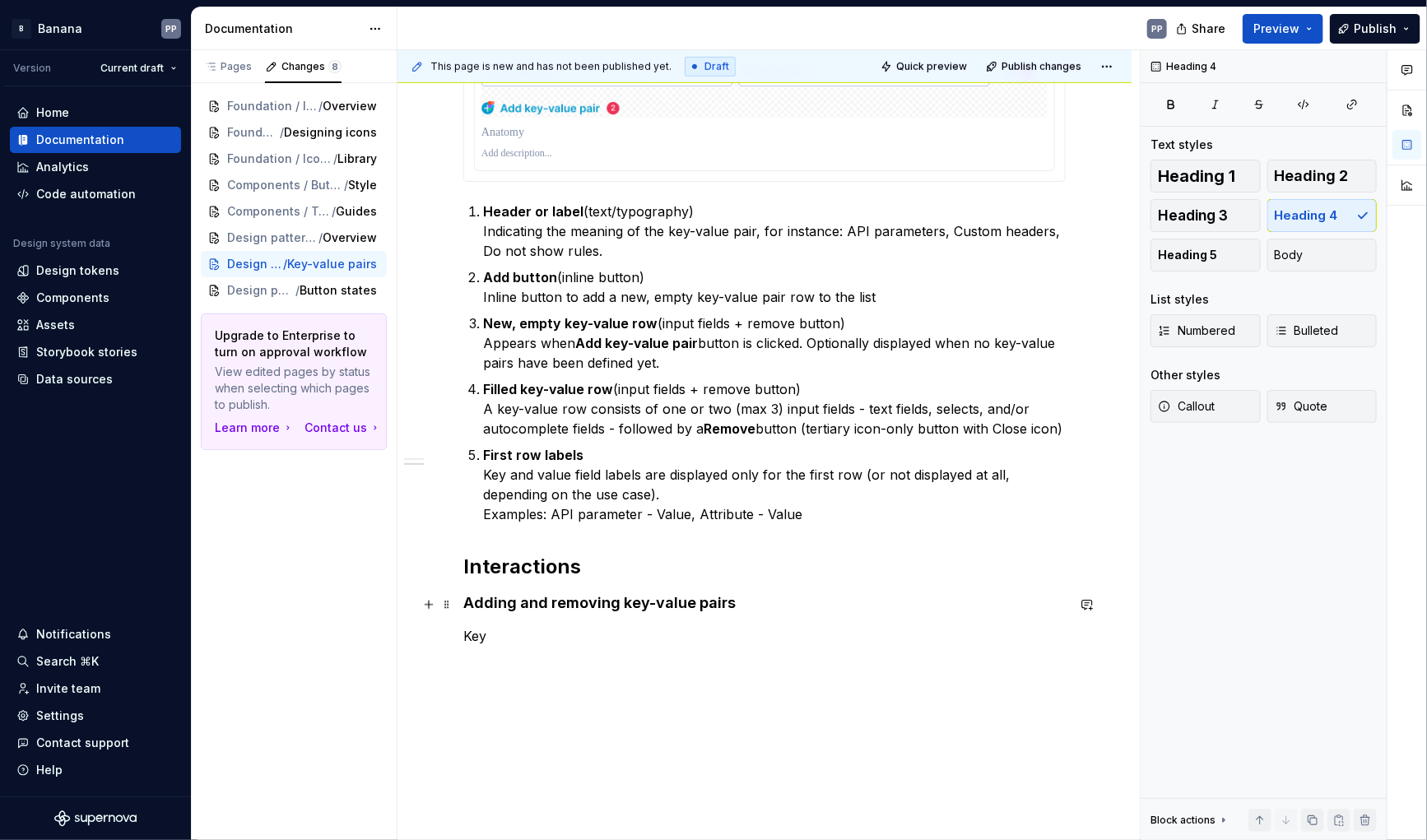
click at [799, 605] on h4 "Adding and removing key-value pairs" at bounding box center [765, 603] width 602 height 20
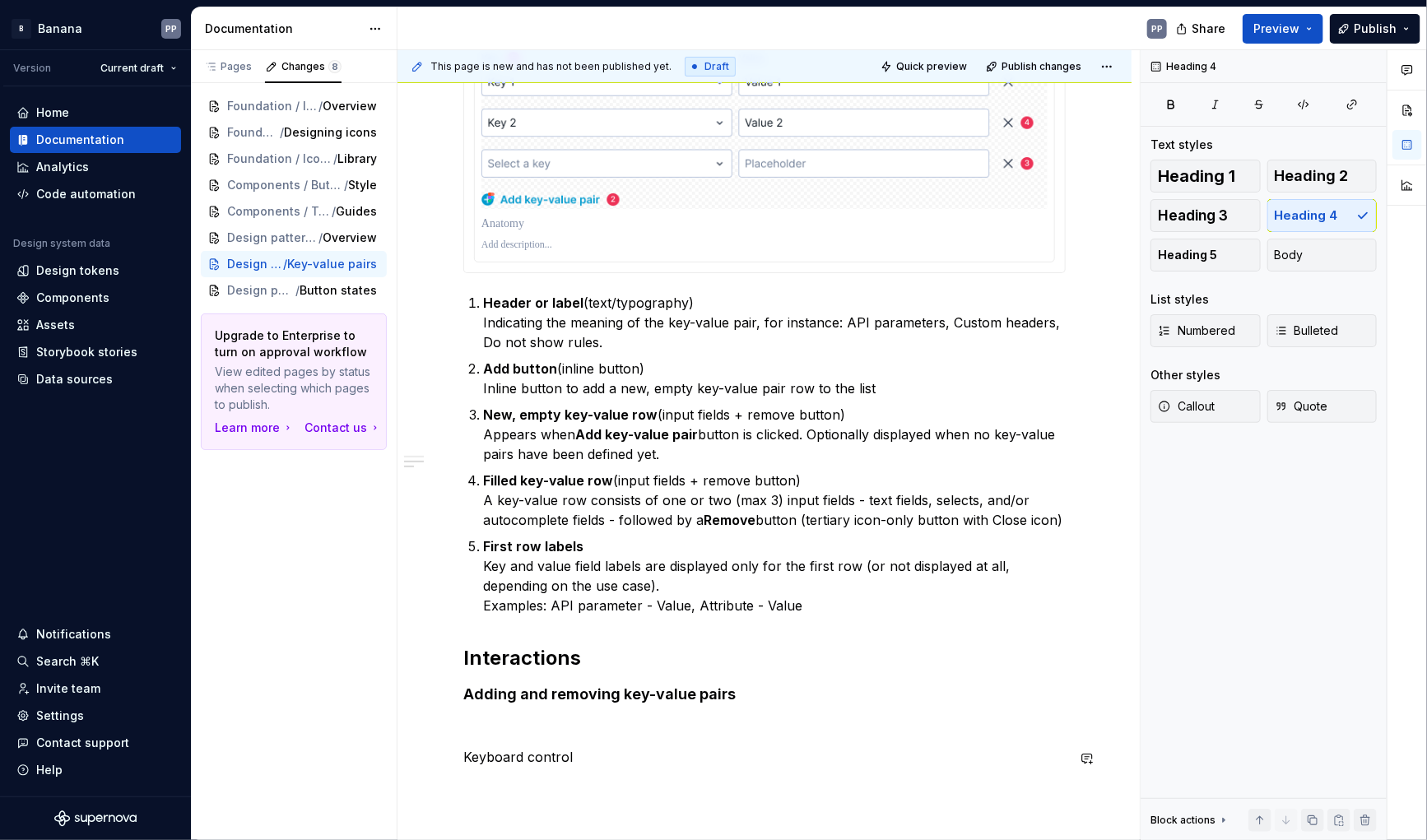
scroll to position [405, 0]
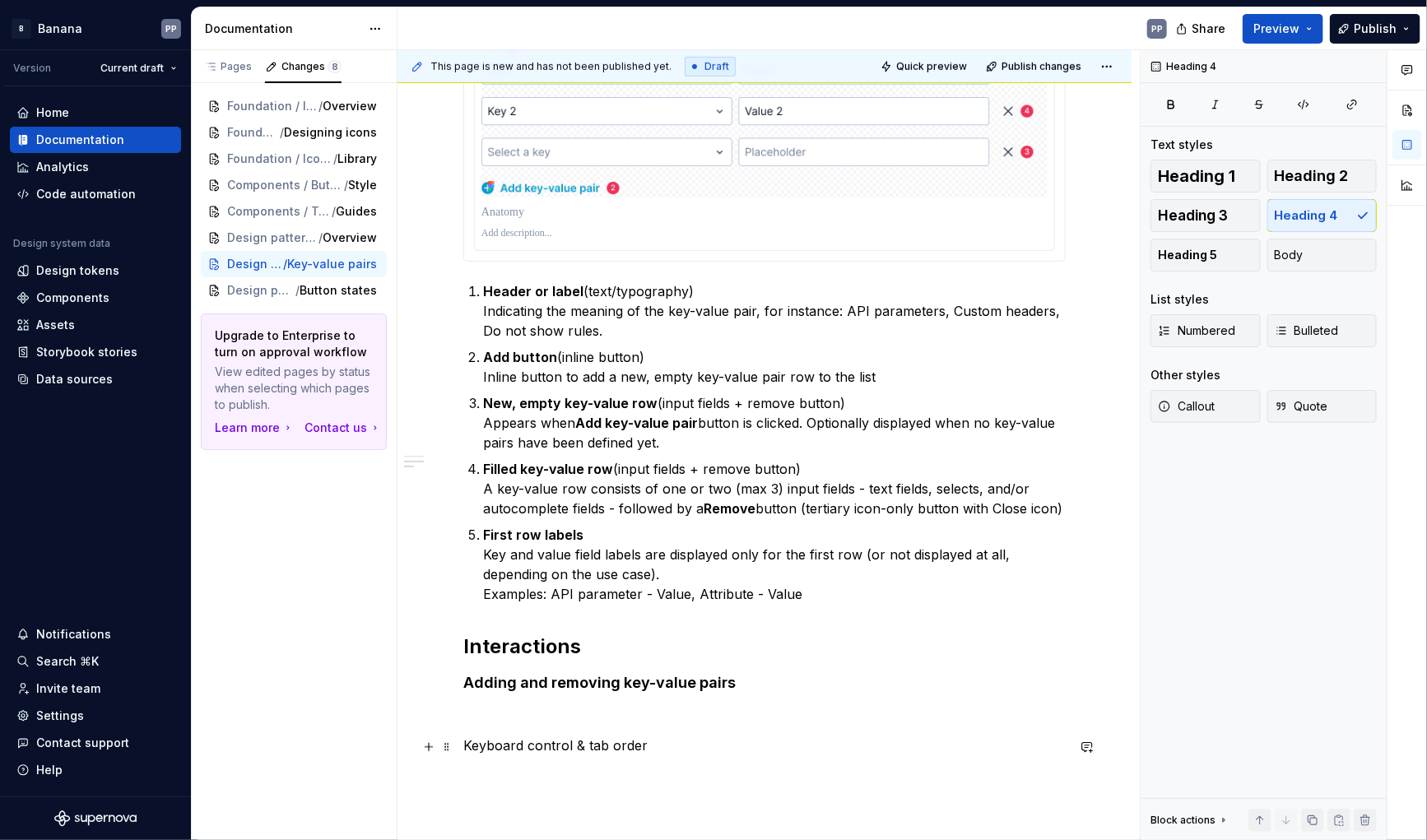
click at [557, 751] on p "Keyboard control & tab order" at bounding box center [765, 745] width 602 height 20
click at [1293, 257] on span "Body" at bounding box center [1289, 255] width 29 height 16
click at [530, 674] on h4 "Adding and removing key-value pairs" at bounding box center [765, 683] width 602 height 20
click at [528, 707] on p at bounding box center [765, 716] width 602 height 20
click at [524, 741] on p "Keyboard control & tab order" at bounding box center [765, 745] width 602 height 20
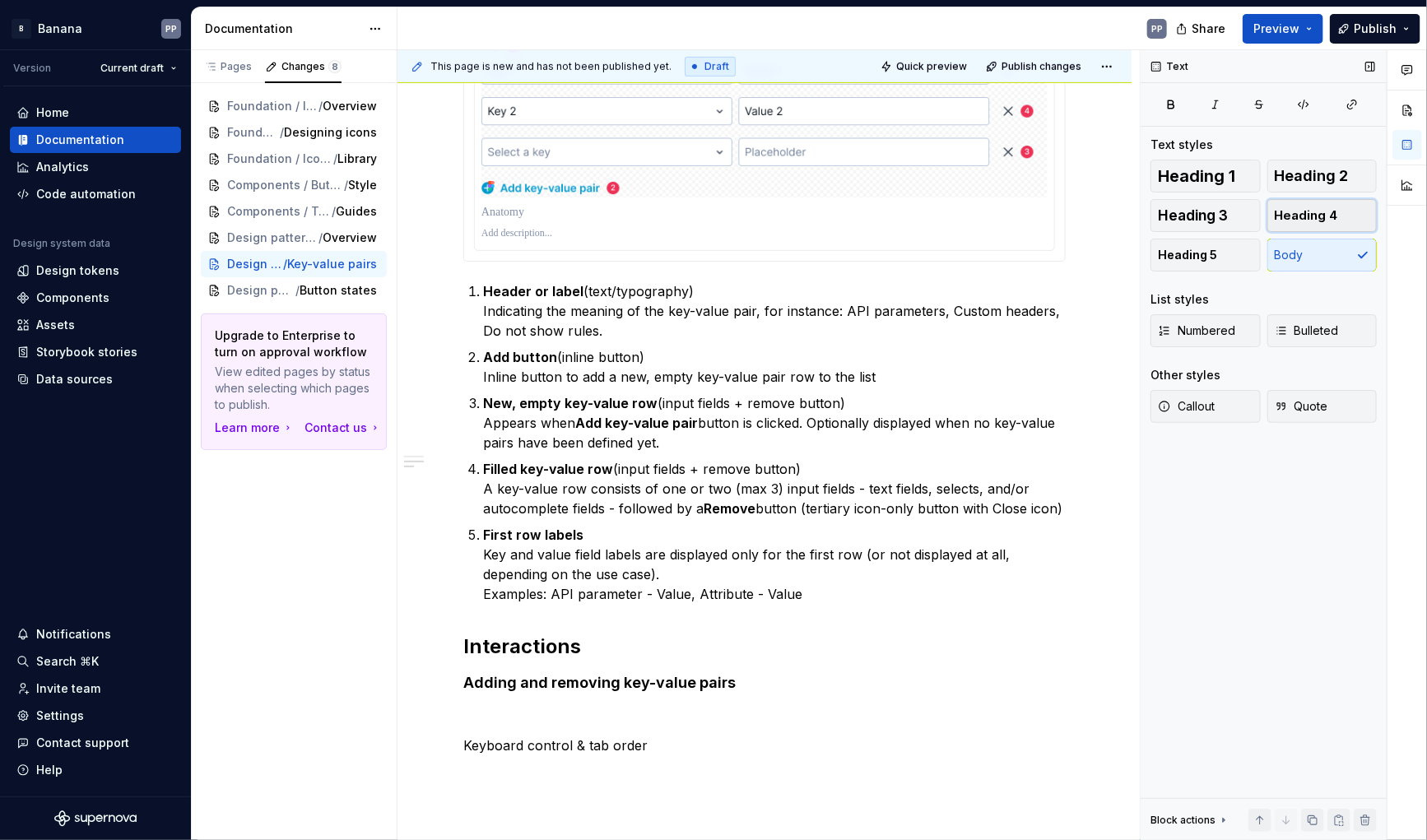
click at [1288, 213] on span "Heading 4" at bounding box center [1306, 215] width 63 height 16
click at [565, 705] on div "Anatomy The key-value pair pattern has the following parts: Header or label (te…" at bounding box center [765, 340] width 602 height 850
click at [425, 721] on button "button" at bounding box center [429, 718] width 23 height 23
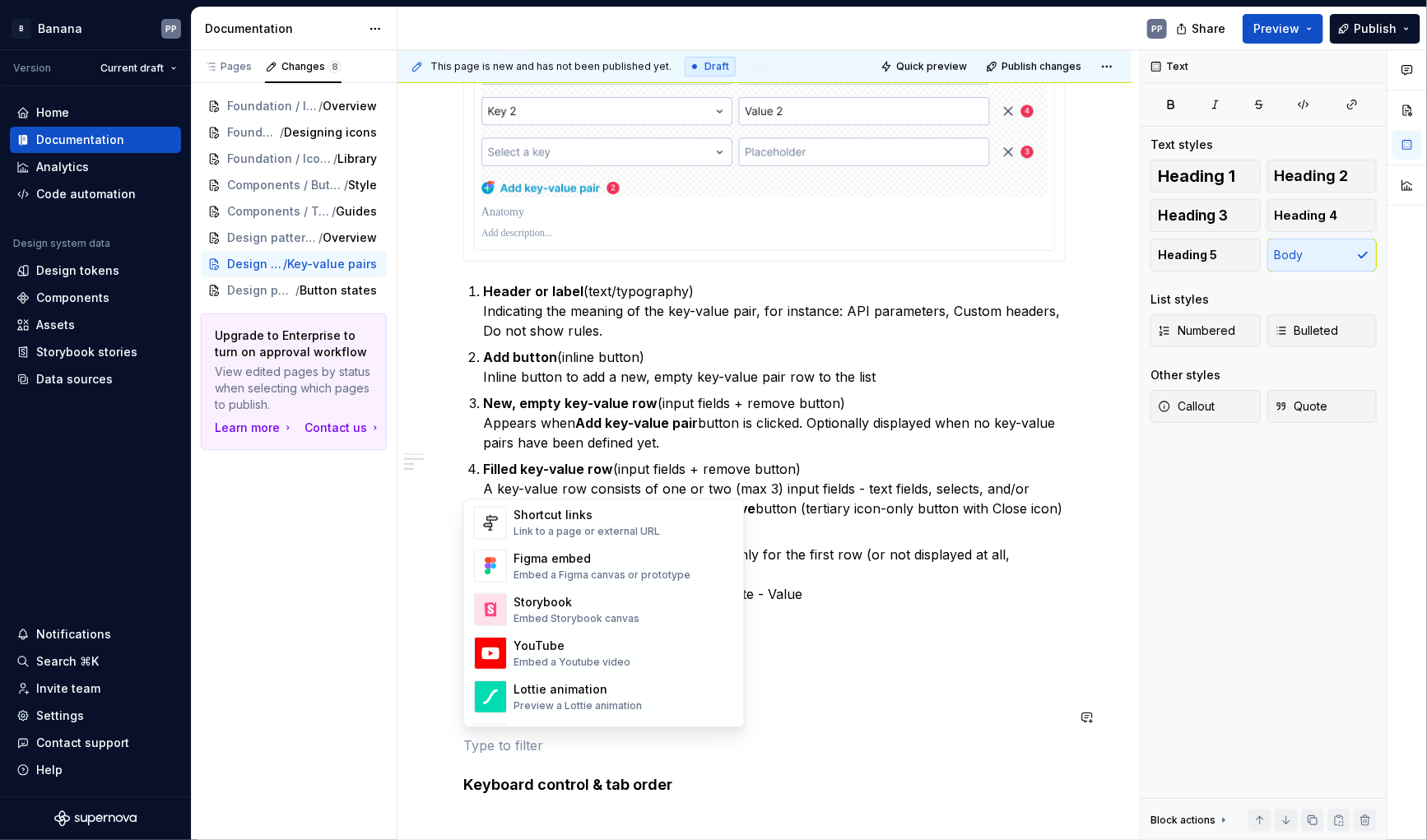
scroll to position [748, 0]
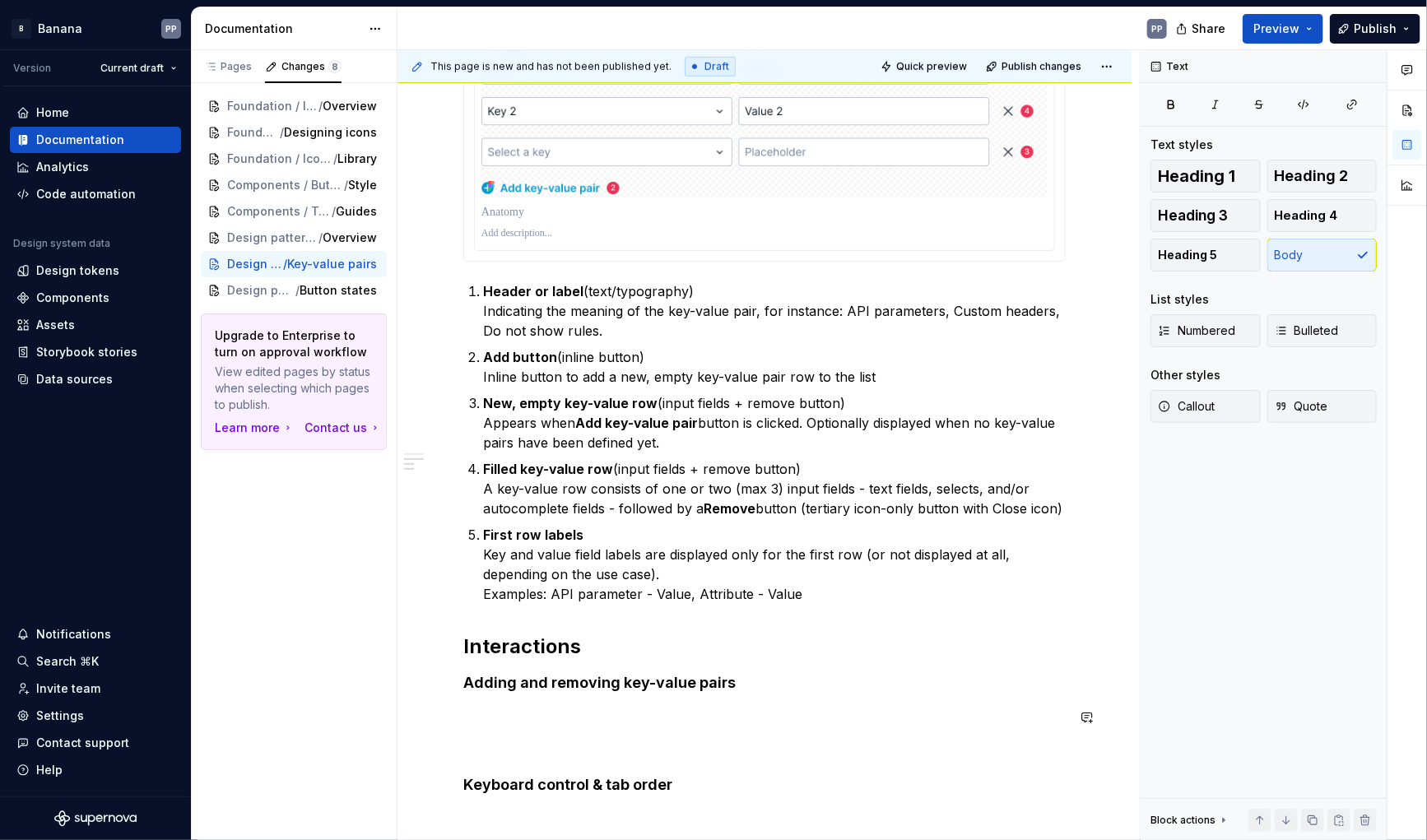
click at [423, 749] on div "Anatomy The key-value pair pattern has the following parts: Header or label (te…" at bounding box center [765, 471] width 734 height 1191
click at [483, 730] on div "Anatomy The key-value pair pattern has the following parts: Header or label (te…" at bounding box center [765, 355] width 602 height 880
click at [482, 715] on p at bounding box center [765, 716] width 602 height 20
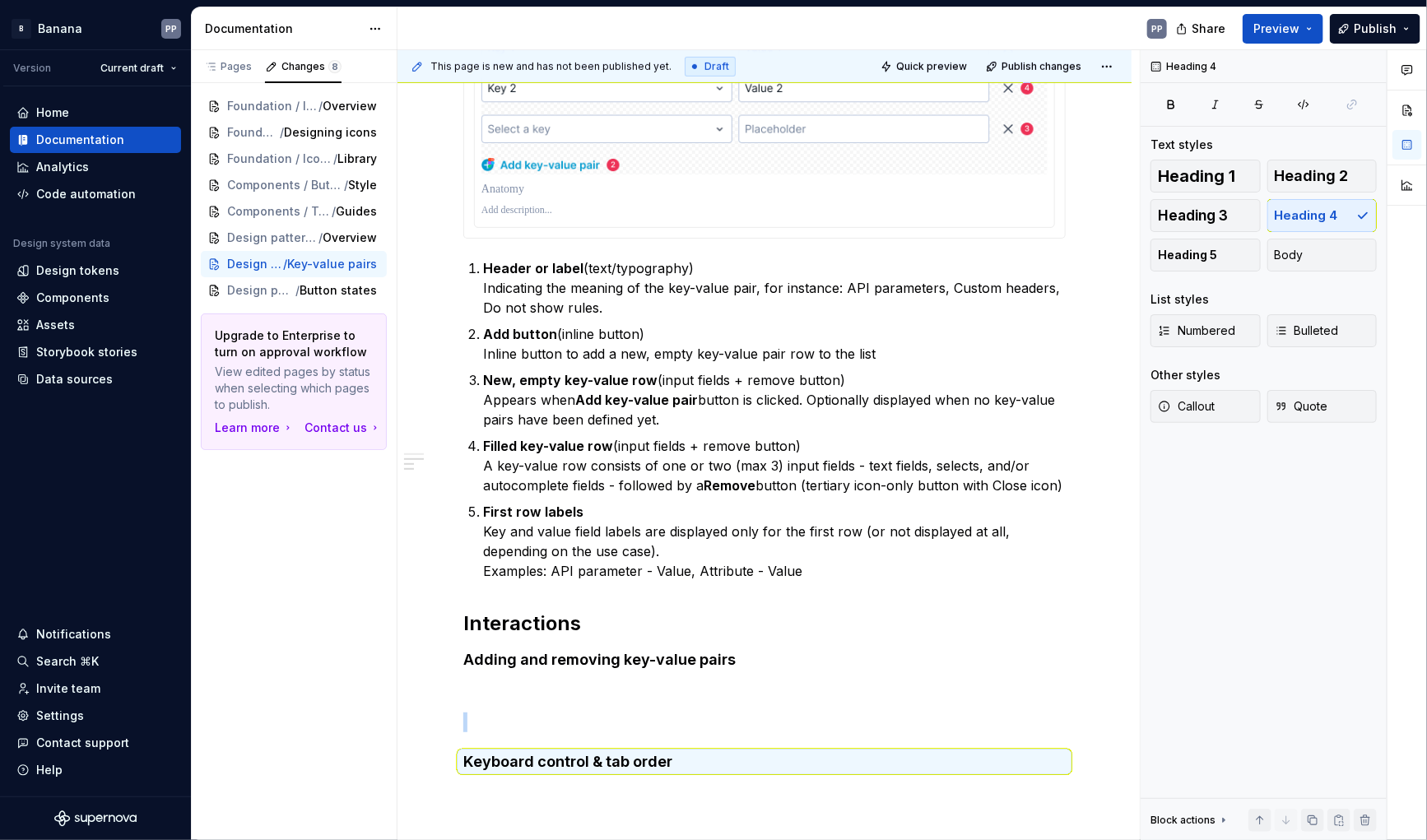
scroll to position [432, 0]
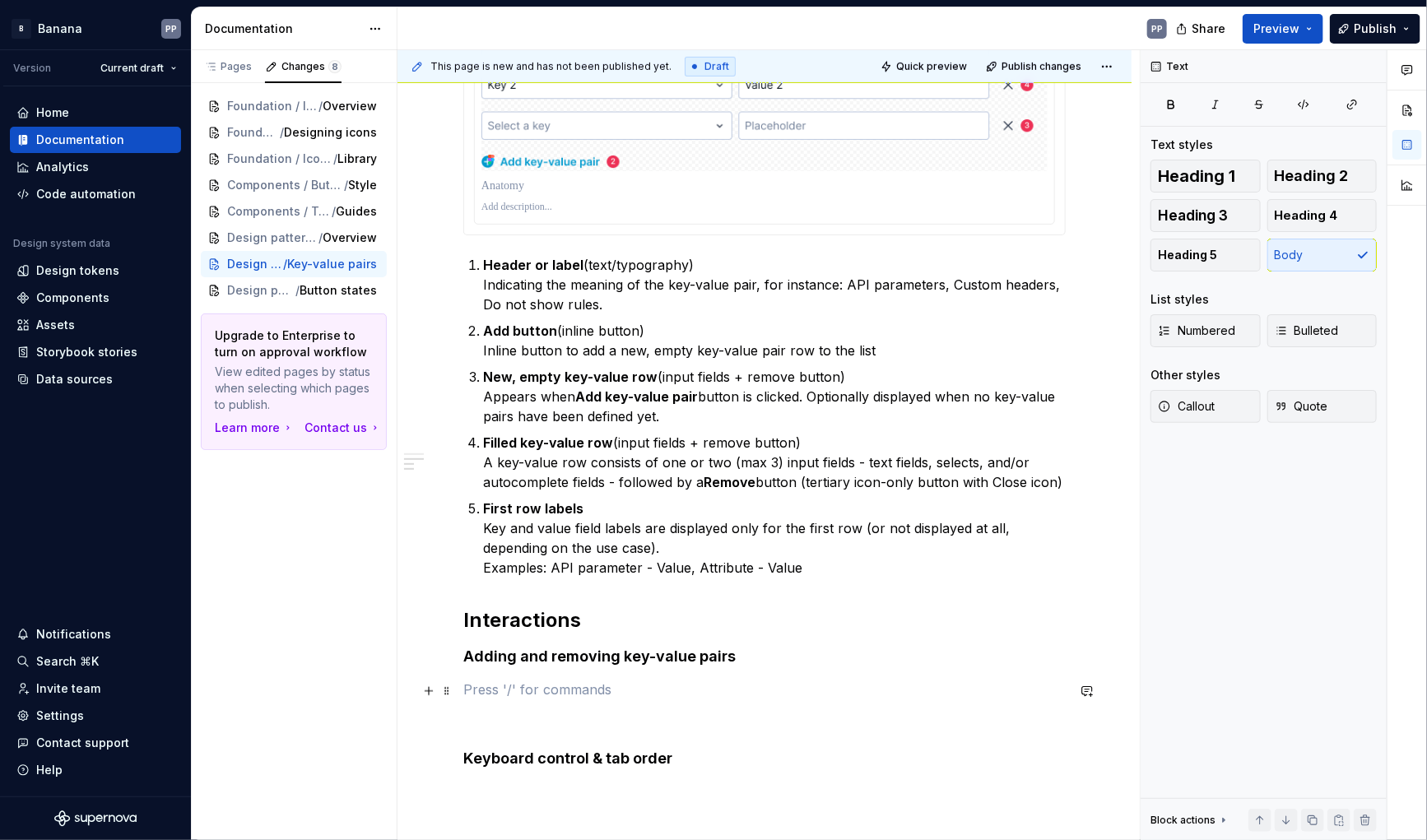
click at [472, 686] on p at bounding box center [765, 689] width 602 height 20
click at [430, 694] on button "button" at bounding box center [429, 691] width 23 height 23
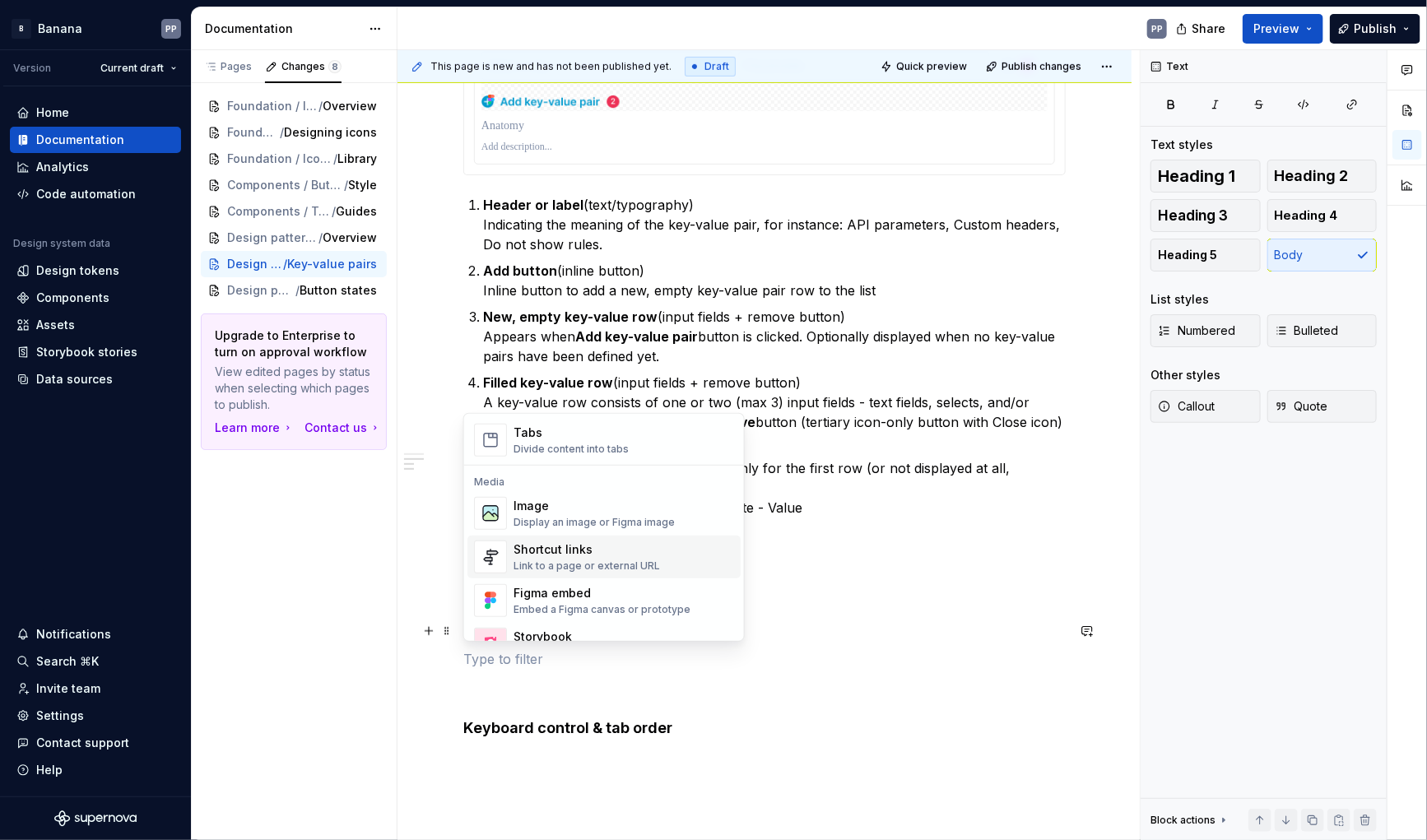
scroll to position [652, 0]
click at [562, 606] on div "Embed a Figma canvas or prototype" at bounding box center [601, 605] width 177 height 13
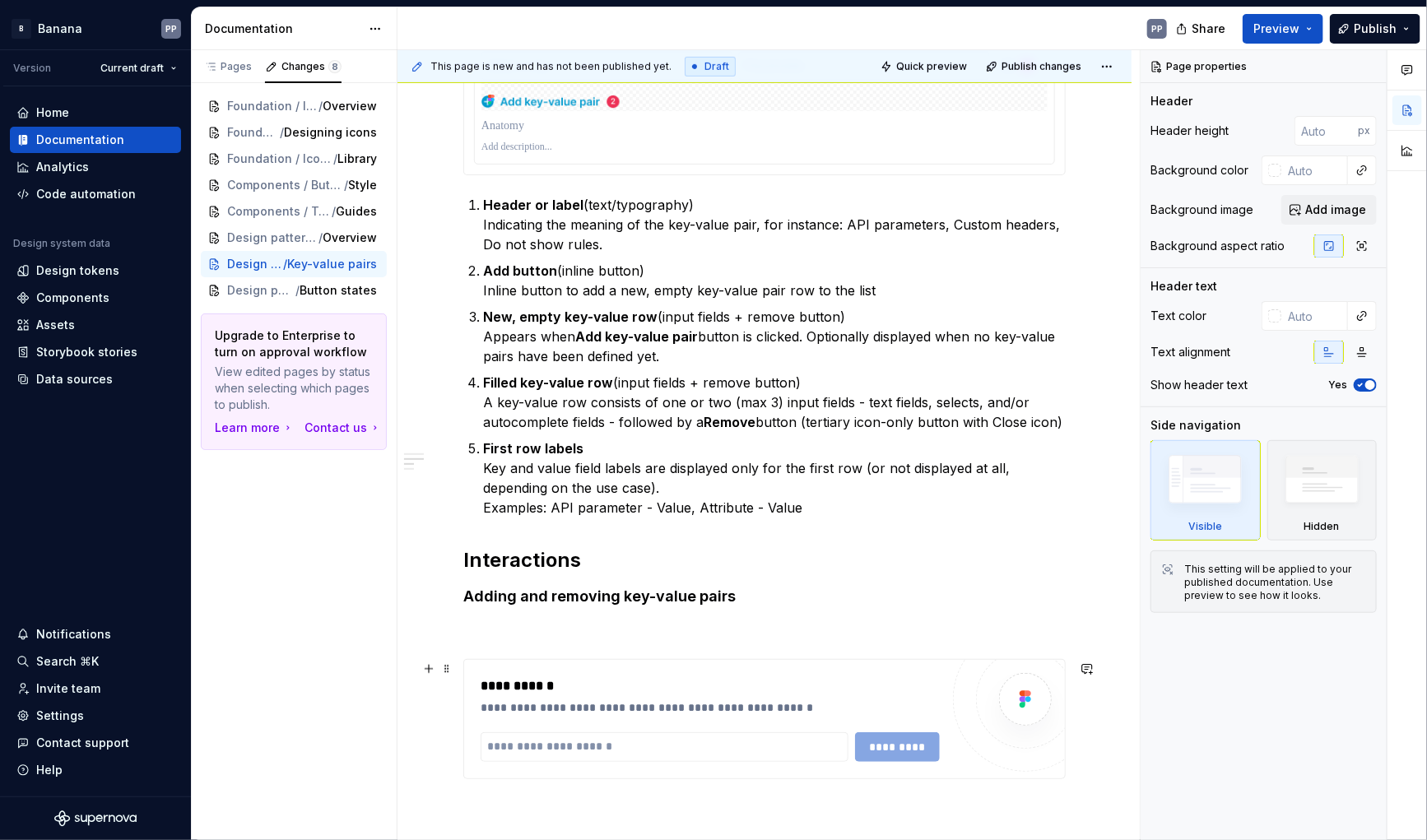
click at [719, 680] on div "**********" at bounding box center [715, 686] width 469 height 20
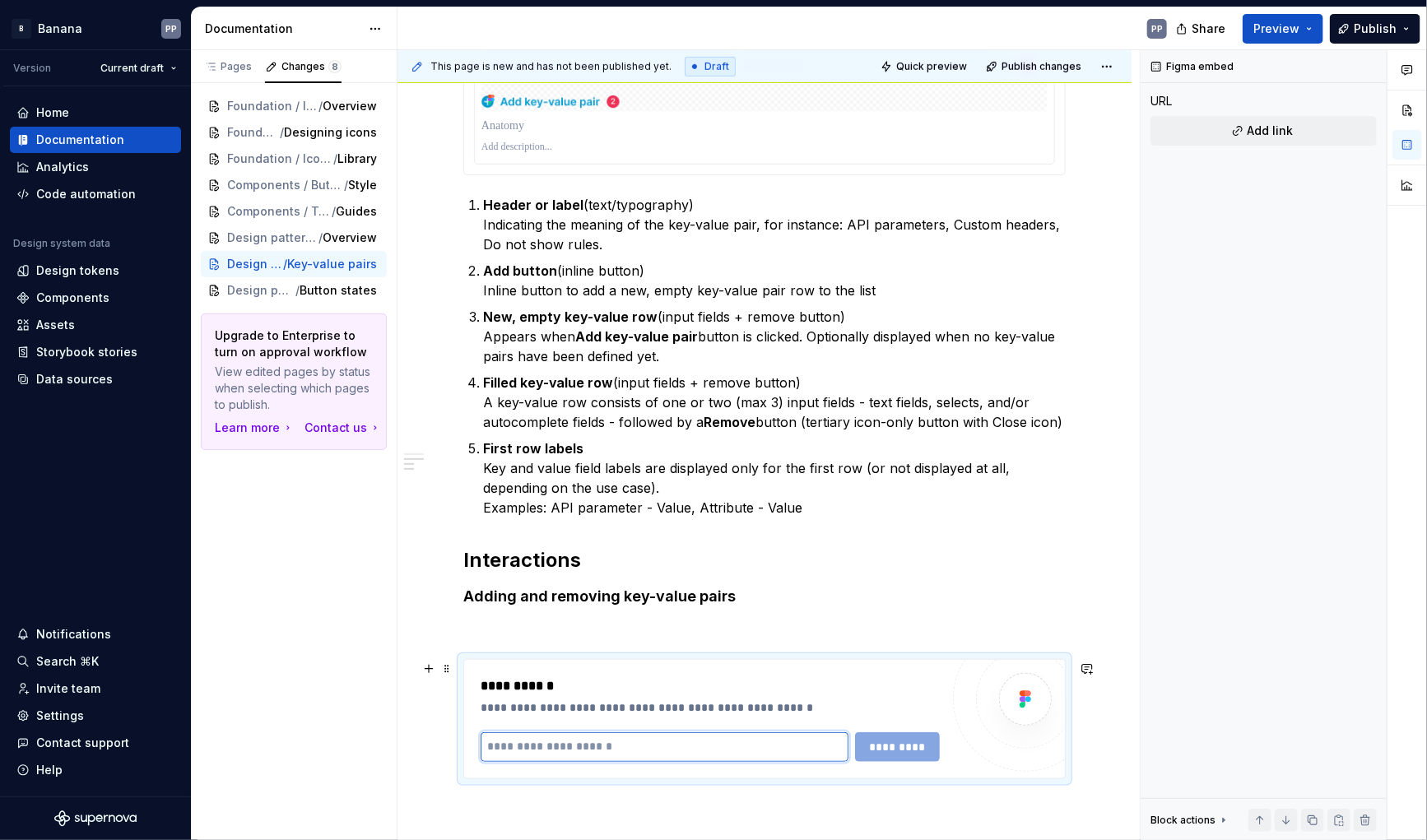
scroll to position [496, 0]
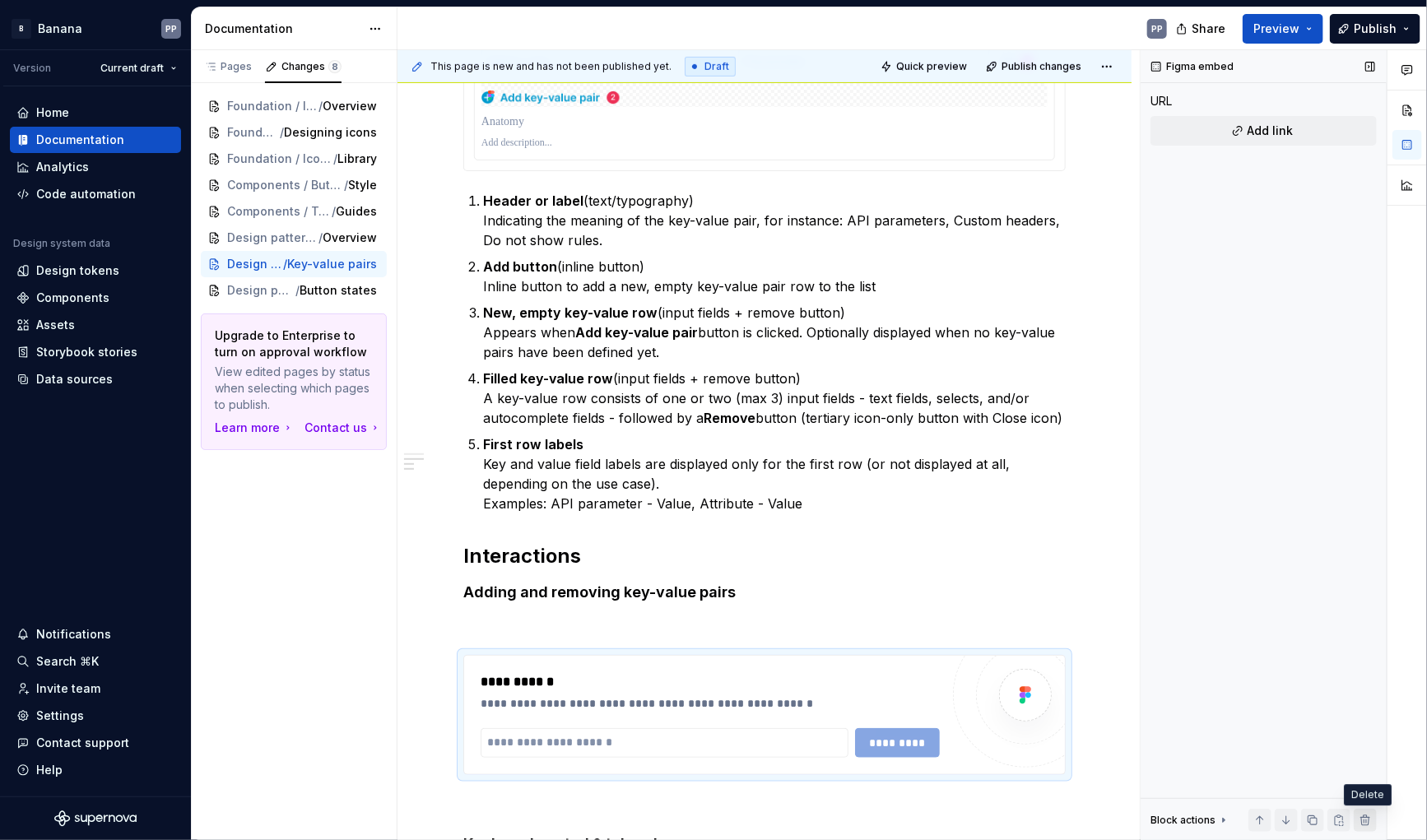
click at [1370, 821] on button "button" at bounding box center [1365, 820] width 23 height 23
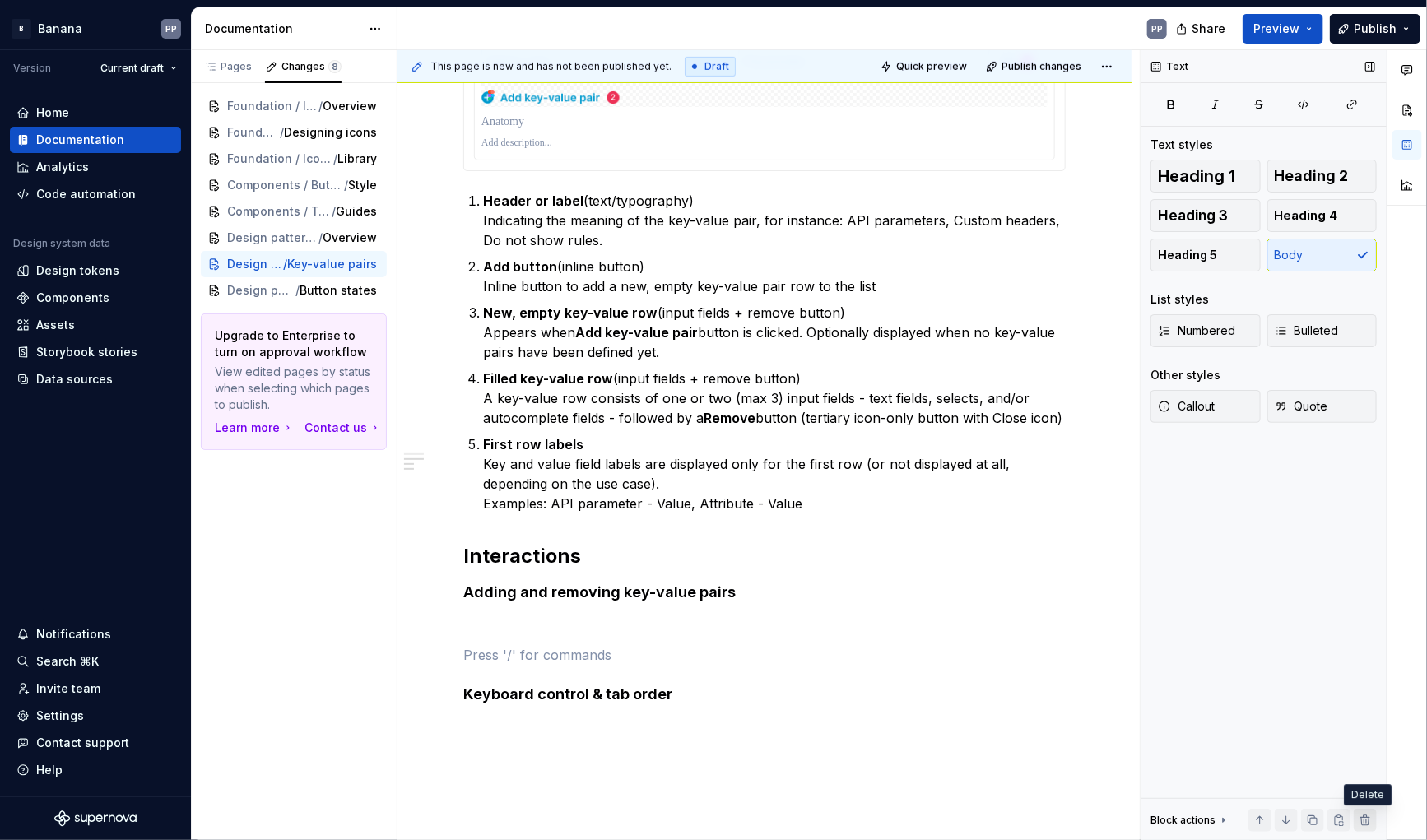
click at [1367, 826] on button "button" at bounding box center [1365, 820] width 23 height 23
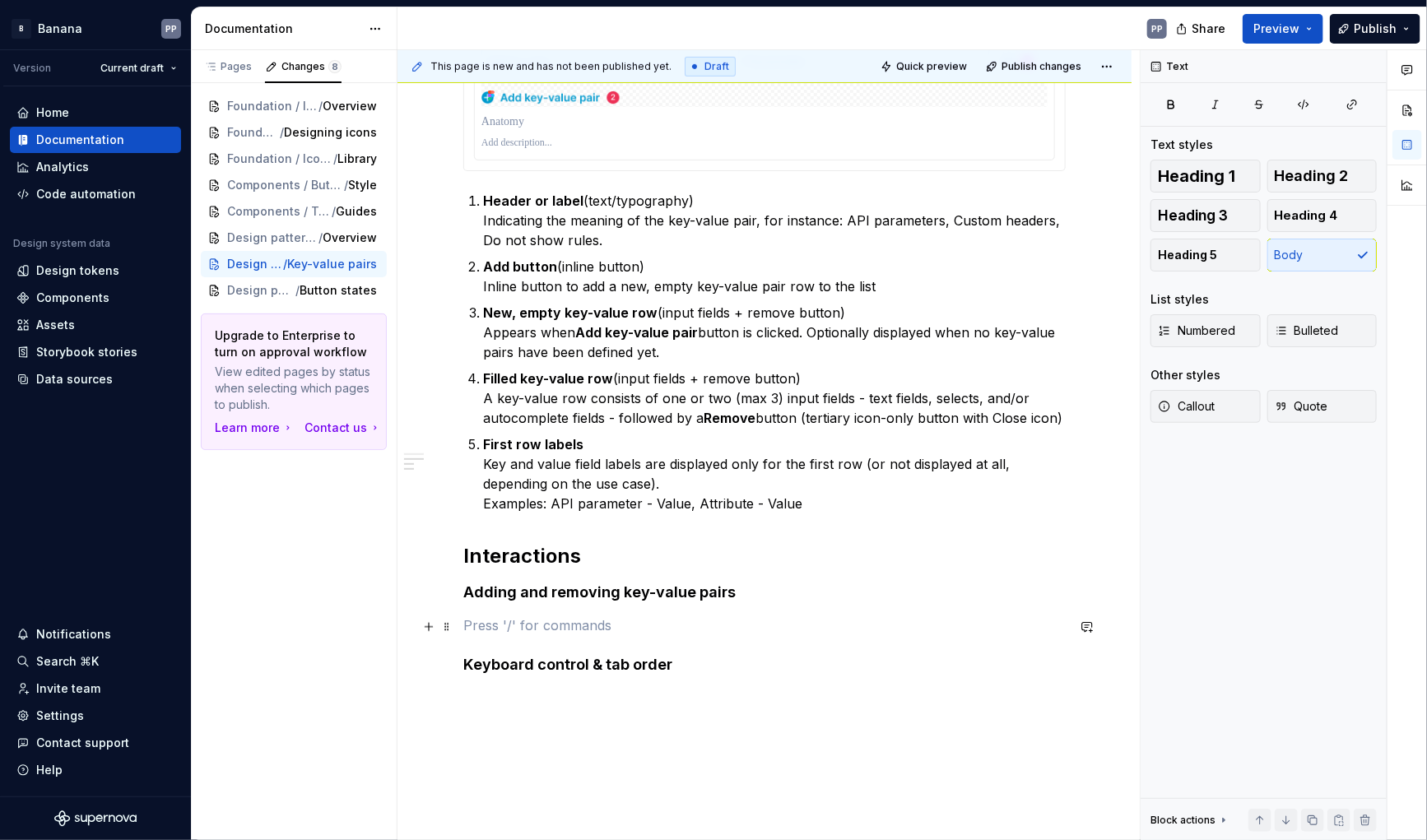
click at [600, 620] on p at bounding box center [765, 625] width 602 height 20
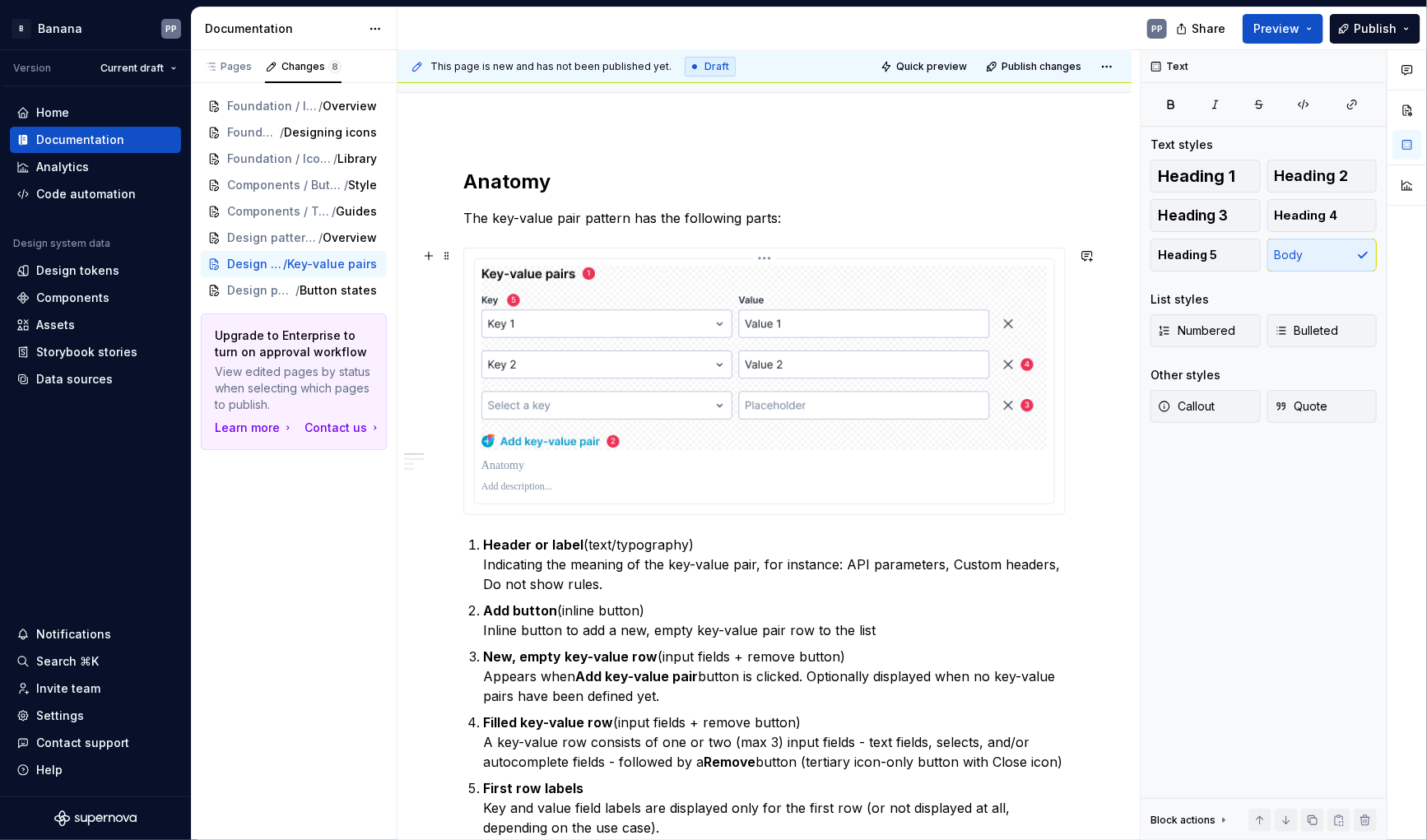
scroll to position [127, 0]
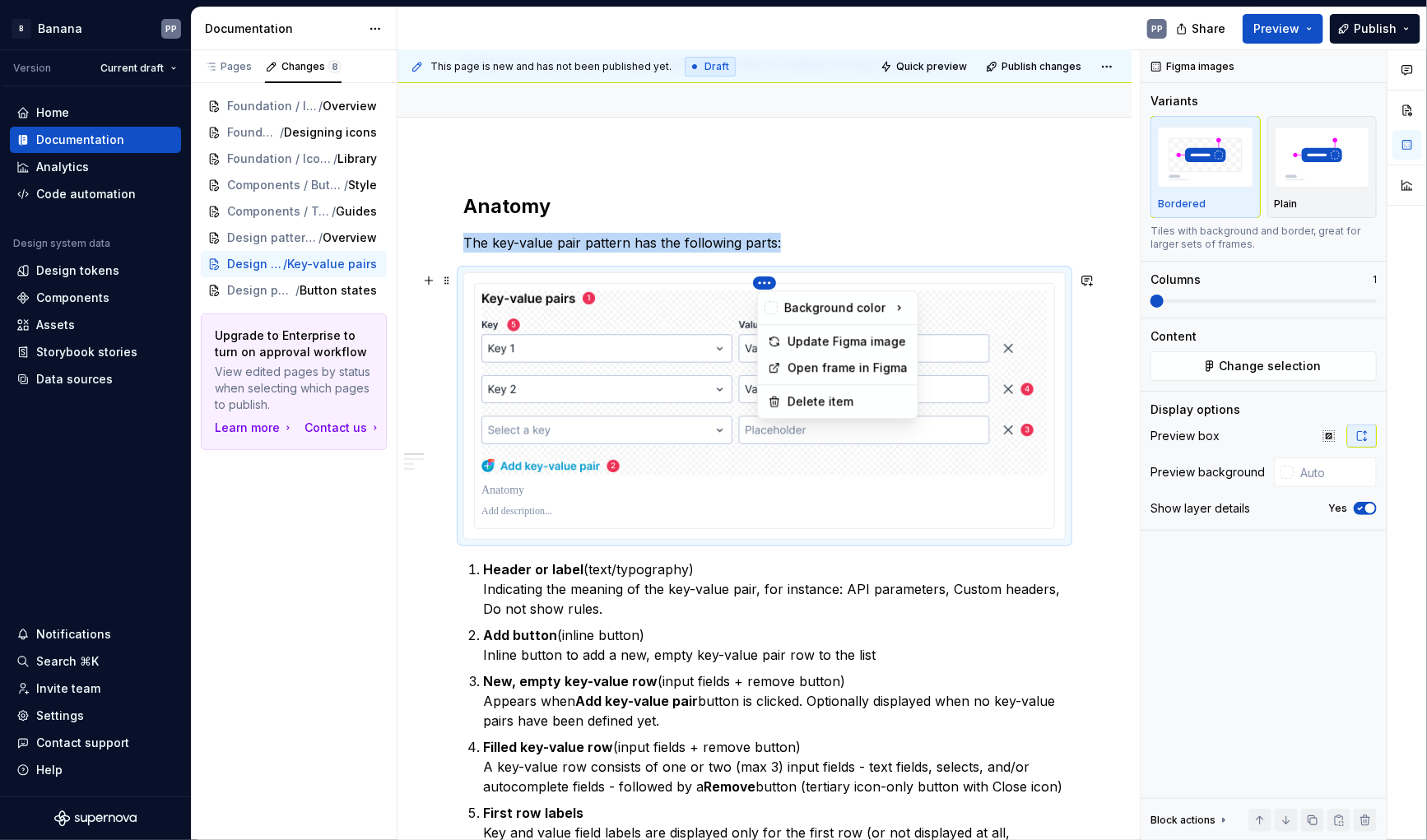
click at [769, 283] on html "B Banana PP Version Current draft Home Documentation Analytics Code automation …" at bounding box center [714, 420] width 1427 height 840
click at [796, 340] on div "Update Figma image" at bounding box center [848, 341] width 120 height 16
click at [771, 280] on html "B Banana PP Version Current draft Home Documentation Analytics Code automation …" at bounding box center [714, 420] width 1427 height 840
click at [812, 345] on div "Update Figma image" at bounding box center [848, 341] width 120 height 16
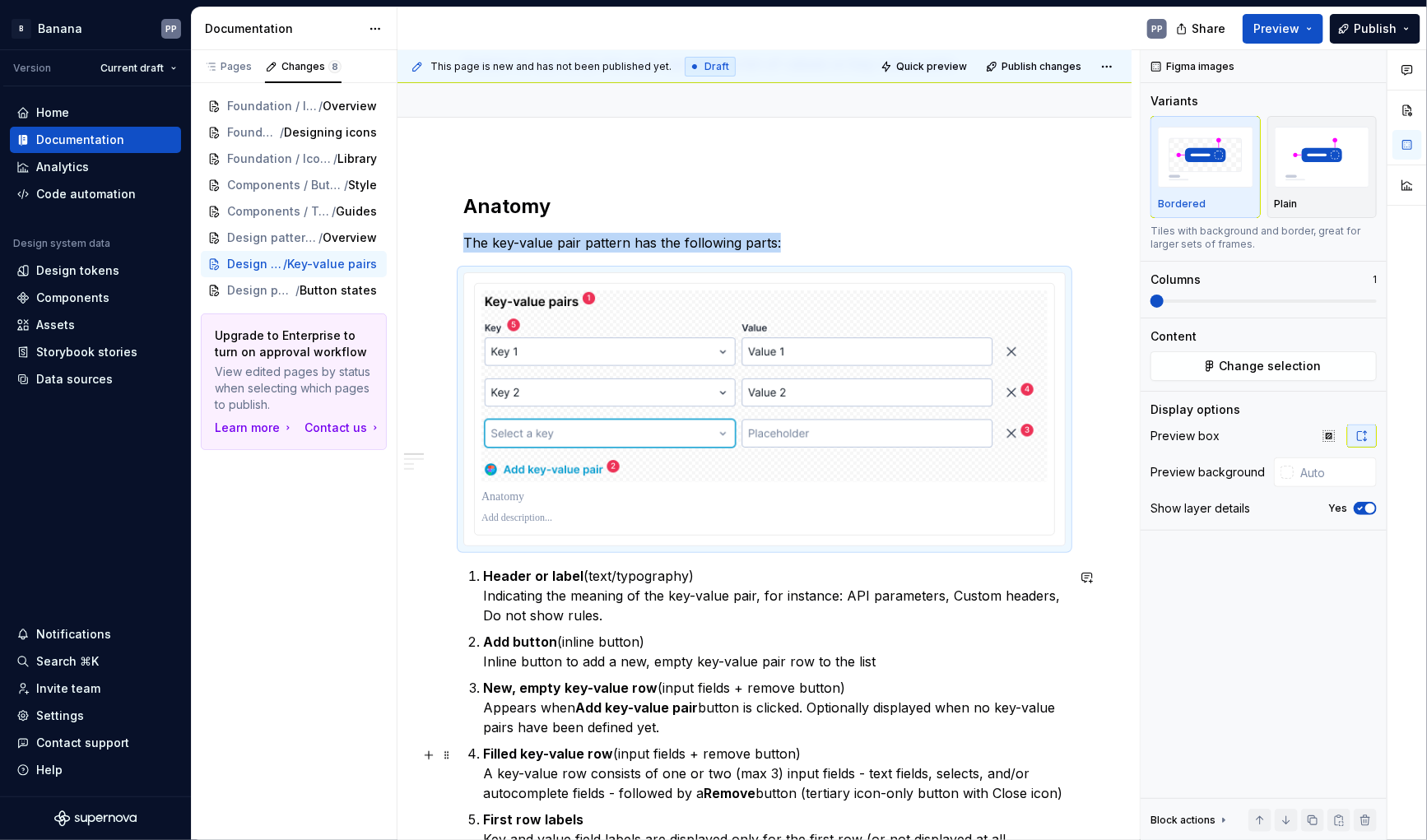
click at [420, 746] on button "button" at bounding box center [429, 755] width 23 height 23
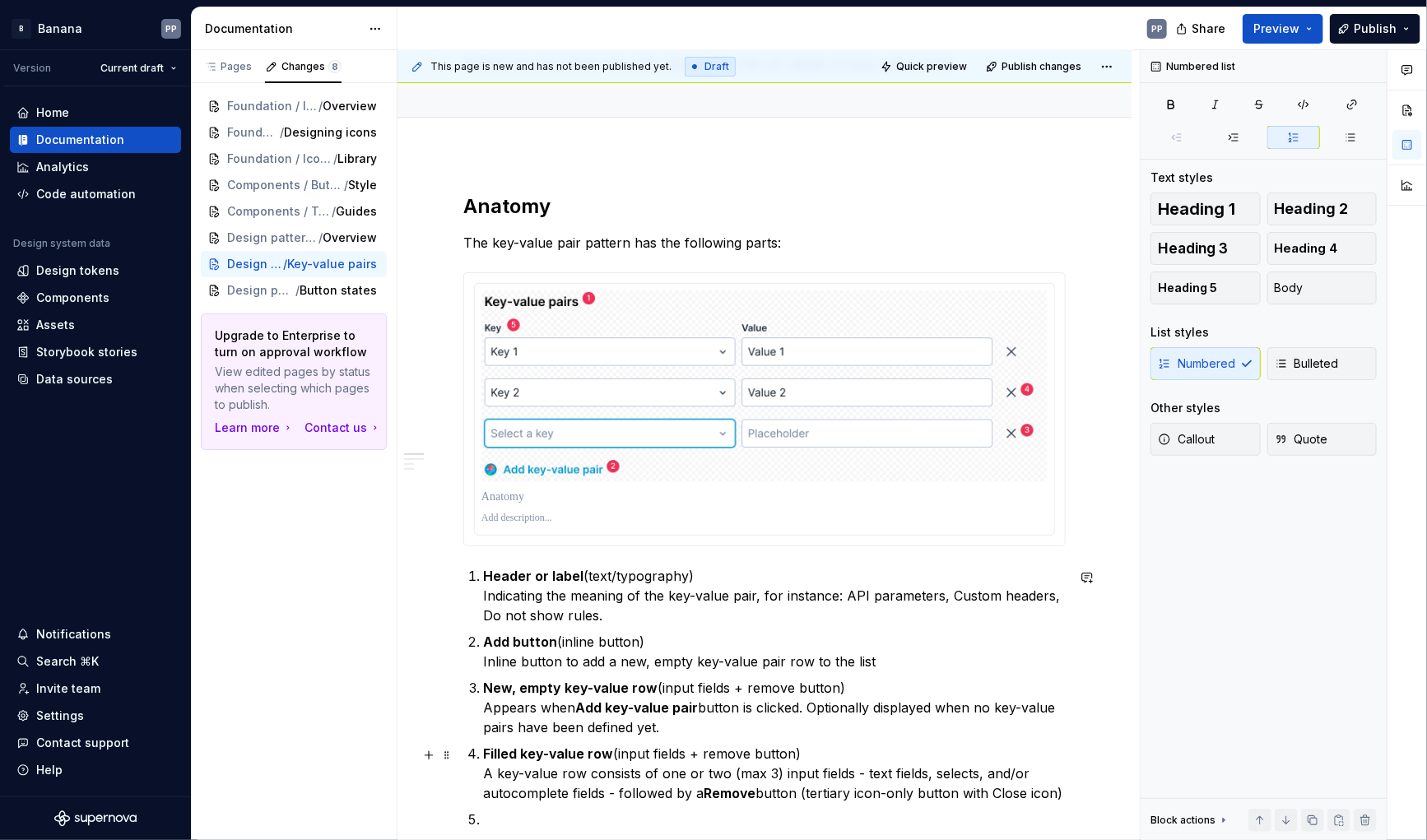
click at [410, 680] on div "Anatomy The key-value pair pattern has the following parts: Header or label (te…" at bounding box center [765, 751] width 734 height 1194
click at [1066, 792] on p "Filled key-value row (input fields + remove button) A key-value row consists of…" at bounding box center [774, 773] width 583 height 59
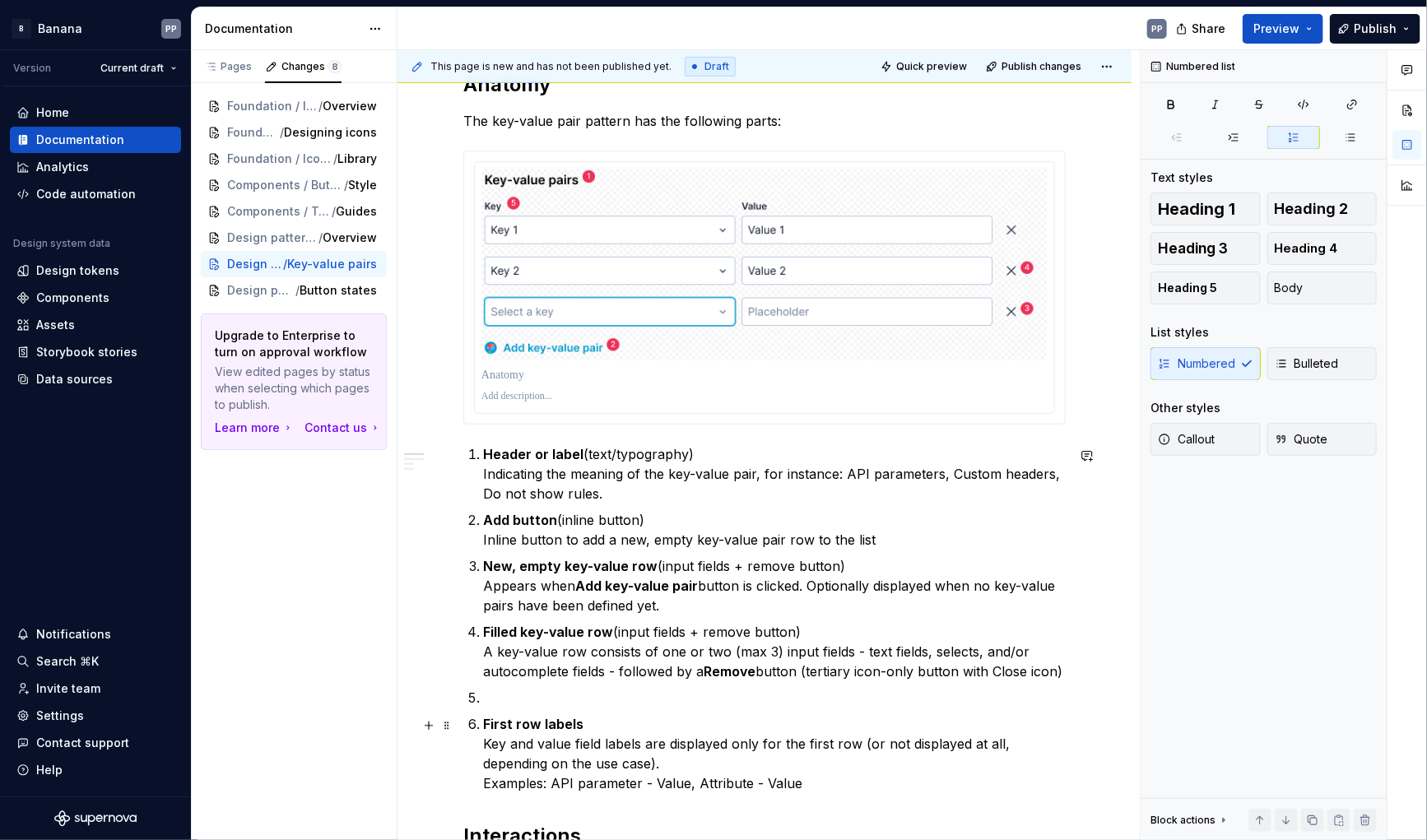
scroll to position [261, 0]
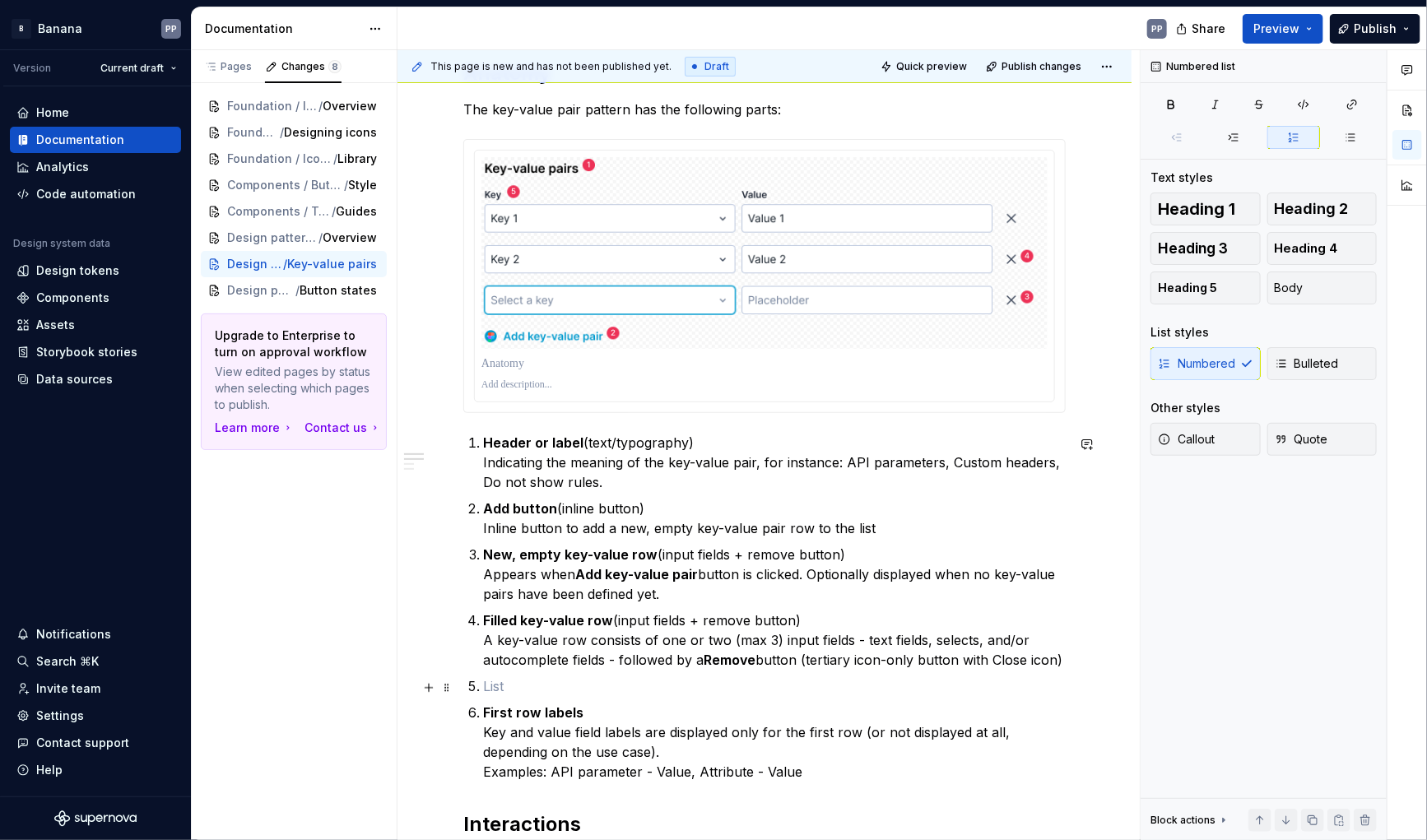
click at [506, 686] on p at bounding box center [774, 686] width 583 height 20
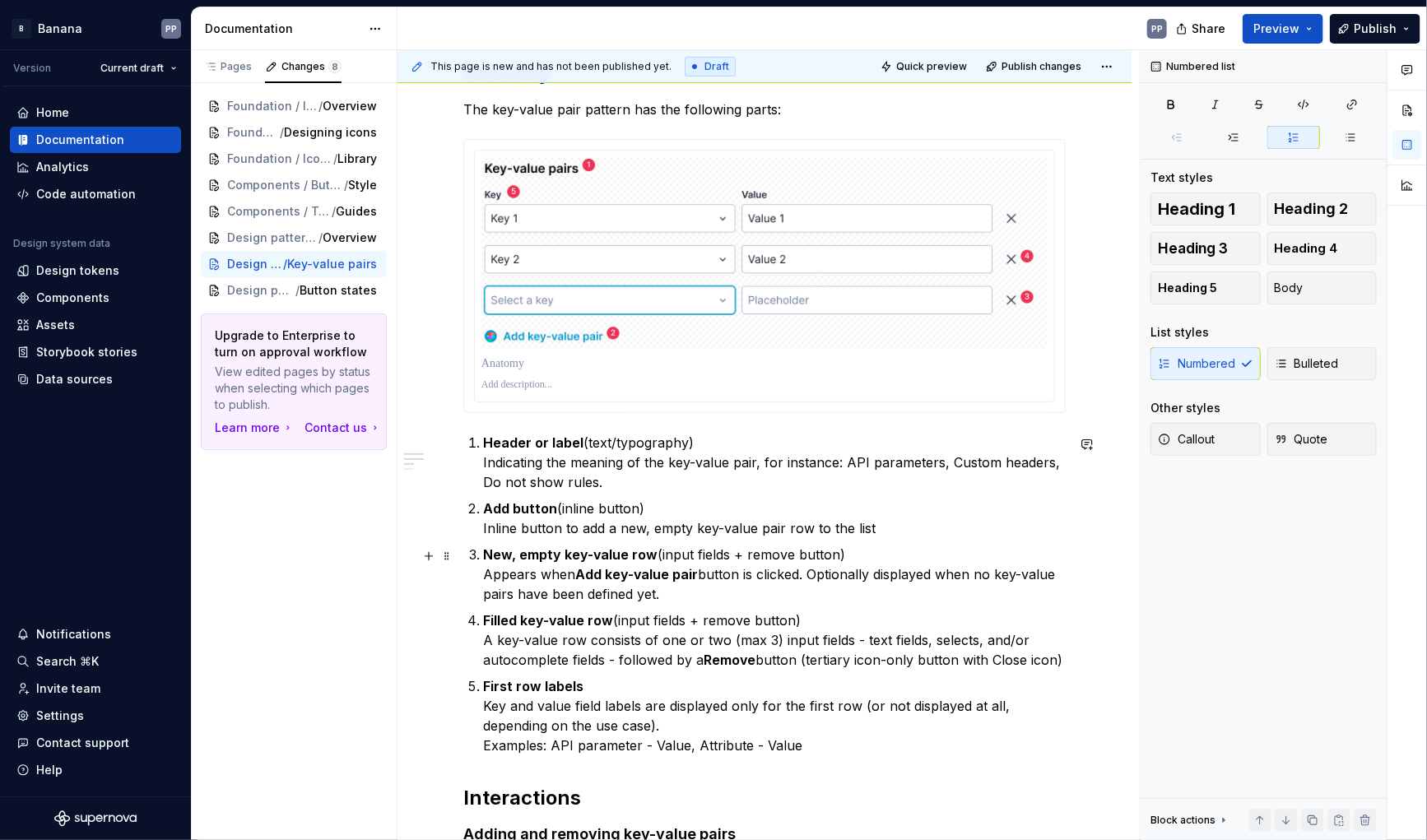
click at [752, 554] on p "New, empty key-value row (input fields + remove button) Appears when Add key-va…" at bounding box center [774, 574] width 583 height 59
click at [708, 619] on p "Filled key-value row (input fields + remove button) A key-value row consists of…" at bounding box center [774, 640] width 583 height 59
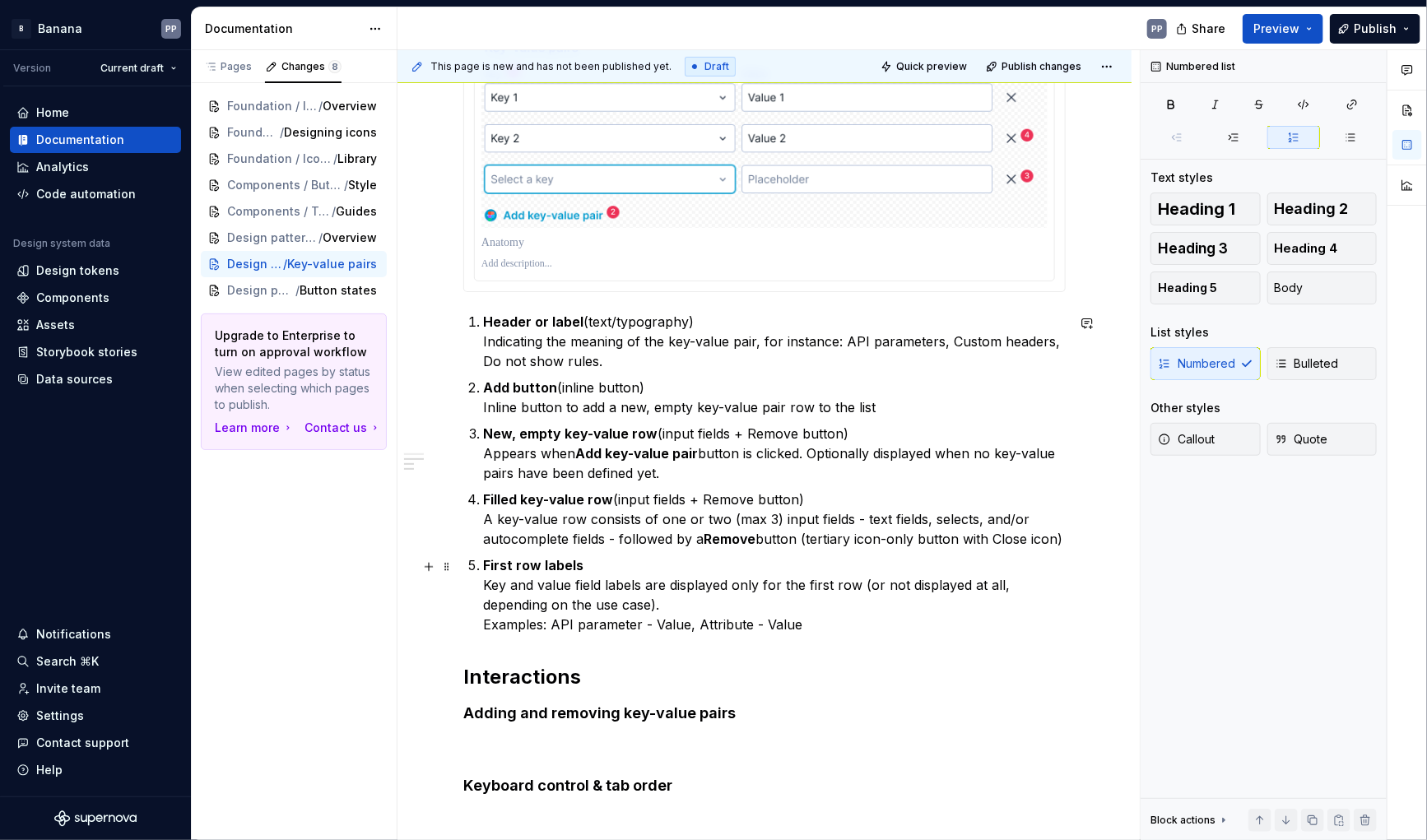
scroll to position [387, 0]
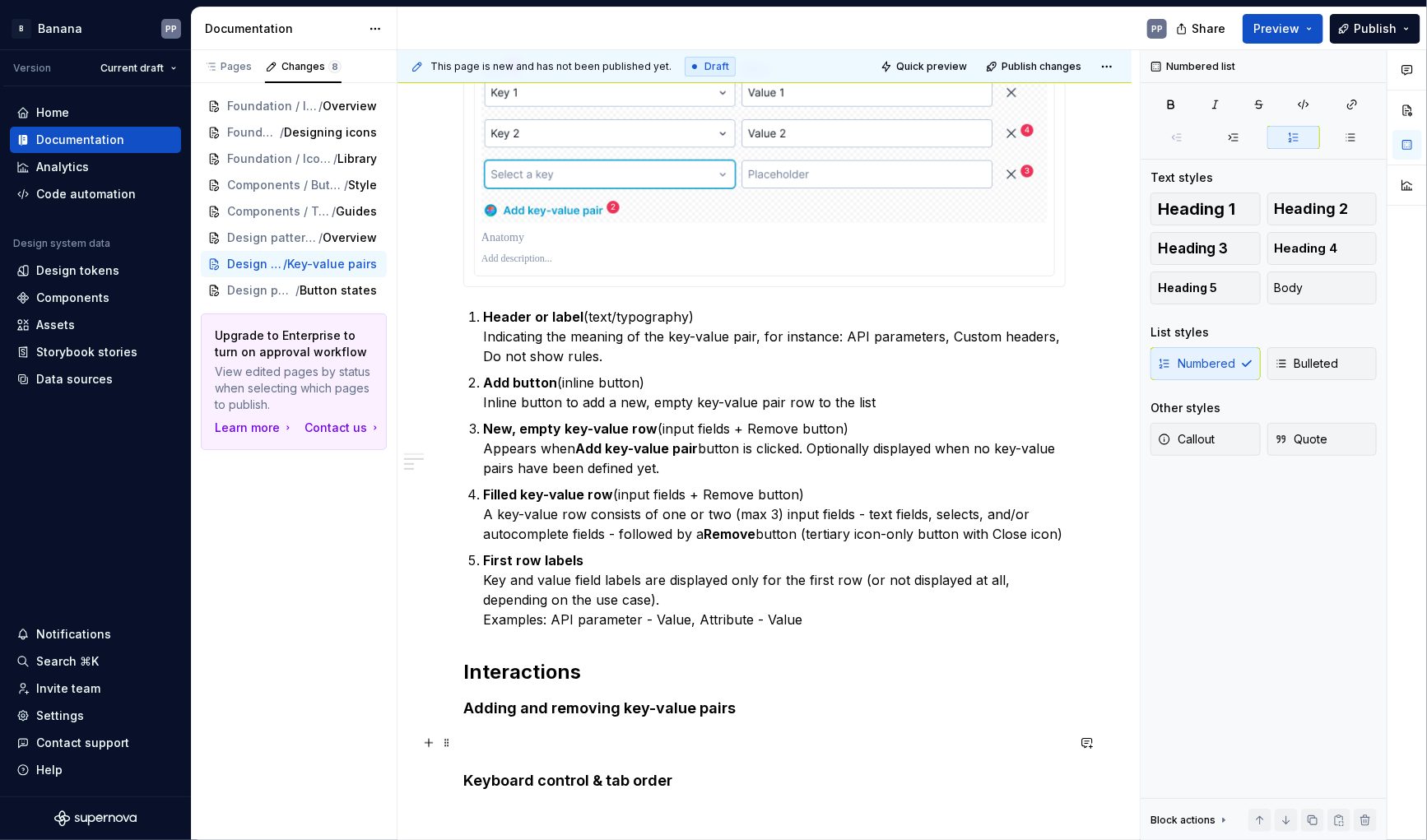
click at [571, 736] on p at bounding box center [765, 741] width 602 height 20
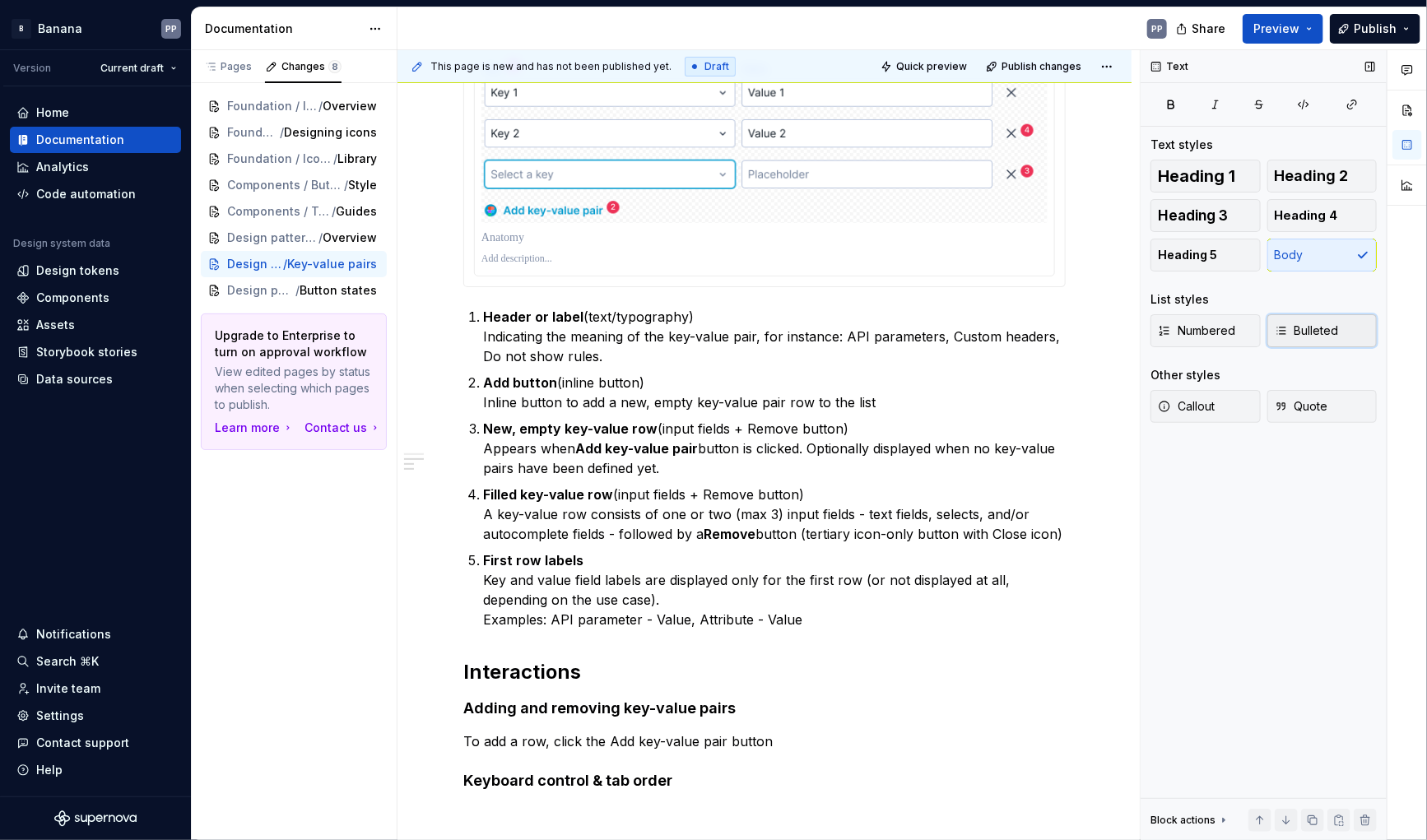
click at [1300, 332] on span "Bulleted" at bounding box center [1306, 330] width 64 height 16
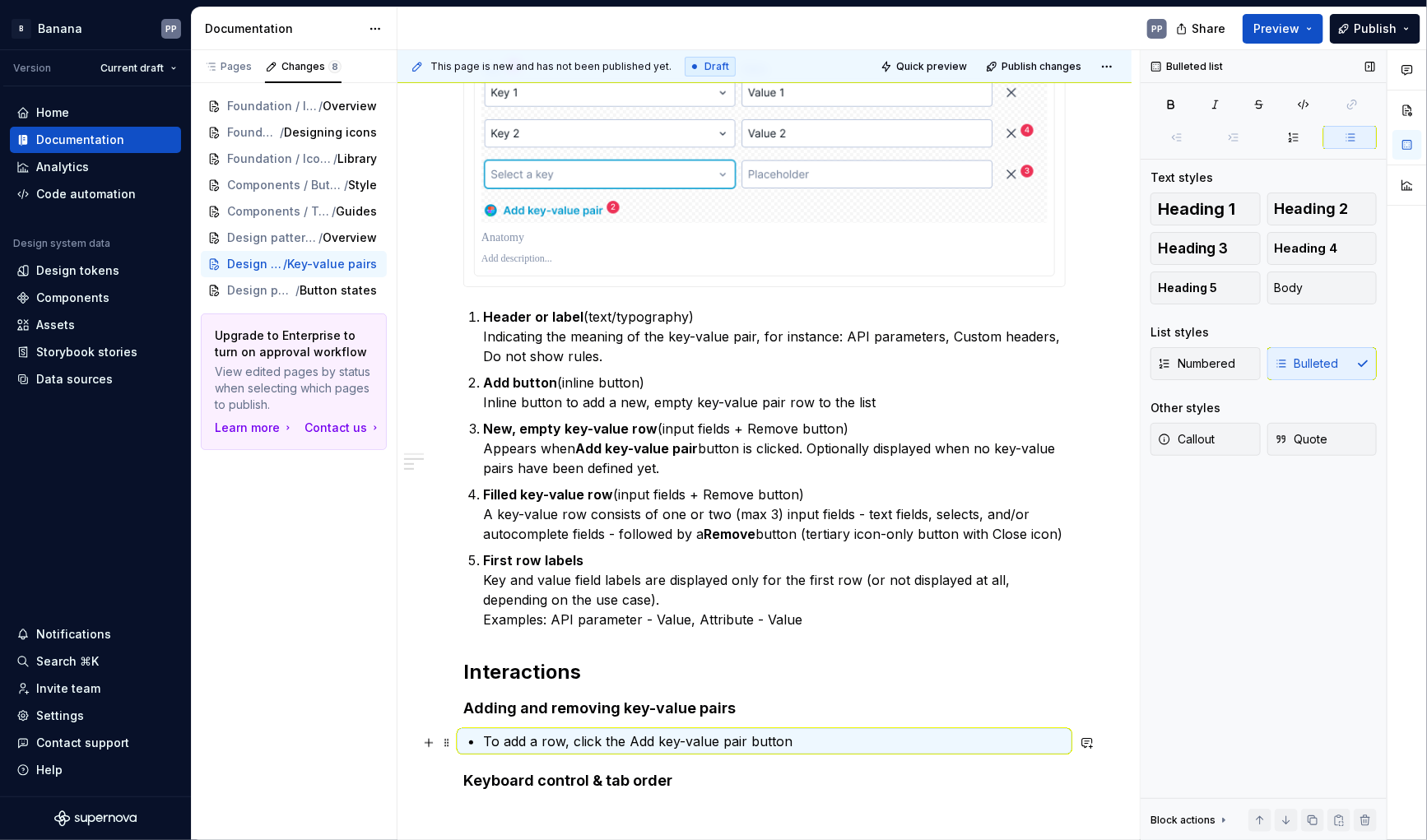
click at [796, 748] on p "To add a row, click the Add key-value pair button" at bounding box center [774, 741] width 583 height 20
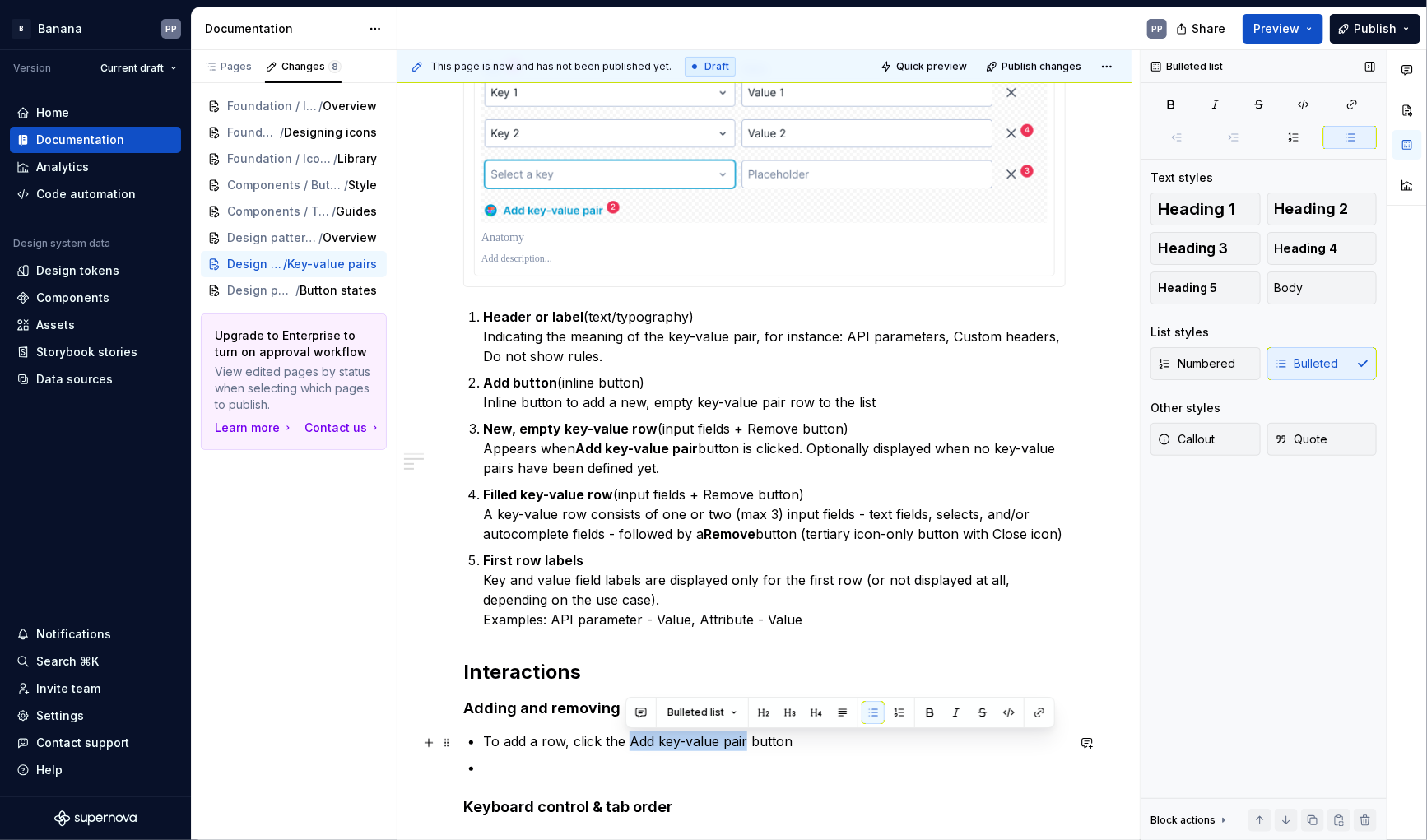
drag, startPoint x: 628, startPoint y: 742, endPoint x: 743, endPoint y: 742, distance: 115.0
click at [743, 742] on p "To add a row, click the Add key-value pair button" at bounding box center [774, 741] width 583 height 20
click at [932, 710] on button "button" at bounding box center [930, 713] width 23 height 23
click at [573, 773] on p at bounding box center [774, 767] width 583 height 20
click at [612, 739] on p "To add a row, click the Add key-value pair button" at bounding box center [774, 741] width 583 height 20
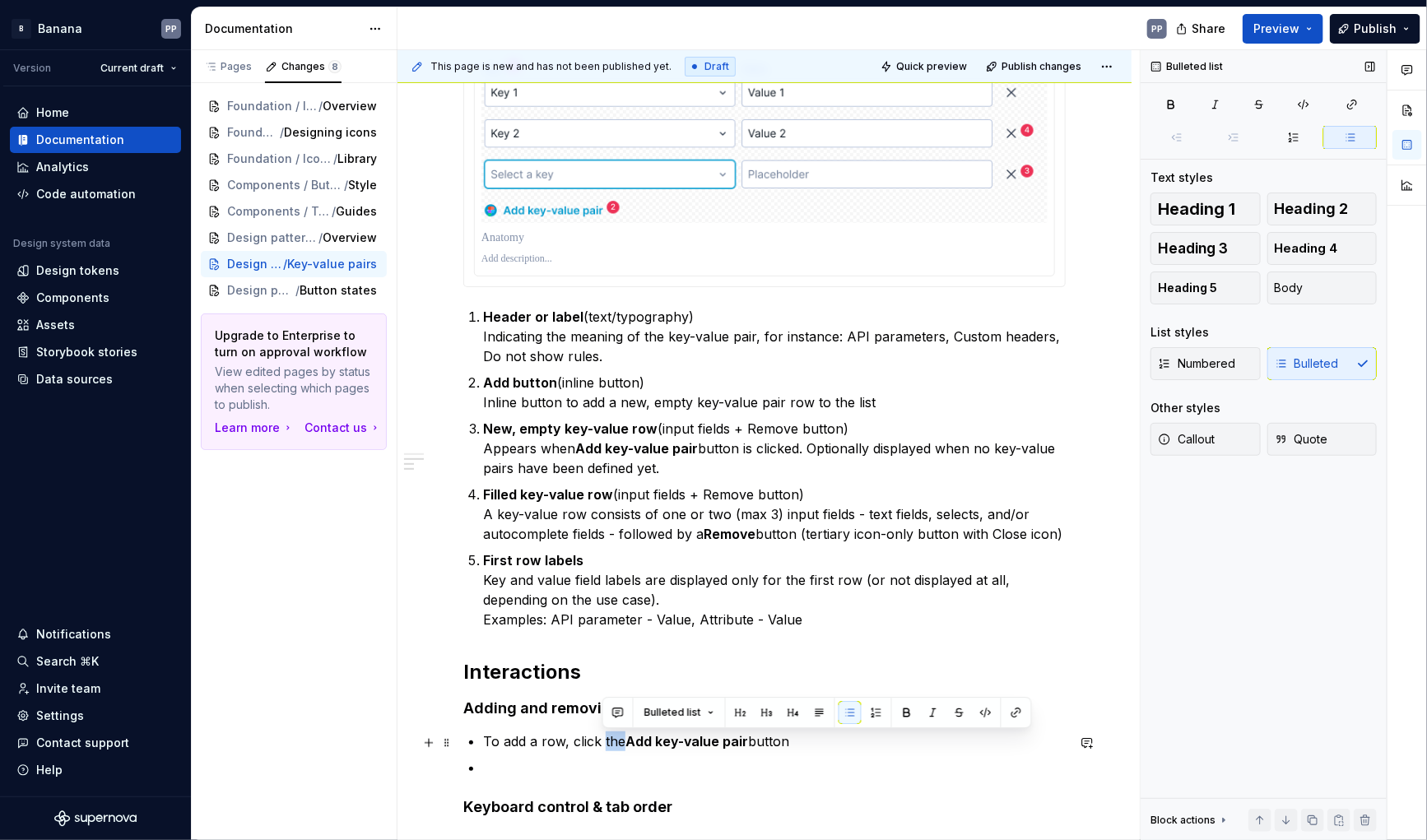
click at [612, 739] on p "To add a row, click the Add key-value pair button" at bounding box center [774, 741] width 583 height 20
click at [744, 744] on p "To add a row, click Add key-value pair button" at bounding box center [774, 741] width 583 height 20
click at [512, 766] on p at bounding box center [774, 767] width 583 height 20
click at [538, 742] on p "To add a row, click Add key-value pair" at bounding box center [774, 741] width 583 height 20
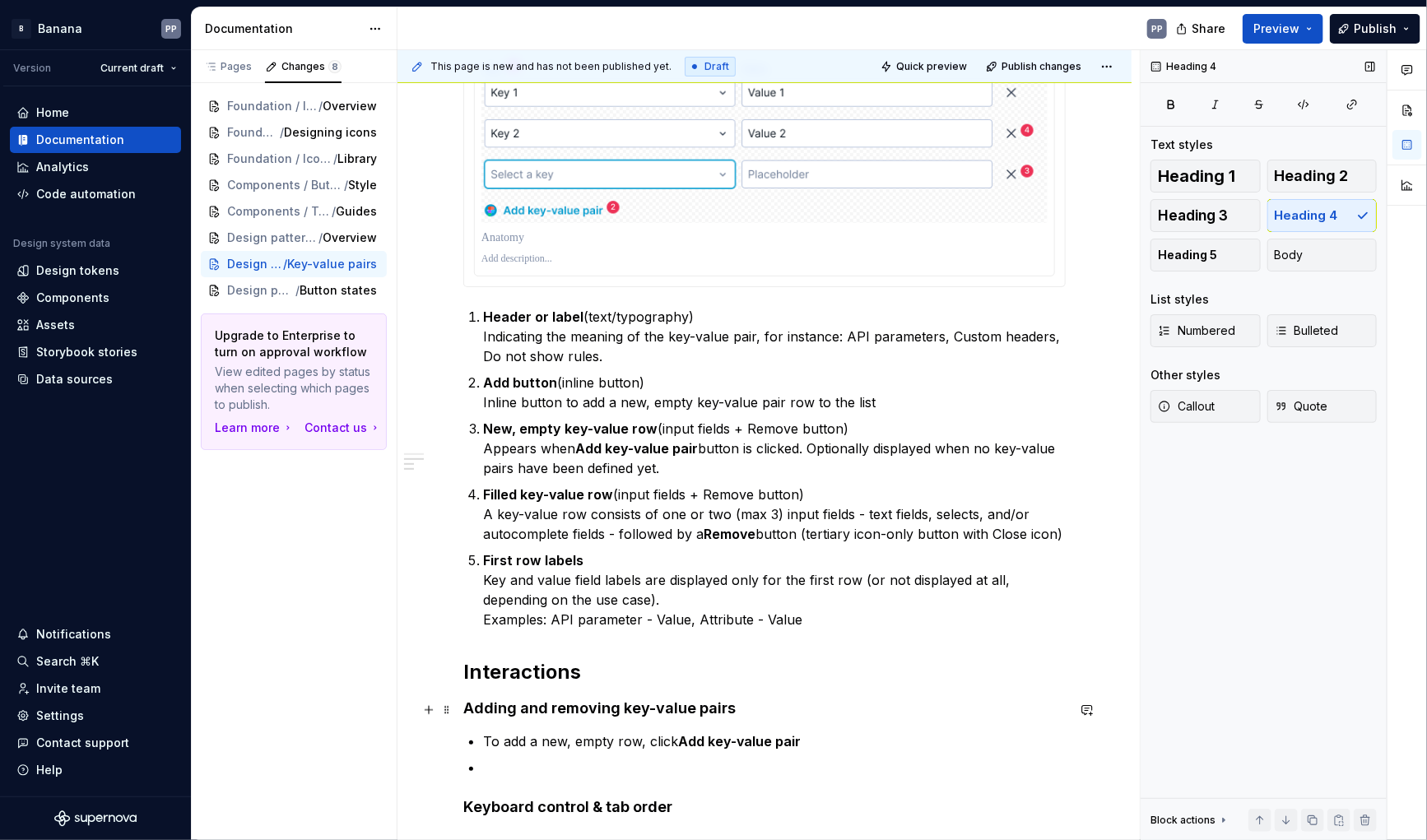
click at [729, 708] on h4 "Adding and removing key-value pairs" at bounding box center [765, 708] width 602 height 20
drag, startPoint x: 729, startPoint y: 708, endPoint x: 621, endPoint y: 709, distance: 108.0
click at [621, 709] on h4 "Adding and removing key-value pairs" at bounding box center [765, 708] width 602 height 20
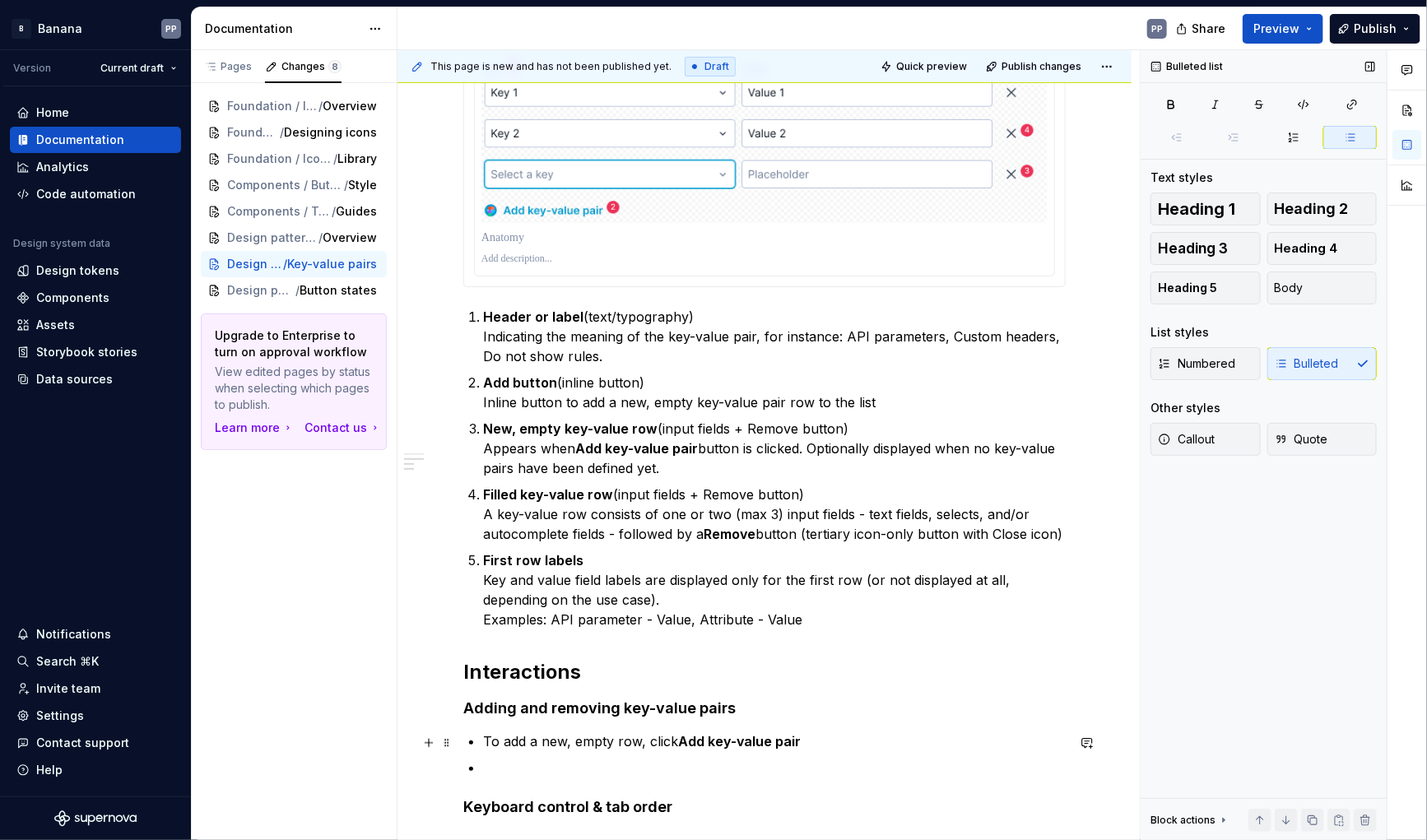
click at [629, 745] on p "To add a new, empty row, click Add key-value pair" at bounding box center [774, 741] width 583 height 20
click at [580, 773] on p at bounding box center [774, 767] width 583 height 20
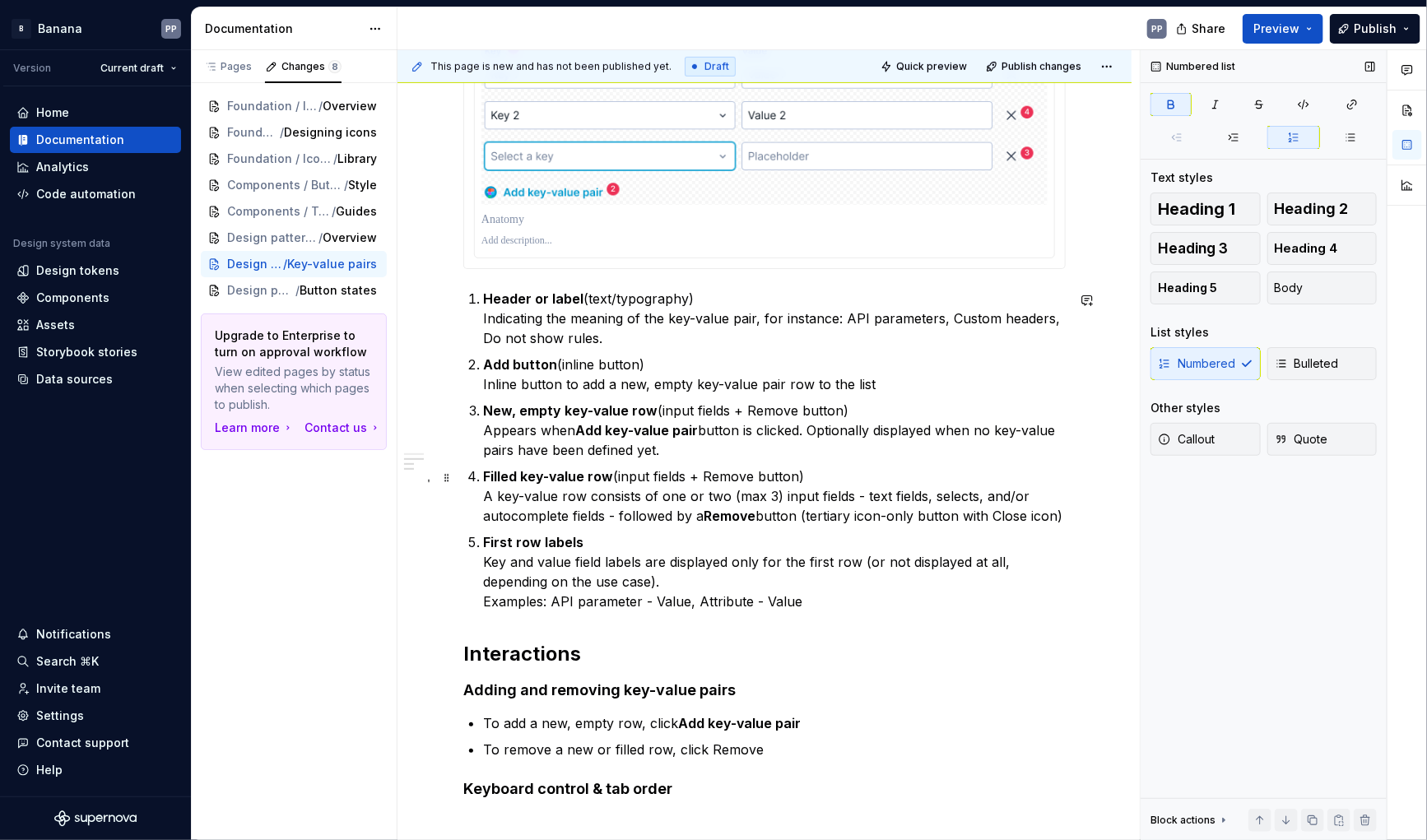
click at [739, 517] on strong "Remove" at bounding box center [730, 516] width 52 height 16
click at [1012, 490] on button "button" at bounding box center [1022, 487] width 23 height 23
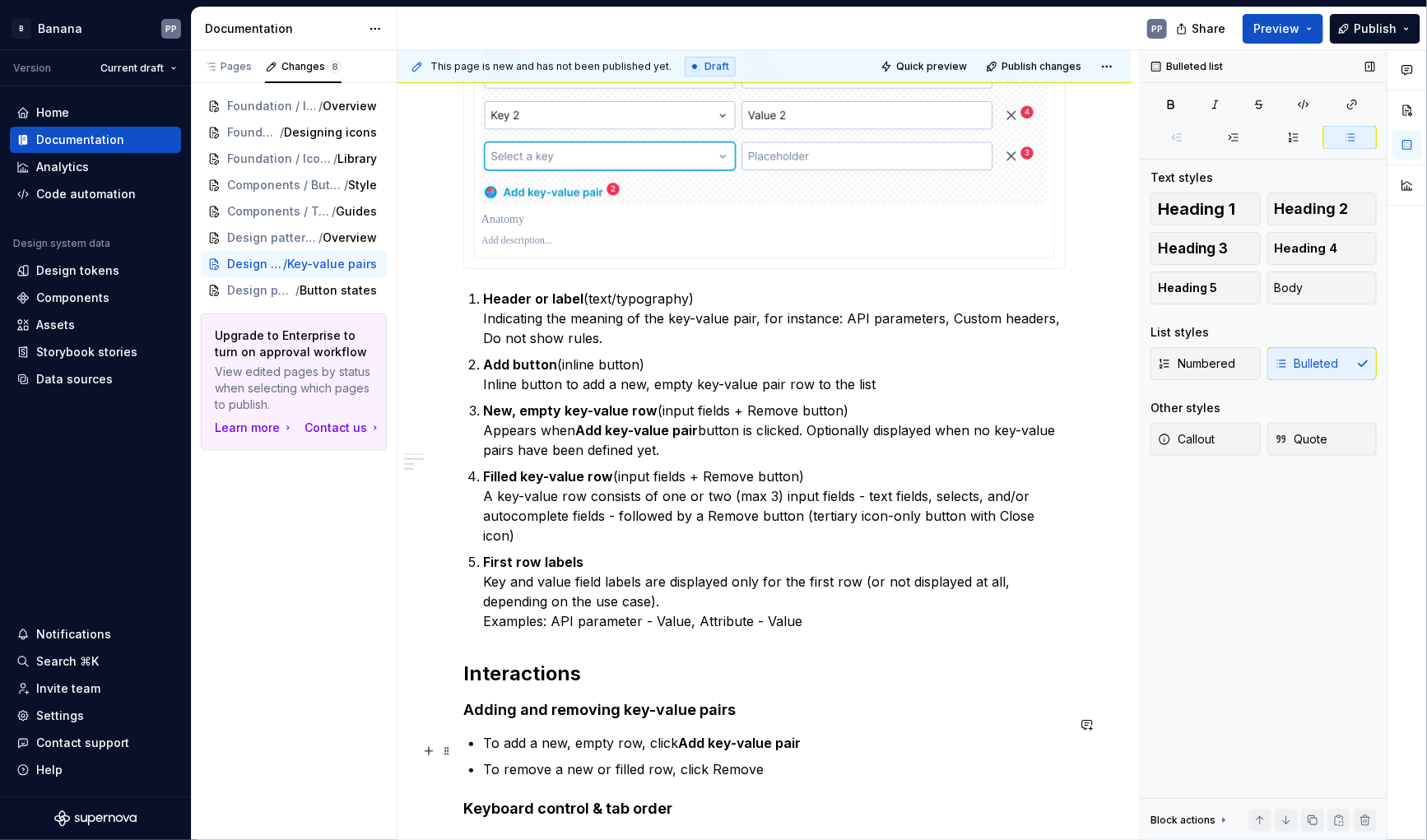
click at [727, 760] on p "To remove a new or filled row, click Remove" at bounding box center [774, 769] width 583 height 20
click at [1008, 723] on button "button" at bounding box center [1010, 720] width 23 height 23
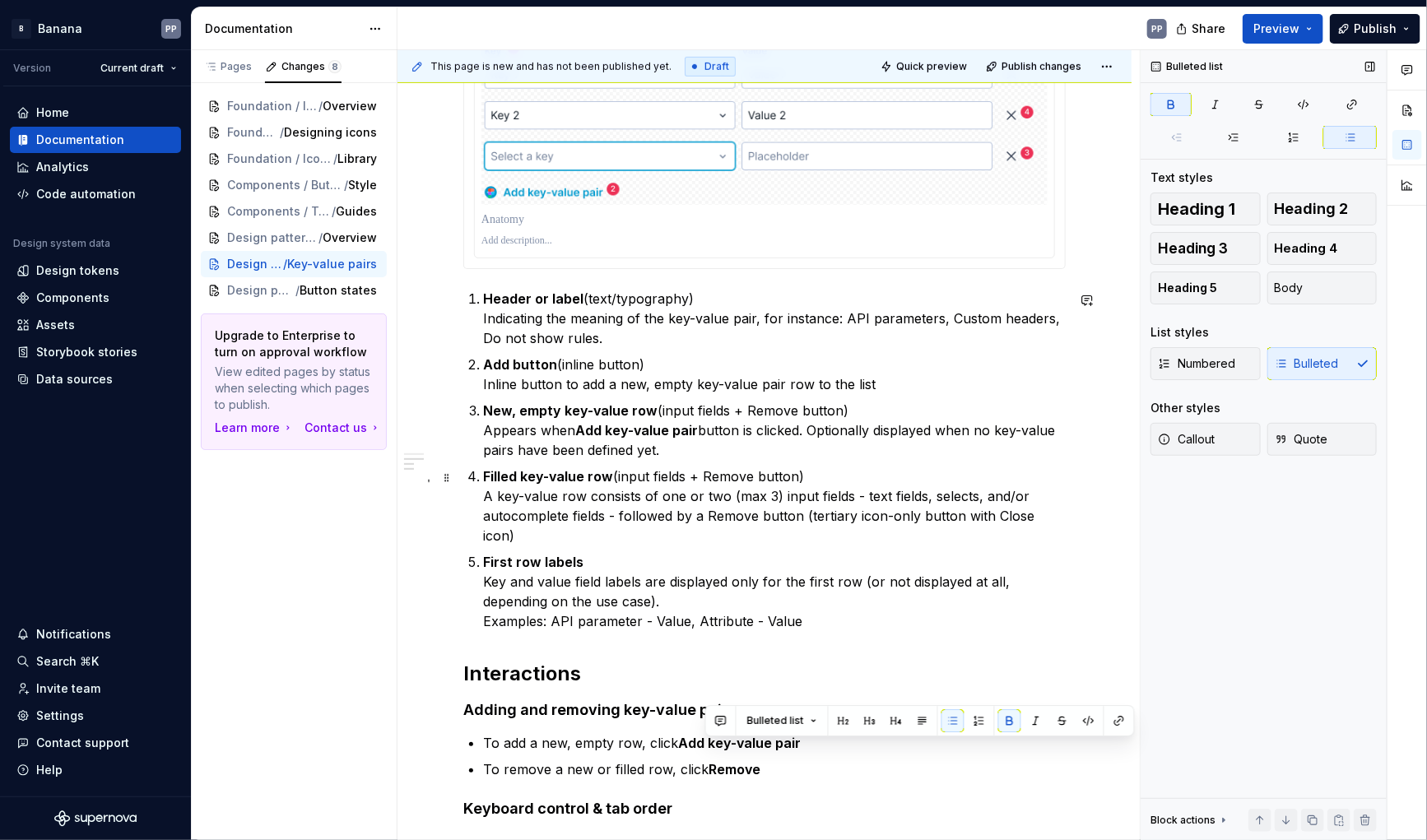
click at [711, 476] on p "Filled key-value row (input fields + Remove button) A key-value row consists of…" at bounding box center [774, 506] width 583 height 79
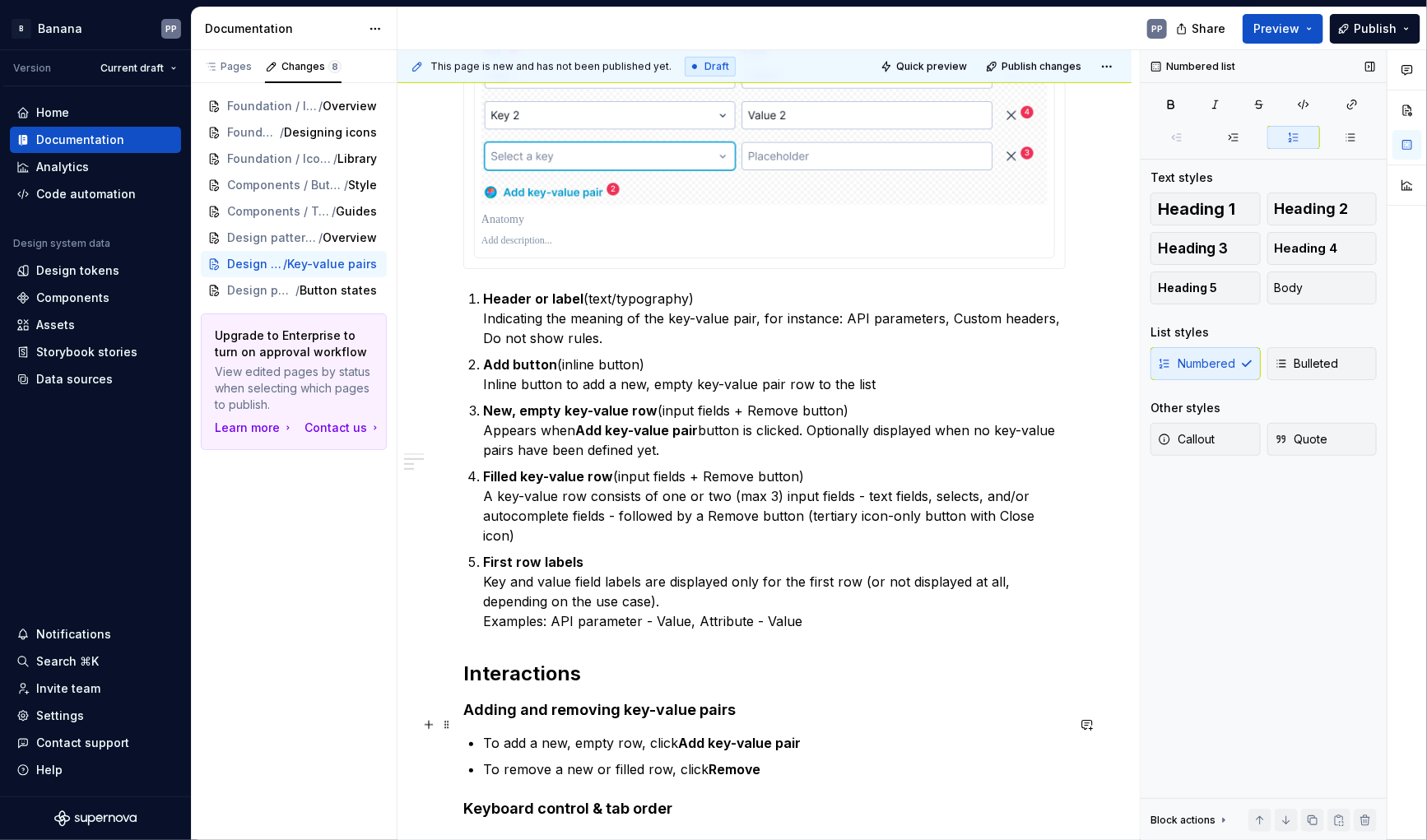
scroll to position [422, 0]
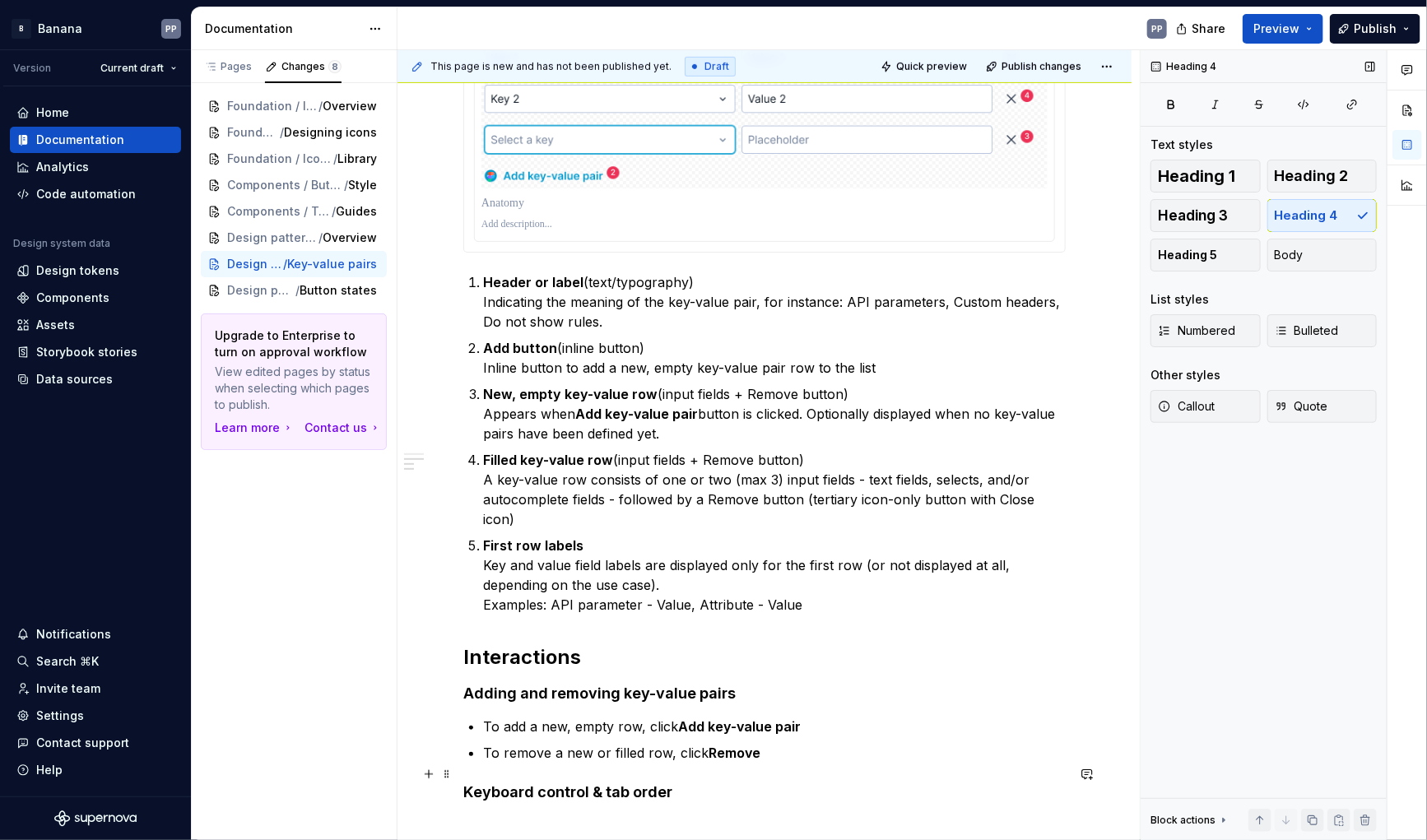
click at [725, 783] on h4 "Keyboard control & tab order" at bounding box center [765, 792] width 602 height 20
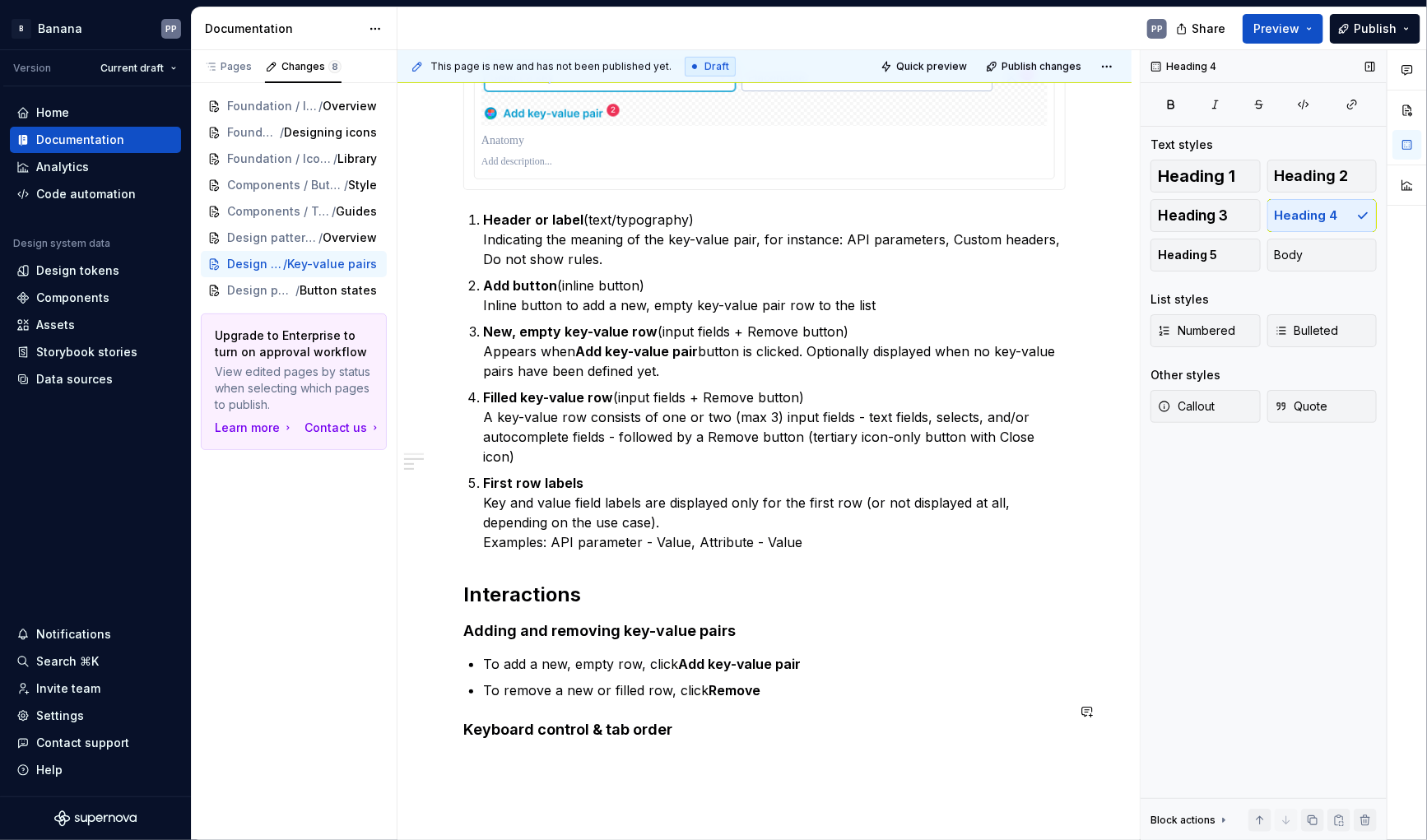
scroll to position [486, 0]
click at [1318, 324] on span "Bulleted" at bounding box center [1306, 330] width 64 height 16
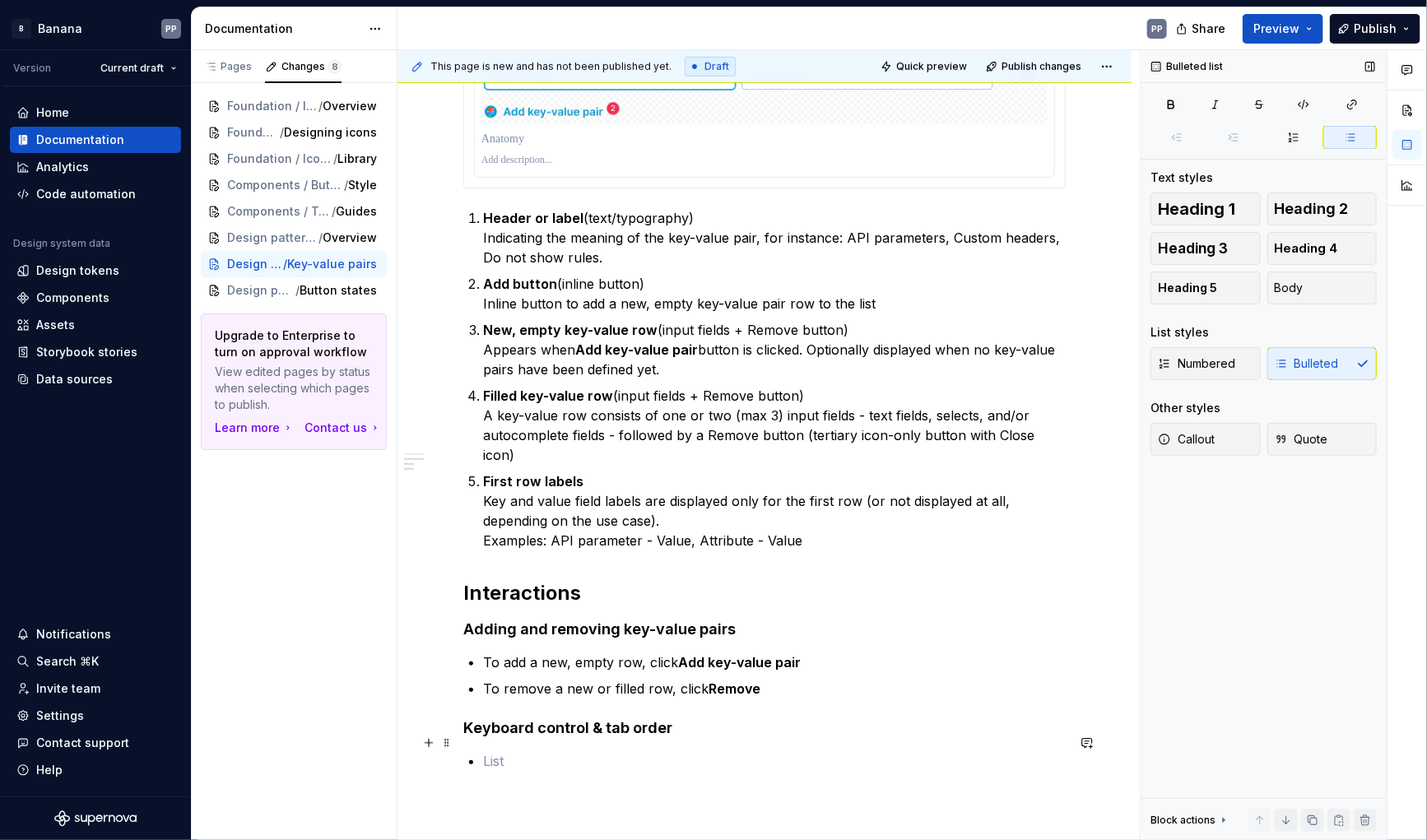
click at [574, 752] on p at bounding box center [774, 761] width 583 height 20
click at [577, 752] on p "Tab order goes row by" at bounding box center [774, 761] width 583 height 20
click at [684, 752] on p "Tab order goes through the field in a row from left to right row by" at bounding box center [774, 761] width 583 height 20
click at [708, 752] on p "Tab order goes through the fields in a row from left to right row by" at bounding box center [774, 761] width 583 height 20
click at [689, 752] on p "Tab order goes through the fields in each row from left to right row by" at bounding box center [774, 761] width 583 height 20
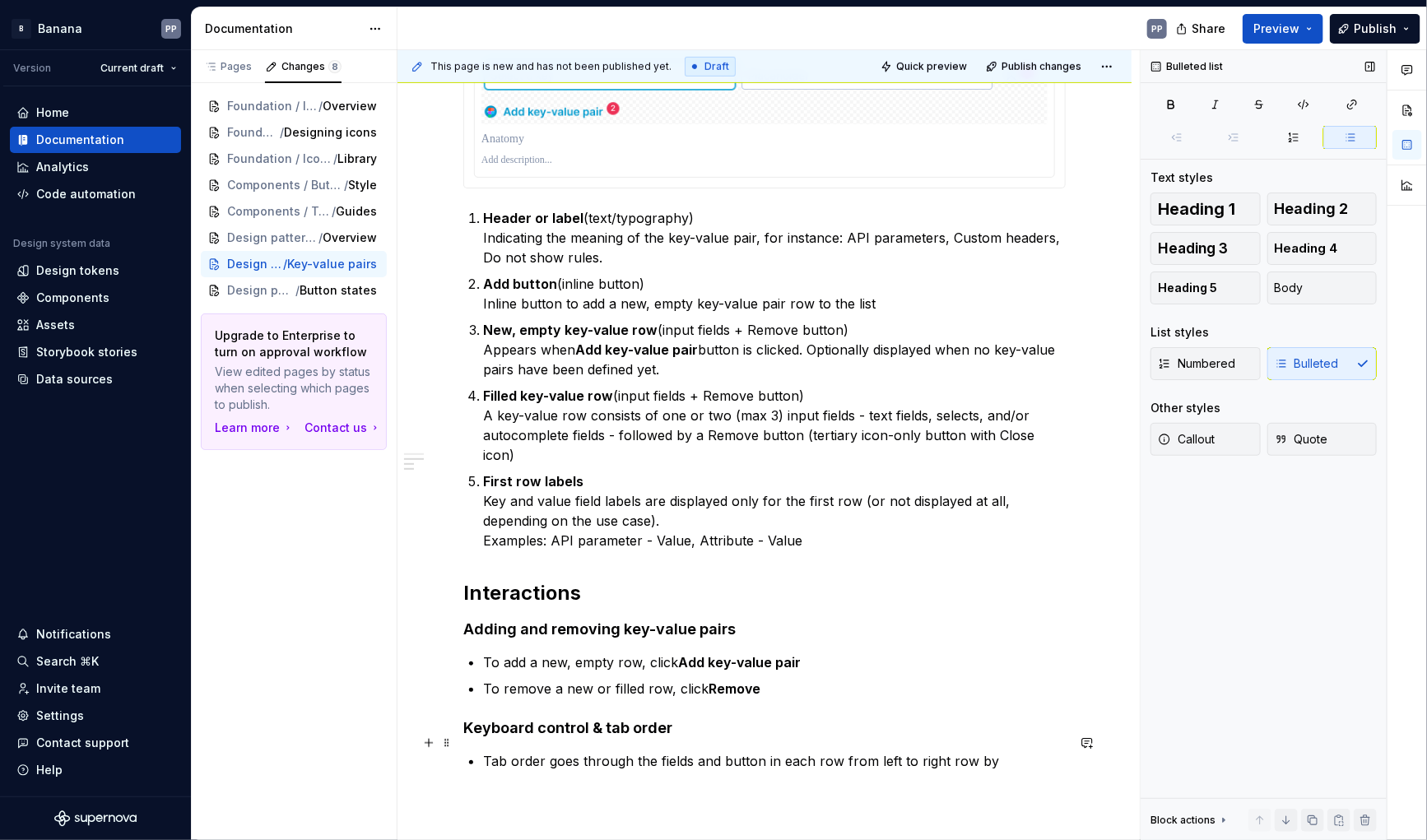
click at [996, 752] on p "Tab order goes through the fields and button in each row from left to right row…" at bounding box center [774, 761] width 583 height 20
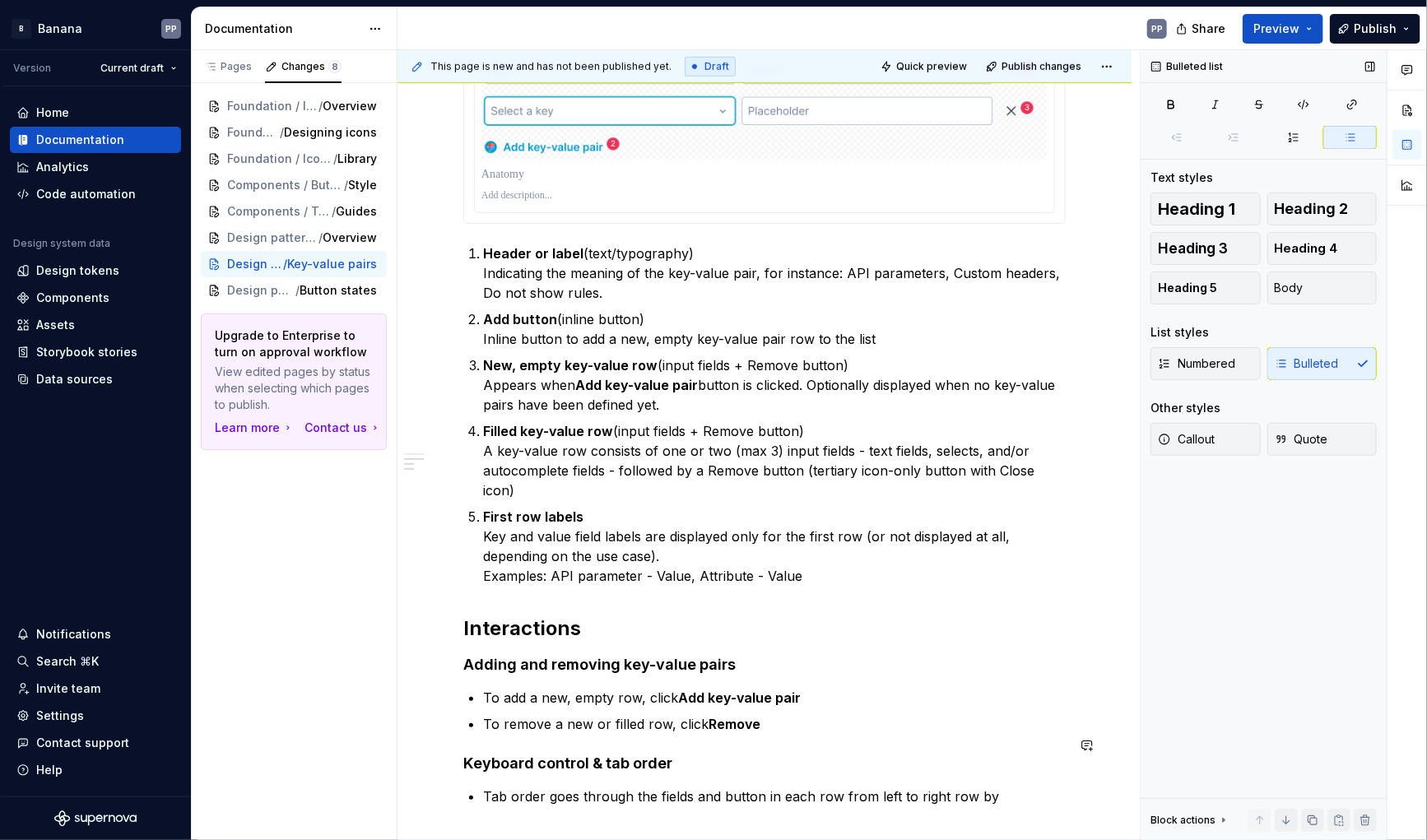
scroll to position [449, 0]
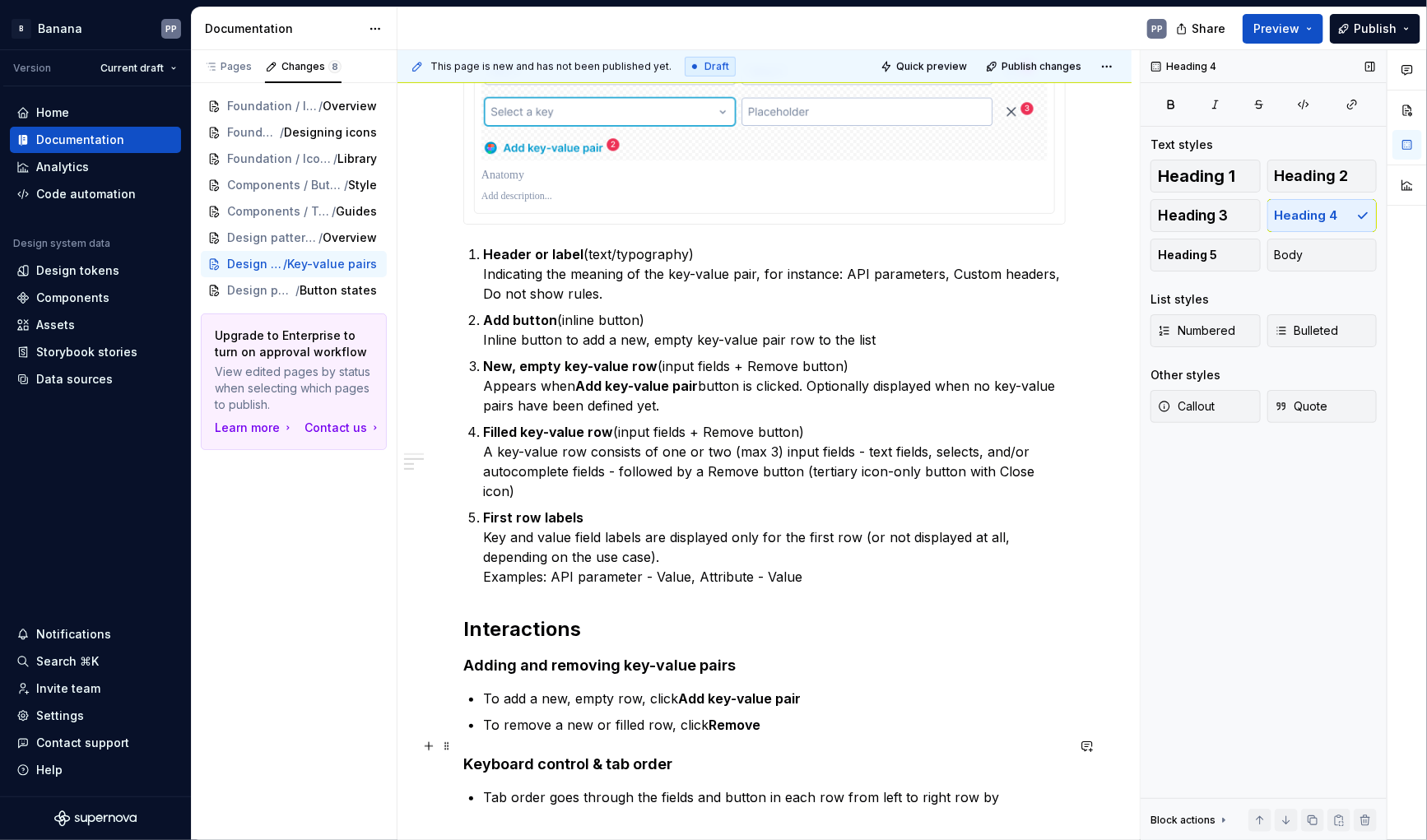
drag, startPoint x: 589, startPoint y: 742, endPoint x: 586, endPoint y: 768, distance: 26.2
click at [589, 754] on h4 "Keyboard control & tab order" at bounding box center [765, 764] width 602 height 20
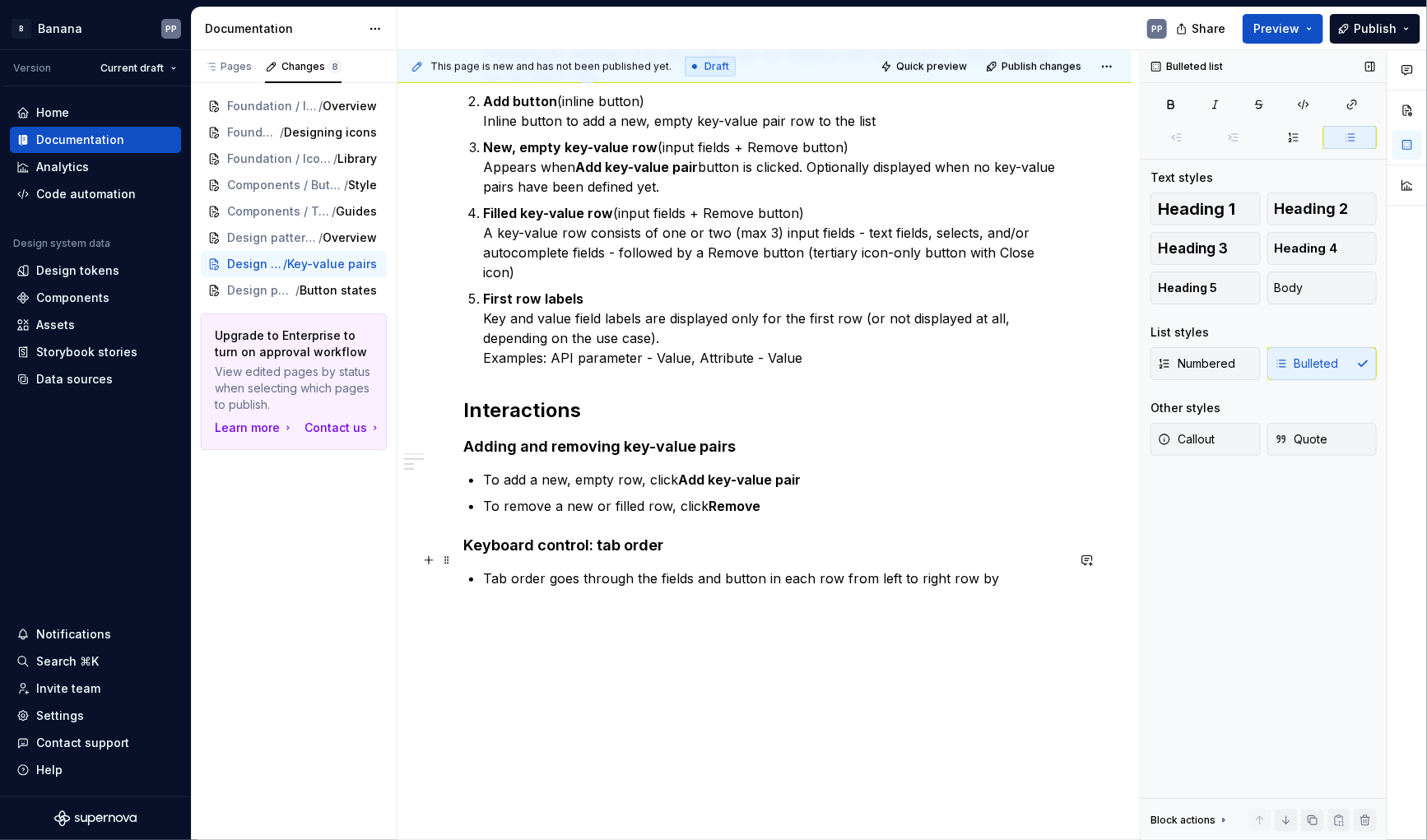
drag, startPoint x: 576, startPoint y: 559, endPoint x: 589, endPoint y: 592, distance: 35.5
click at [576, 569] on p "Tab order goes through the fields and button in each row from left to right row…" at bounding box center [774, 578] width 583 height 20
click at [544, 569] on p "Tab order goes through the fields and button in each row from left to right row…" at bounding box center [774, 578] width 583 height 20
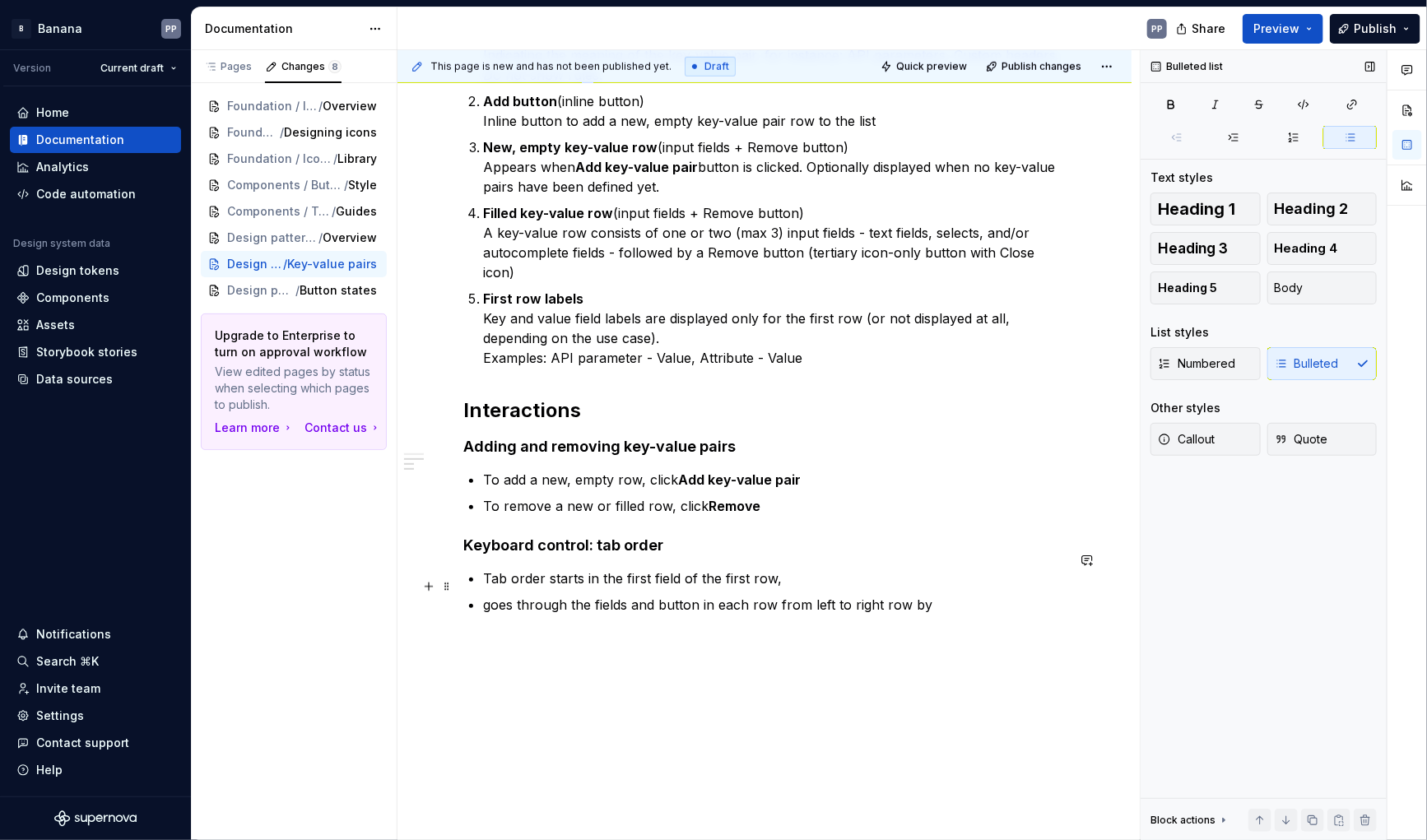
click at [728, 595] on p "goes through the fields and button in each row from left to right row by" at bounding box center [774, 605] width 583 height 20
click at [489, 595] on p "goes through the fields and button in the row from left to right row by" at bounding box center [774, 605] width 583 height 20
click at [916, 595] on p "Goes through the fields and button in the row from left to right row by" at bounding box center [774, 605] width 583 height 20
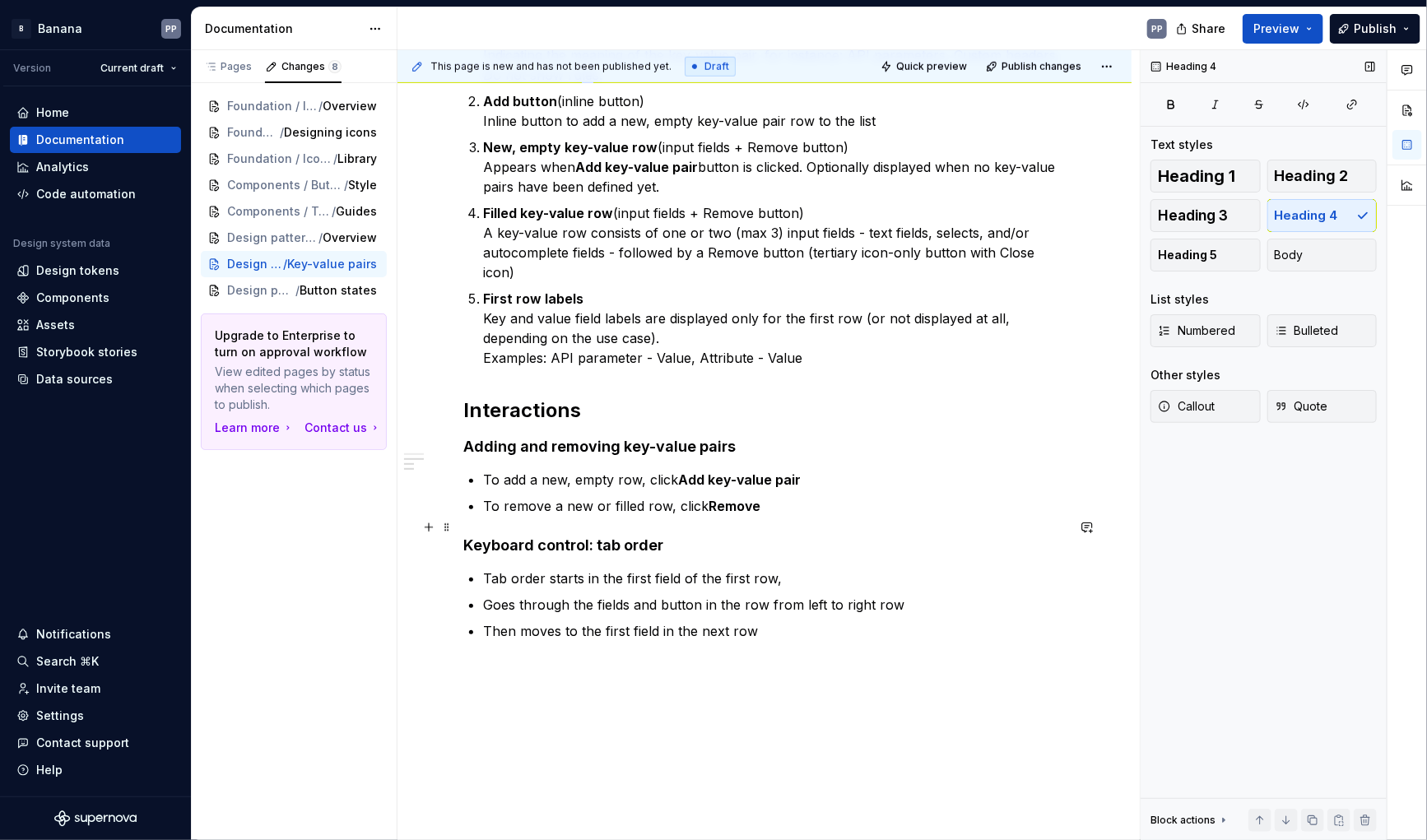
click at [664, 535] on h4 "Keyboard control: tab order" at bounding box center [765, 545] width 602 height 20
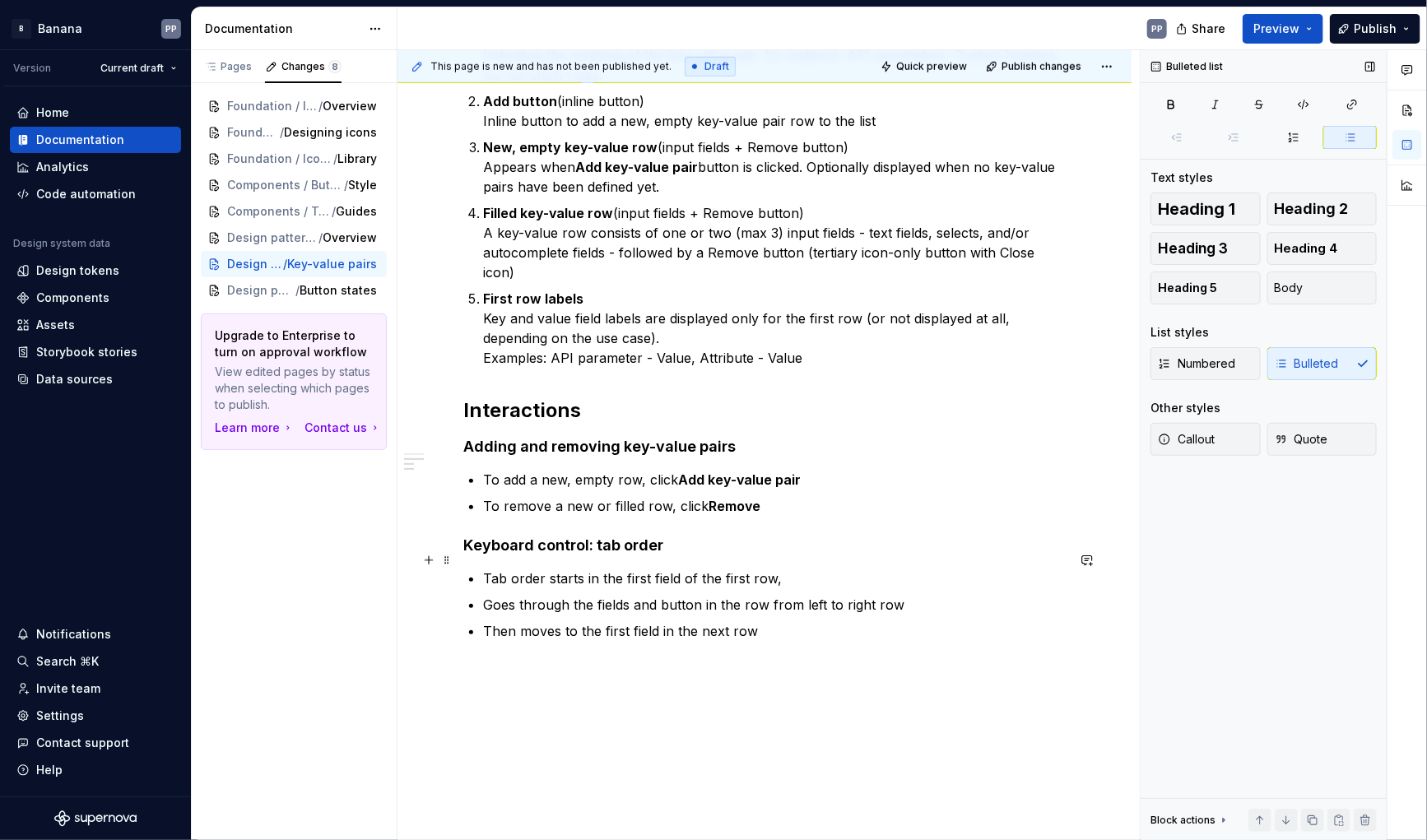
click at [490, 569] on p "Tab order starts in the first field of the first row," at bounding box center [774, 578] width 583 height 20
click at [487, 569] on p "Tab order starts in the first field of the first row," at bounding box center [774, 578] width 583 height 20
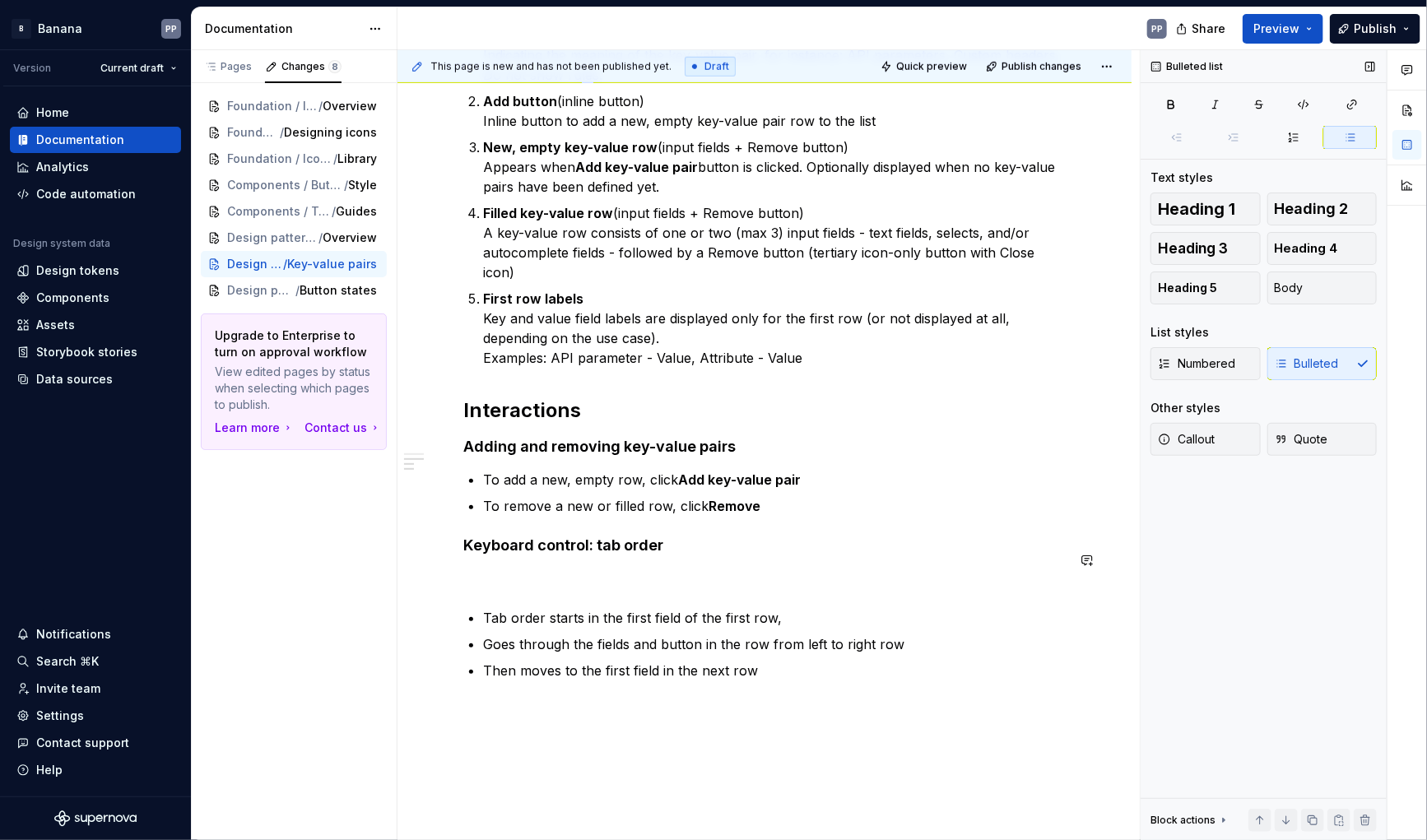
click at [490, 587] on div "Anatomy The key-value pair pattern has the following parts: Header or label (te…" at bounding box center [765, 167] width 602 height 1028
click at [485, 608] on p "Tab order starts in the first field of the first row," at bounding box center [774, 618] width 583 height 20
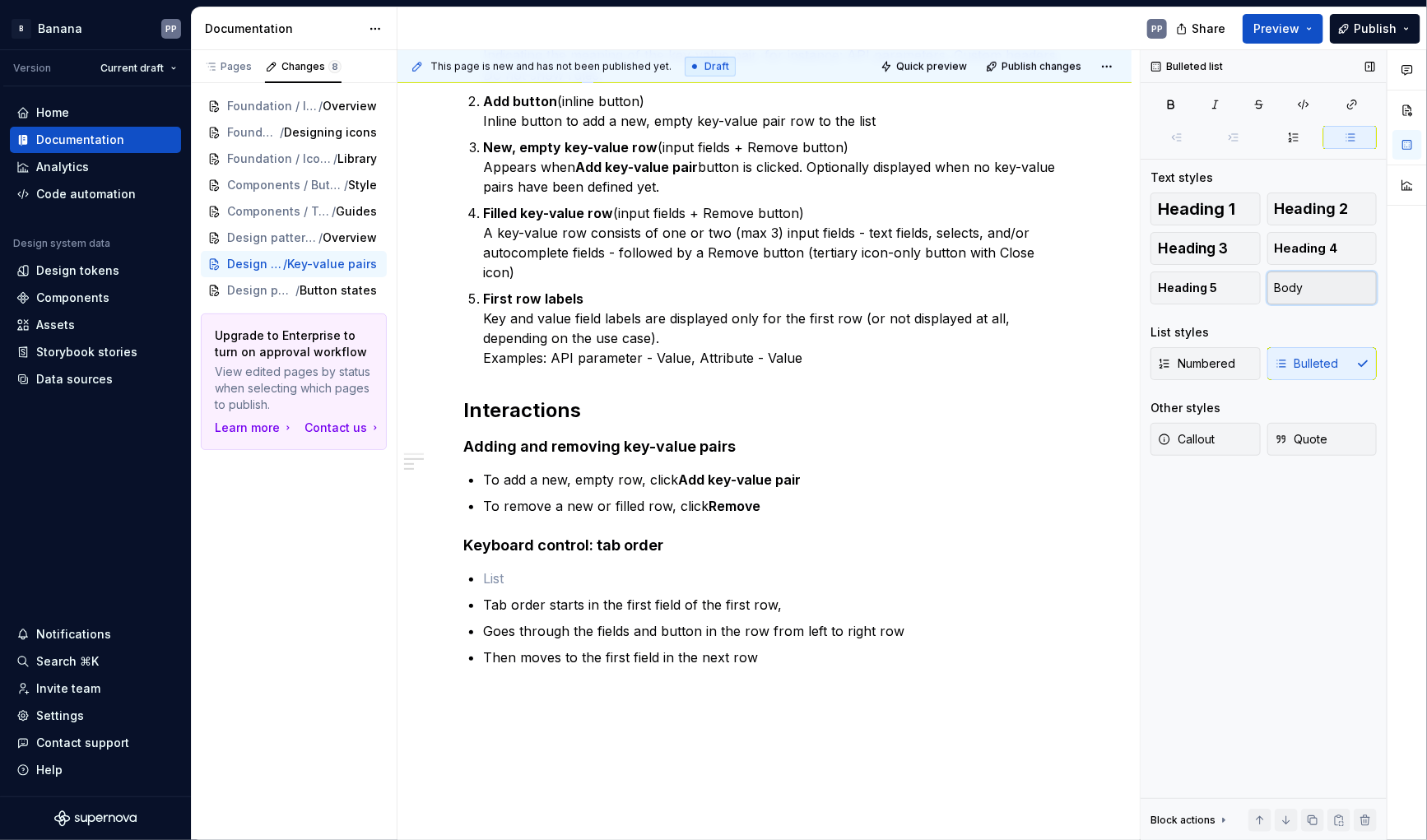
click at [1295, 291] on span "Body" at bounding box center [1289, 287] width 29 height 16
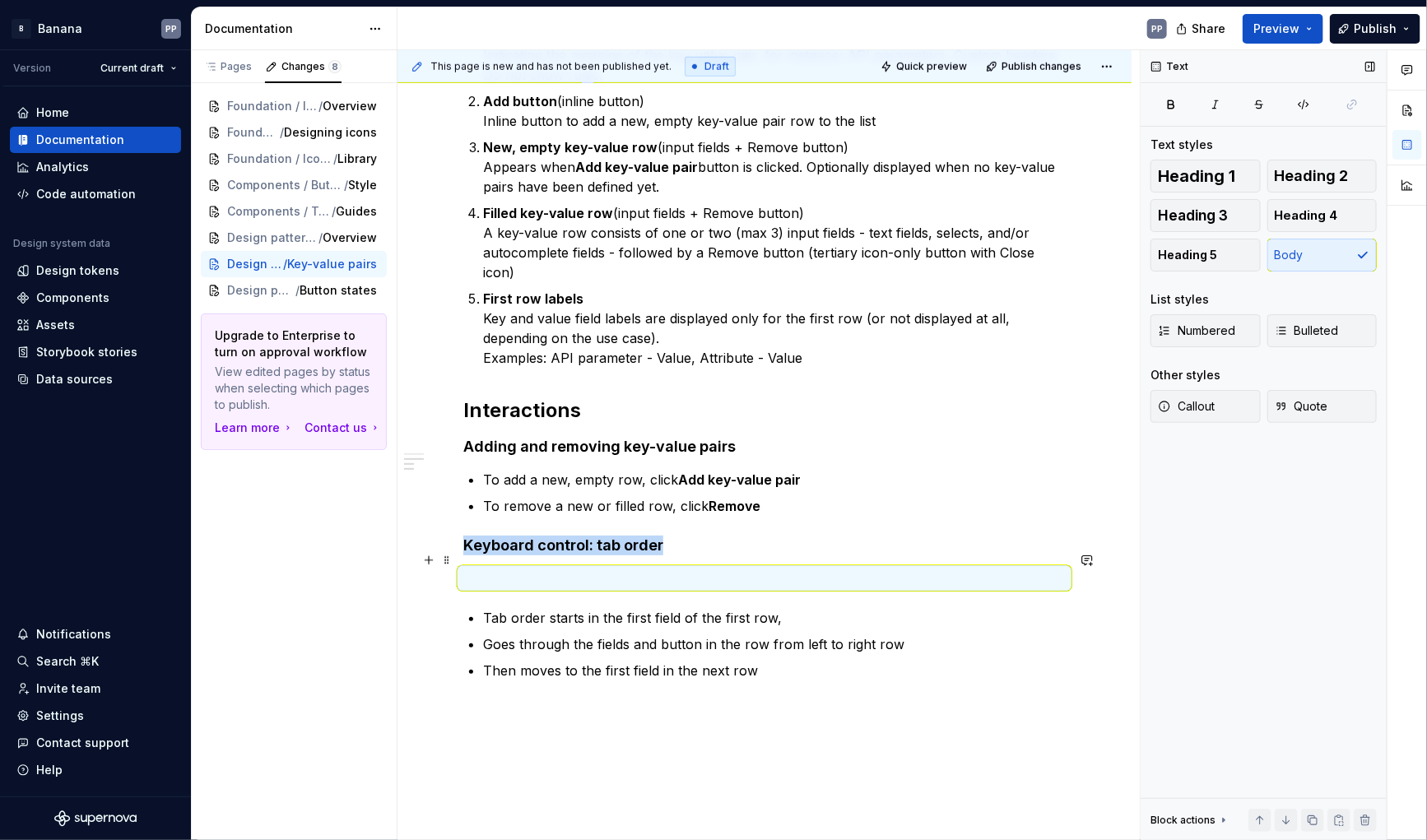
click at [524, 569] on p at bounding box center [765, 578] width 602 height 20
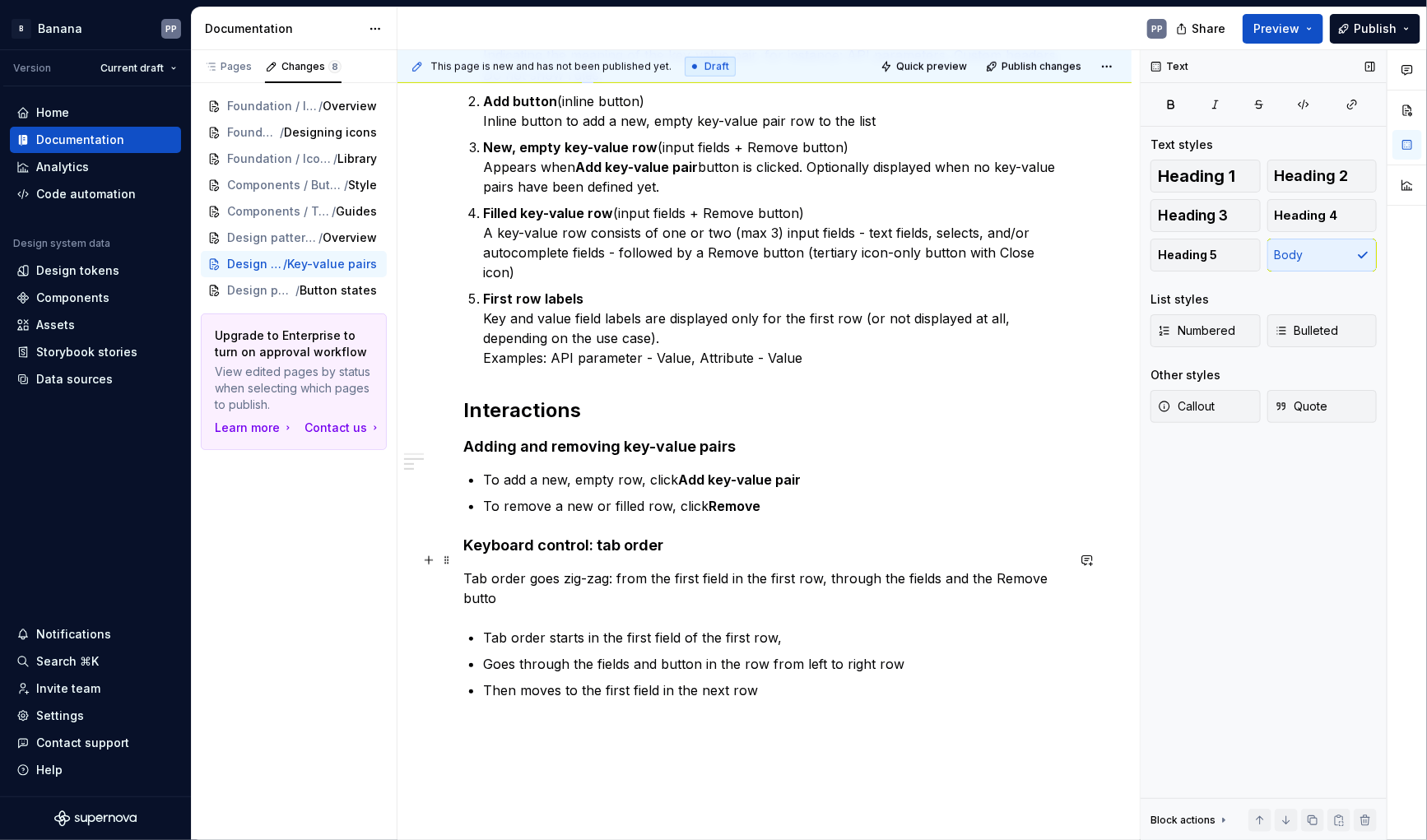
click at [615, 569] on p "Tab order goes zig-zag: from the first field in the first row, through the fiel…" at bounding box center [765, 589] width 602 height 39
click at [507, 579] on p "Tab order goes zig-zag: from the first field in the first row, through the fiel…" at bounding box center [765, 589] width 602 height 39
click at [826, 569] on p "Tab order goes zig-zag: from the first field in the first row, through the fiel…" at bounding box center [765, 589] width 602 height 39
click at [616, 569] on p "Tab order goes zig-zag: from the first field in the first row, left-to-right th…" at bounding box center [765, 589] width 602 height 39
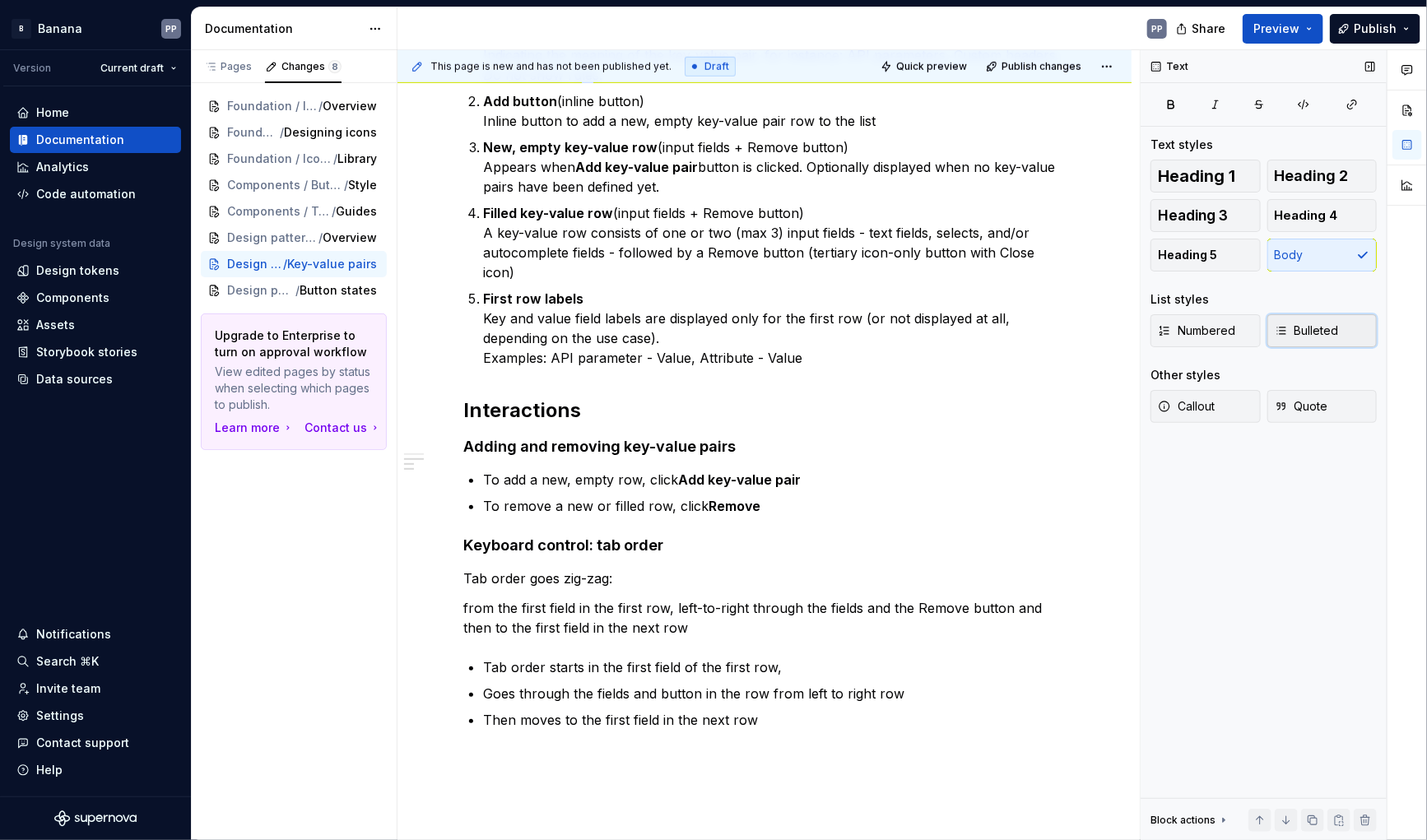
click at [1302, 328] on span "Bulleted" at bounding box center [1306, 330] width 64 height 16
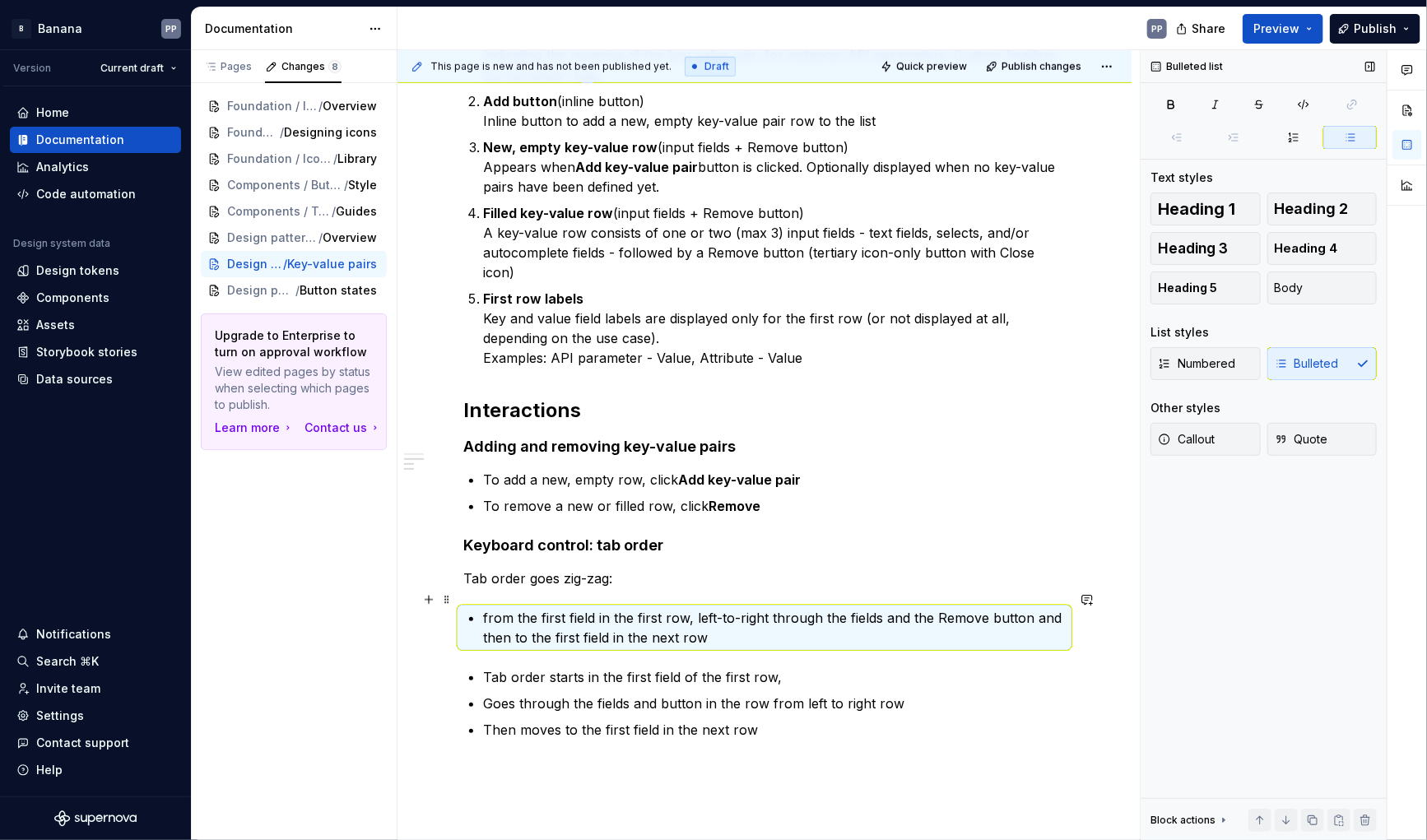
click at [694, 608] on p "from the first field in the first row, left-to-right through the fields and the…" at bounding box center [774, 628] width 583 height 39
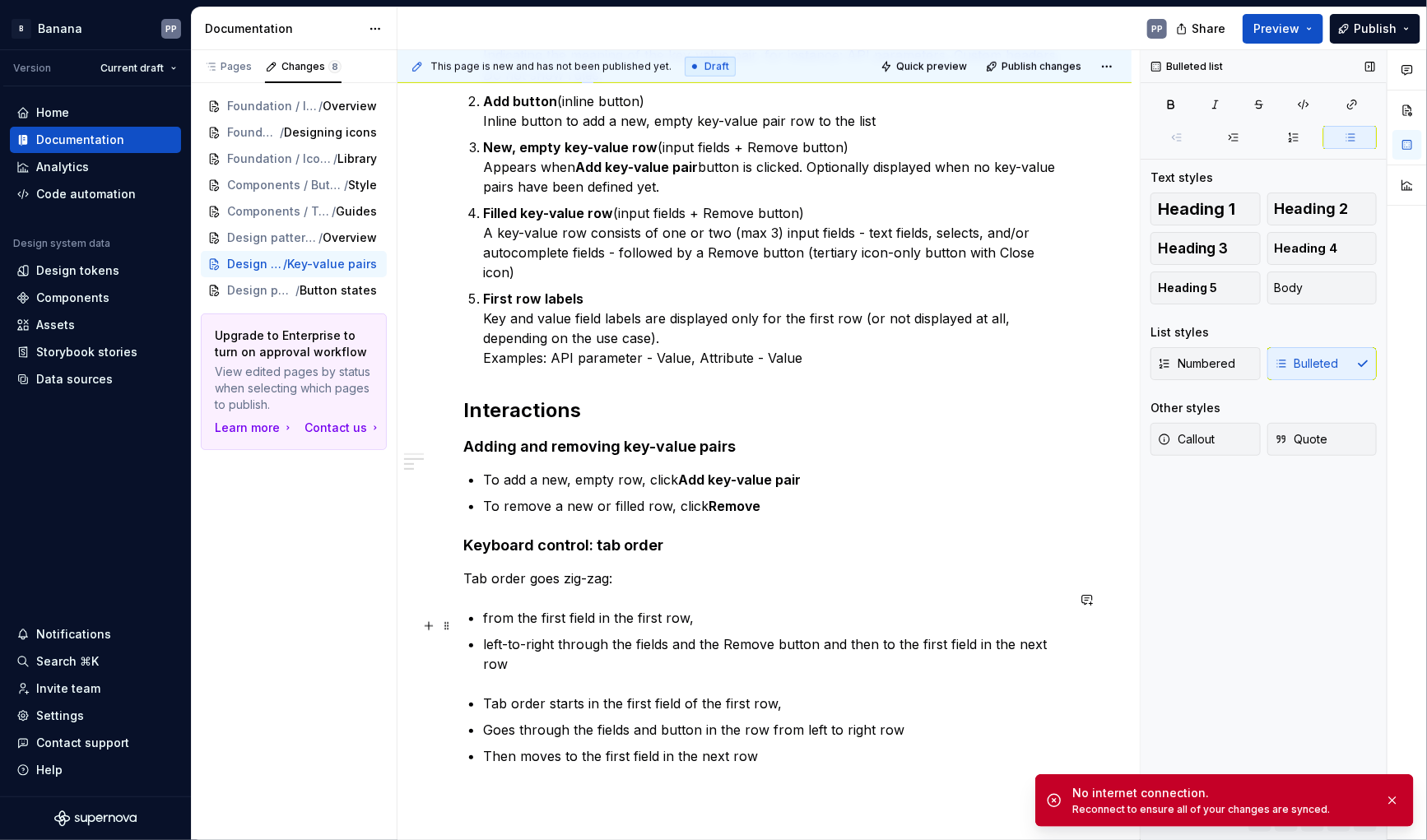
click at [879, 635] on p "left-to-right through the fields and the Remove button and then to the first fi…" at bounding box center [774, 654] width 583 height 39
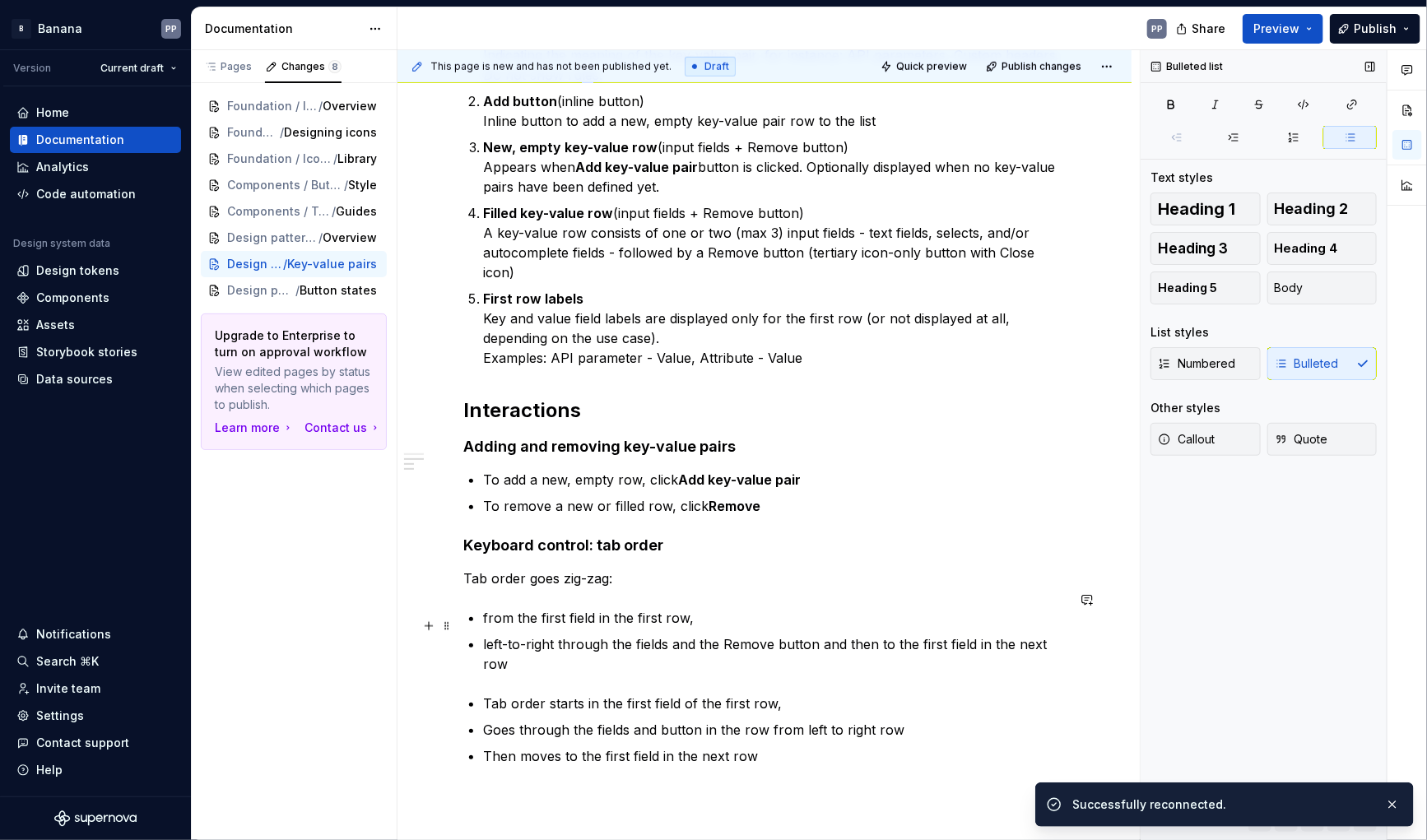
click at [700, 635] on p "left-to-right through the fields and the Remove button and then to the first fi…" at bounding box center [774, 654] width 583 height 39
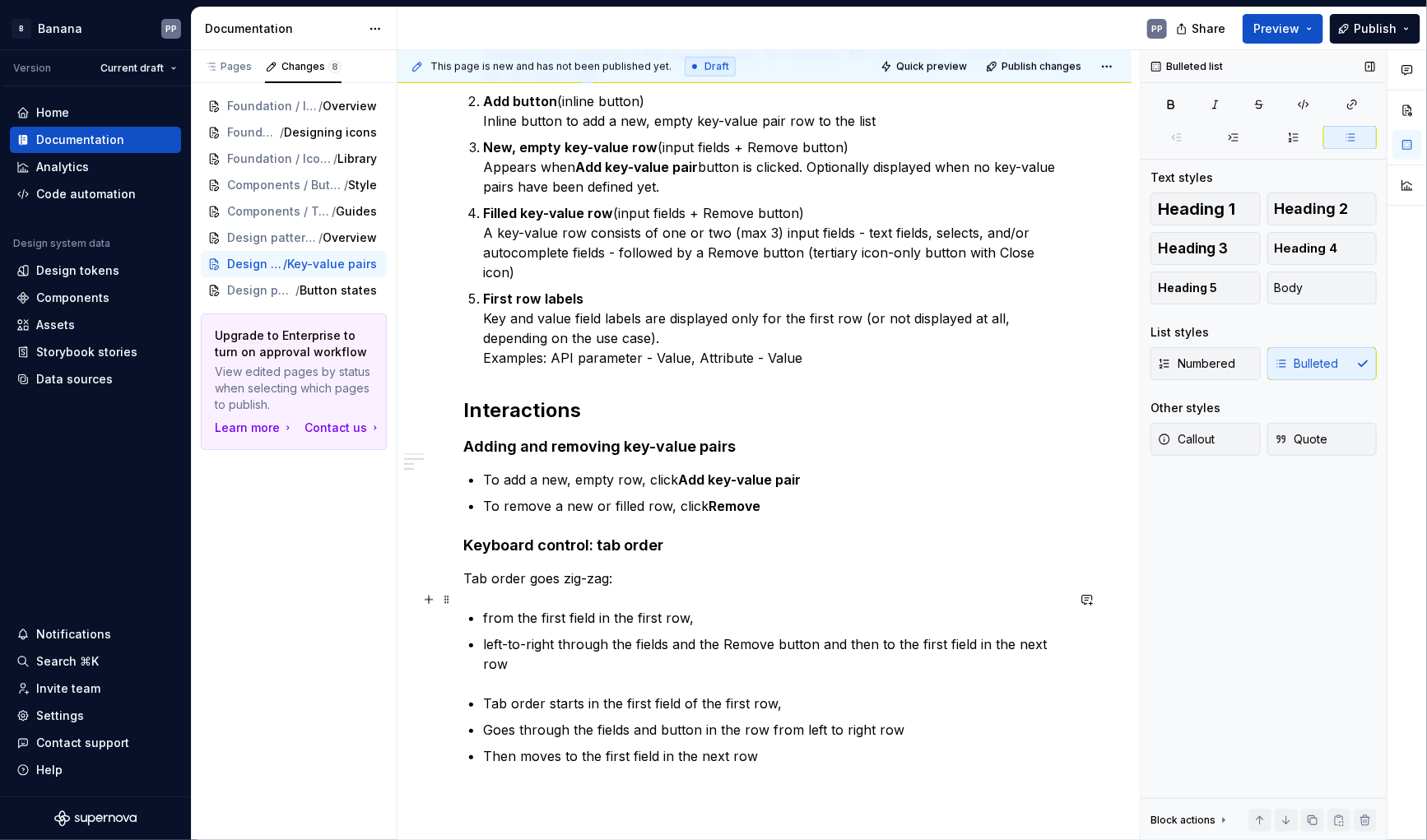
type textarea "*"
click at [487, 608] on p "from the first field in the first row," at bounding box center [774, 618] width 583 height 20
click at [480, 624] on div "Anatomy The key-value pair pattern has the following parts: Header or label (te…" at bounding box center [765, 210] width 602 height 1114
click at [819, 635] on p "Left-to-right through the fields and the Remove button and then to the first fi…" at bounding box center [774, 654] width 583 height 39
click at [886, 635] on p "Left-to-right through the fields and the Remove button, and then to the first f…" at bounding box center [774, 654] width 583 height 39
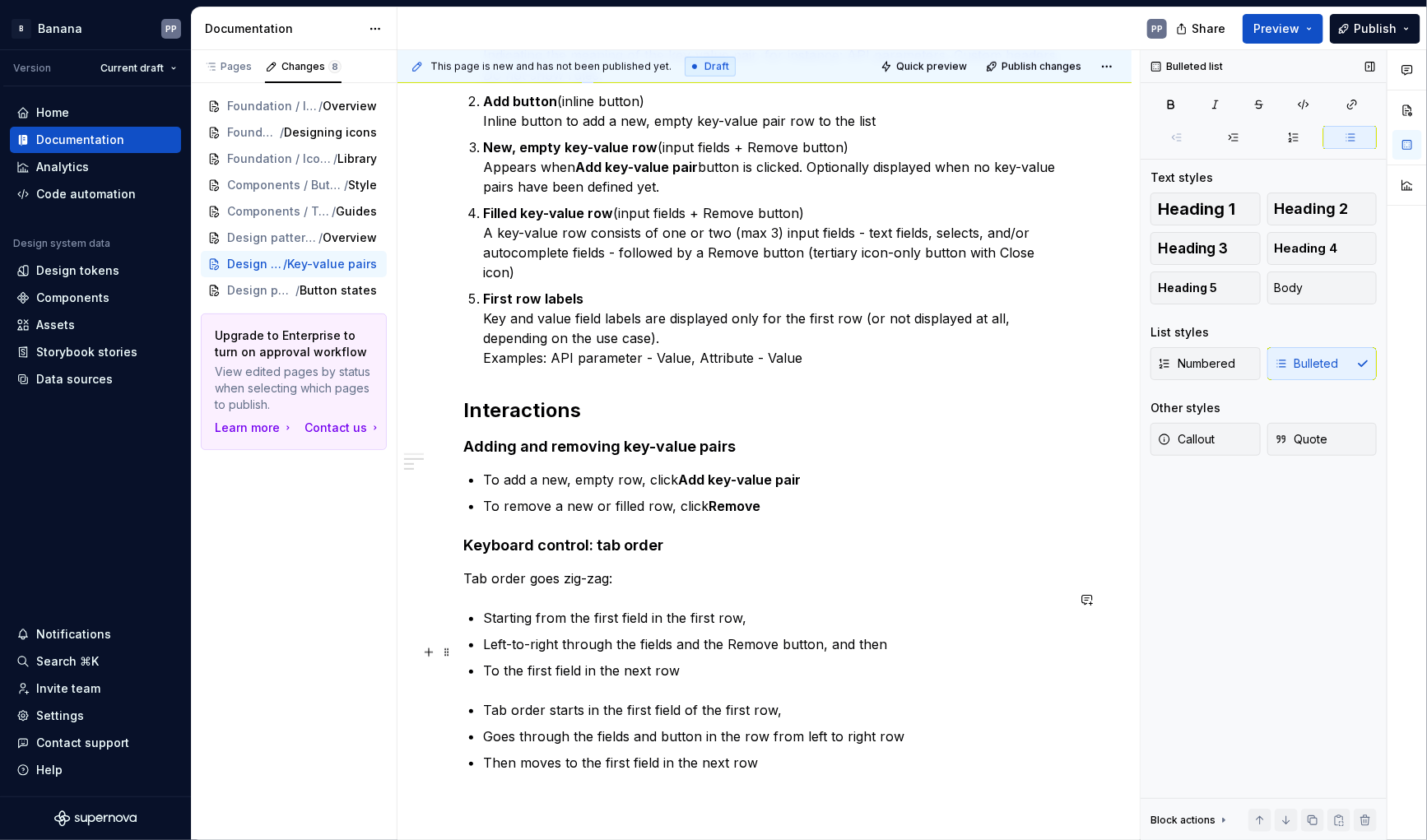
click at [746, 661] on p "To the first field in the next row" at bounding box center [774, 671] width 583 height 20
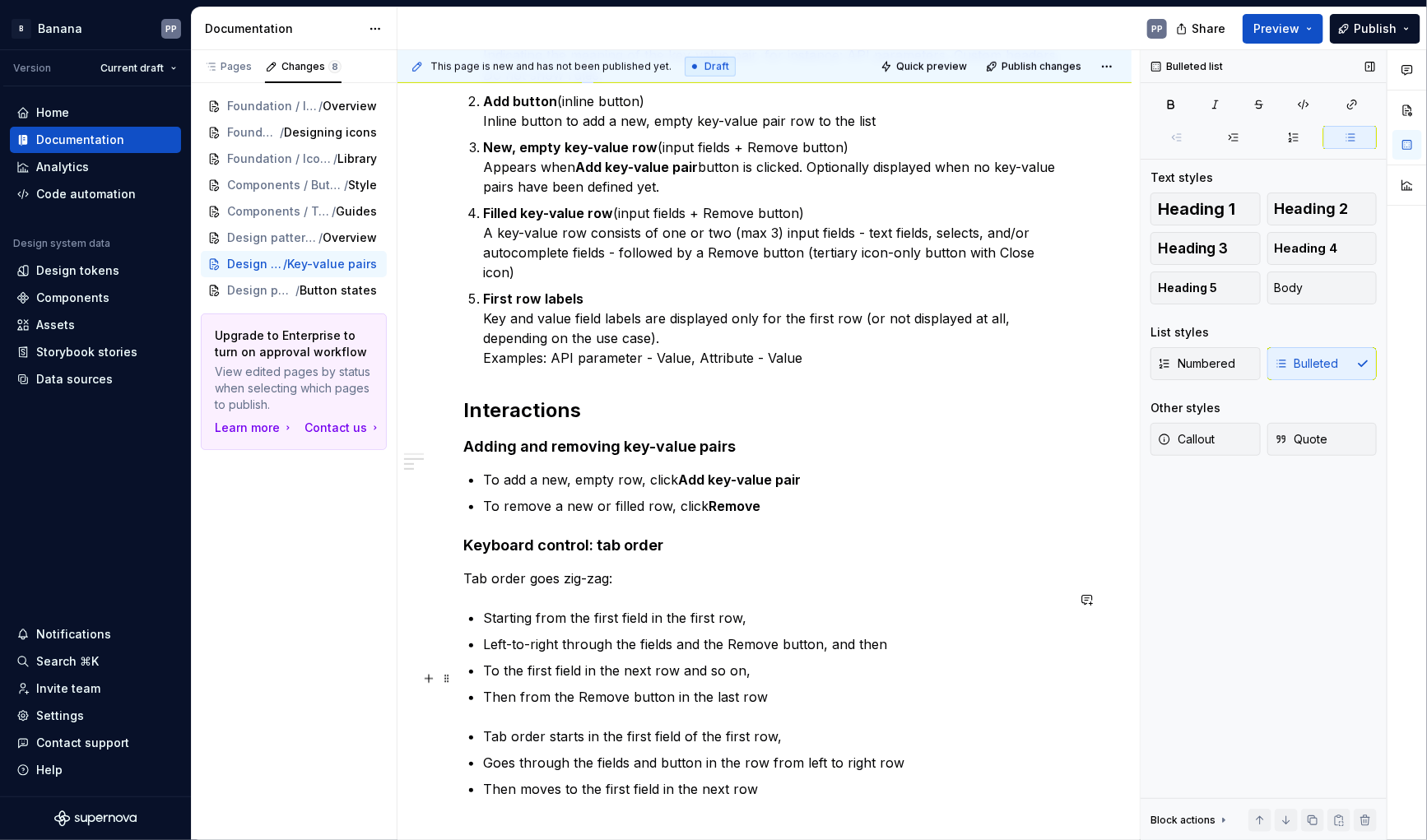
click at [574, 687] on p "Then from the Remove button in the last row" at bounding box center [774, 696] width 583 height 20
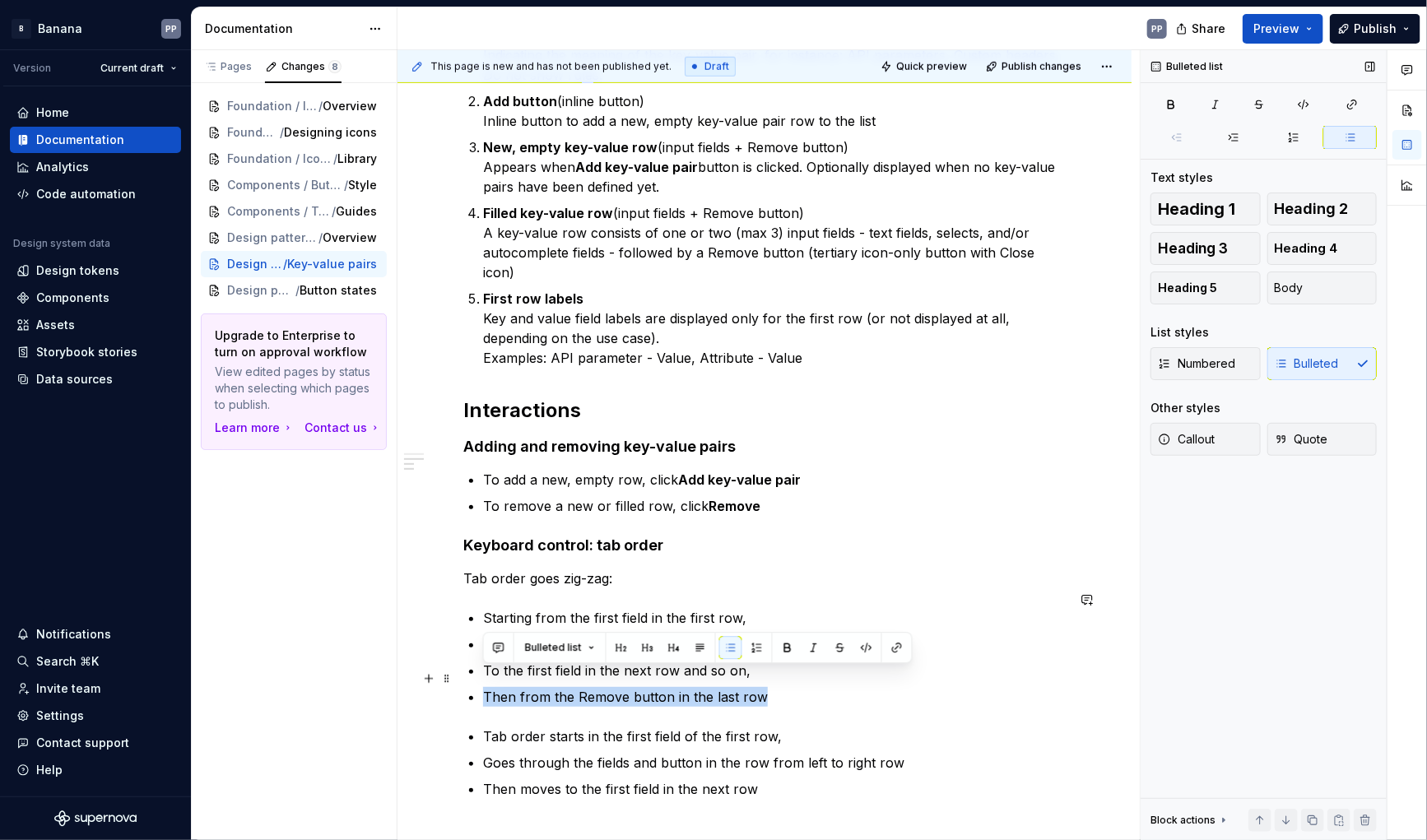
drag, startPoint x: 765, startPoint y: 677, endPoint x: 485, endPoint y: 675, distance: 280.0
click at [483, 687] on p "Then from the Remove button in the last row" at bounding box center [774, 696] width 583 height 20
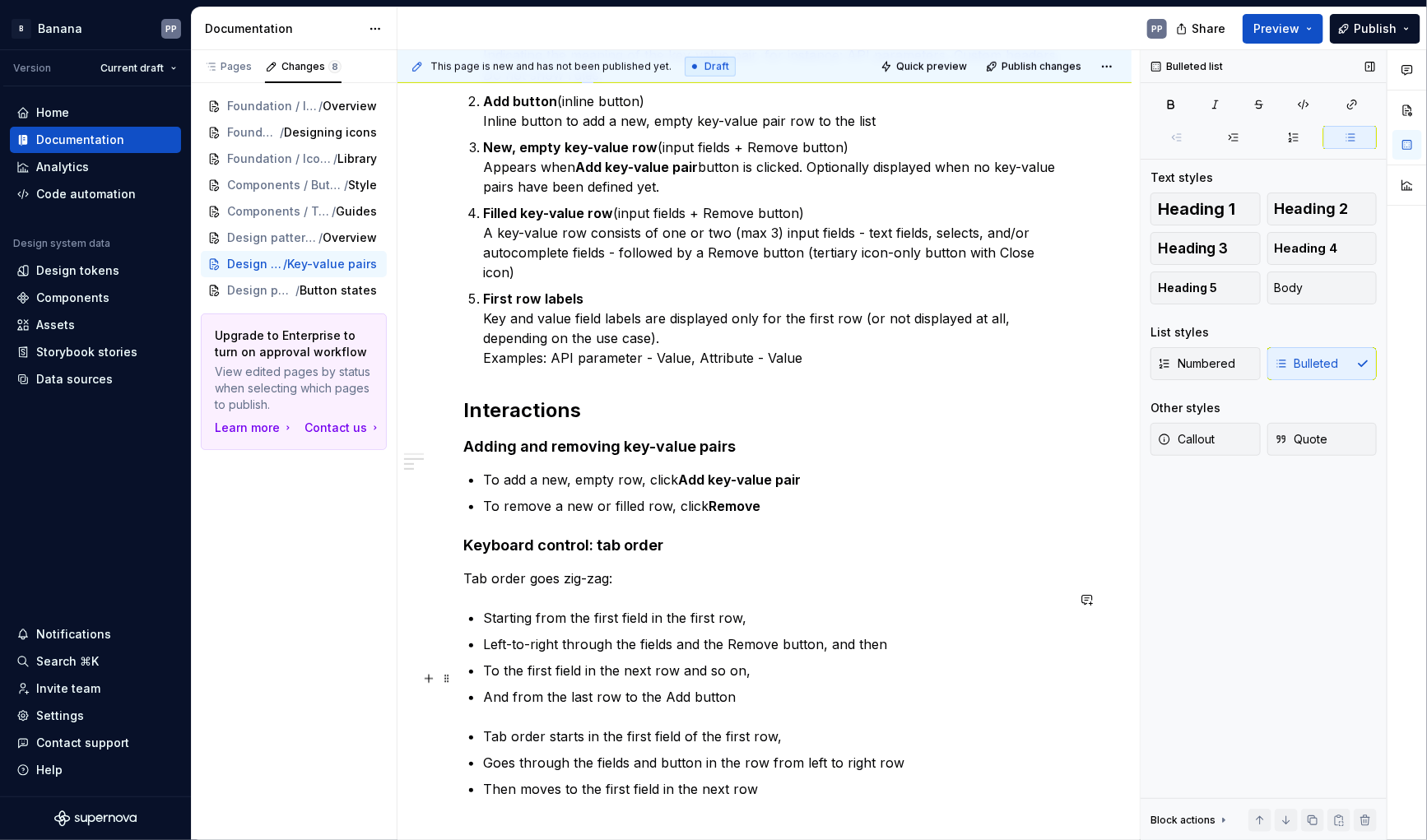
click at [677, 687] on p "And from the last row to the Add button" at bounding box center [774, 696] width 583 height 20
click at [759, 635] on p "Left-to-right through the fields and the Remove button, and then" at bounding box center [774, 644] width 583 height 20
click at [696, 687] on p "And from the last row to the Add button" at bounding box center [774, 696] width 583 height 20
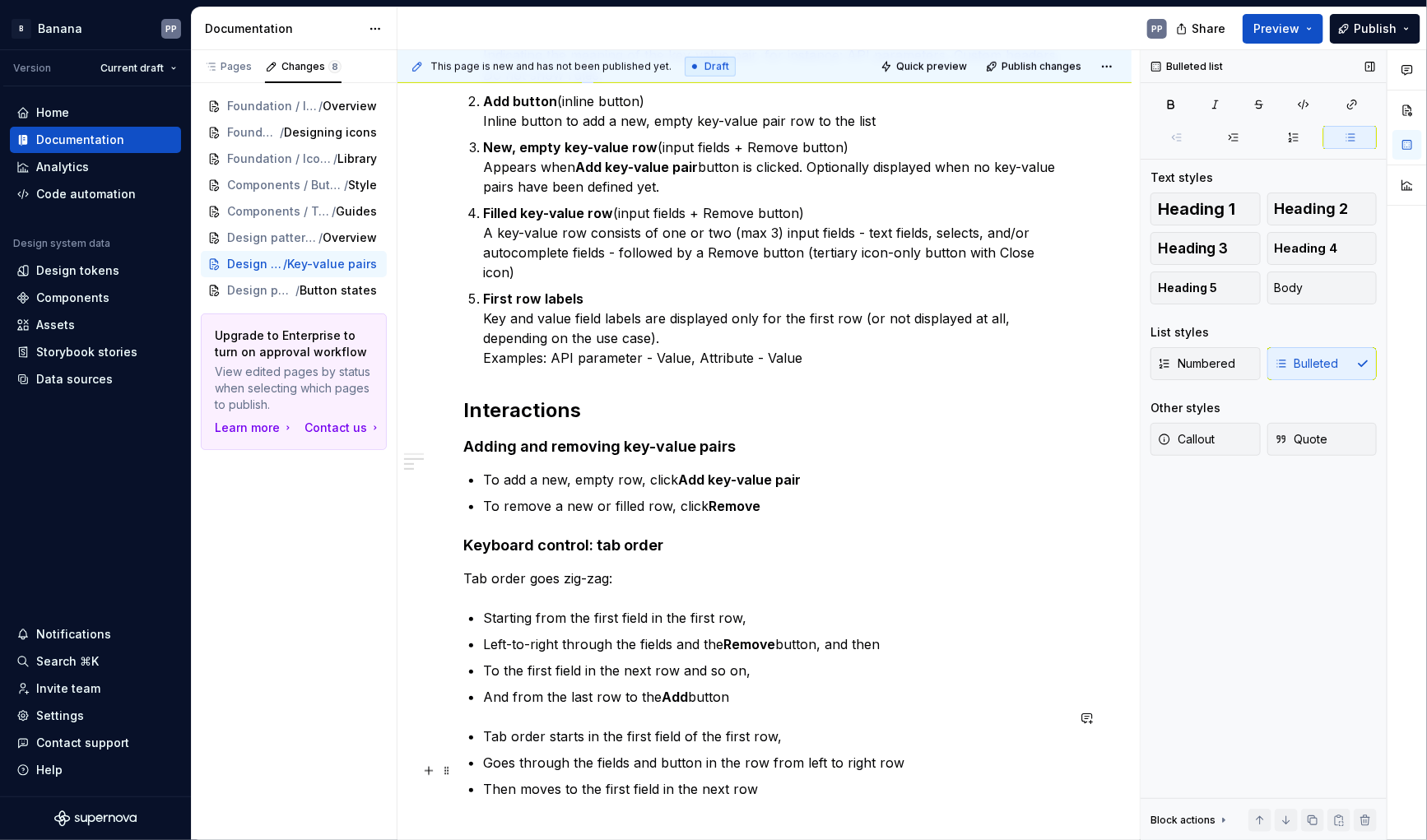
scroll to position [690, 0]
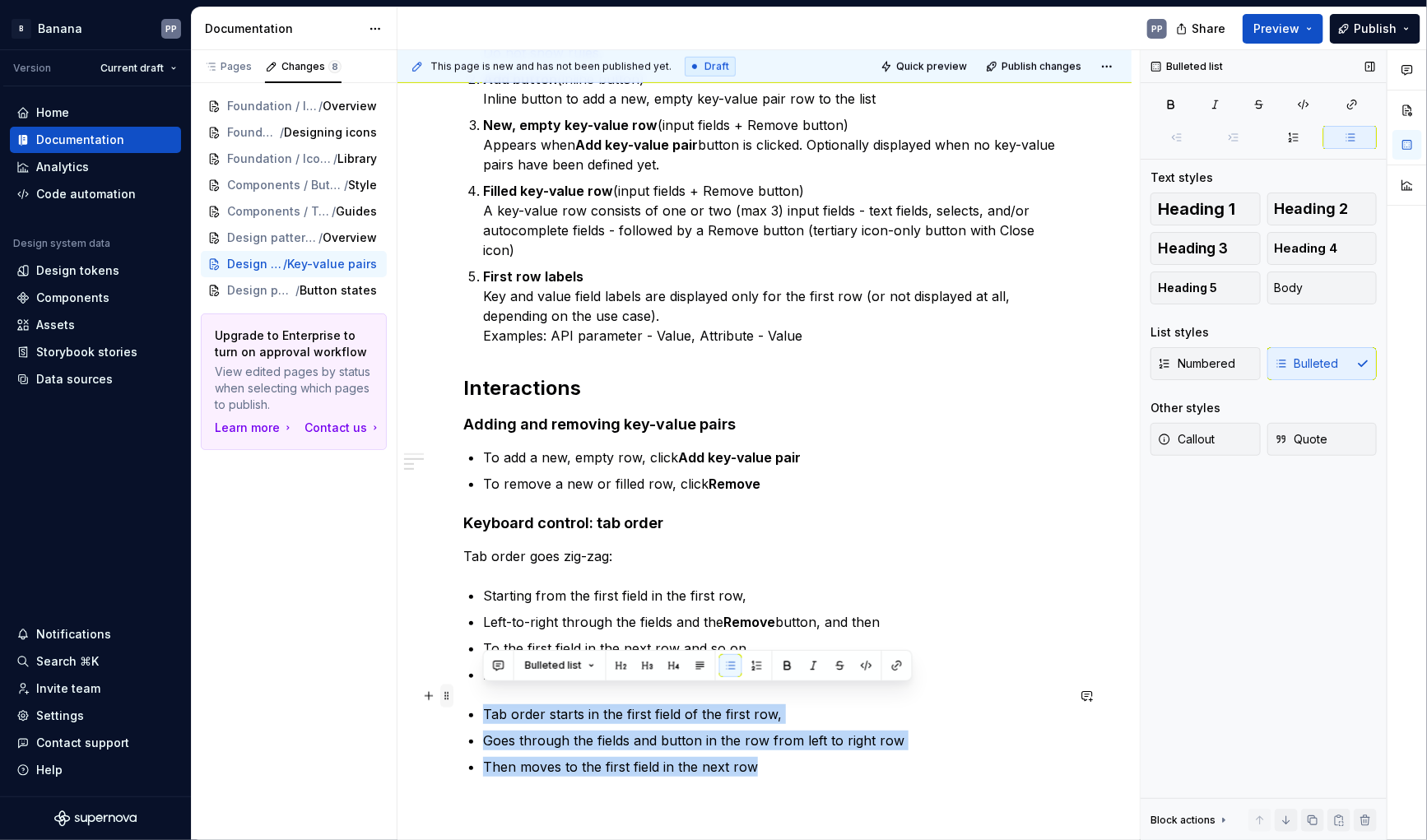
drag, startPoint x: 767, startPoint y: 773, endPoint x: 442, endPoint y: 695, distance: 334.2
click at [464, 695] on div "Anatomy The key-value pair pattern has the following parts: Header or label (te…" at bounding box center [765, 213] width 602 height 1166
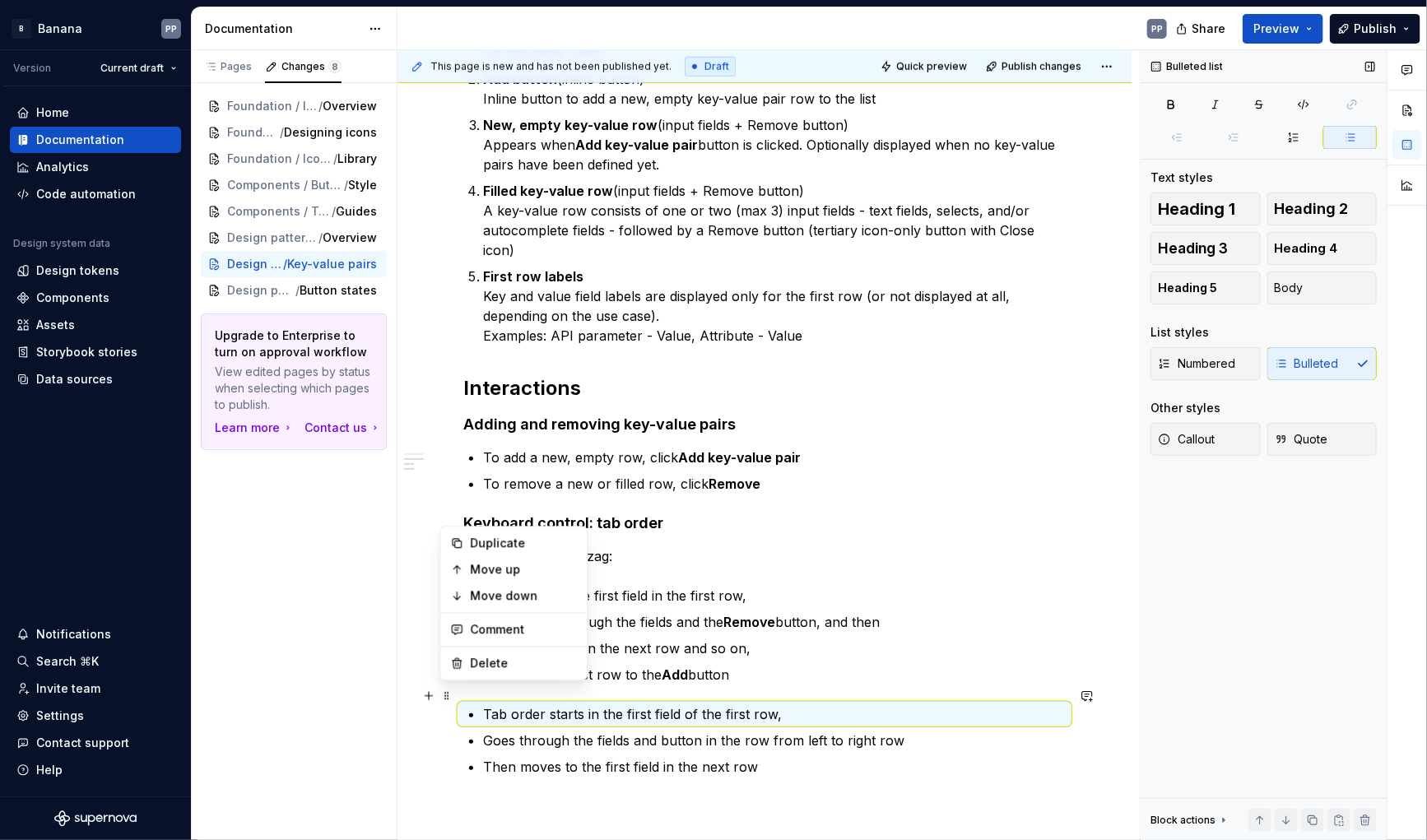
click at [966, 757] on p "Then moves to the first field in the next row" at bounding box center [774, 766] width 583 height 20
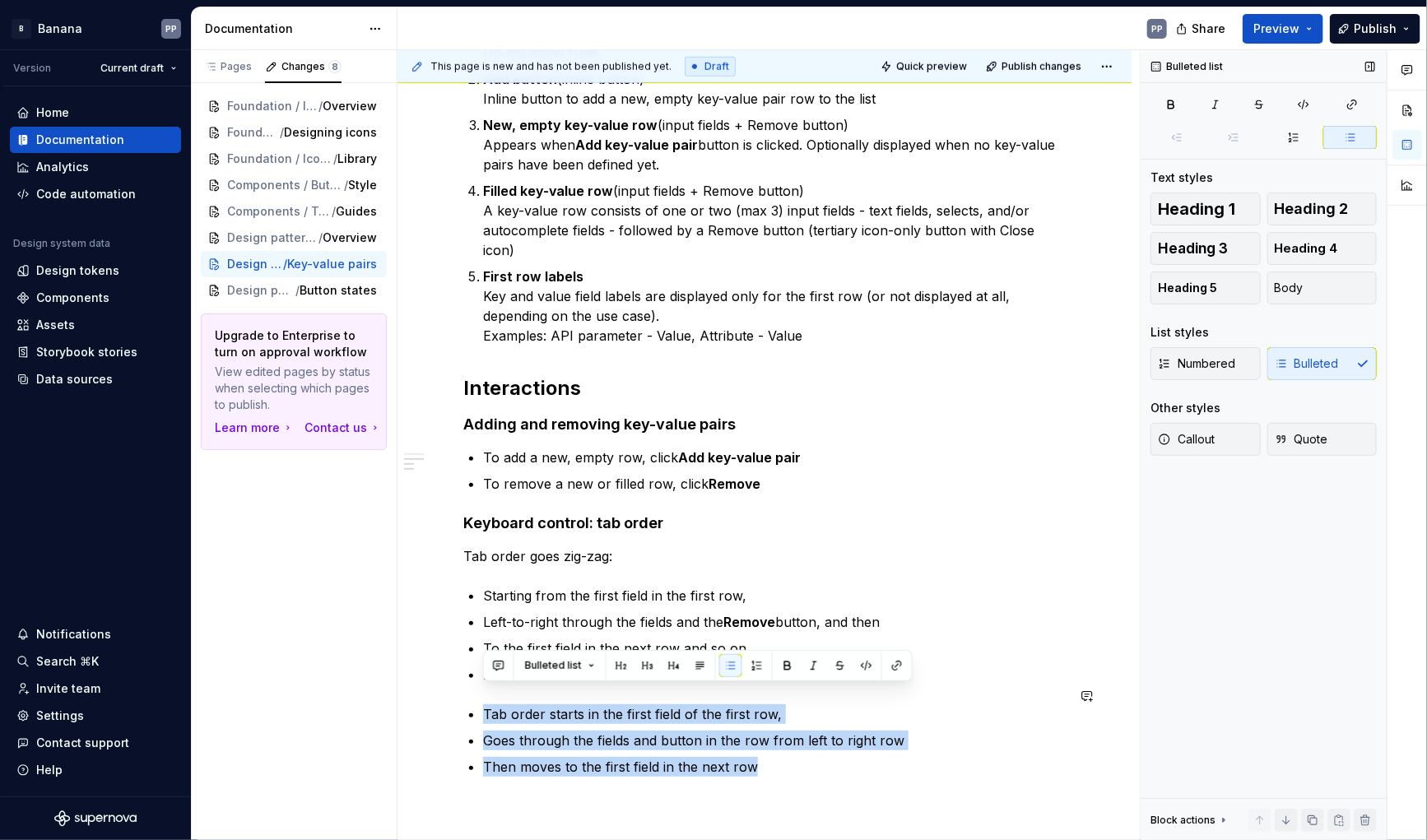
drag, startPoint x: 843, startPoint y: 748, endPoint x: 450, endPoint y: 682, distance: 398.5
click at [450, 682] on div "Anatomy The key-value pair pattern has the following parts: Header or label (te…" at bounding box center [765, 320] width 734 height 1458
click at [1365, 819] on button "button" at bounding box center [1365, 820] width 23 height 23
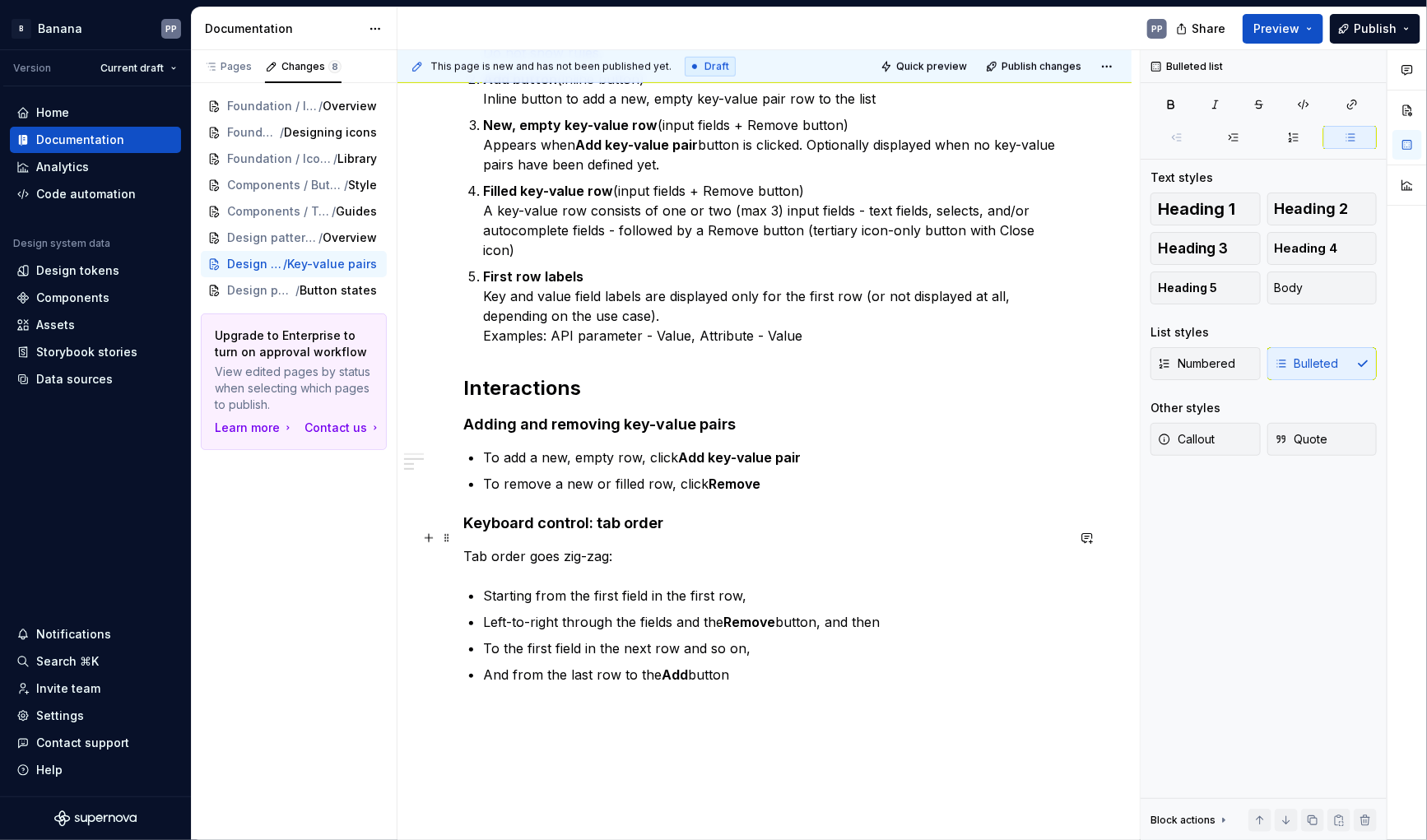
click at [471, 547] on p "Tab order goes zig-zag:" at bounding box center [765, 556] width 602 height 20
click at [756, 639] on p "To the first field in the next row and so on," at bounding box center [774, 648] width 583 height 20
click at [483, 665] on p "And from the last row to the Add button" at bounding box center [774, 674] width 583 height 20
click at [755, 639] on p "To the first field in the next row and so on," at bounding box center [774, 648] width 583 height 20
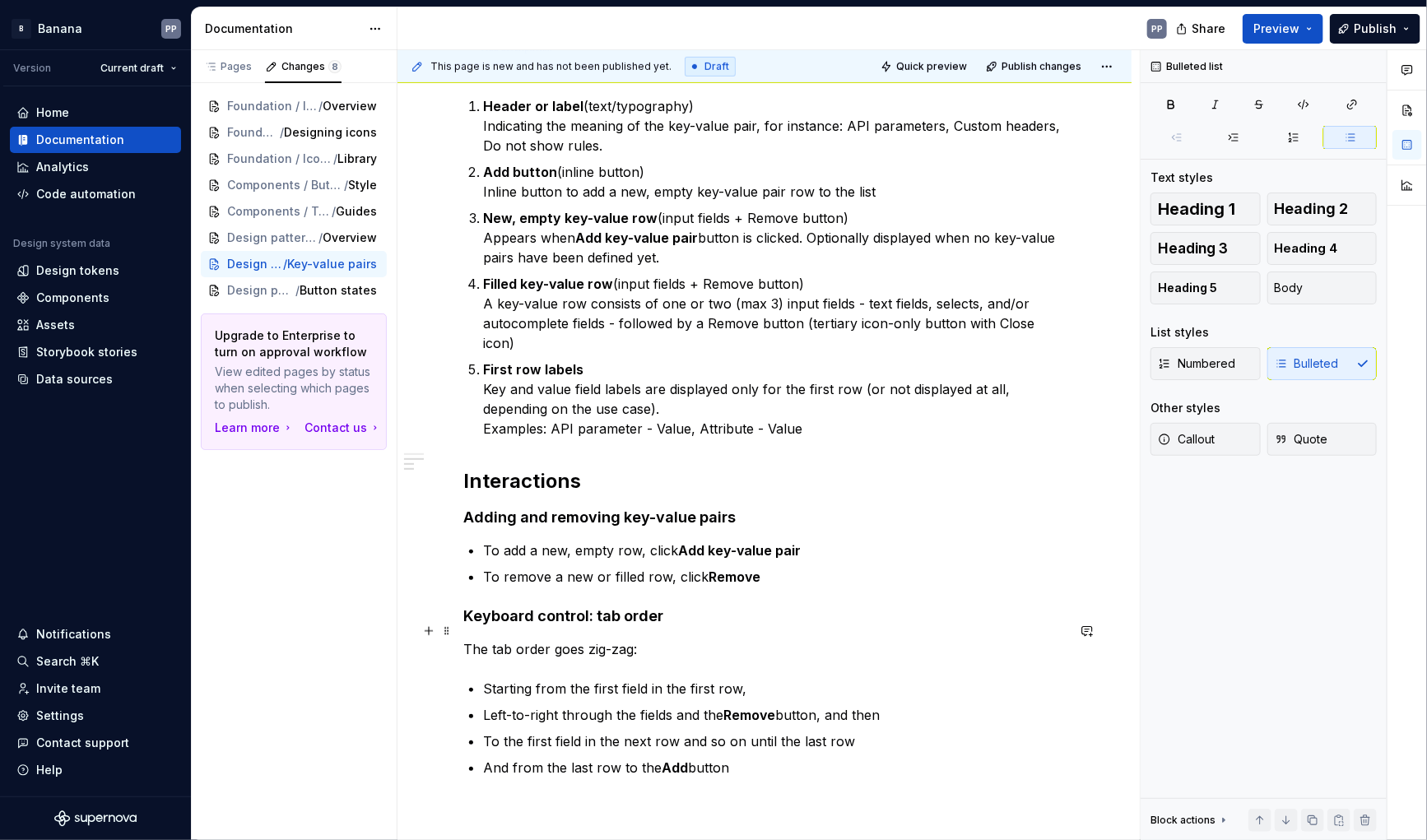
scroll to position [720, 0]
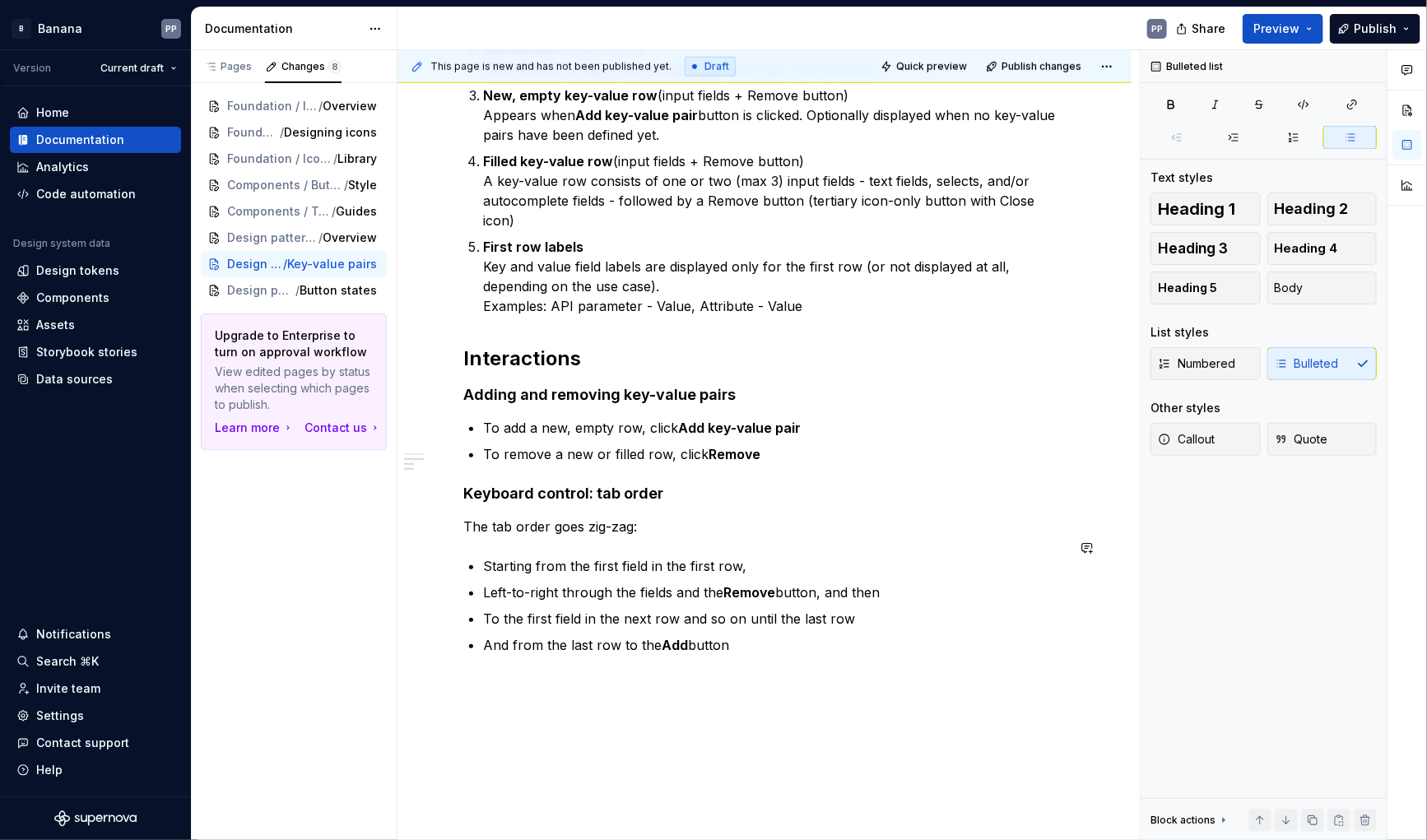
click at [477, 656] on div "Anatomy The key-value pair pattern has the following parts: Header or label (te…" at bounding box center [765, 244] width 734 height 1365
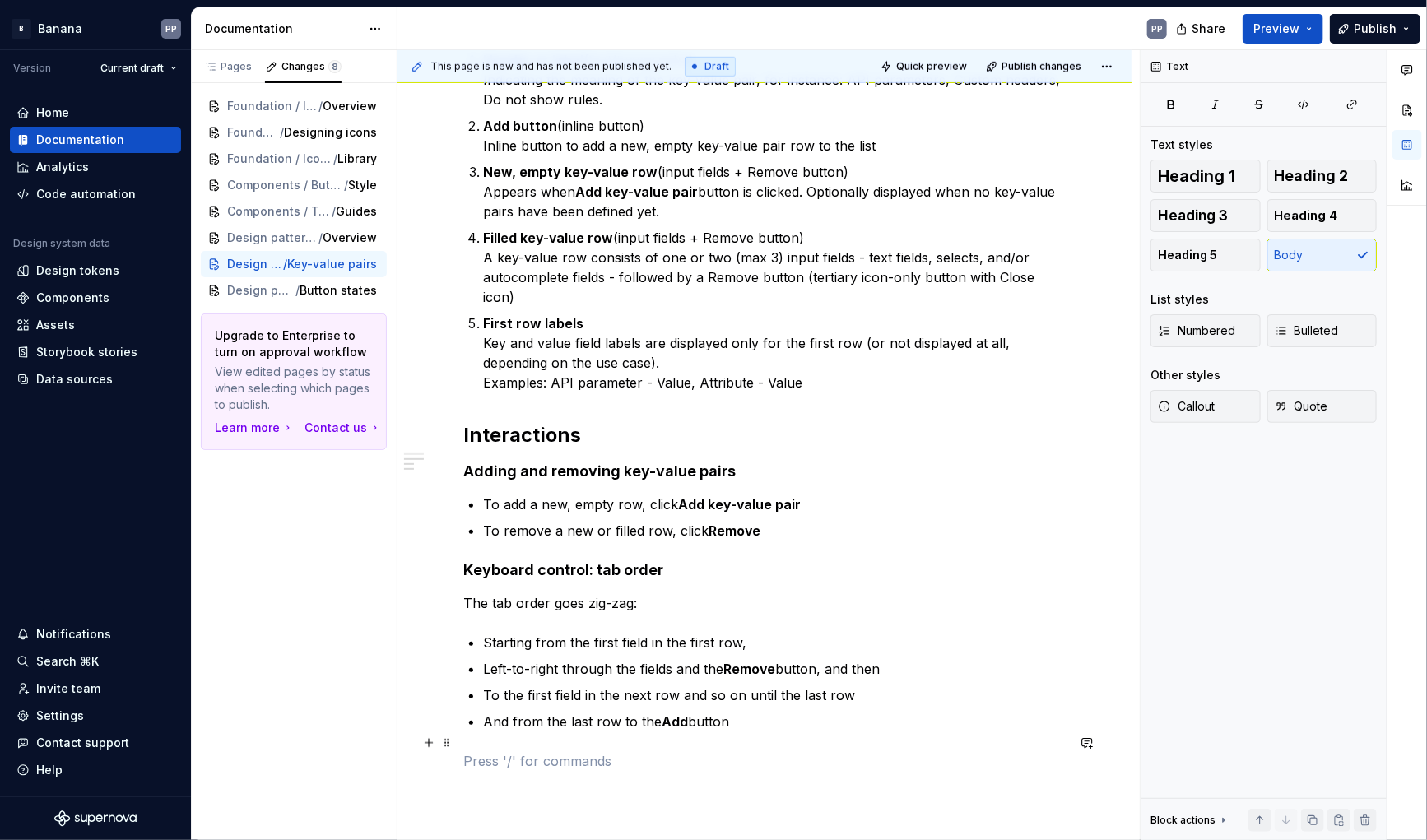
scroll to position [688, 0]
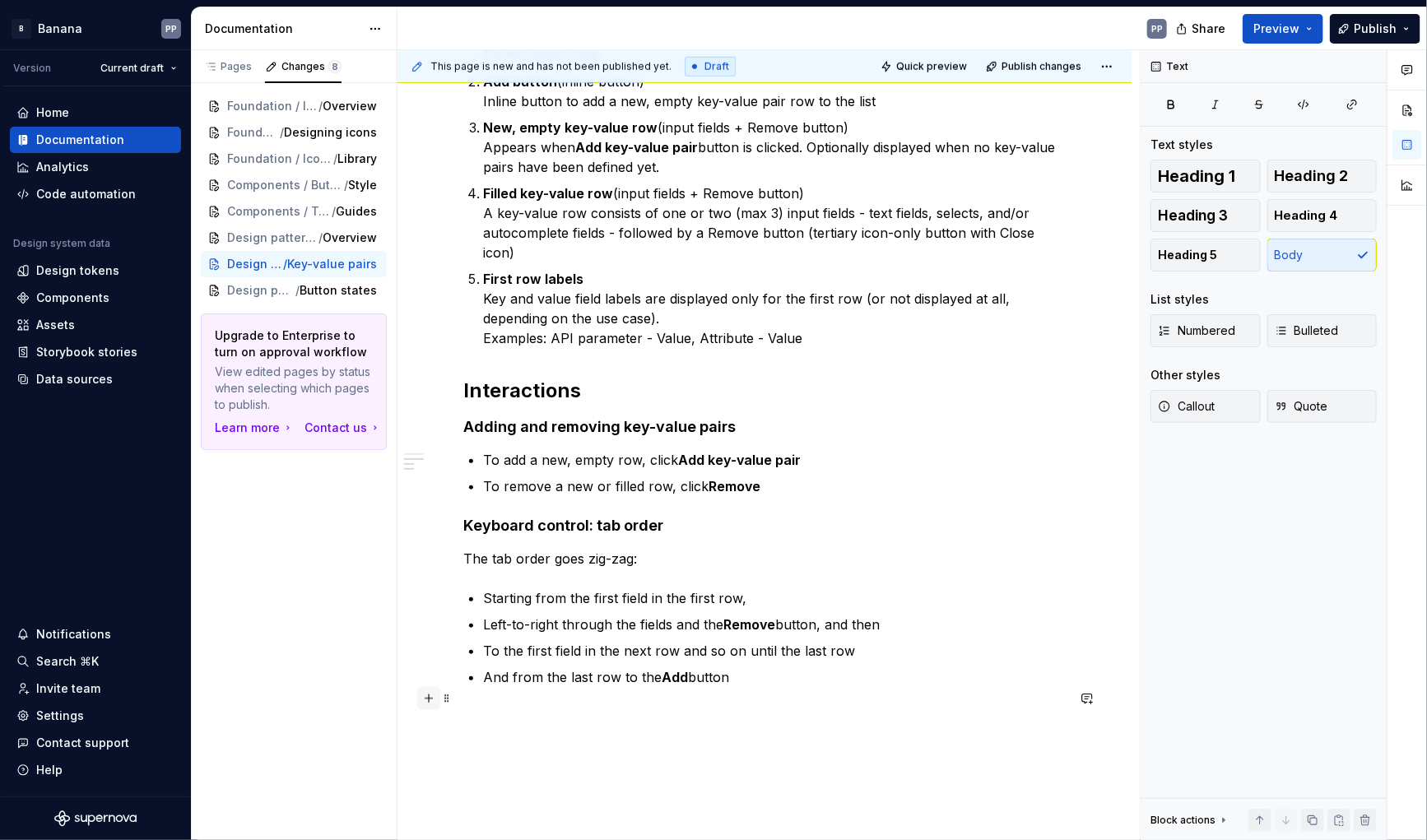
click at [429, 701] on button "button" at bounding box center [429, 698] width 23 height 23
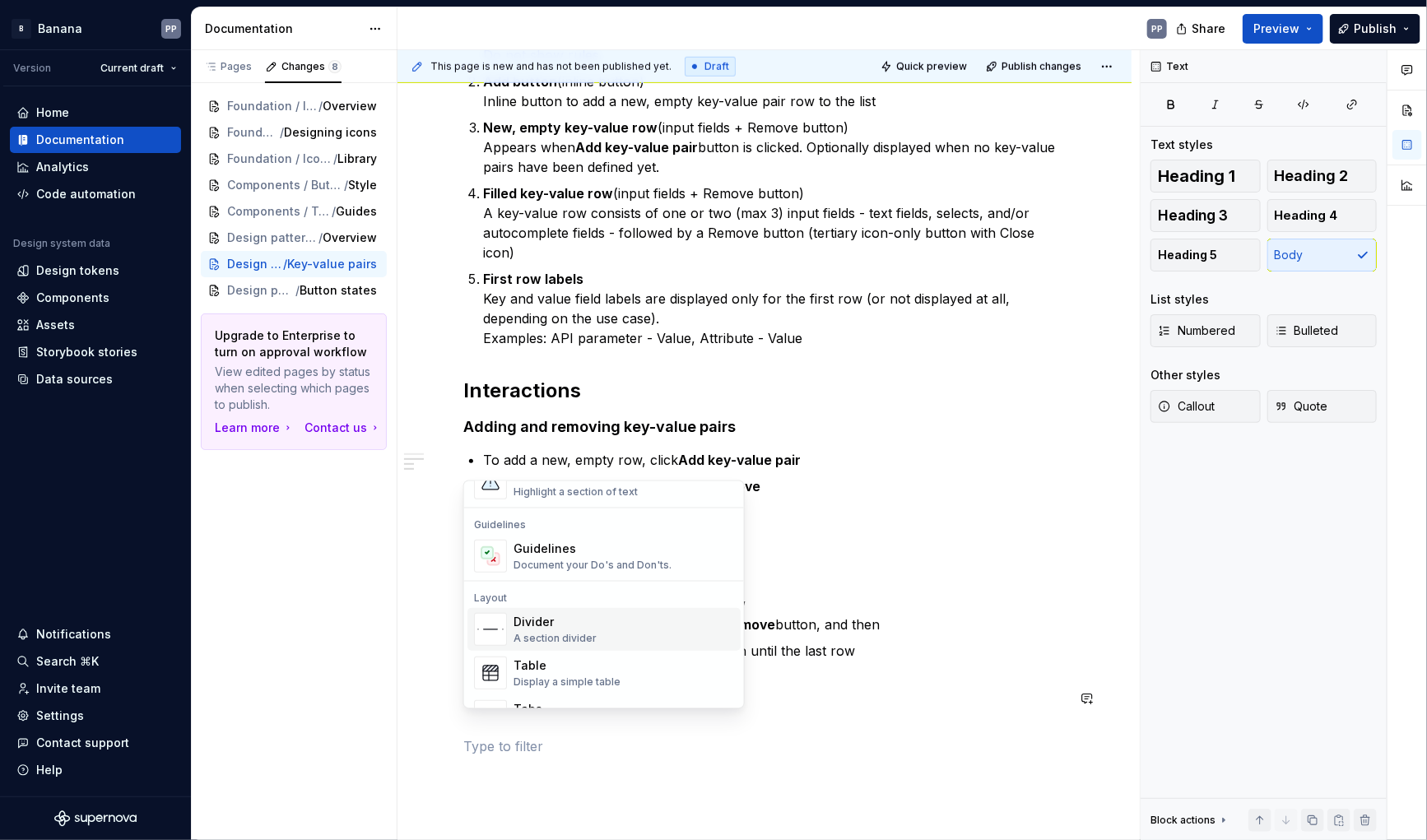
scroll to position [443, 0]
click at [586, 553] on div "Guidelines Document your Do's and Don'ts." at bounding box center [592, 552] width 158 height 32
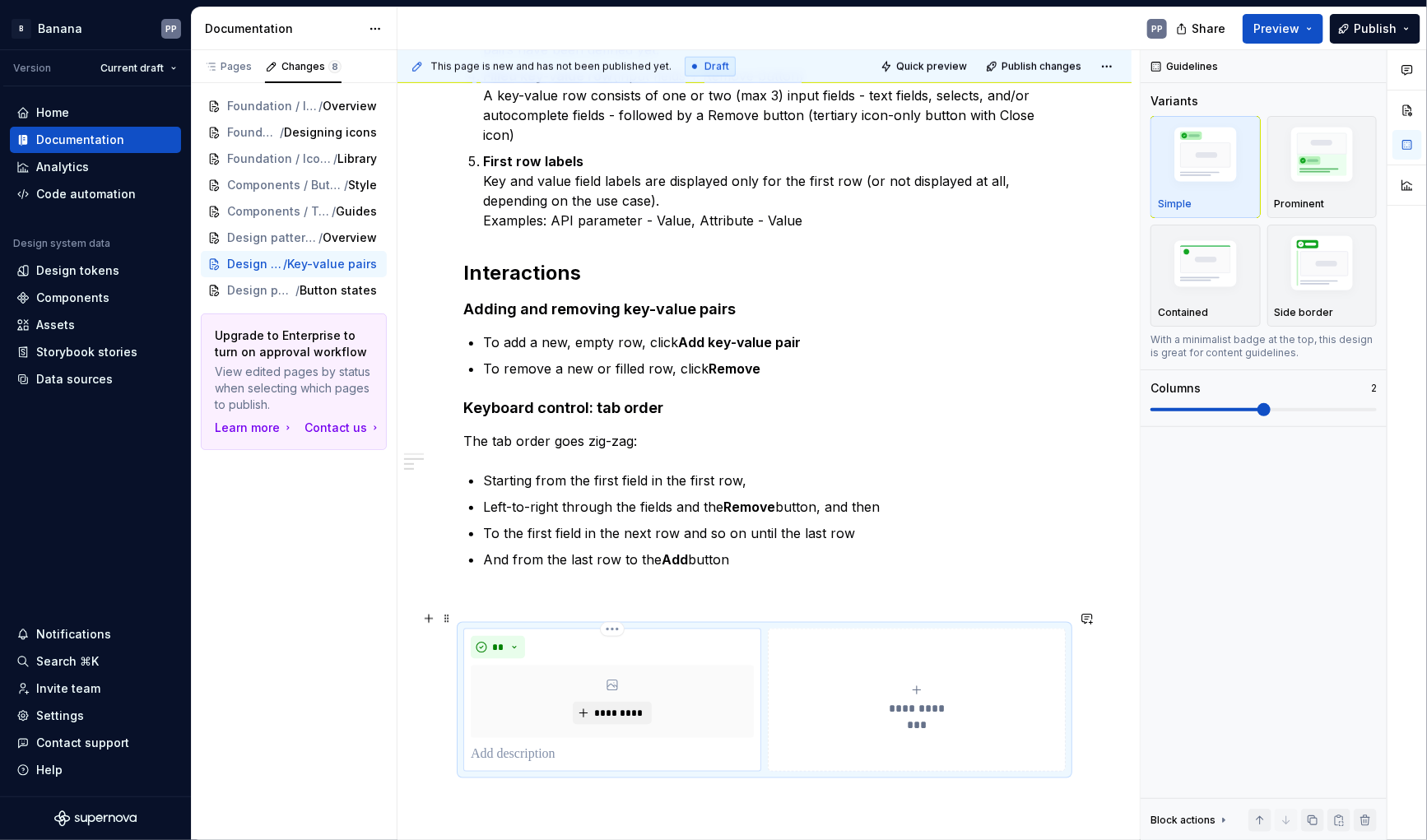
scroll to position [812, 0]
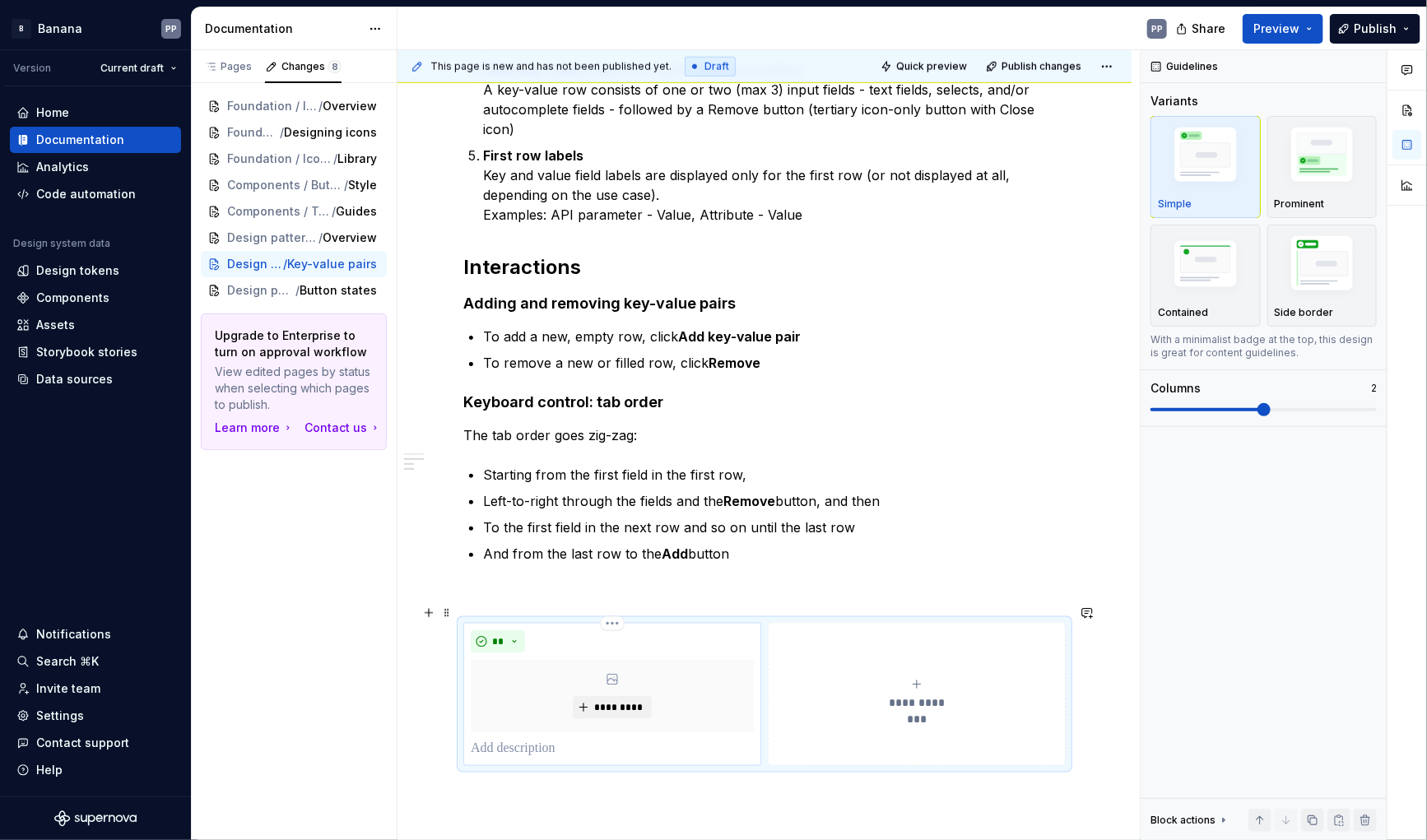
click at [531, 739] on p at bounding box center [612, 748] width 283 height 20
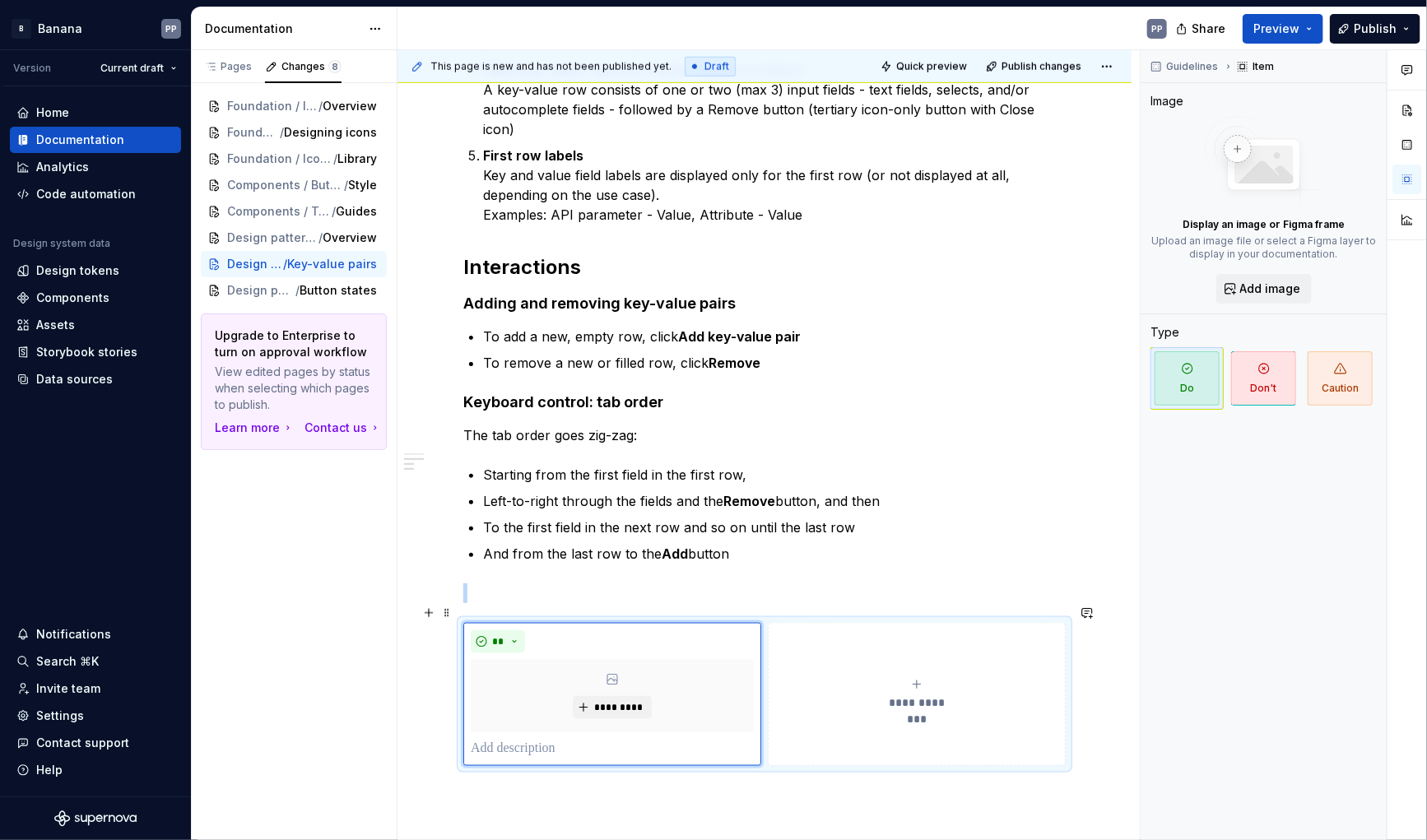
click at [905, 698] on button "**********" at bounding box center [917, 694] width 298 height 143
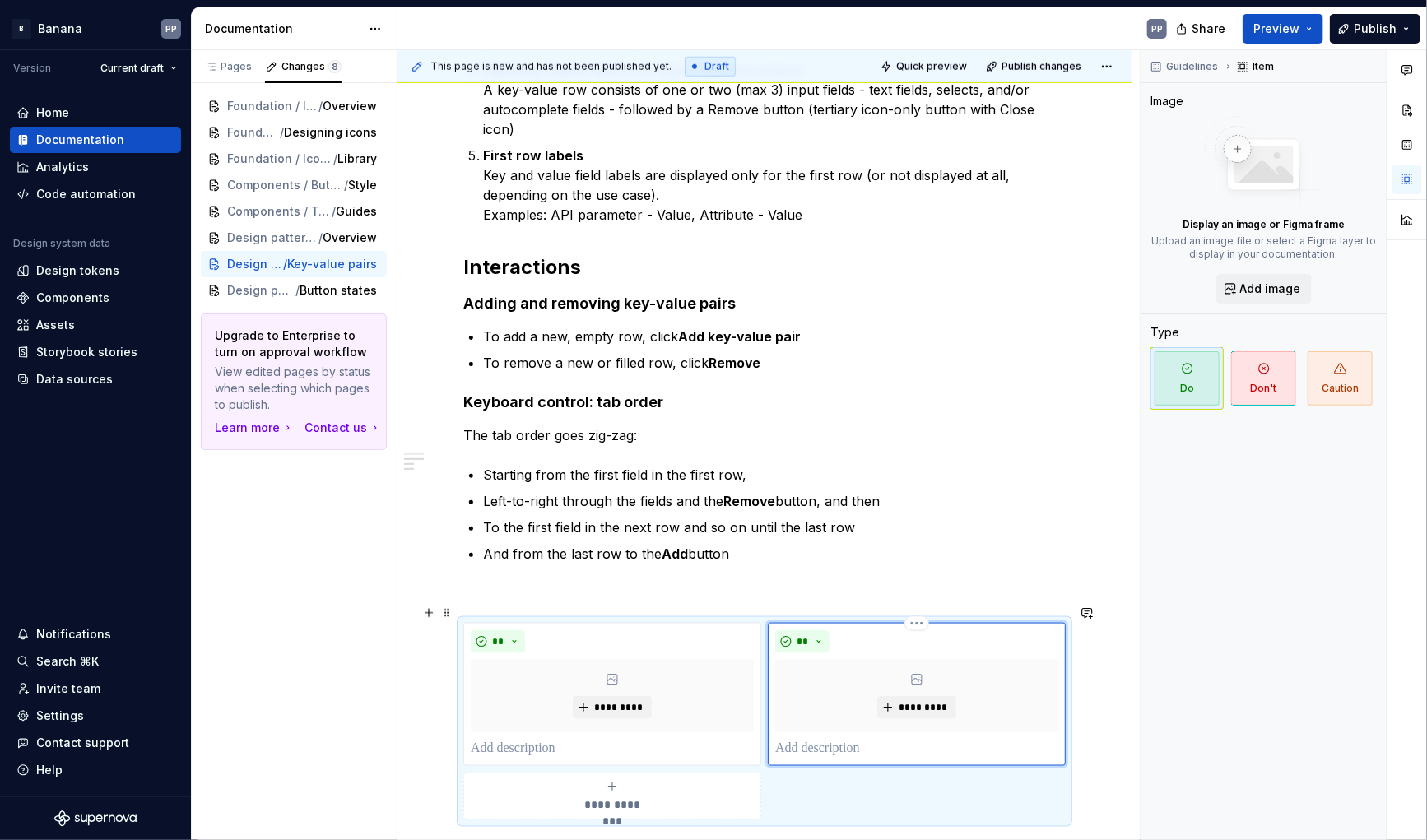
click at [840, 739] on p at bounding box center [916, 748] width 283 height 20
click at [828, 630] on button "**" at bounding box center [802, 642] width 55 height 23
click at [833, 678] on div "Don't" at bounding box center [845, 680] width 31 height 16
click at [813, 739] on p at bounding box center [916, 748] width 283 height 20
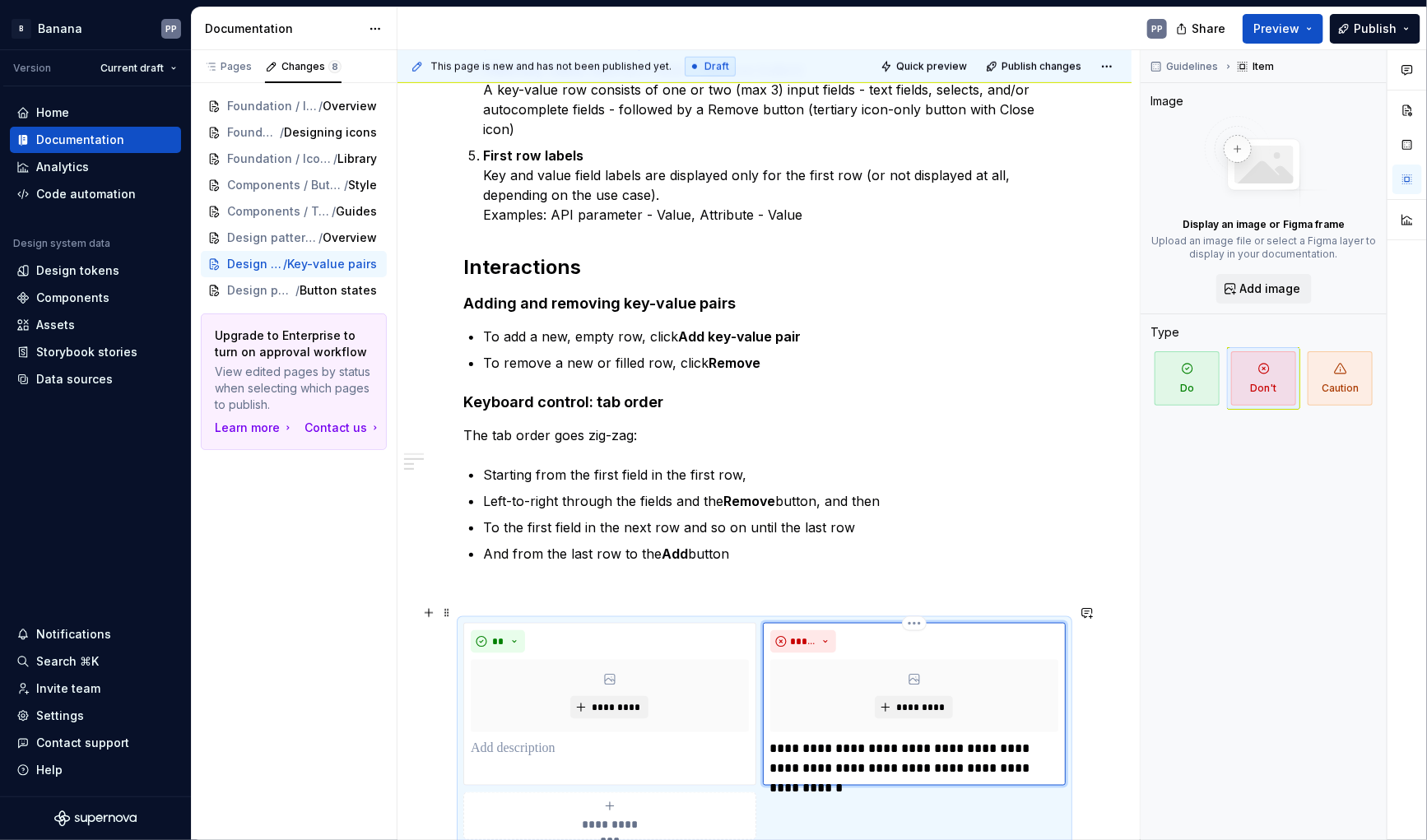
type textarea "*"
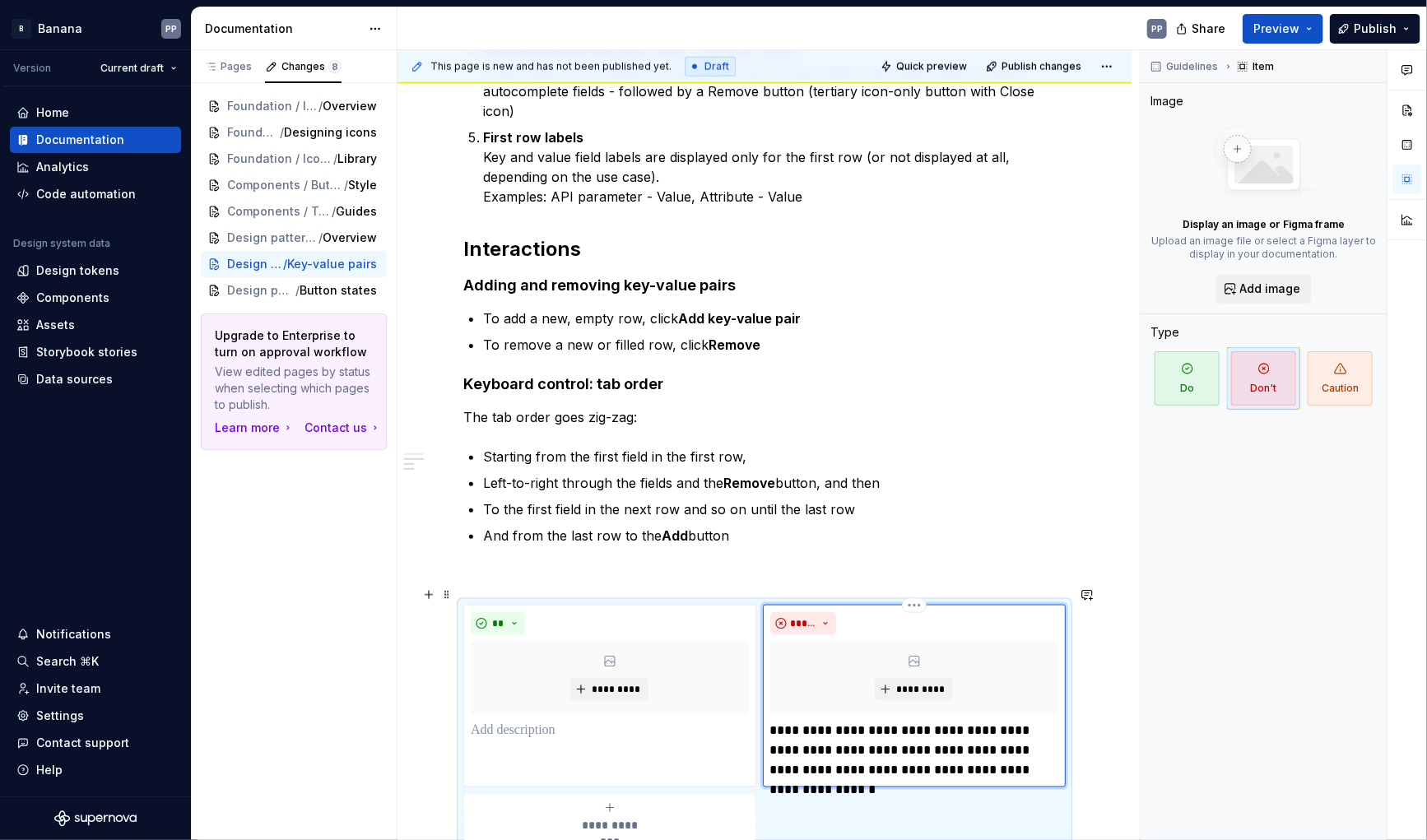
scroll to position [849, 0]
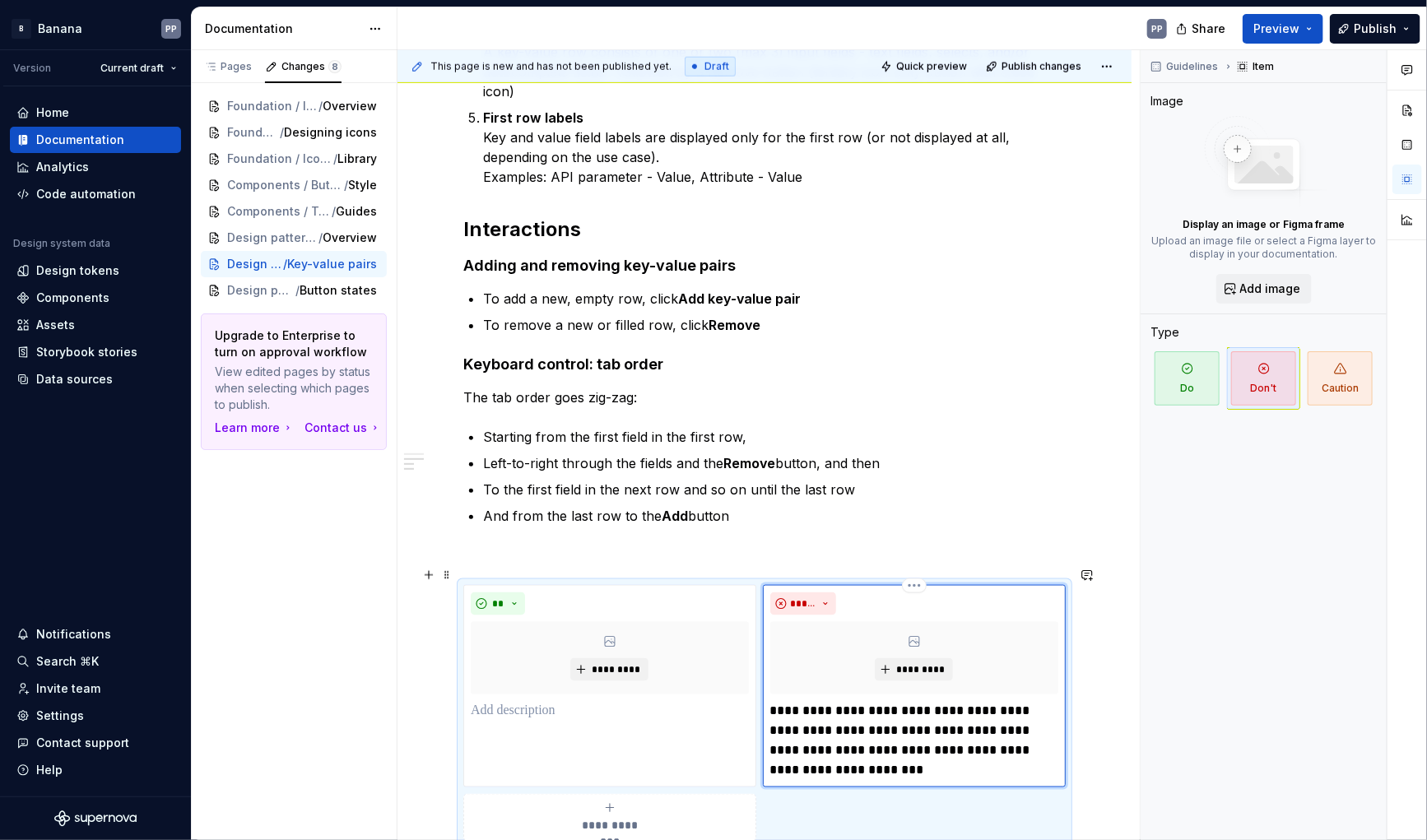
click at [956, 732] on p "**********" at bounding box center [915, 741] width 289 height 79
click at [885, 752] on p "**********" at bounding box center [915, 741] width 289 height 79
click at [867, 732] on p "**********" at bounding box center [915, 741] width 289 height 79
click at [968, 713] on p "**********" at bounding box center [915, 741] width 289 height 79
click at [493, 701] on p at bounding box center [609, 711] width 278 height 20
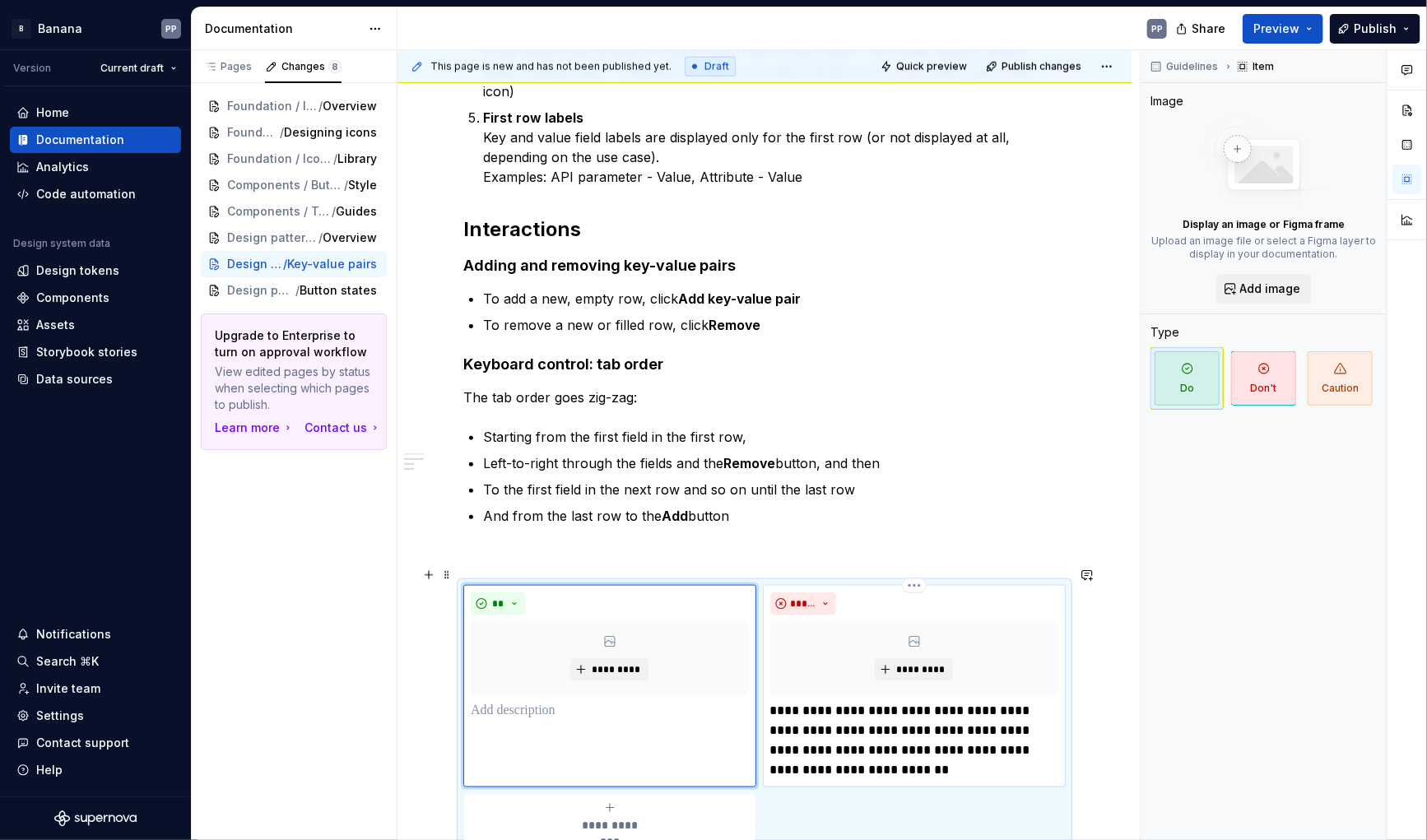
click at [779, 701] on p "**********" at bounding box center [915, 741] width 289 height 79
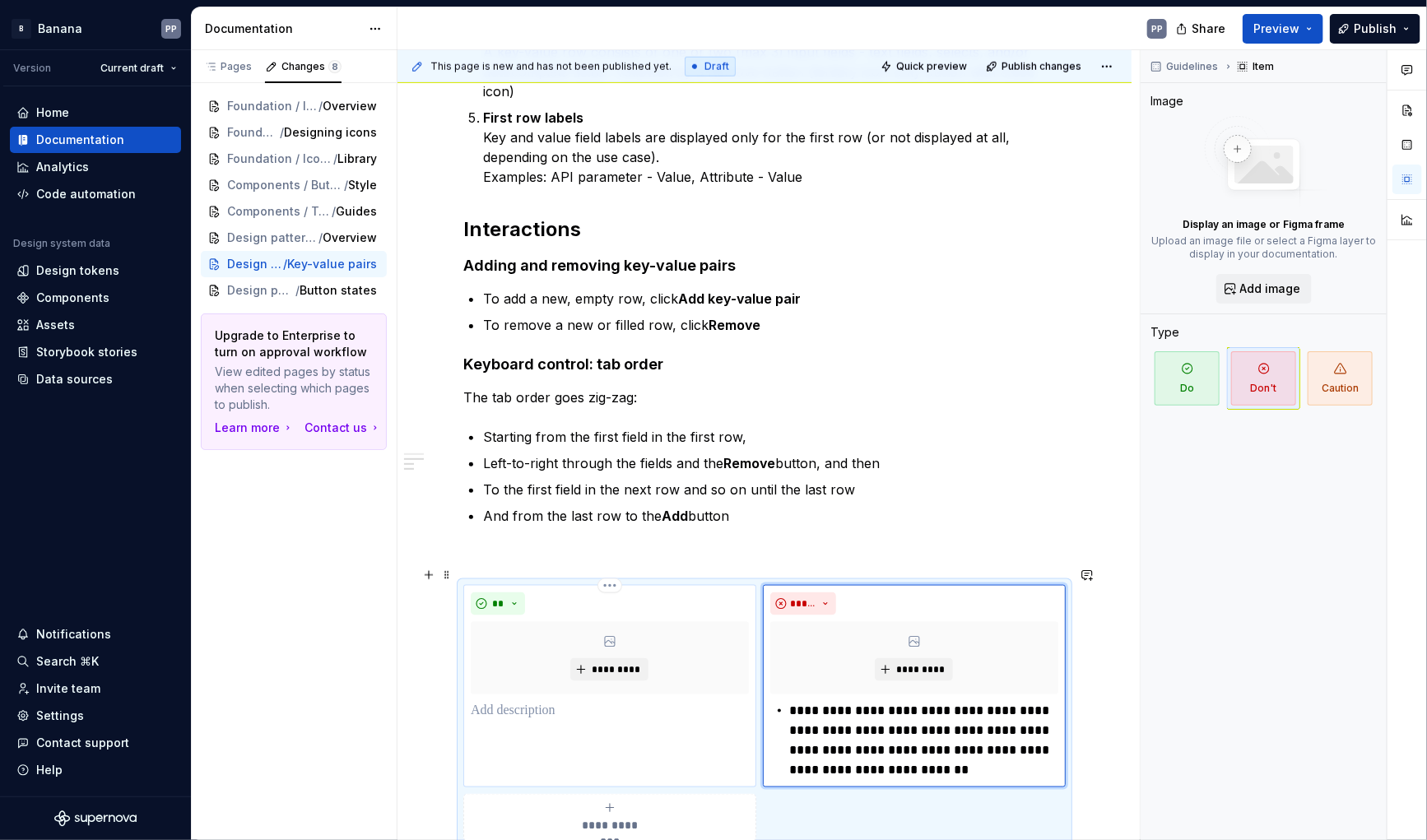
click at [487, 701] on p at bounding box center [609, 711] width 278 height 20
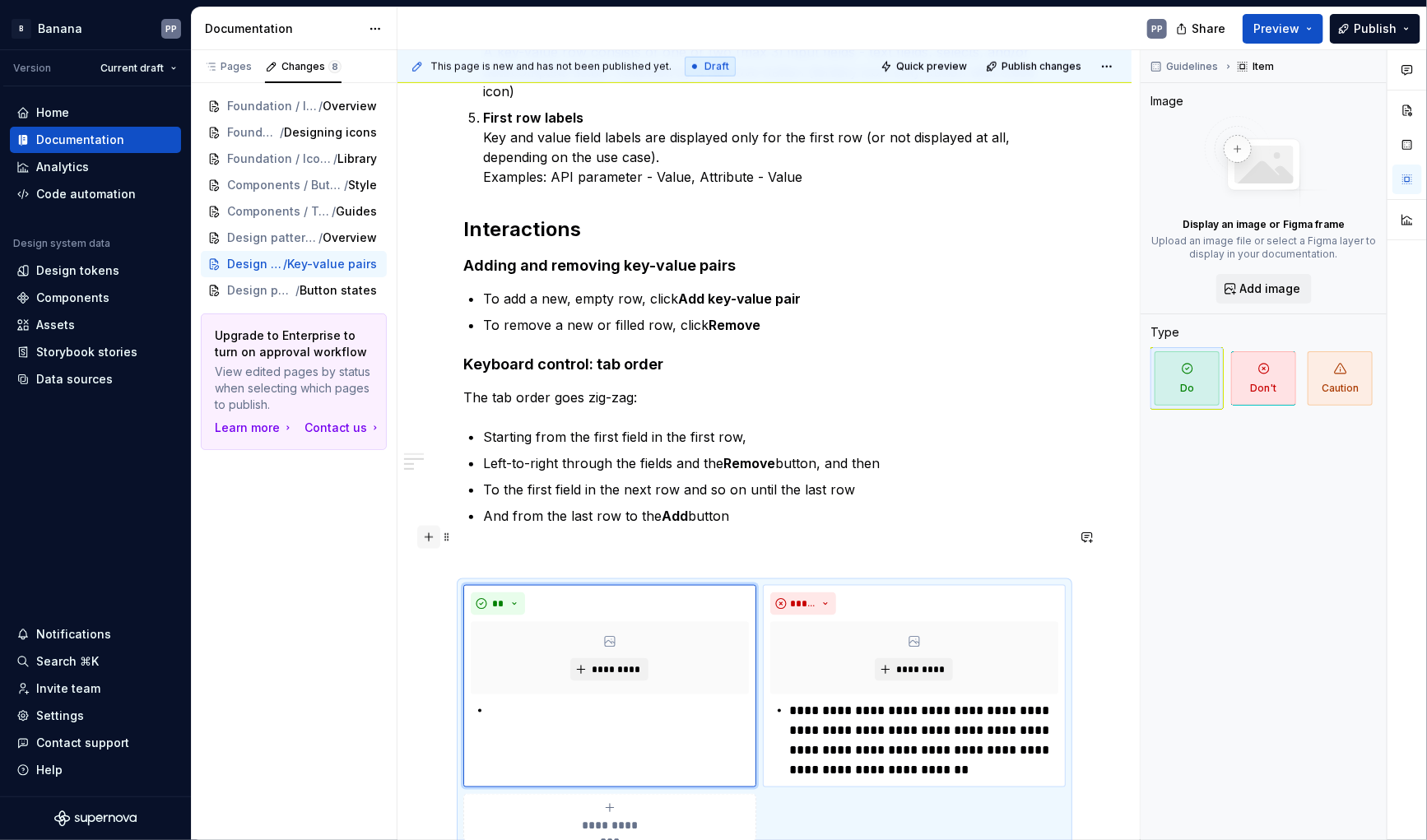
click at [428, 540] on button "button" at bounding box center [429, 537] width 23 height 23
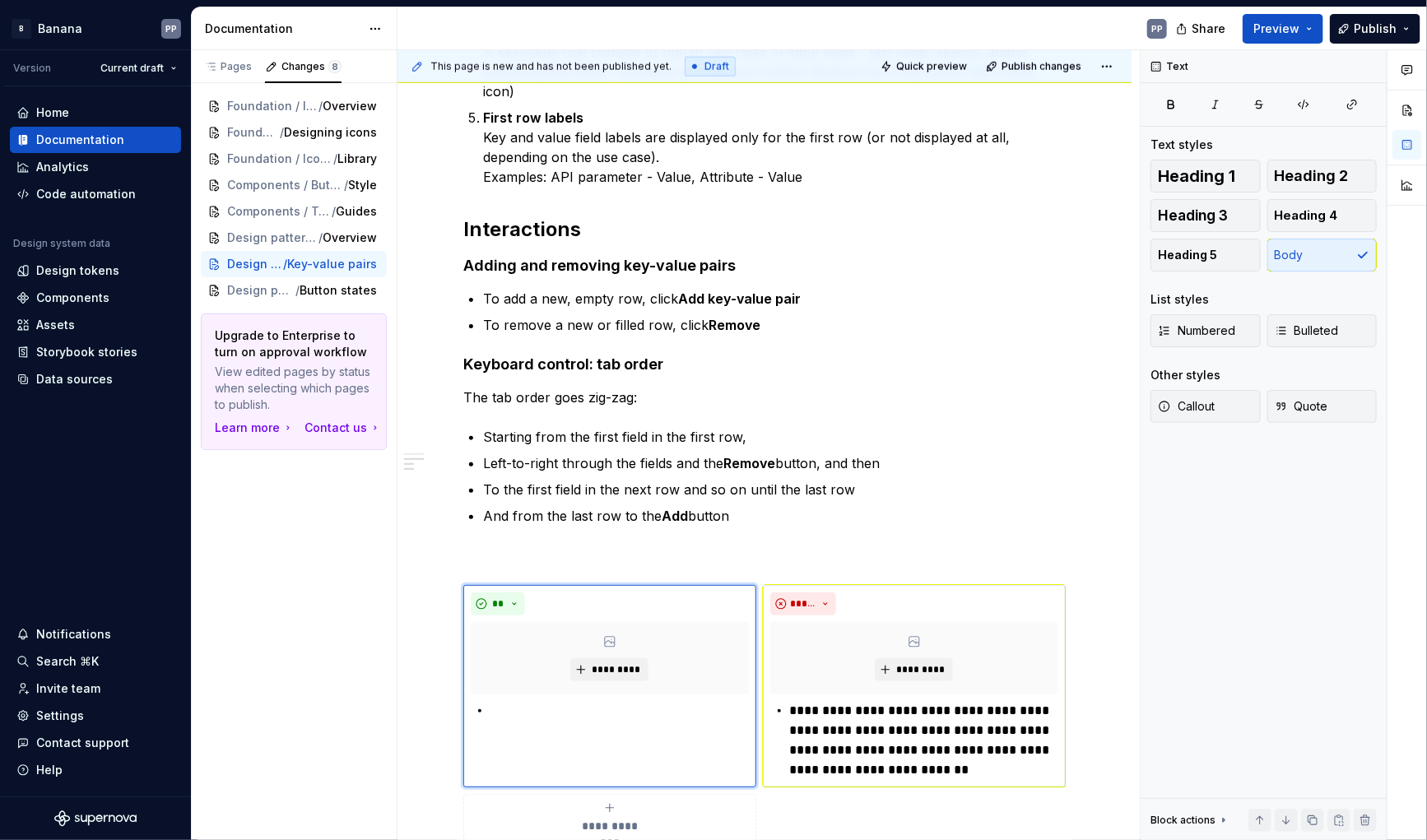
click at [406, 530] on div "Anatomy The key-value pair pattern has the following parts: Header or label (te…" at bounding box center [765, 273] width 734 height 1682
click at [434, 540] on button "button" at bounding box center [429, 537] width 23 height 23
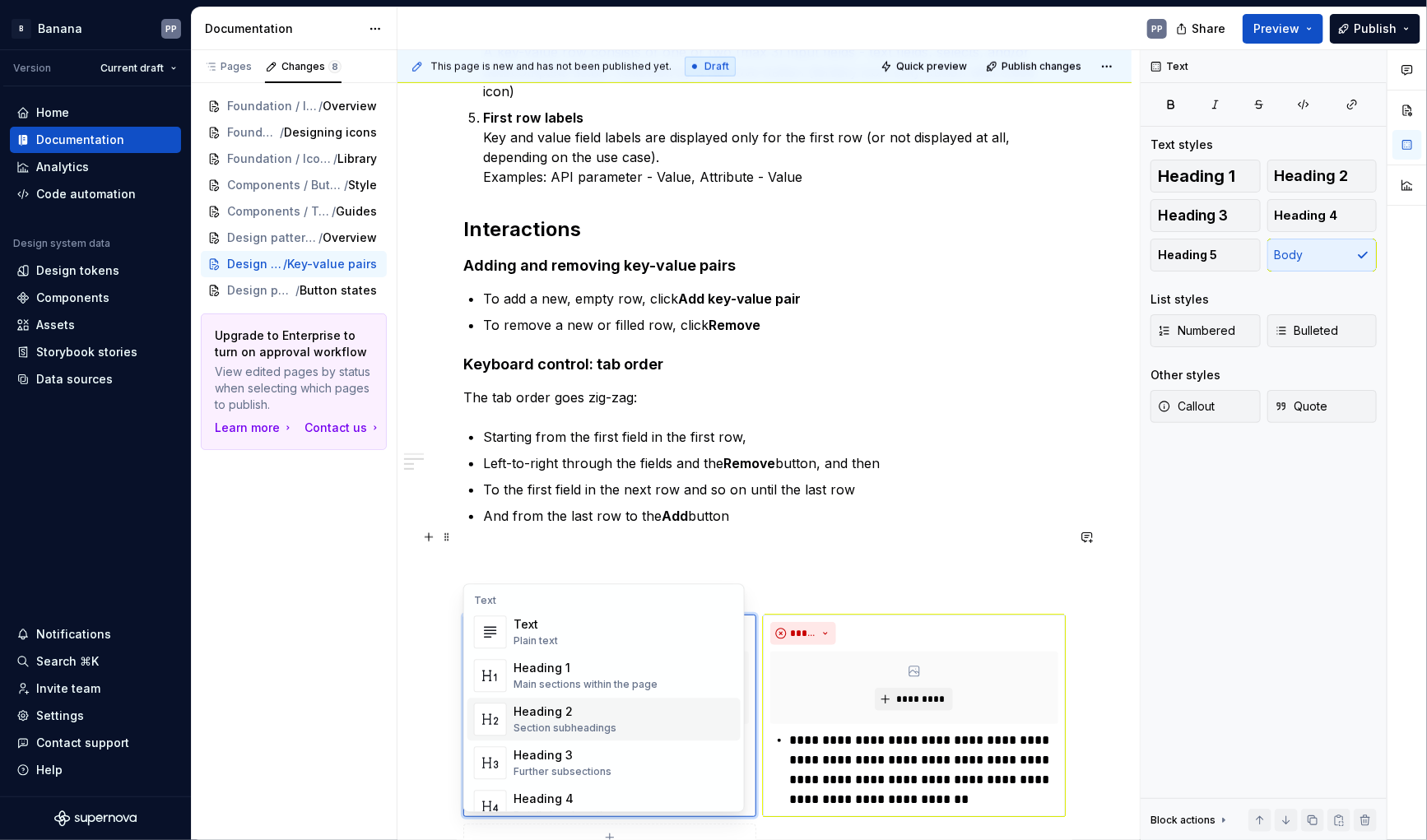
click at [529, 725] on div "Section subheadings" at bounding box center [565, 728] width 103 height 13
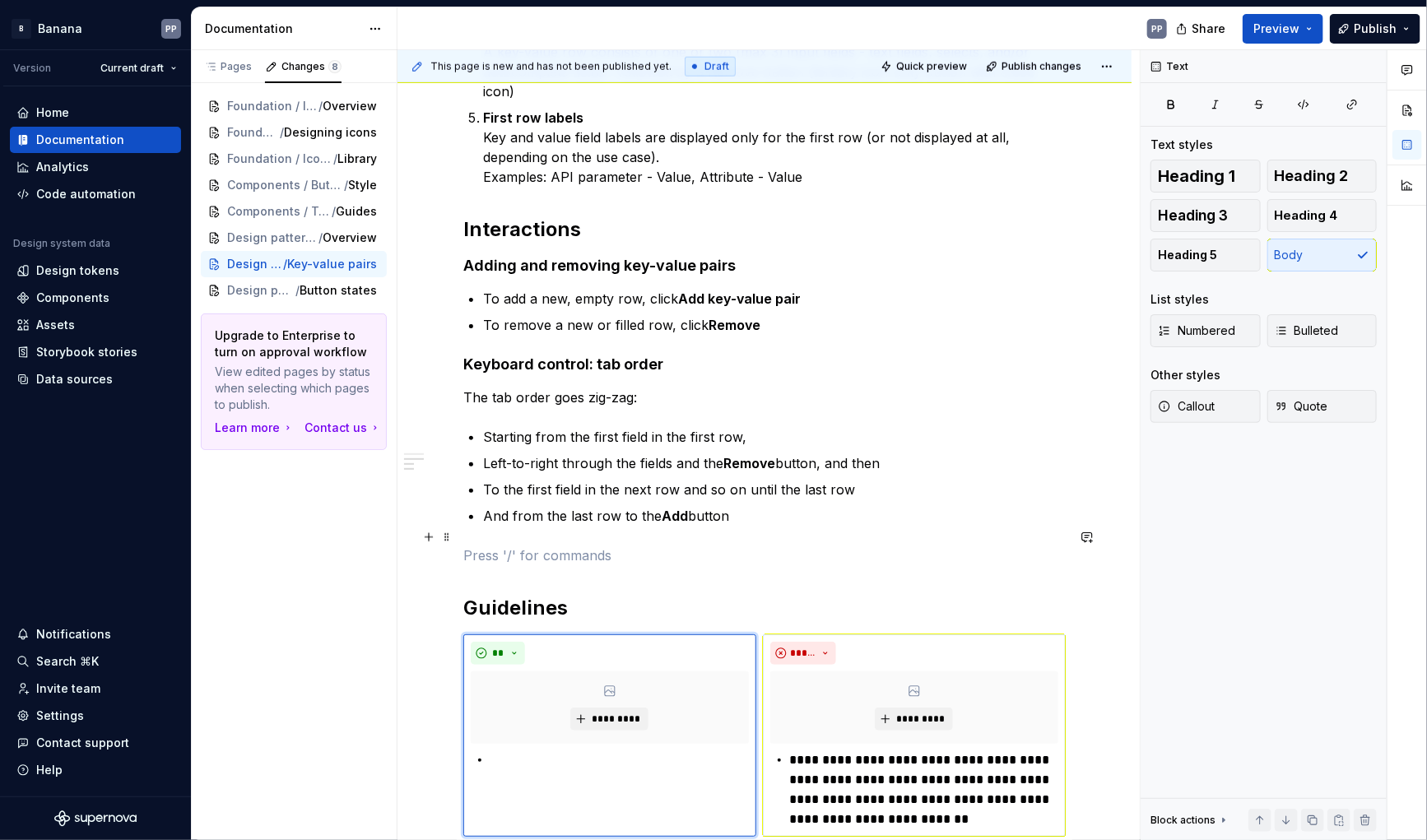
click at [468, 546] on p at bounding box center [765, 555] width 602 height 20
click at [1365, 824] on button "button" at bounding box center [1365, 820] width 23 height 23
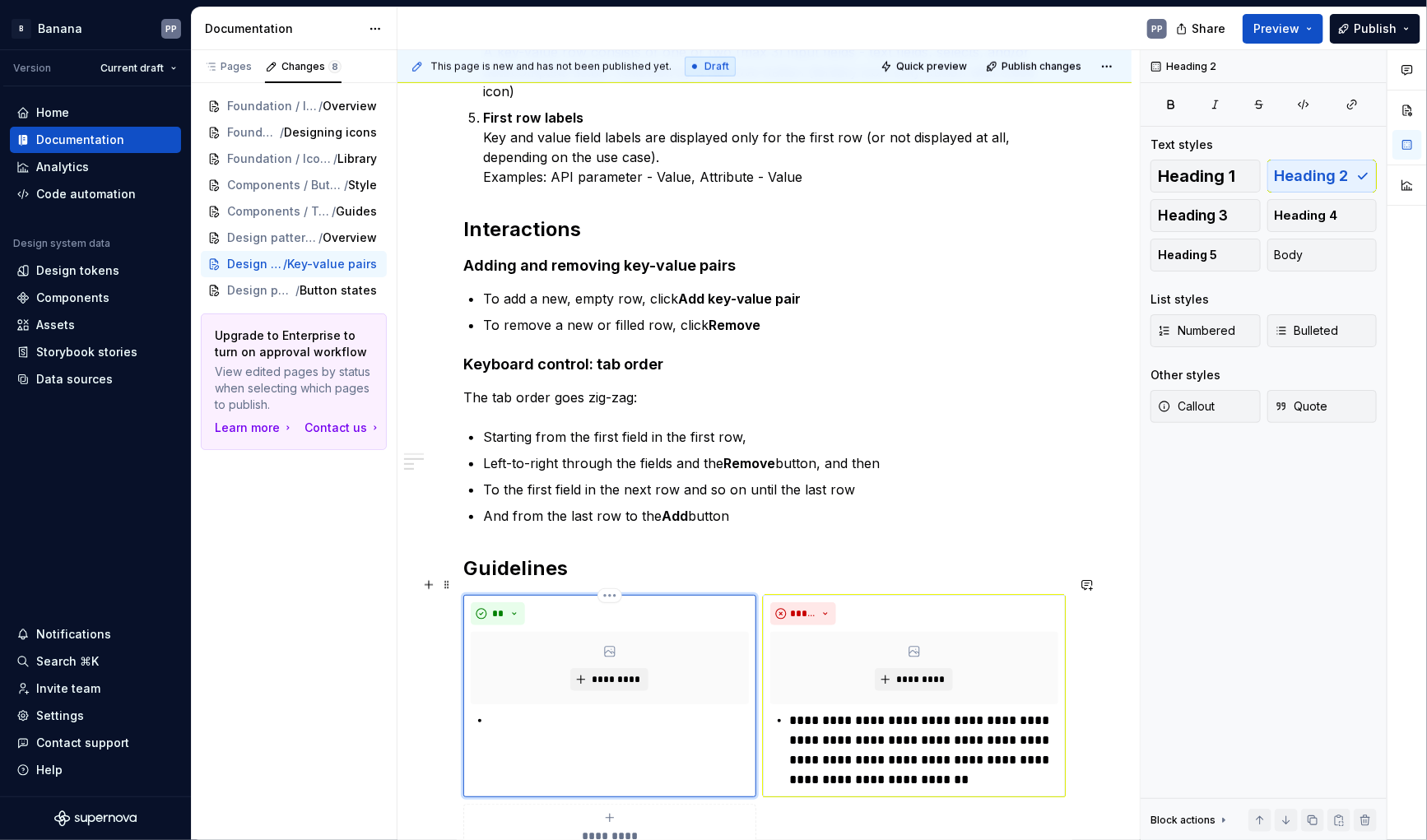
click at [500, 711] on p at bounding box center [619, 720] width 258 height 20
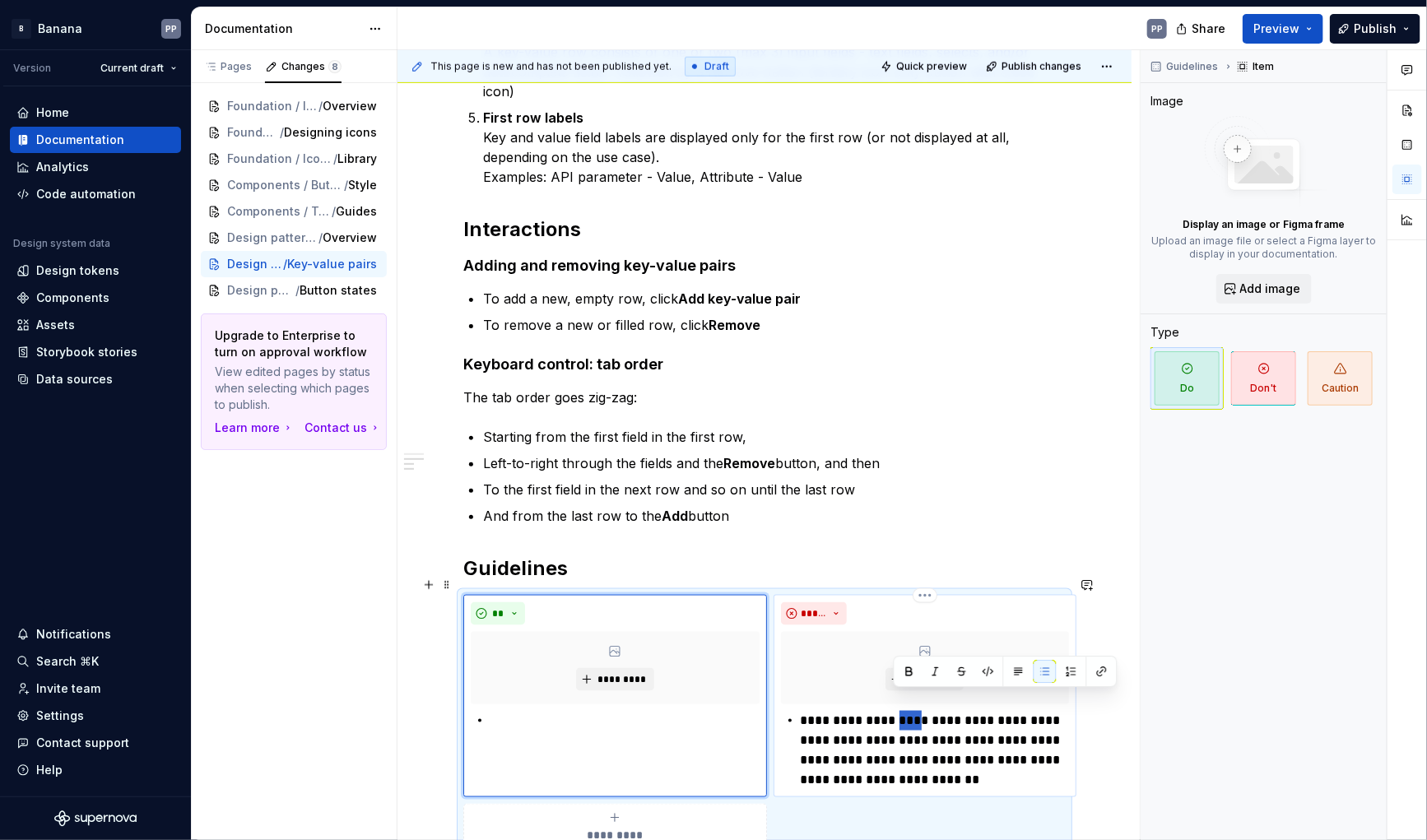
drag, startPoint x: 895, startPoint y: 701, endPoint x: 919, endPoint y: 700, distance: 24.0
click at [919, 711] on p "**********" at bounding box center [935, 750] width 269 height 79
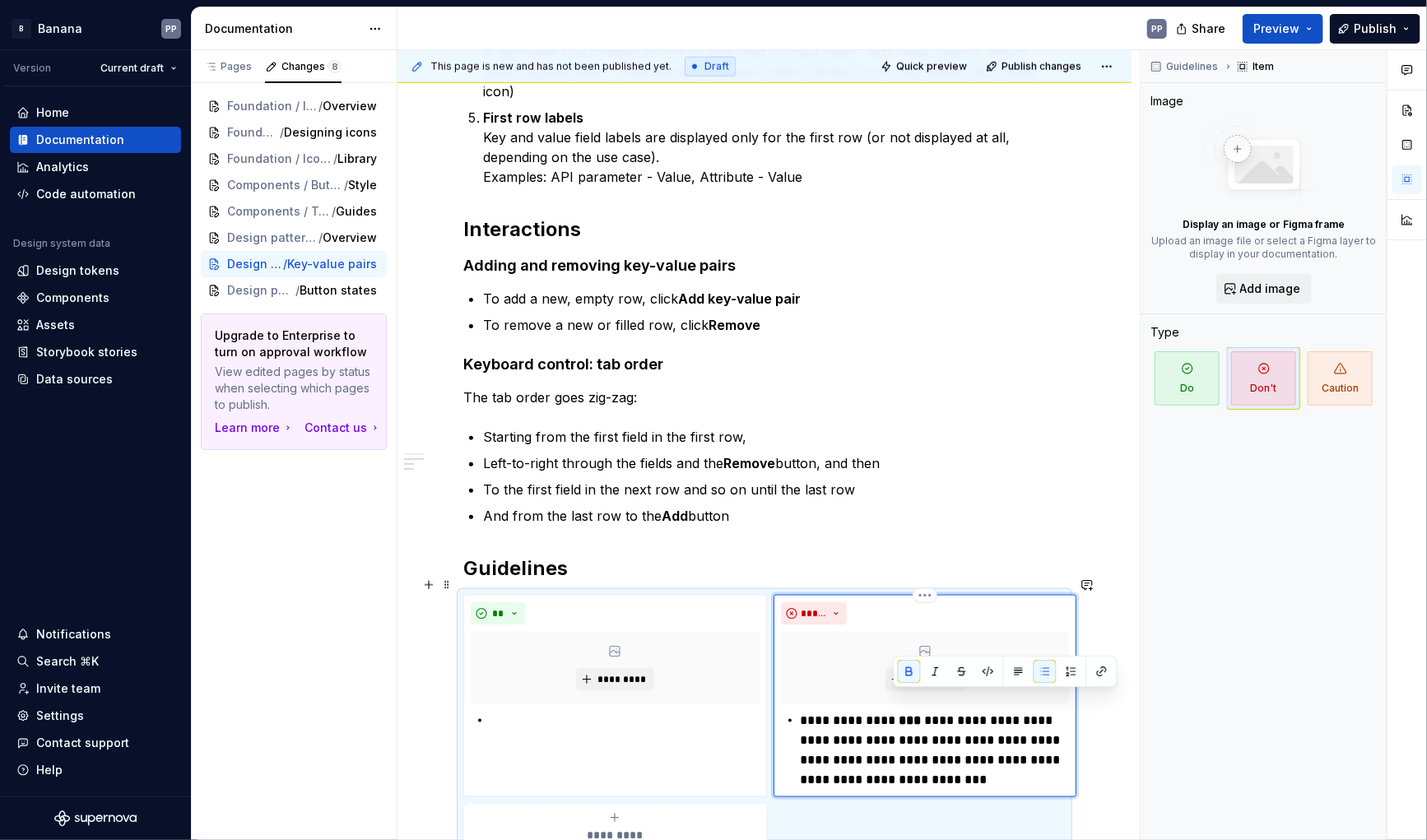
click at [1012, 742] on p "**********" at bounding box center [935, 750] width 269 height 79
click at [797, 739] on div "**********" at bounding box center [926, 750] width 289 height 79
click at [1039, 765] on p "**********" at bounding box center [935, 750] width 269 height 79
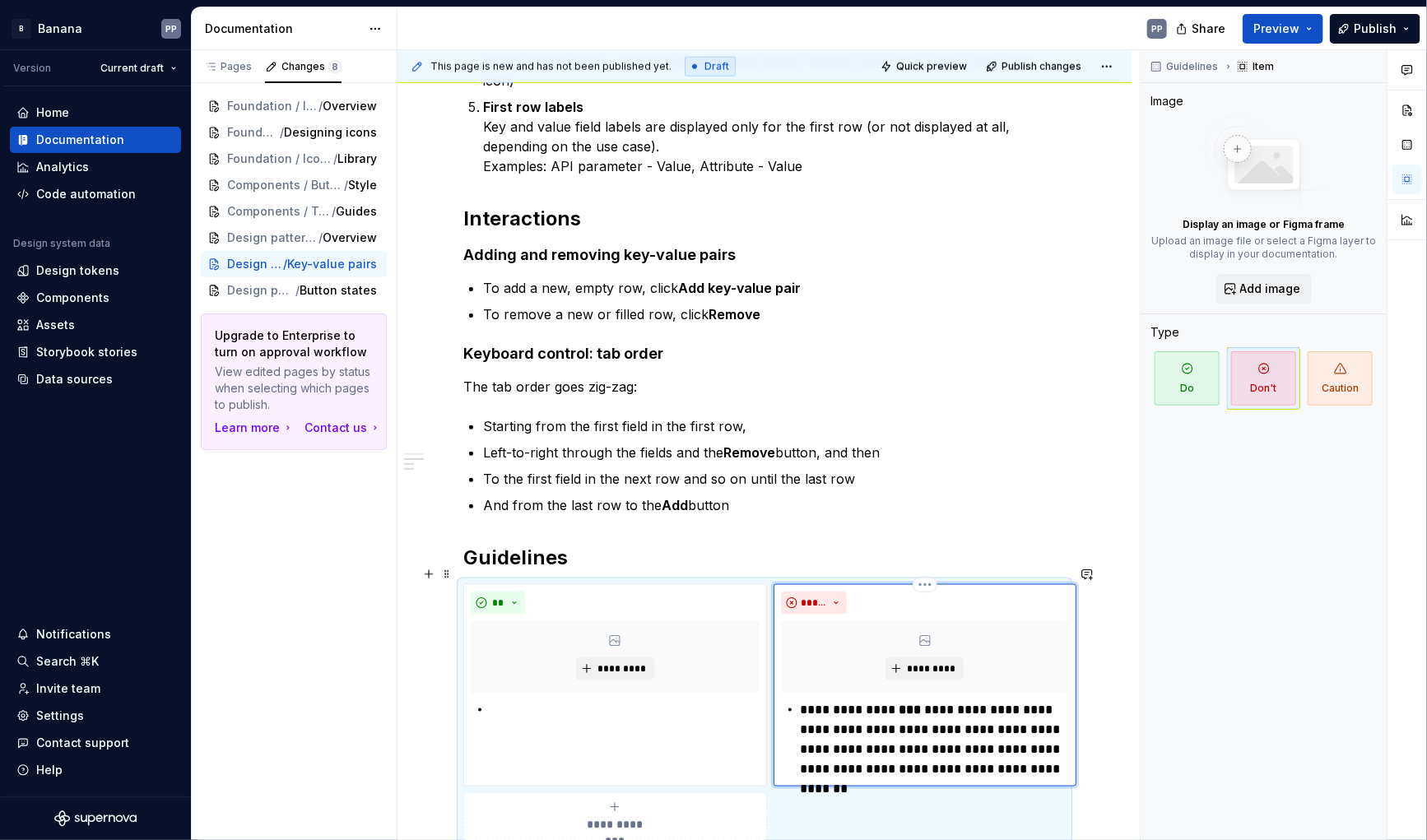
scroll to position [879, 0]
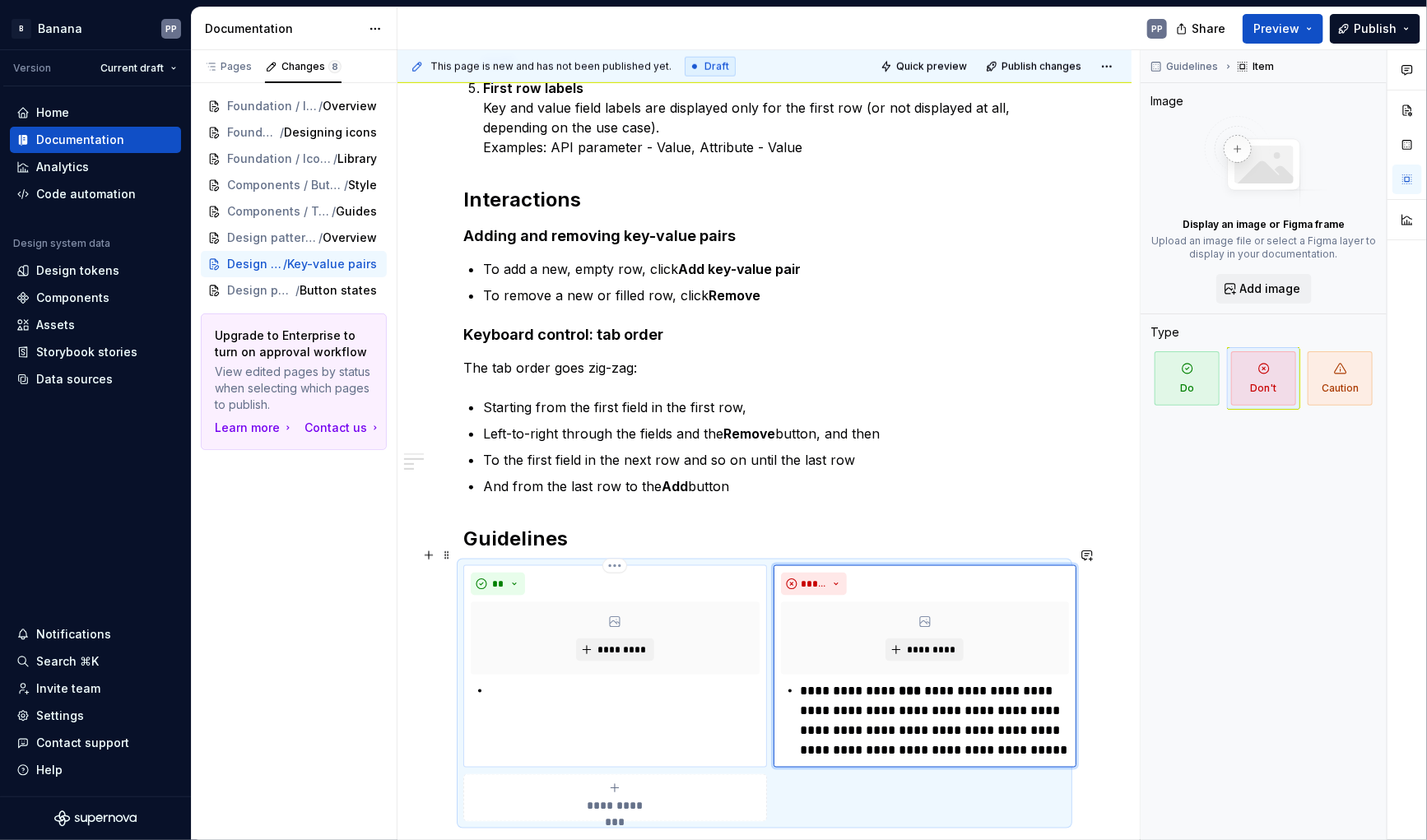
click at [525, 682] on p at bounding box center [625, 691] width 269 height 20
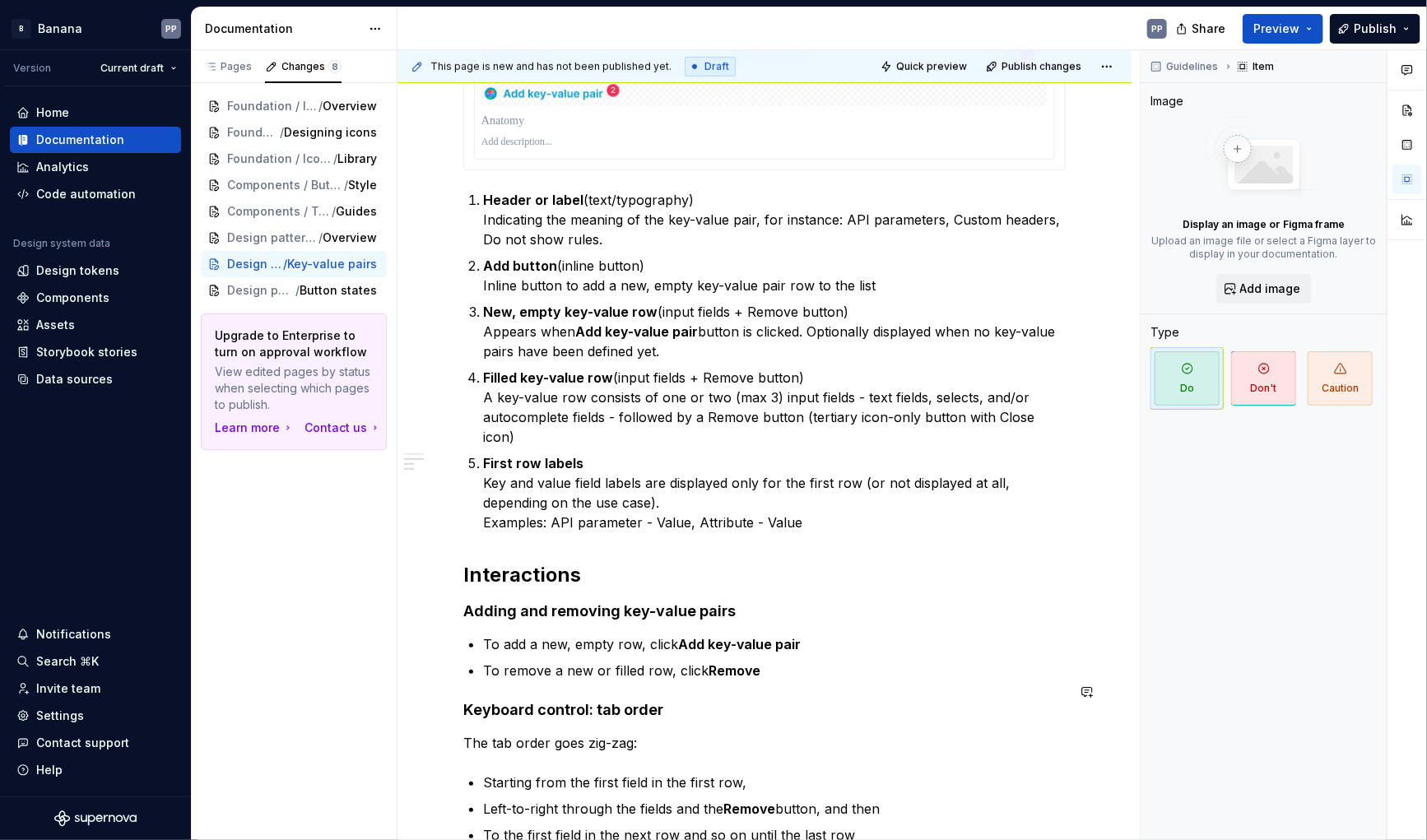
scroll to position [496, 0]
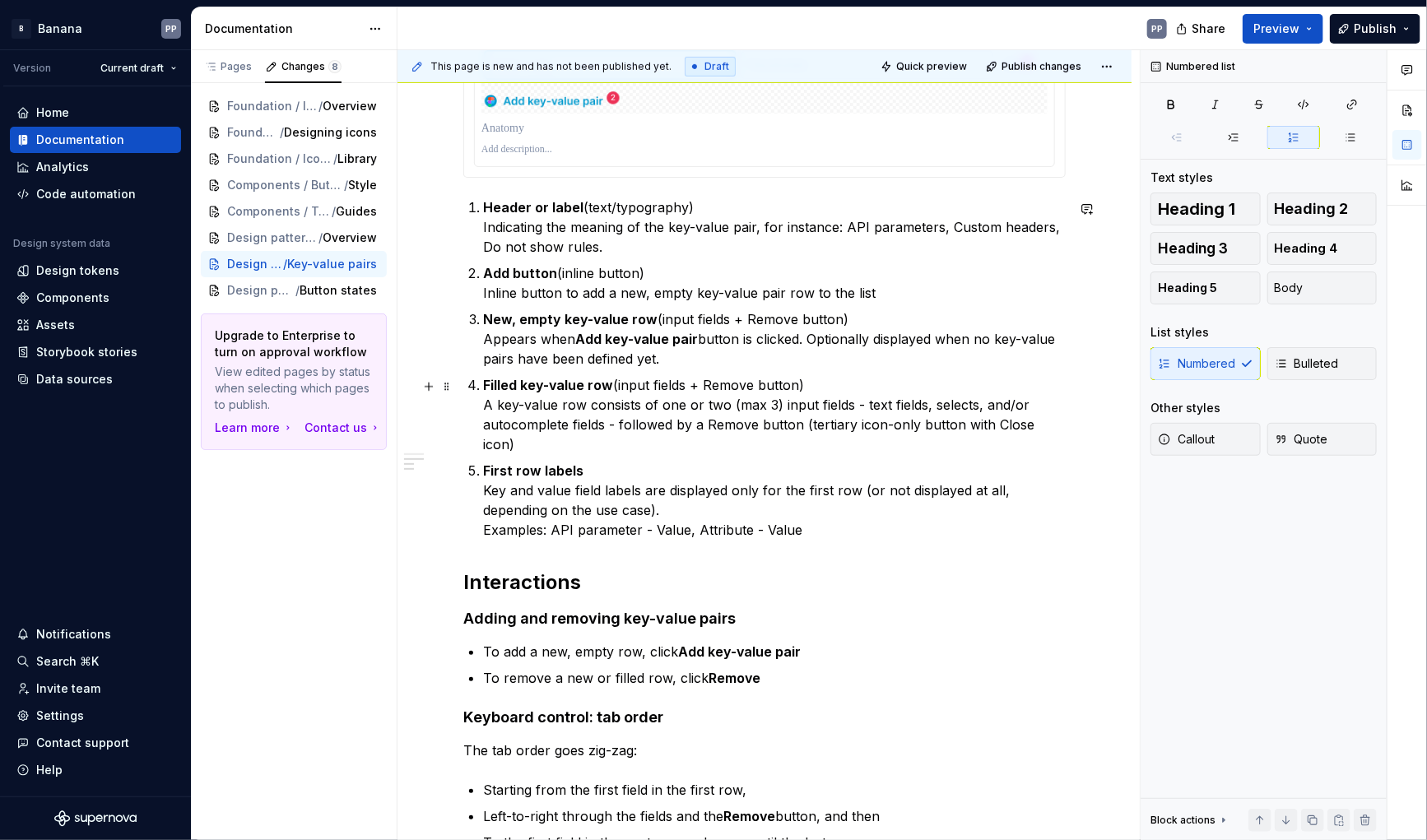
click at [863, 408] on p "Filled key-value row (input fields + Remove button) A key-value row consists of…" at bounding box center [774, 415] width 583 height 79
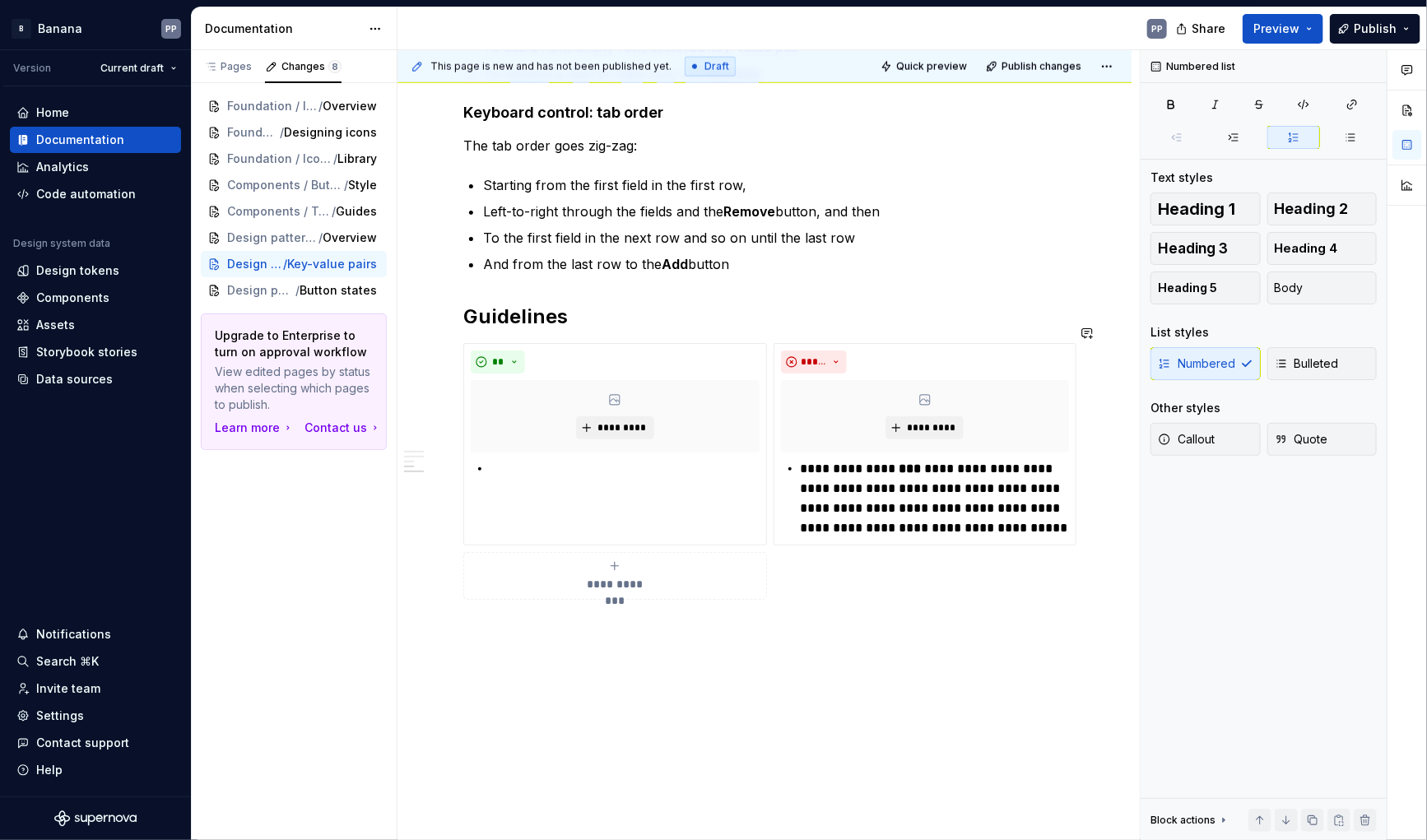
scroll to position [1112, 0]
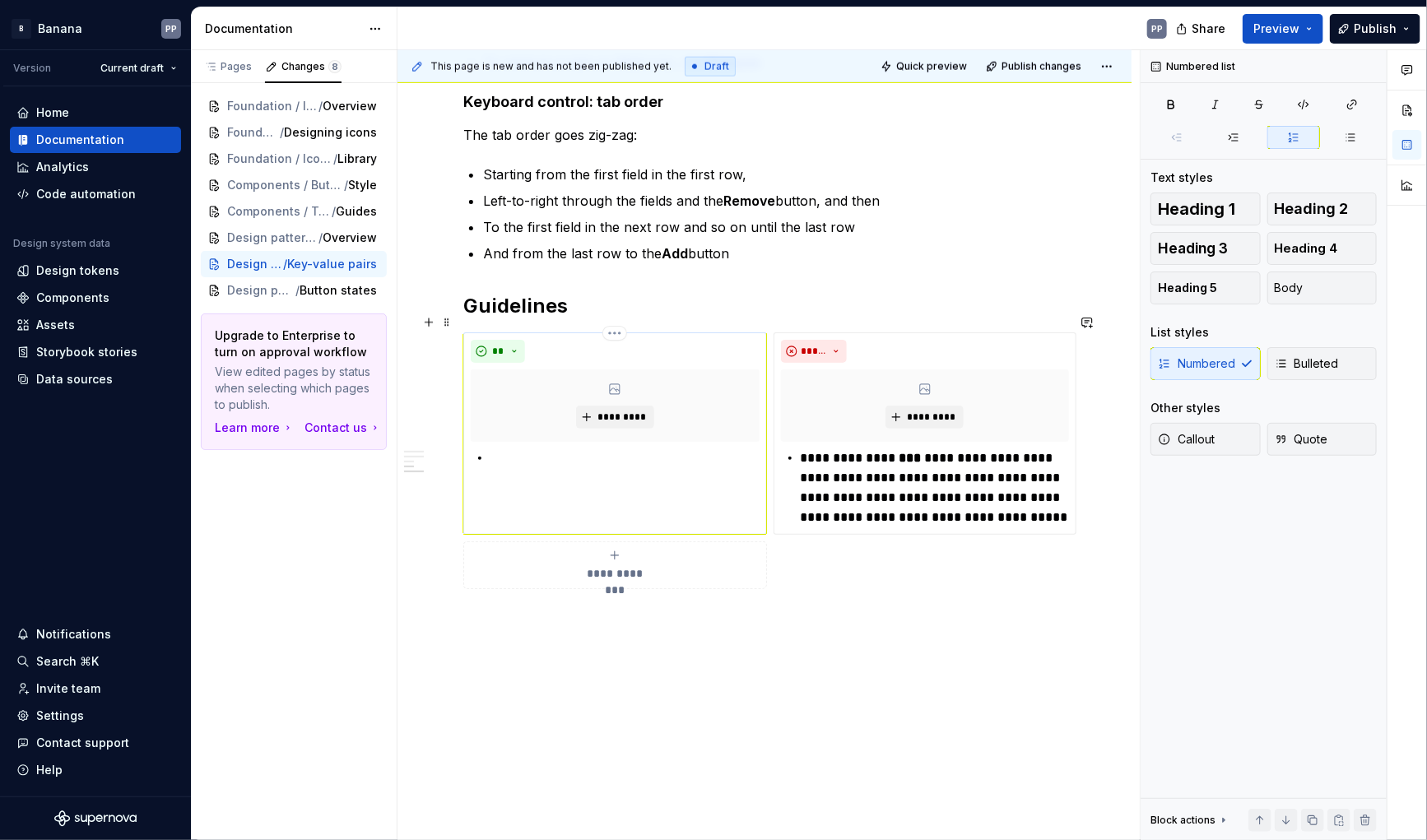
click at [517, 448] on p at bounding box center [625, 458] width 269 height 20
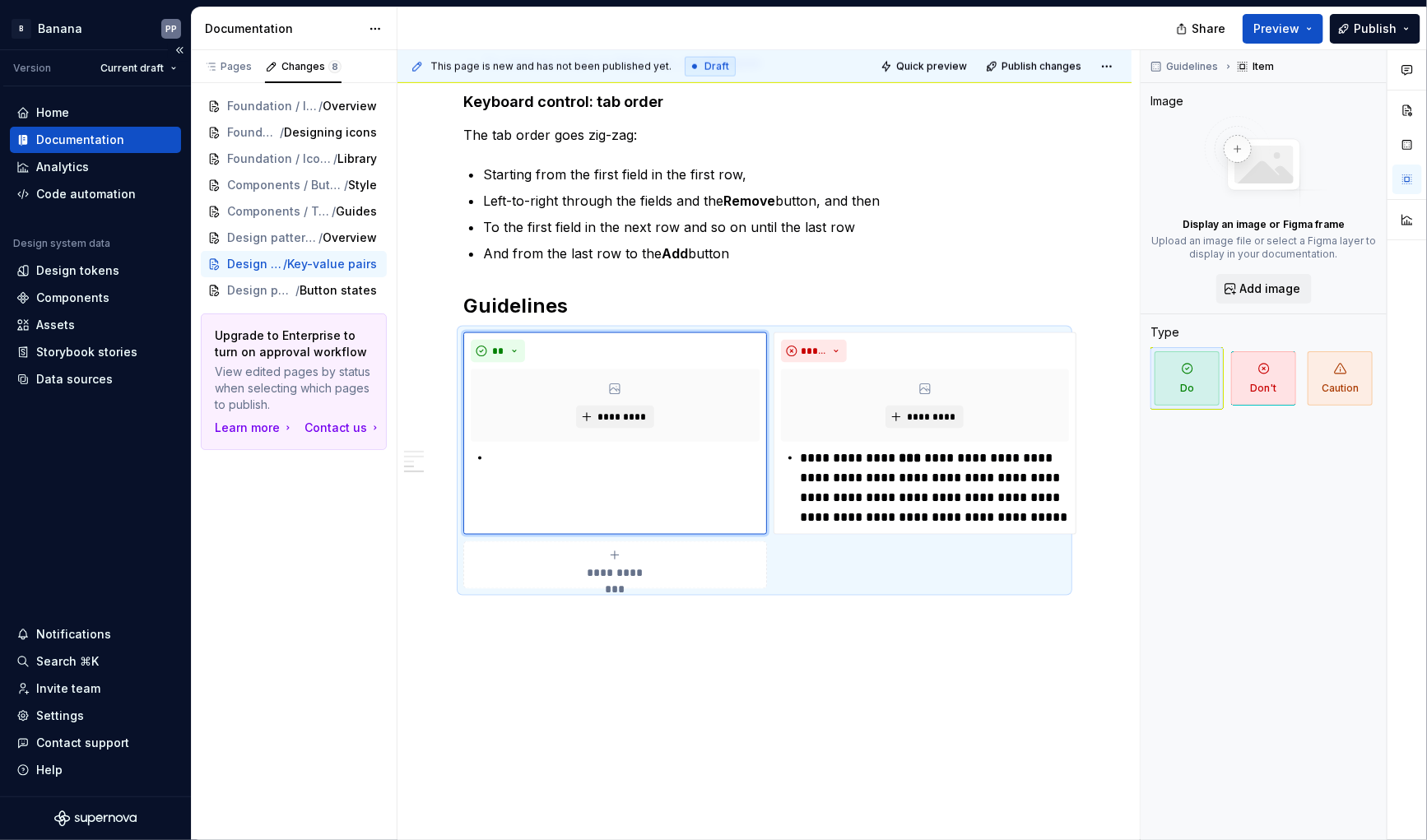
type textarea "*"
